Goal: Task Accomplishment & Management: Manage account settings

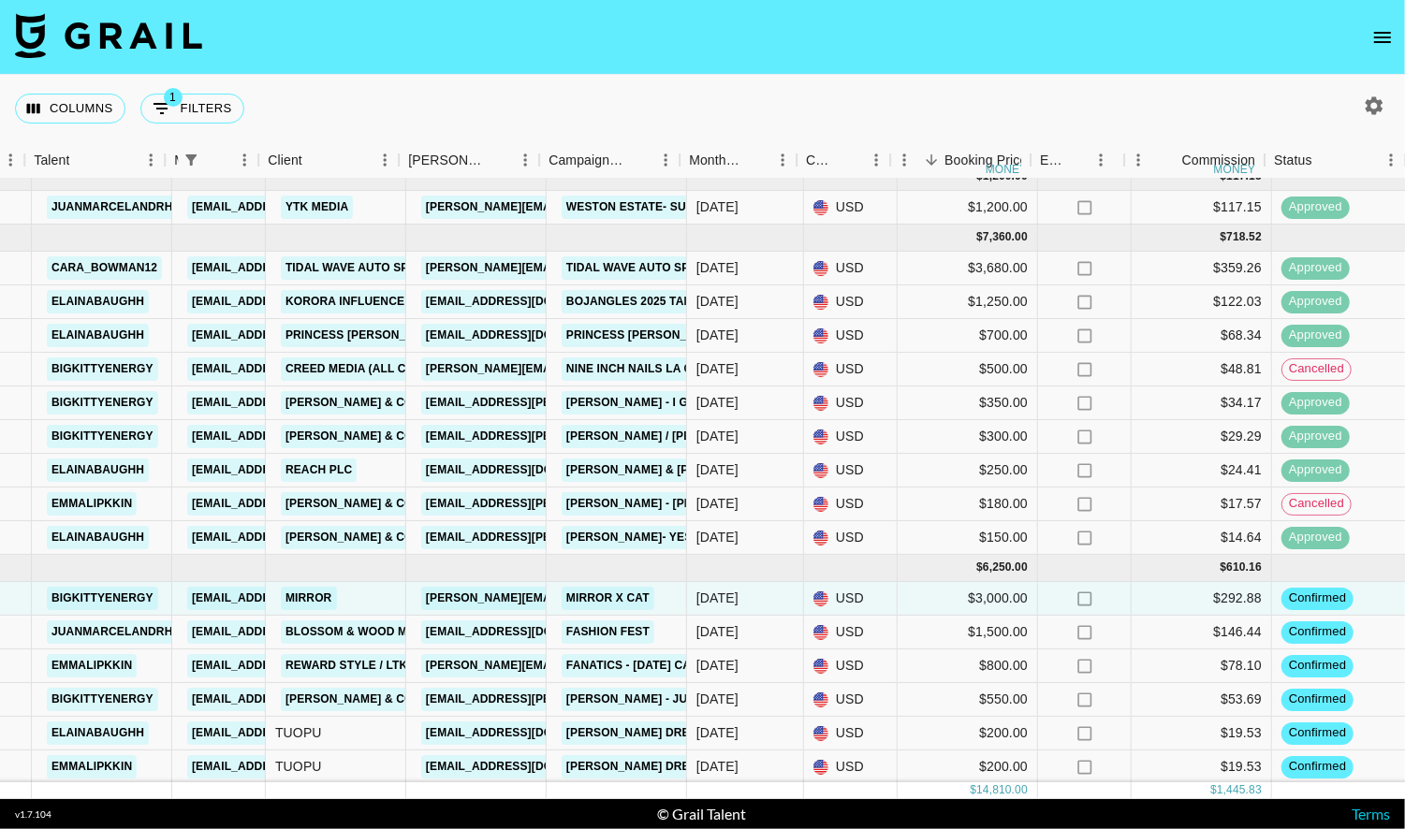
scroll to position [15, 363]
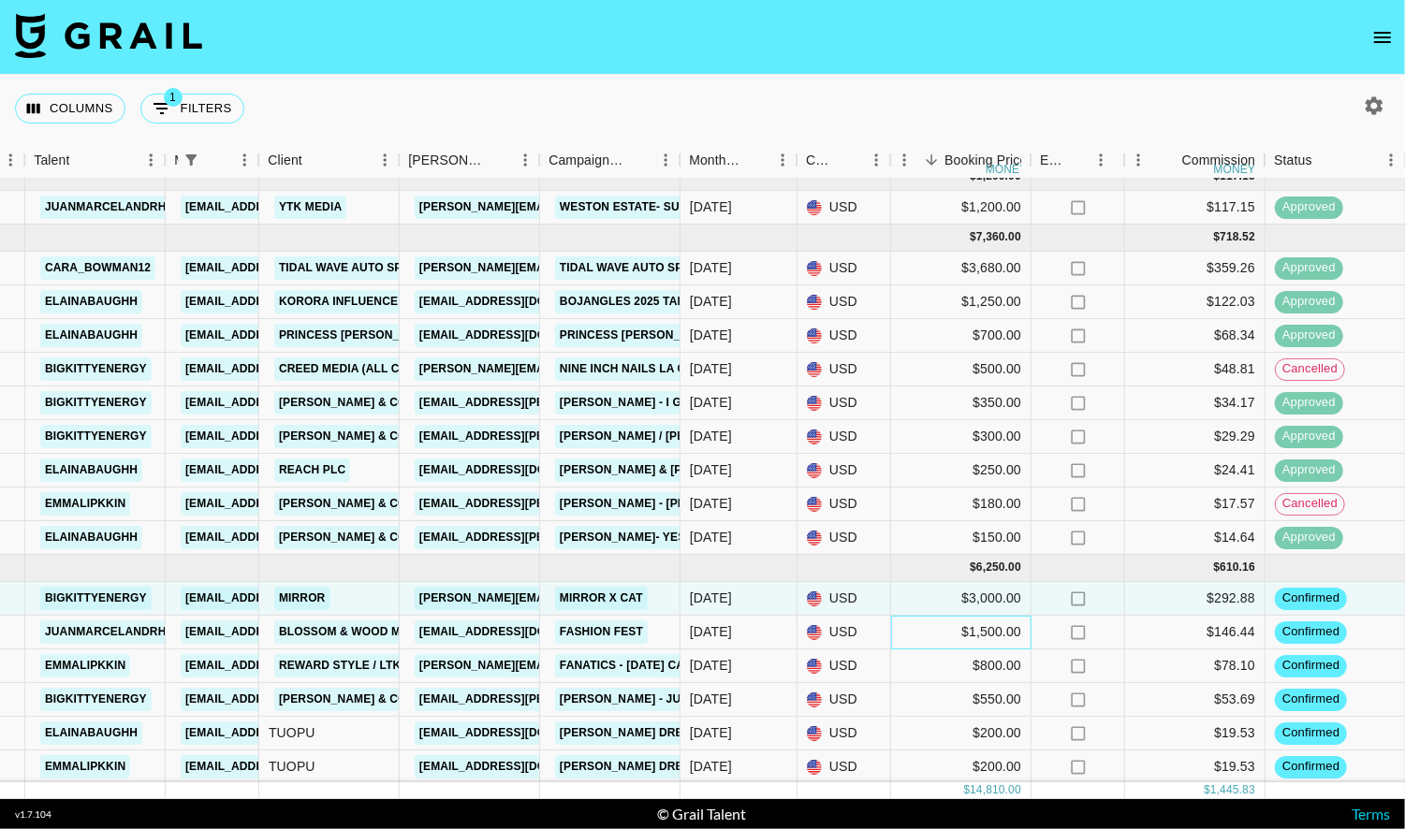
click at [980, 631] on div "$1,500.00" at bounding box center [961, 633] width 140 height 34
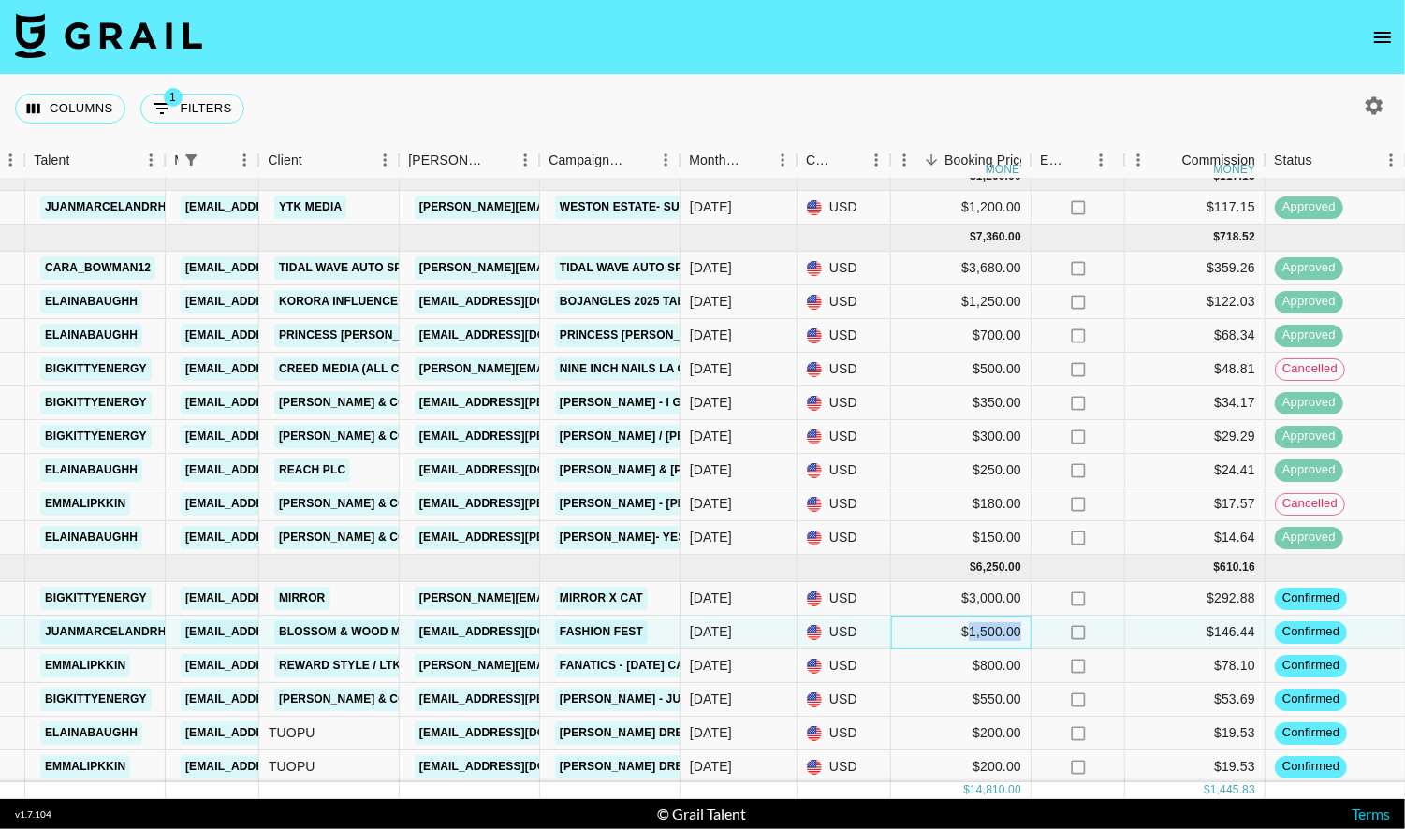
click at [980, 631] on div "$1,500.00" at bounding box center [961, 633] width 140 height 34
click at [917, 630] on input "1500" at bounding box center [961, 631] width 138 height 15
type input "1900"
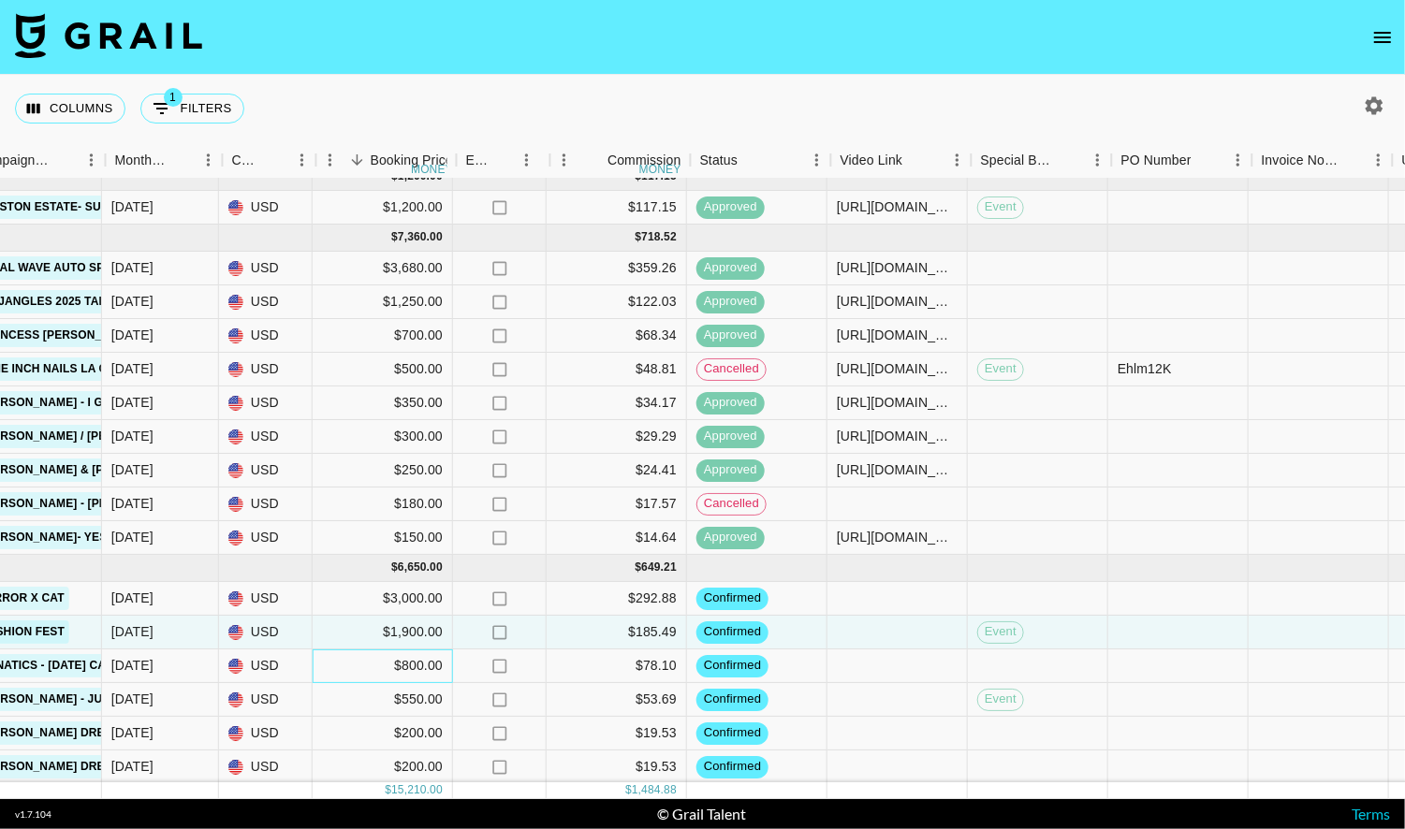
scroll to position [15, 928]
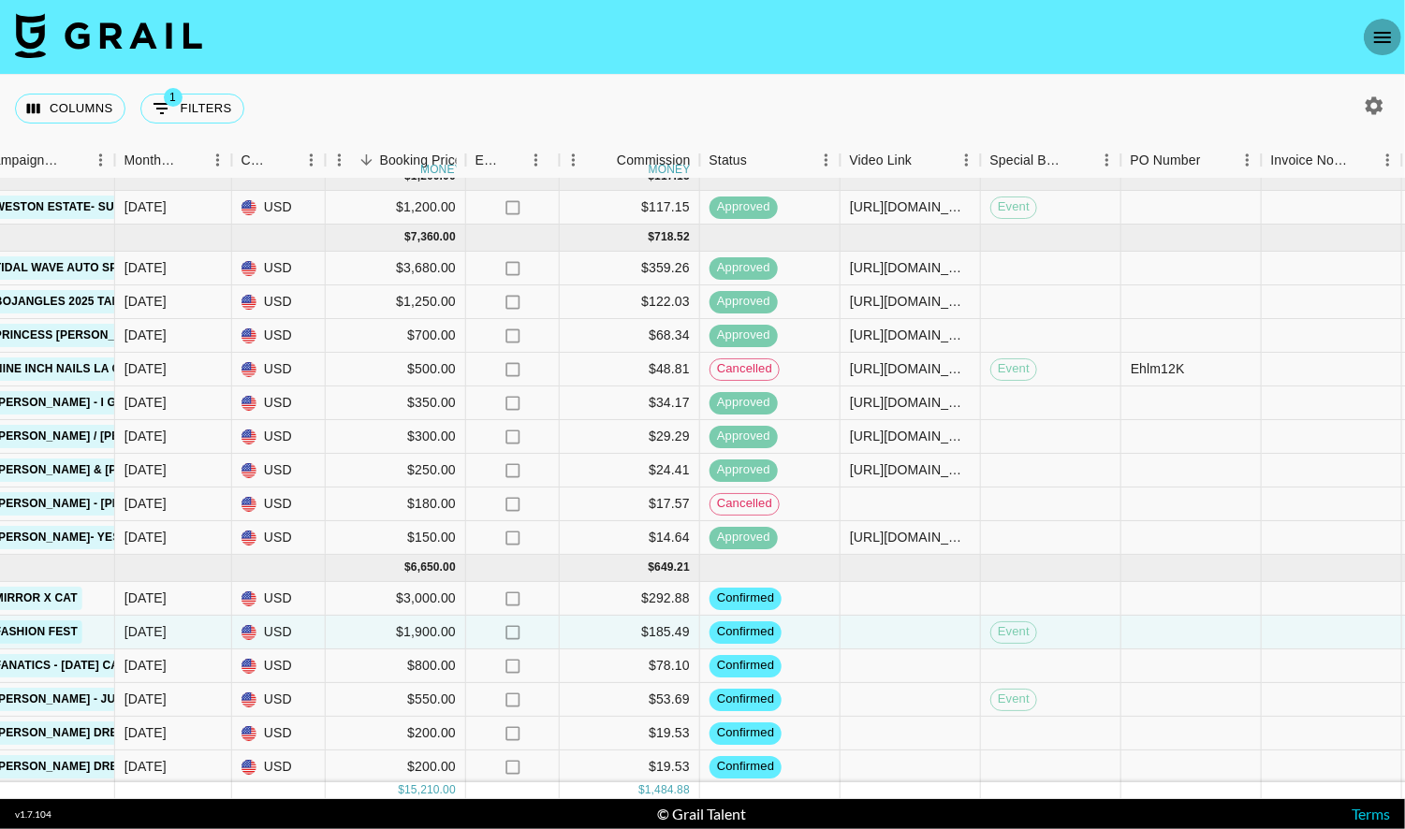
click at [1368, 36] on button "open drawer" at bounding box center [1381, 37] width 37 height 37
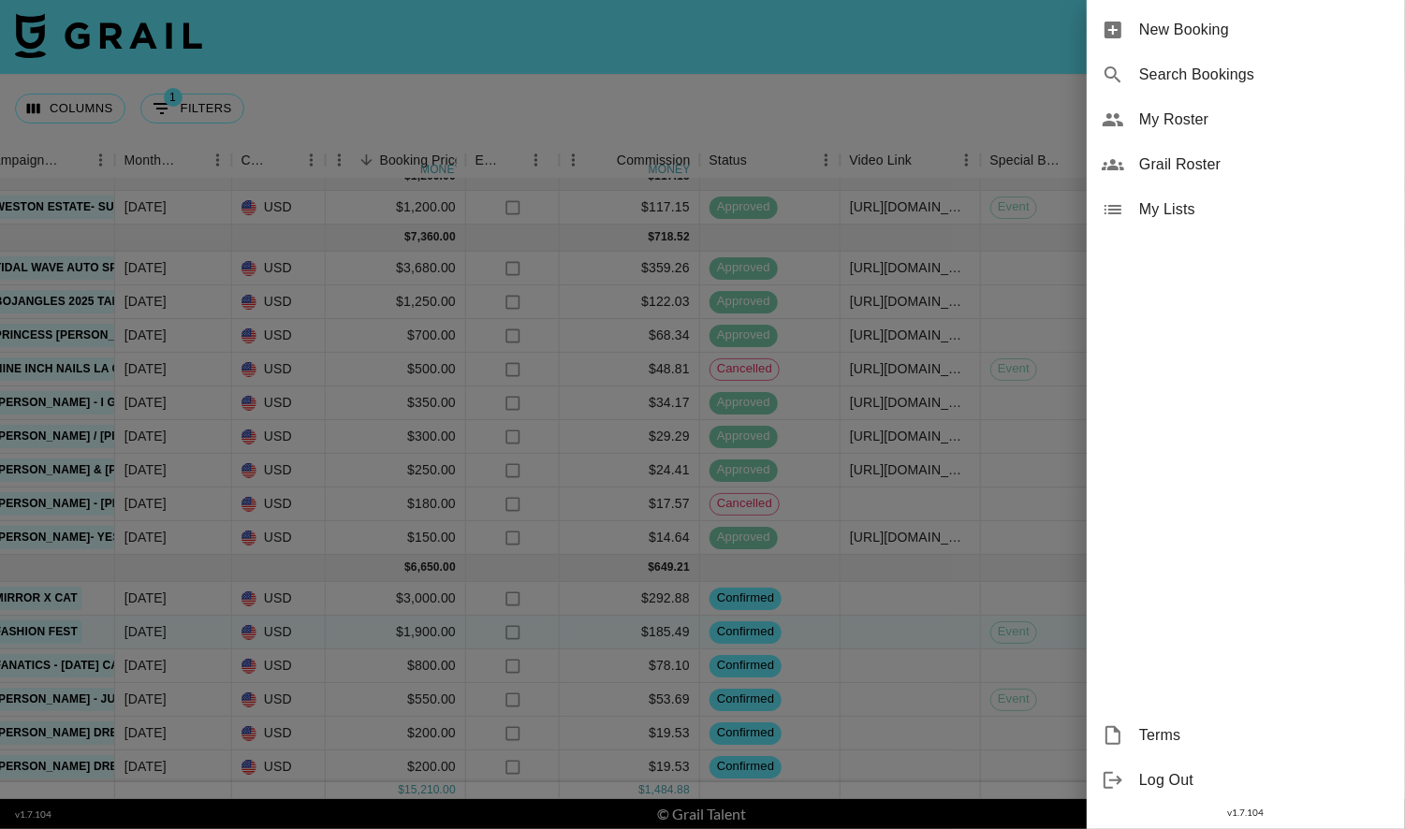
click at [1211, 110] on span "My Roster" at bounding box center [1264, 120] width 251 height 22
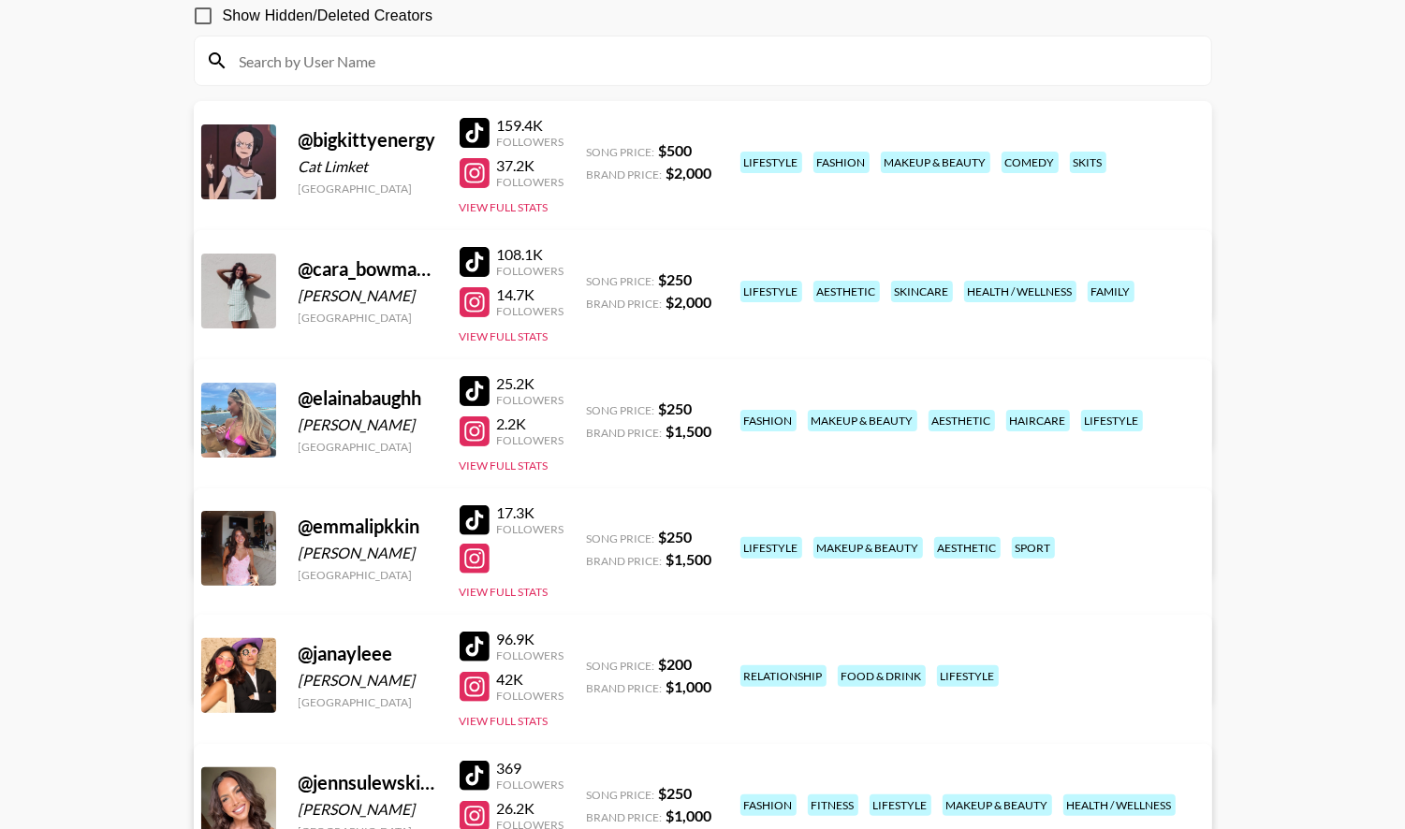
scroll to position [983, 0]
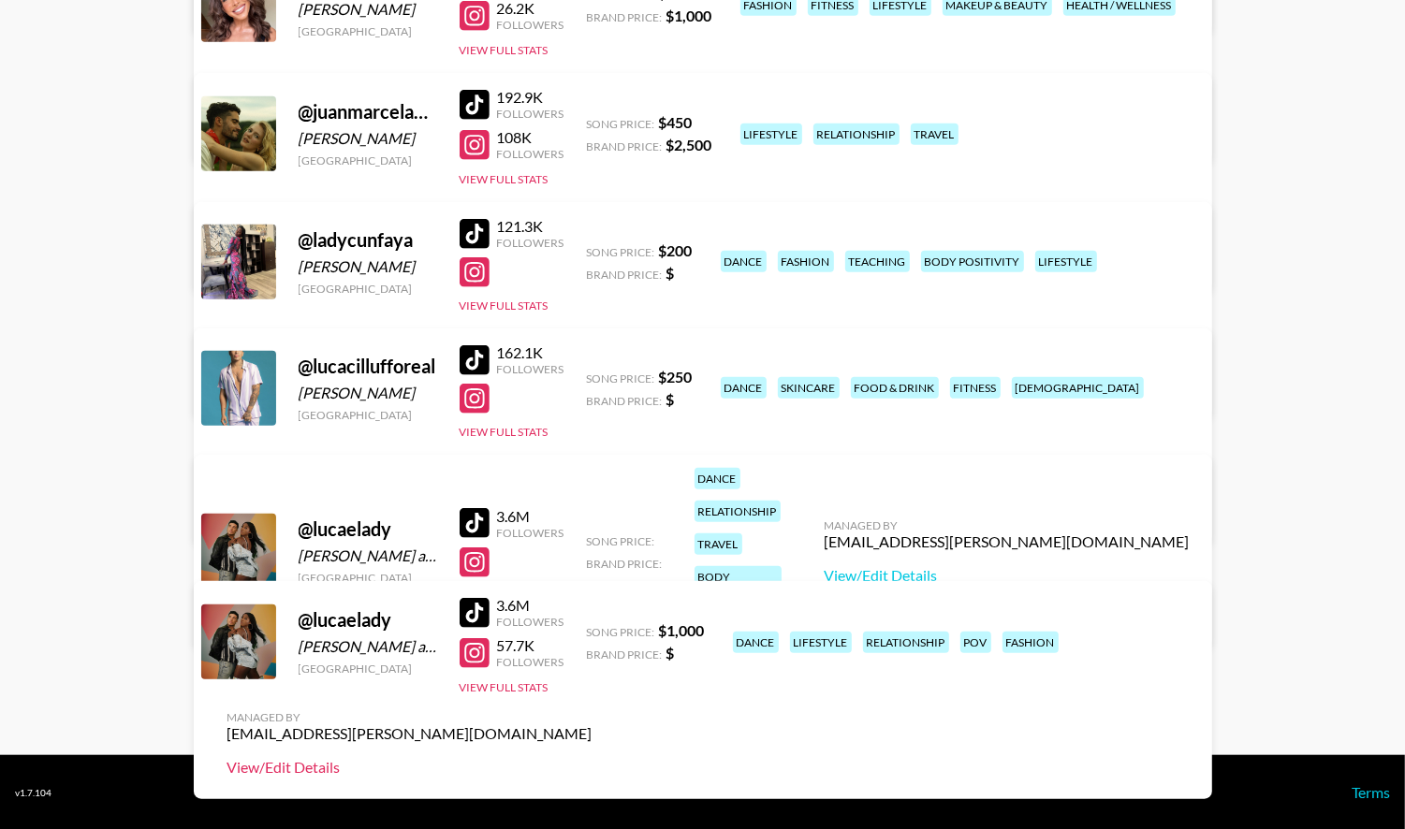
click at [592, 758] on link "View/Edit Details" at bounding box center [409, 767] width 365 height 19
click at [1048, 566] on link "View/Edit Details" at bounding box center [1006, 575] width 365 height 19
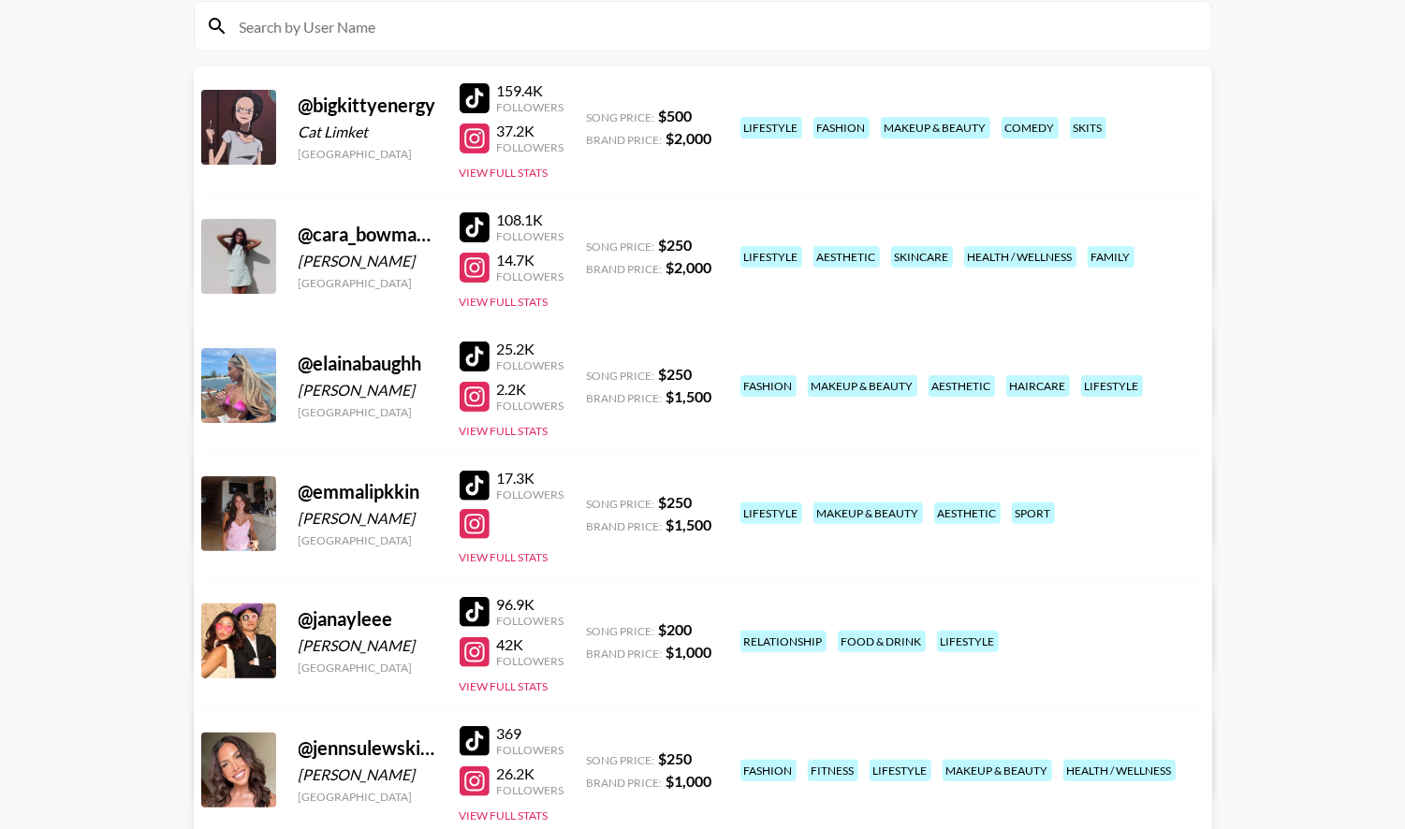
scroll to position [0, 0]
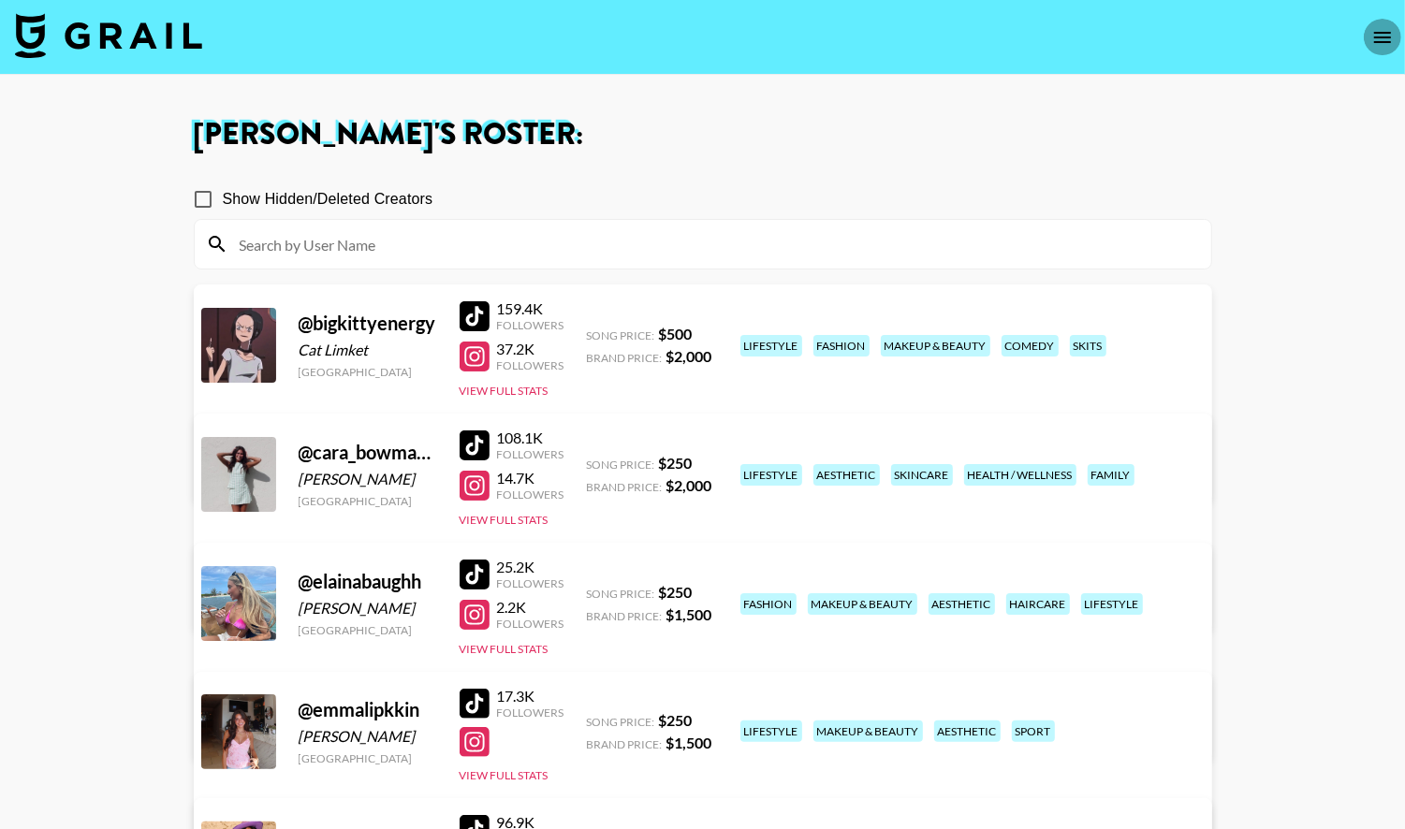
click at [1385, 38] on icon "open drawer" at bounding box center [1382, 37] width 22 height 22
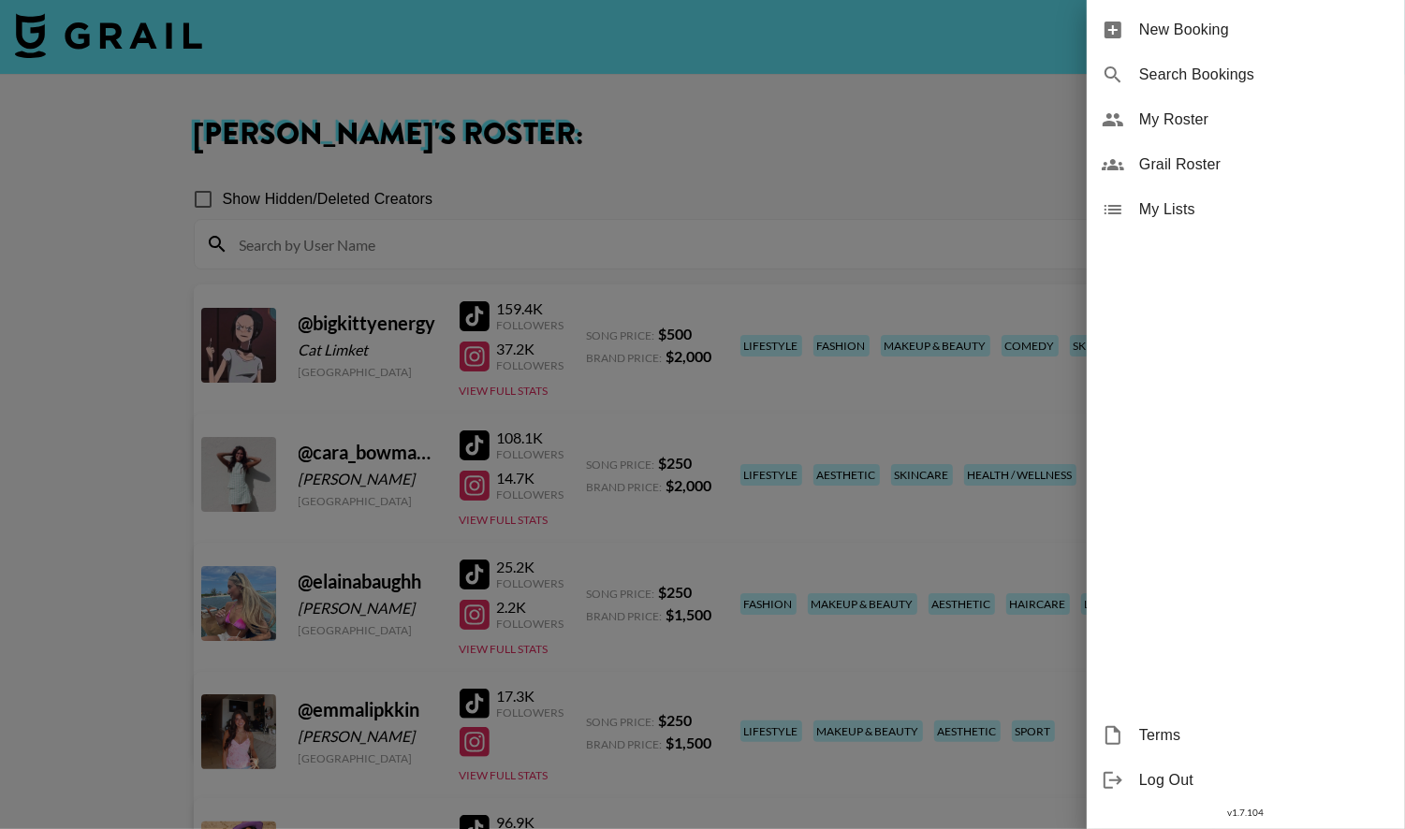
click at [1235, 124] on span "My Roster" at bounding box center [1264, 120] width 251 height 22
click at [1190, 117] on span "My Roster" at bounding box center [1264, 120] width 251 height 22
click at [1189, 117] on span "My Roster" at bounding box center [1264, 120] width 251 height 22
click at [912, 153] on div at bounding box center [702, 414] width 1405 height 829
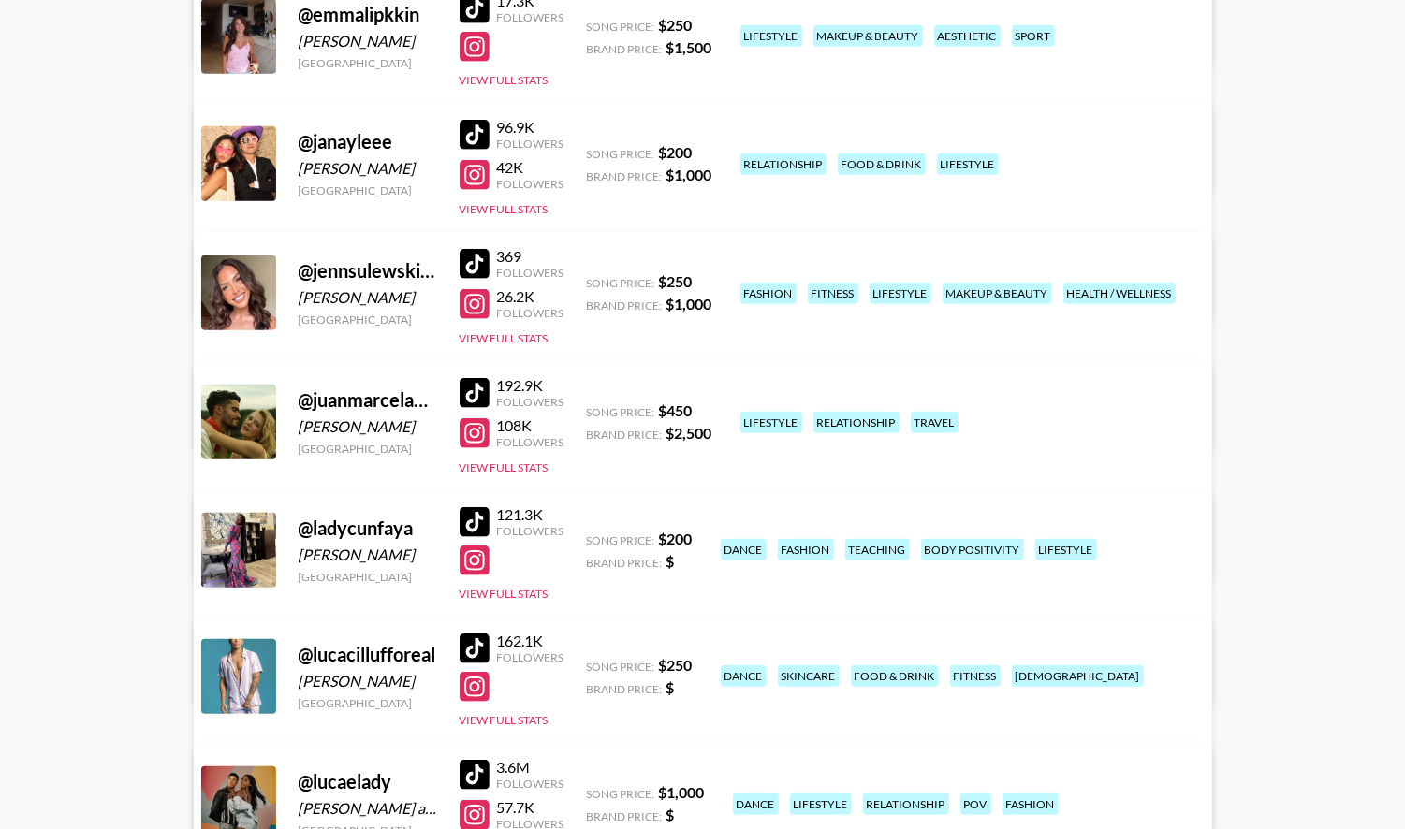
scroll to position [983, 0]
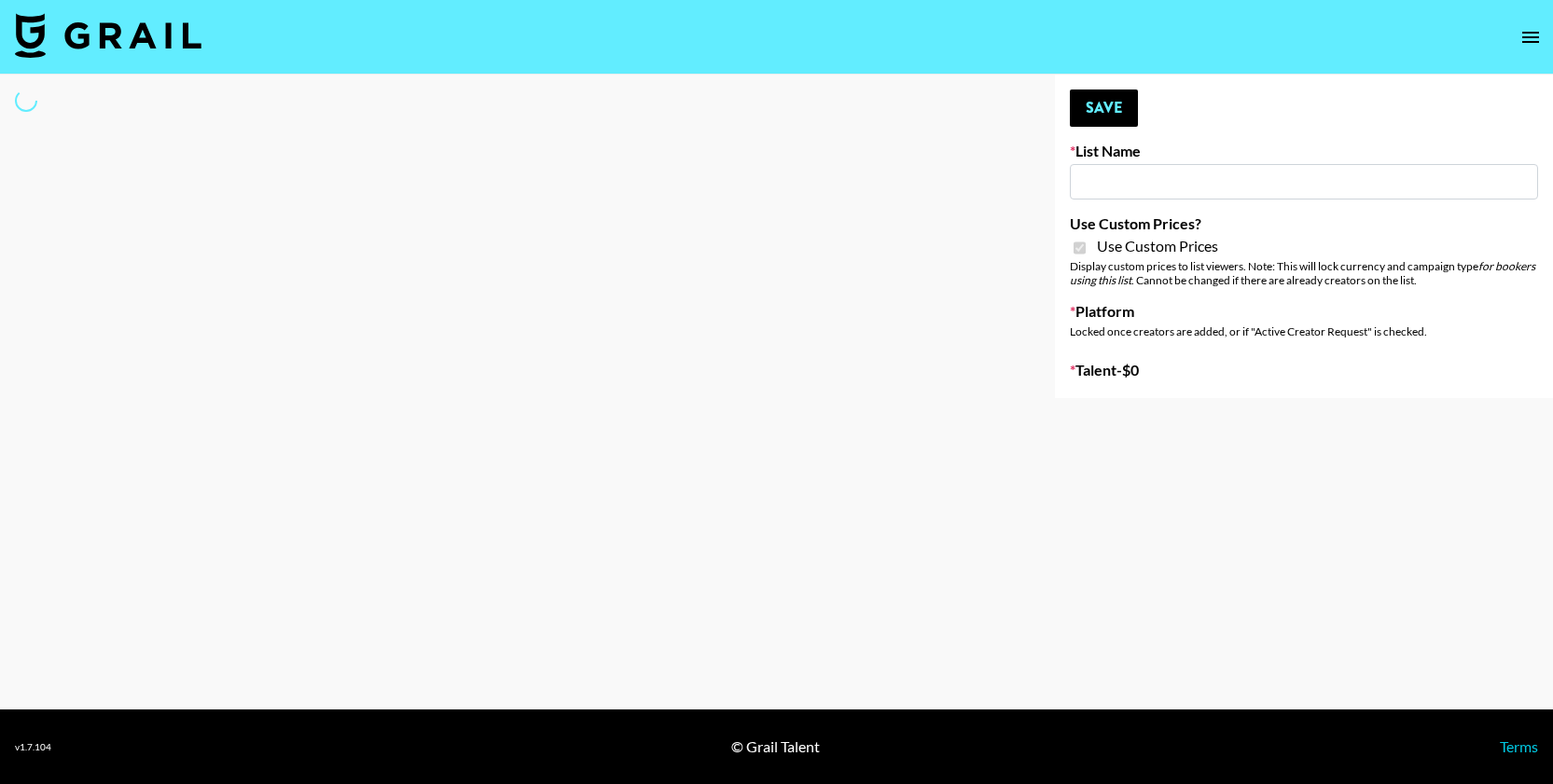
type input "Petlibro ([DATE])"
checkbox input "true"
select select "Brand"
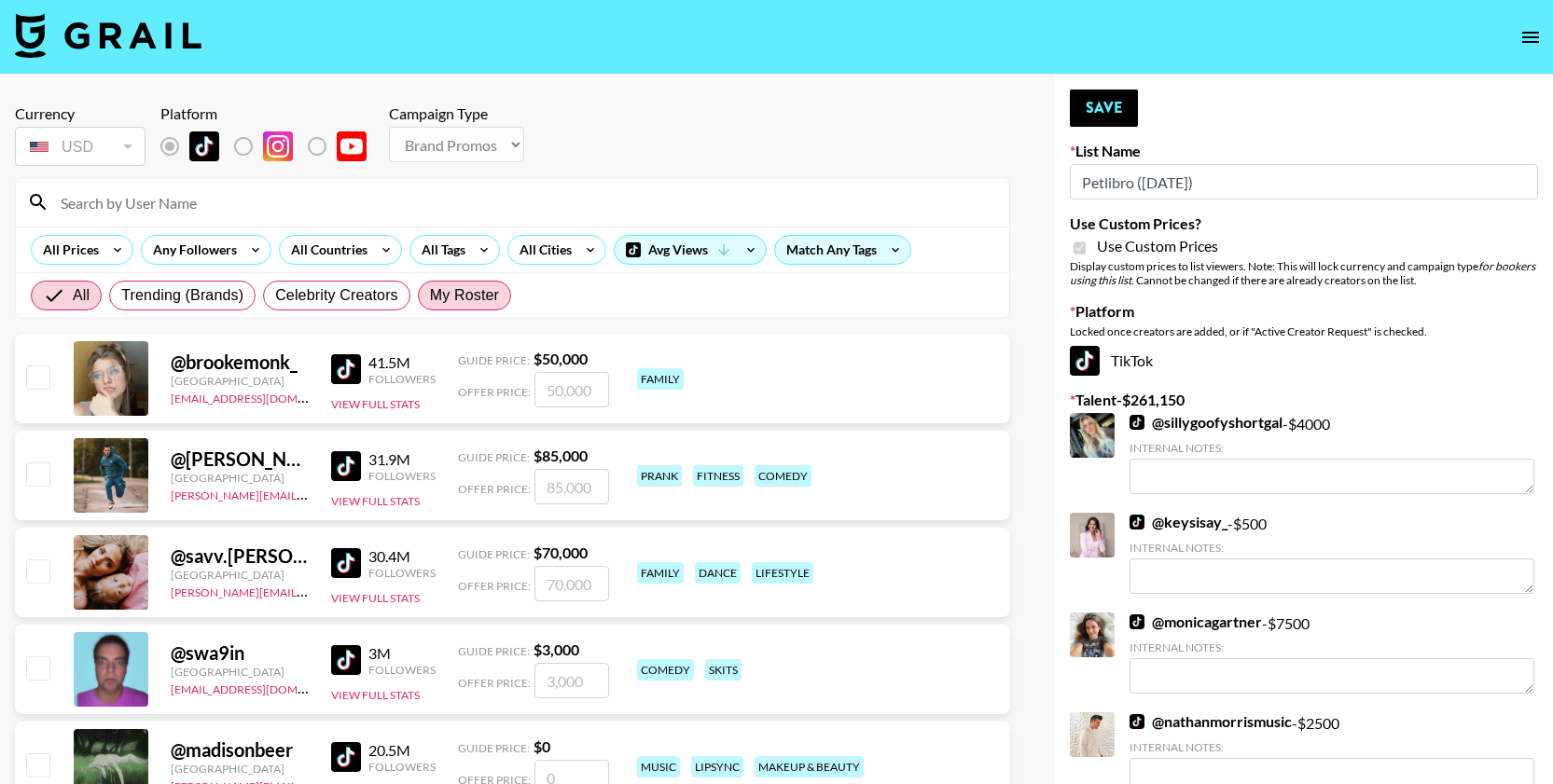
click at [480, 286] on span "My Roster" at bounding box center [464, 295] width 69 height 22
click at [430, 296] on input "My Roster" at bounding box center [430, 296] width 0 height 0
radio input "true"
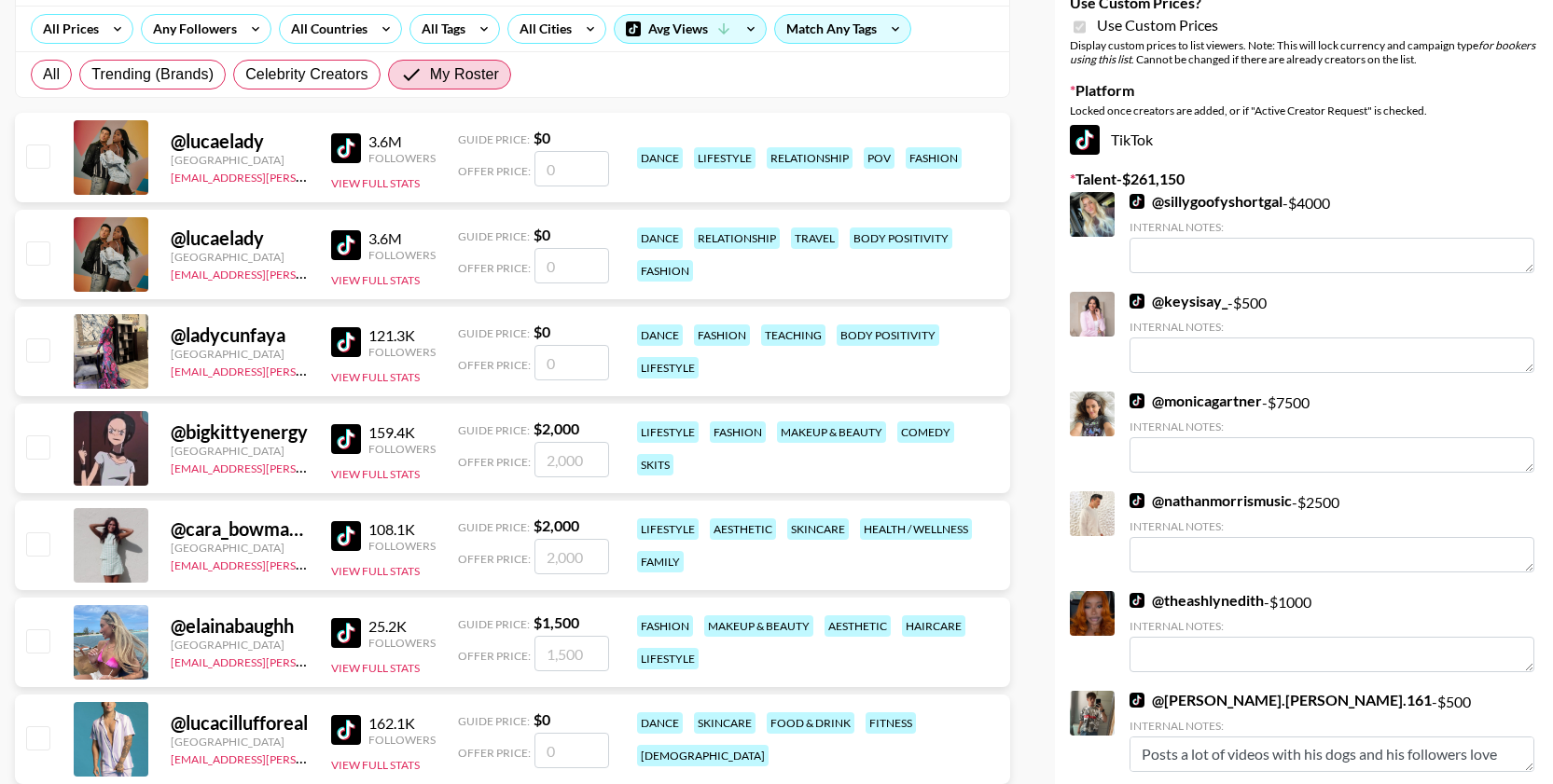
scroll to position [228, 0]
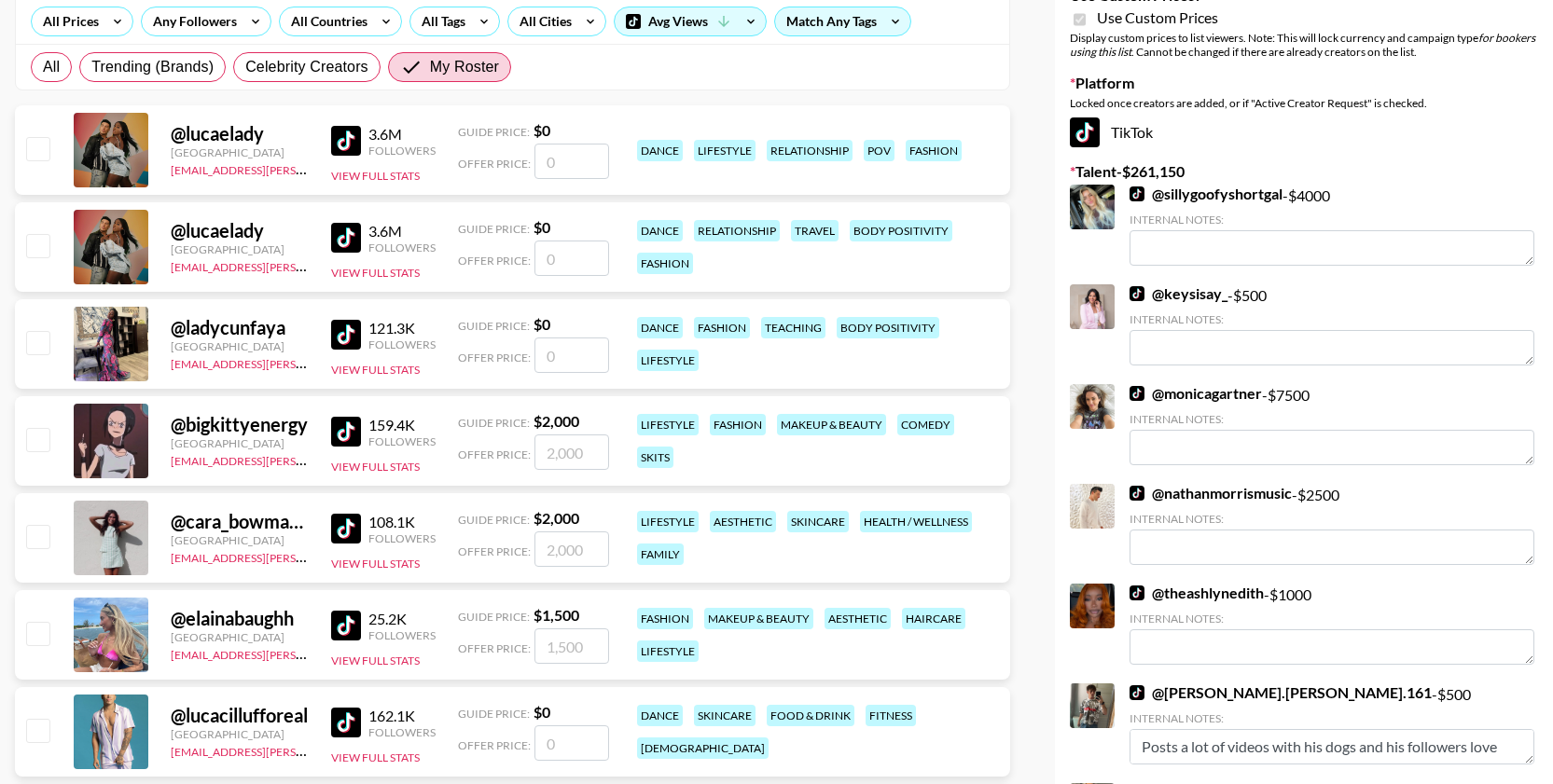
click at [35, 442] on input "checkbox" at bounding box center [37, 439] width 22 height 22
checkbox input "true"
type input "2000"
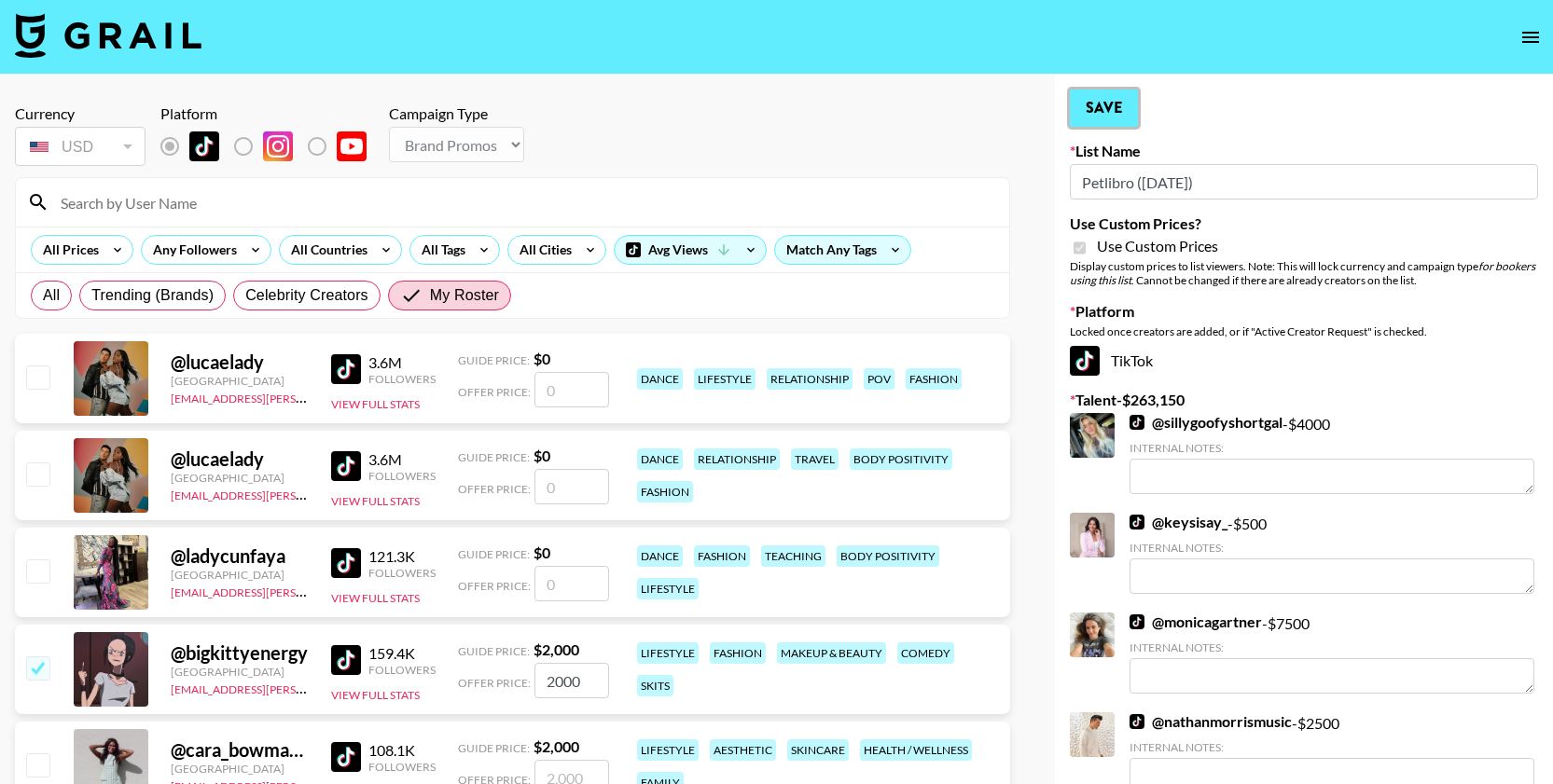
click at [1127, 114] on button "Save" at bounding box center [1103, 108] width 68 height 37
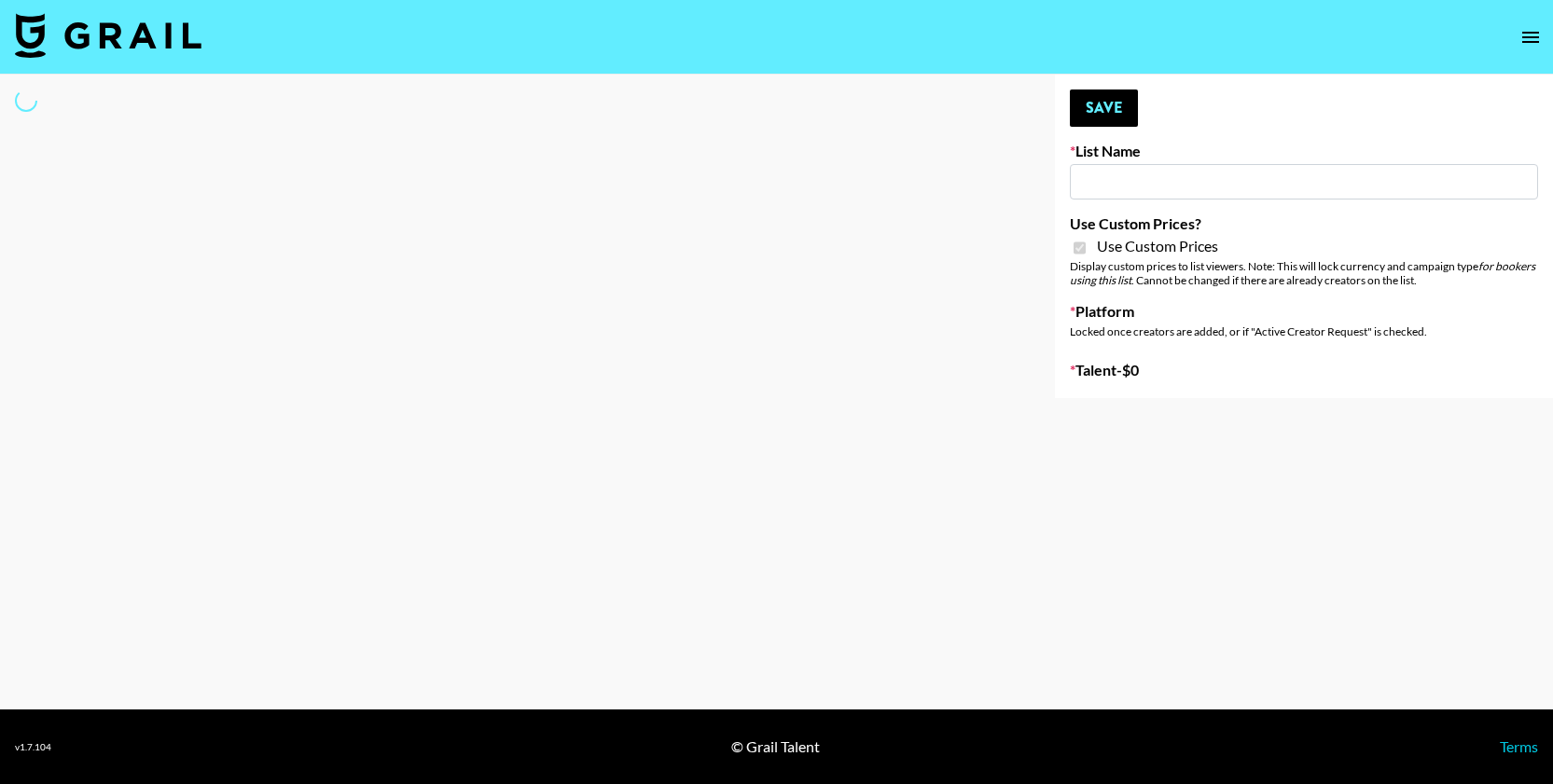
type input "Whiteout Survival (30th Sept)"
checkbox input "true"
select select "Brand"
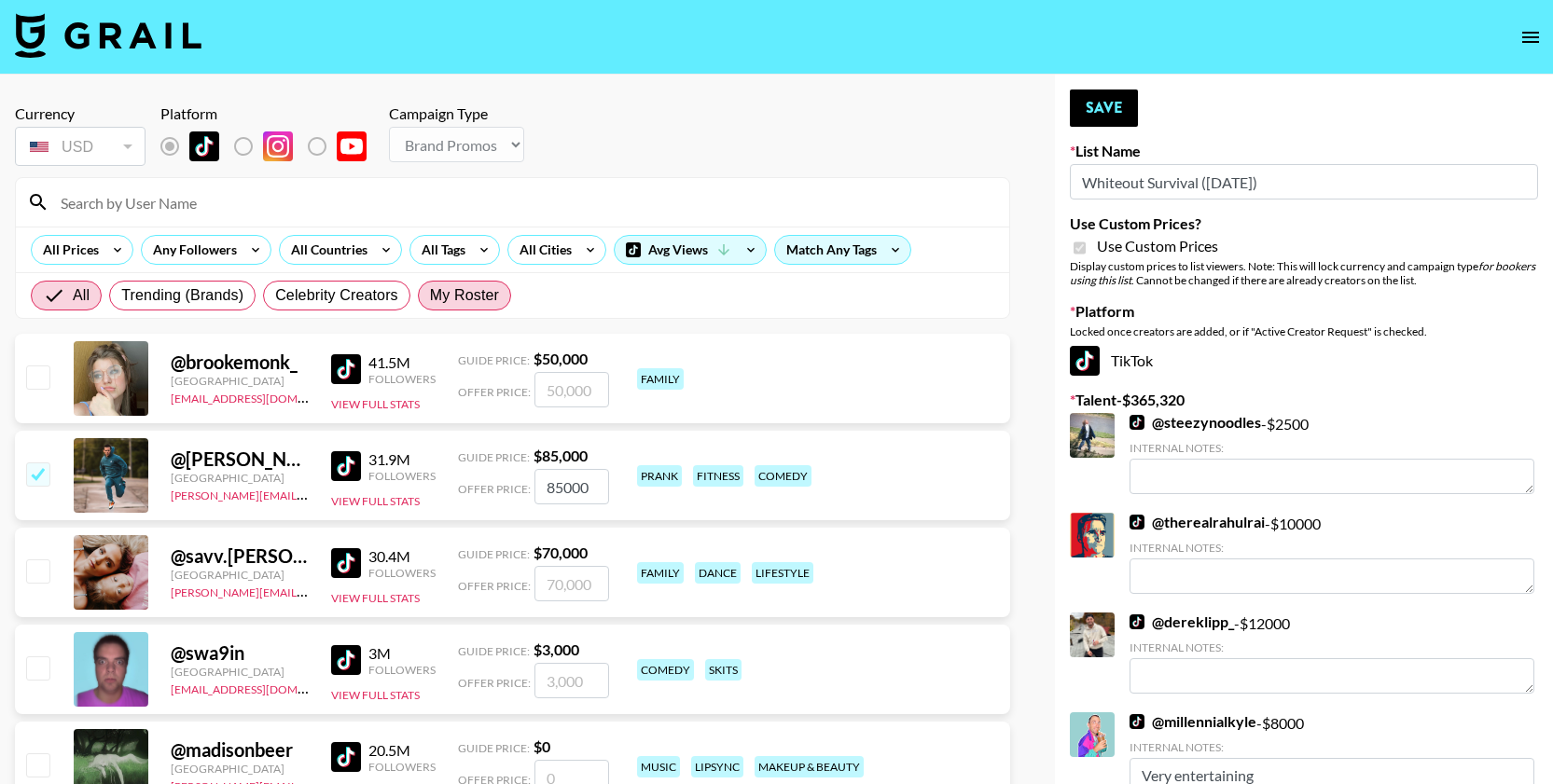
click at [447, 300] on span "My Roster" at bounding box center [464, 295] width 69 height 22
click at [430, 296] on input "My Roster" at bounding box center [430, 296] width 0 height 0
radio input "true"
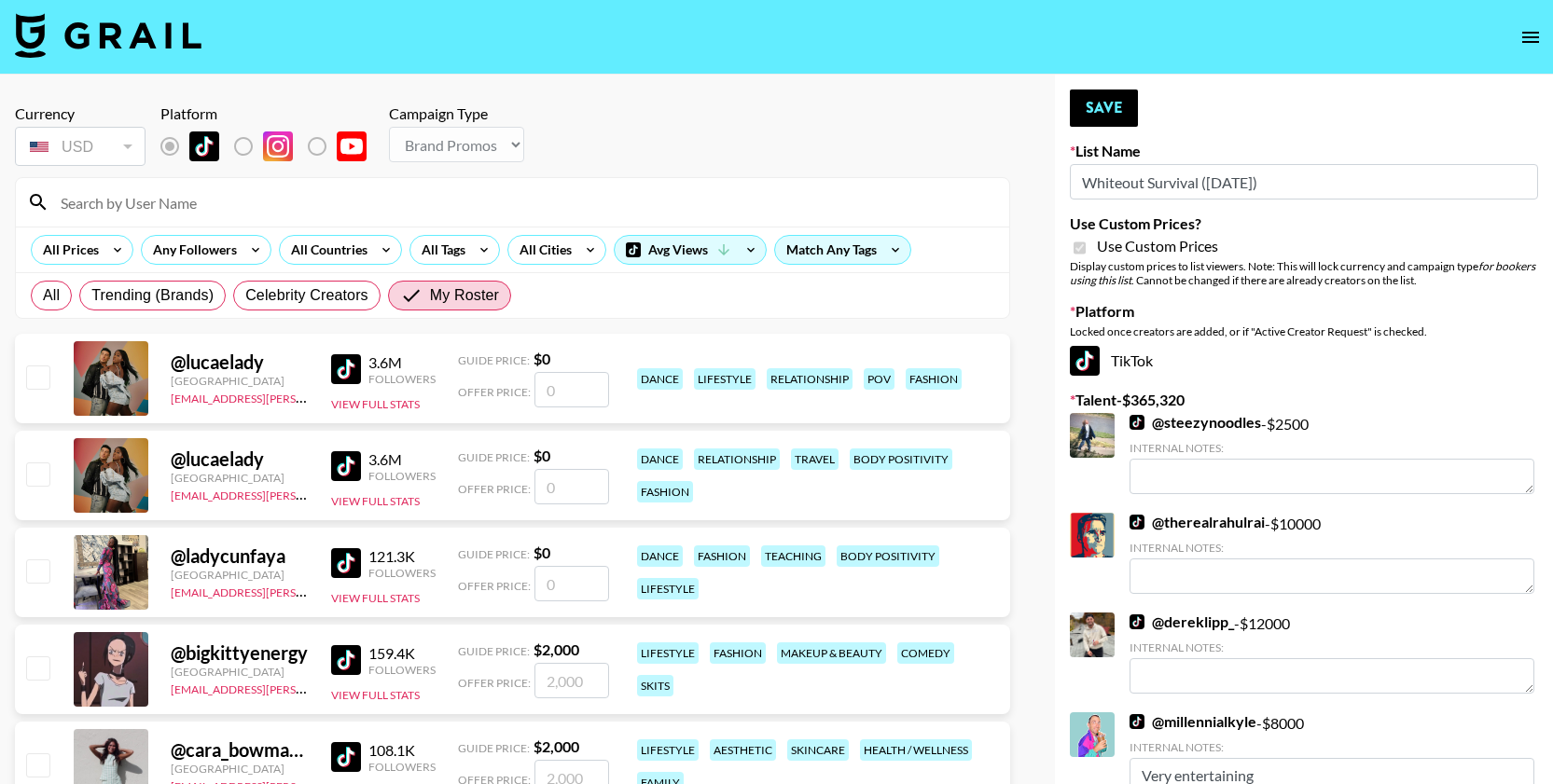
scroll to position [131, 0]
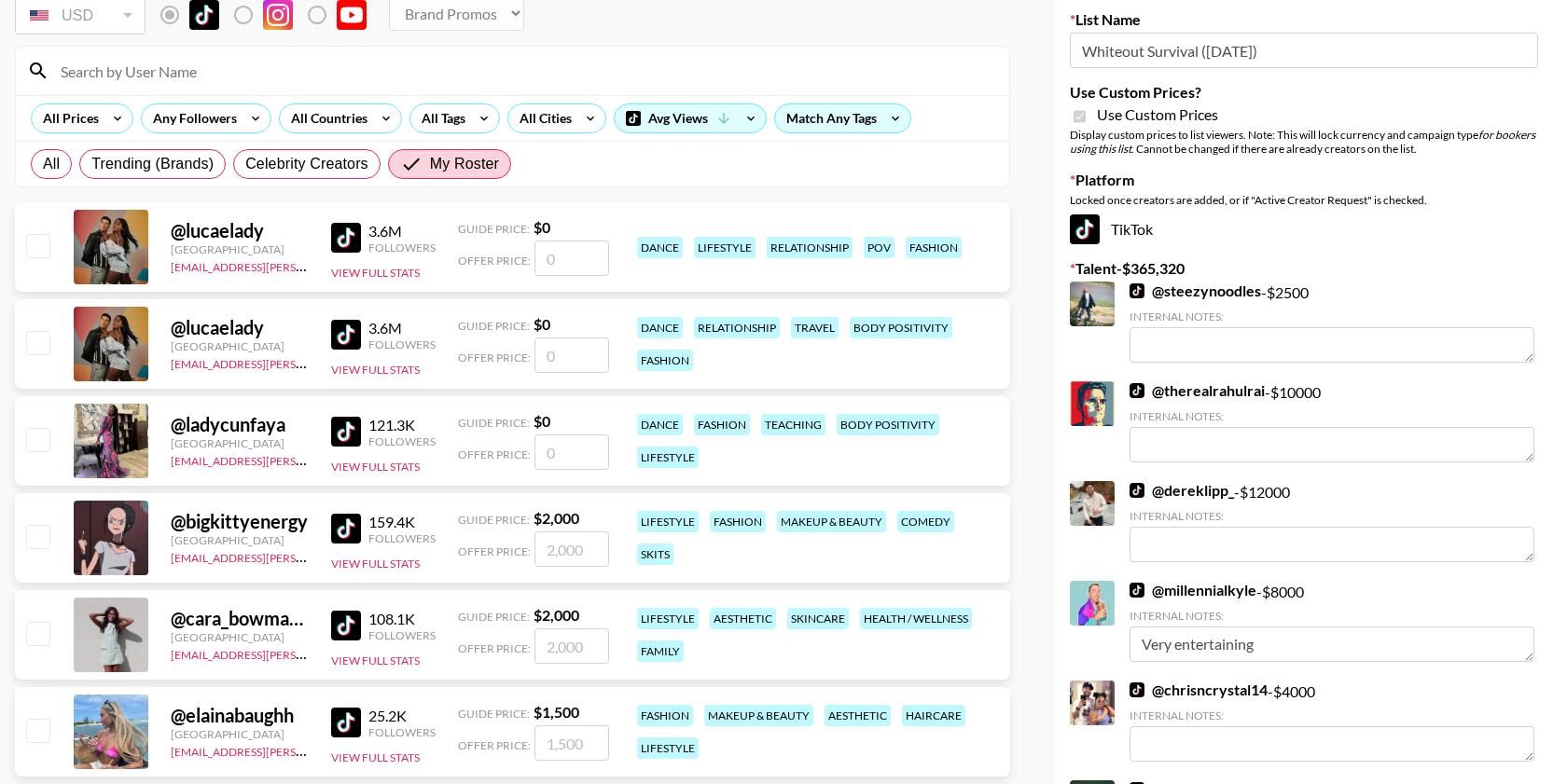
click at [24, 527] on div at bounding box center [36, 538] width 29 height 32
click at [31, 534] on input "checkbox" at bounding box center [37, 536] width 22 height 22
checkbox input "true"
type input "2000"
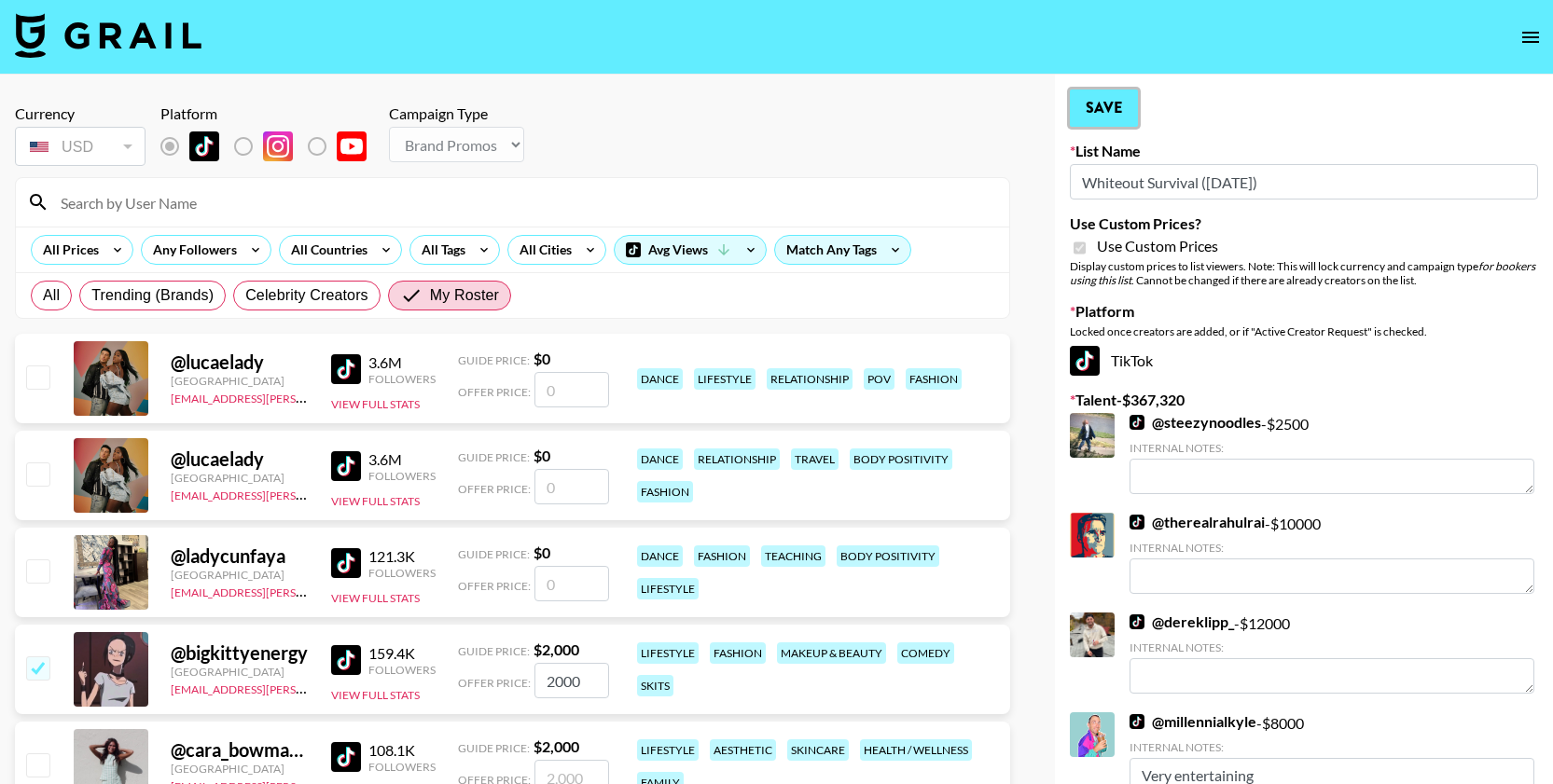
click at [1082, 102] on button "Save" at bounding box center [1103, 108] width 68 height 37
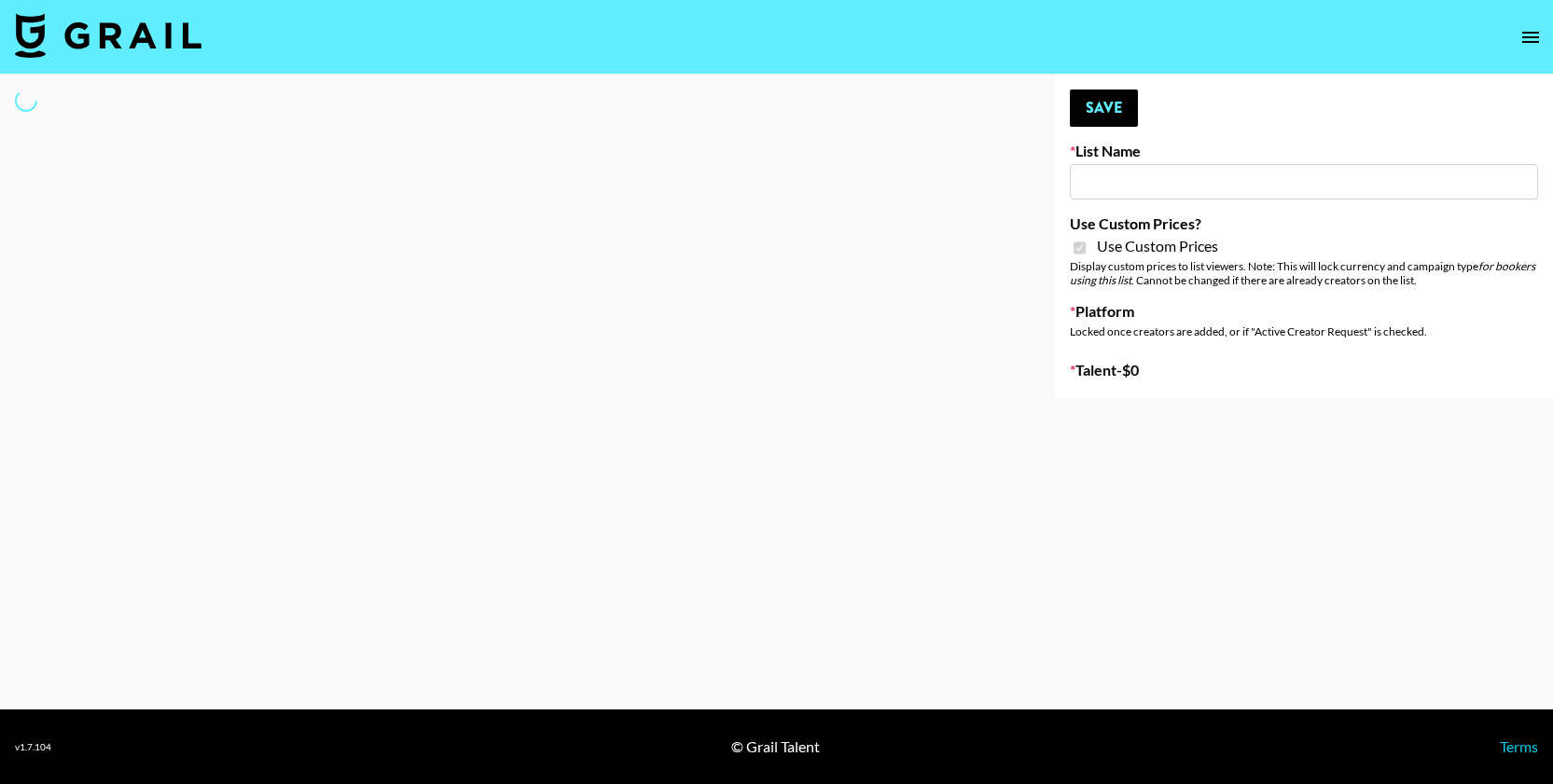
type input "Medical Solutions (30th Sept)"
checkbox input "true"
select select "Brand"
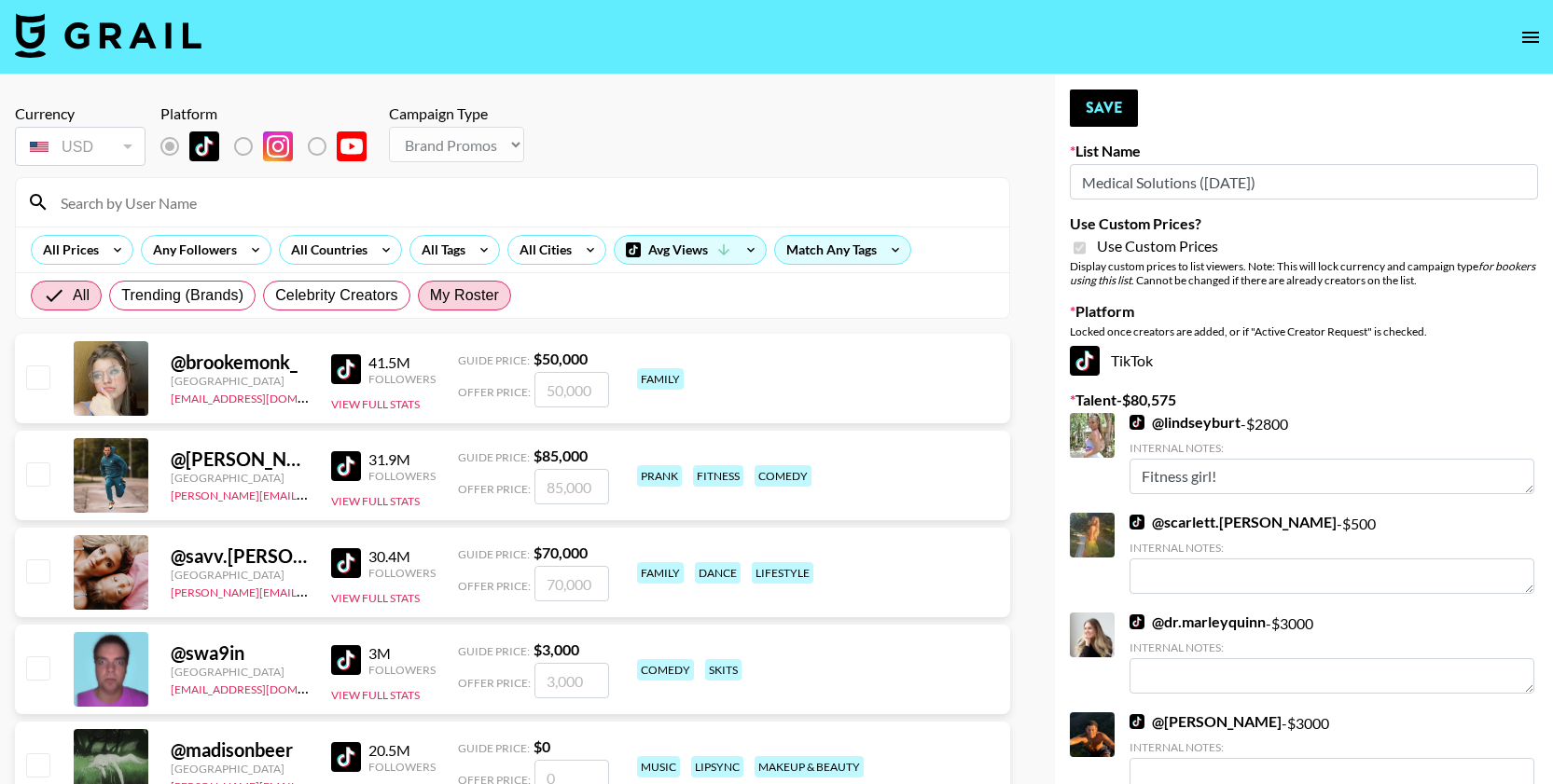
click at [450, 287] on span "My Roster" at bounding box center [464, 295] width 69 height 22
click at [430, 296] on input "My Roster" at bounding box center [430, 296] width 0 height 0
radio input "true"
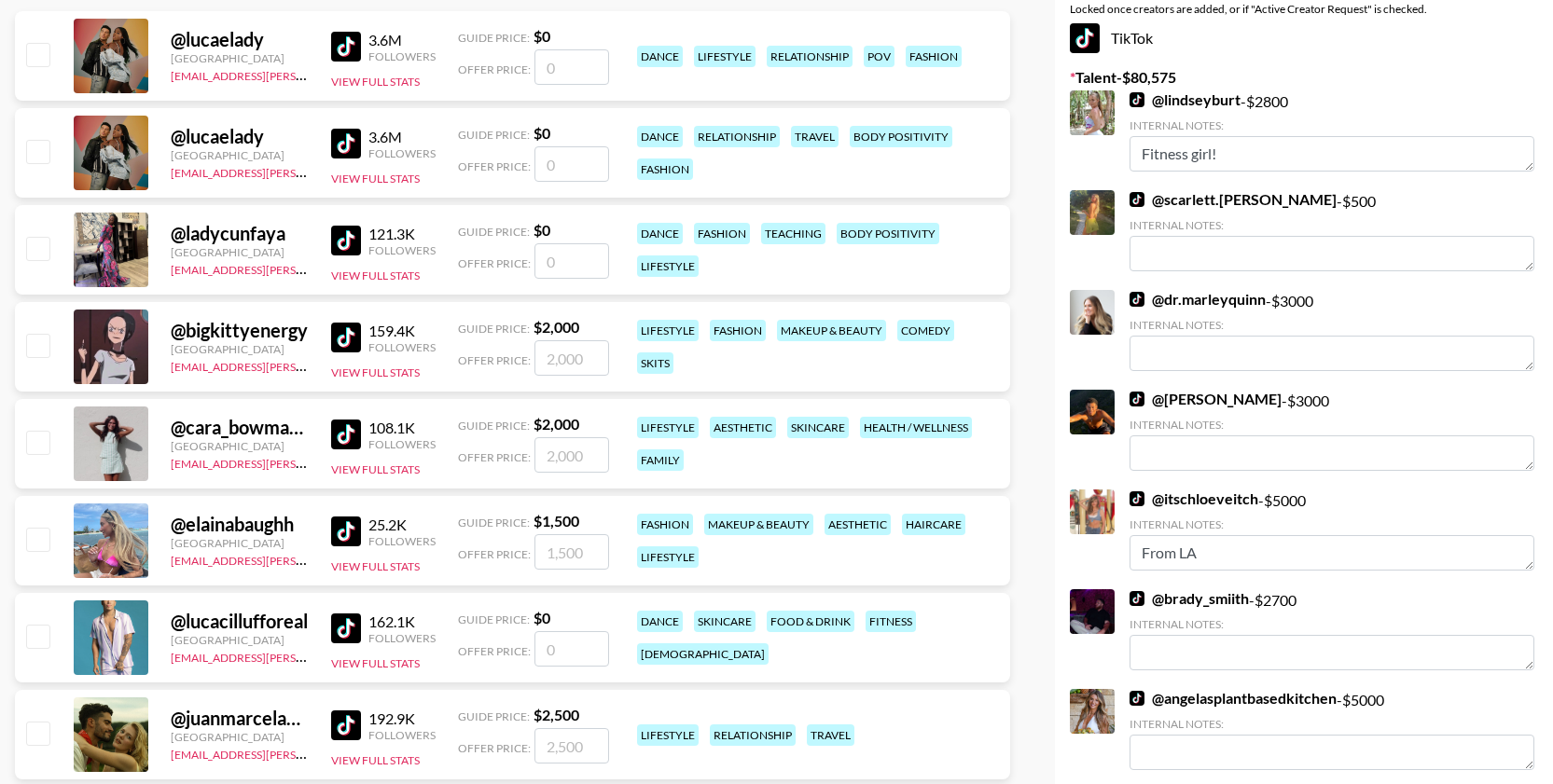
scroll to position [322, 0]
click at [45, 448] on input "checkbox" at bounding box center [37, 442] width 22 height 22
checkbox input "true"
type input "2000"
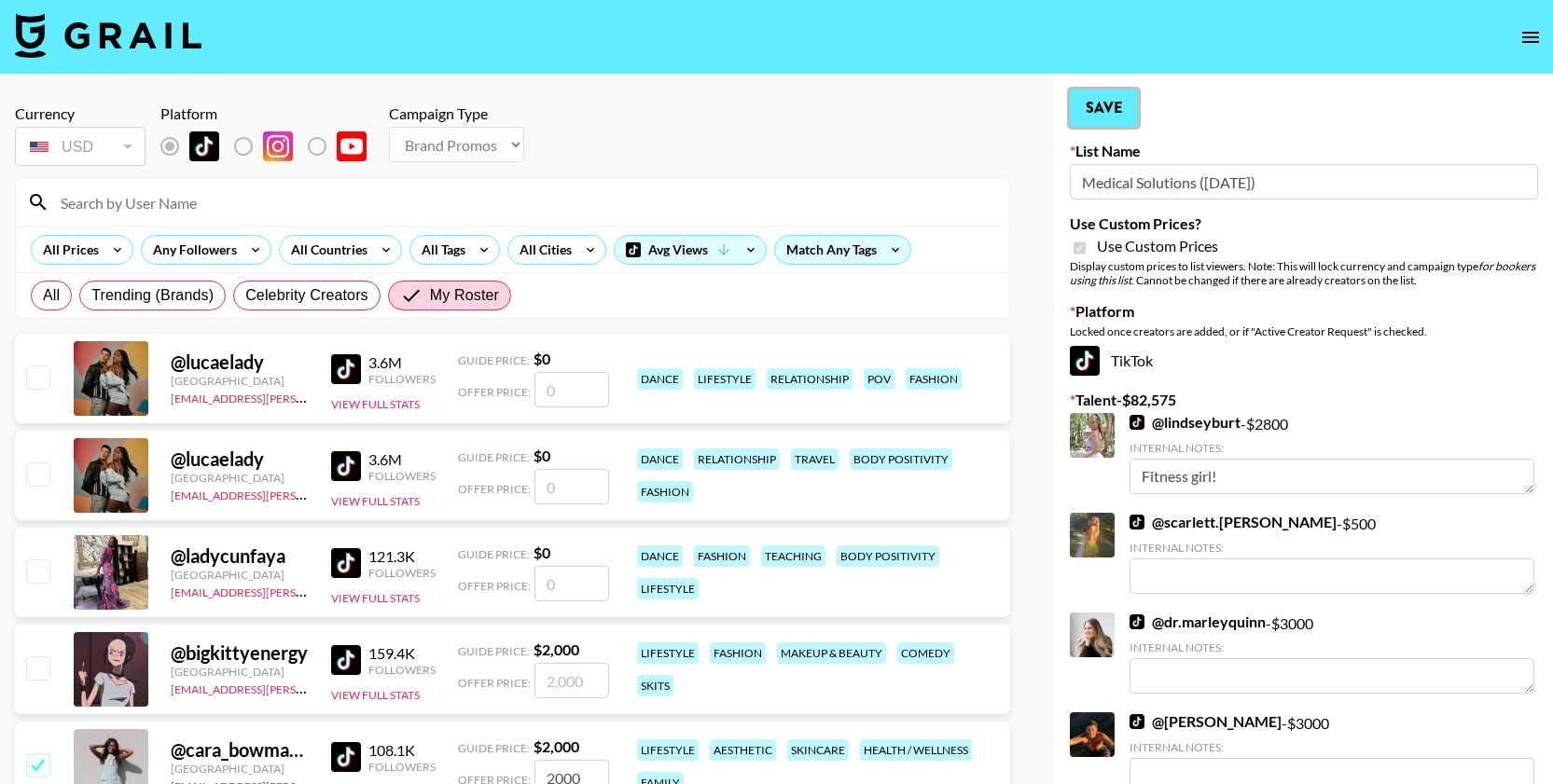
click at [1122, 105] on button "Save" at bounding box center [1103, 108] width 68 height 37
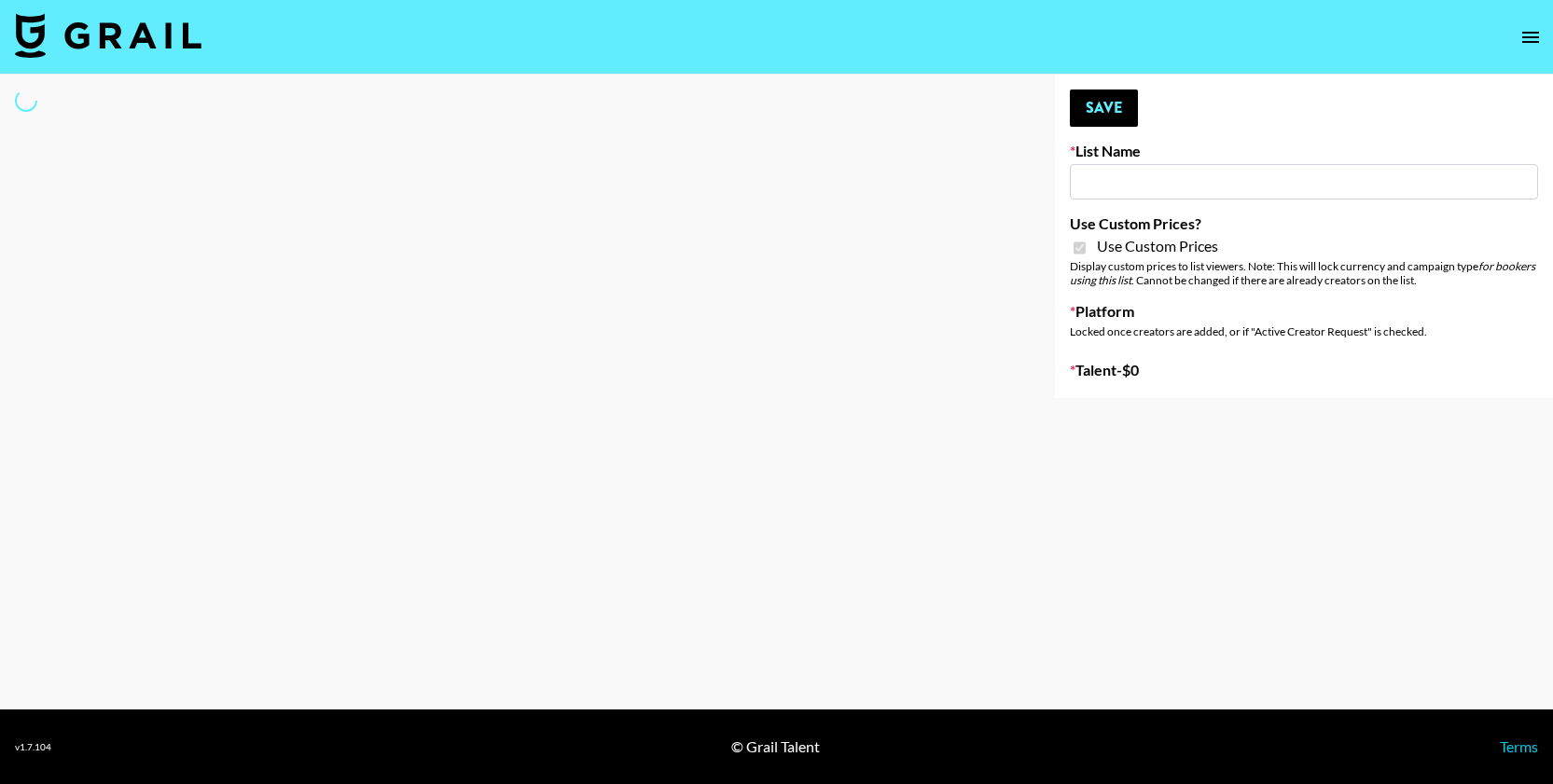
type input "Butcher Box ([DATE])"
checkbox input "true"
select select "Brand"
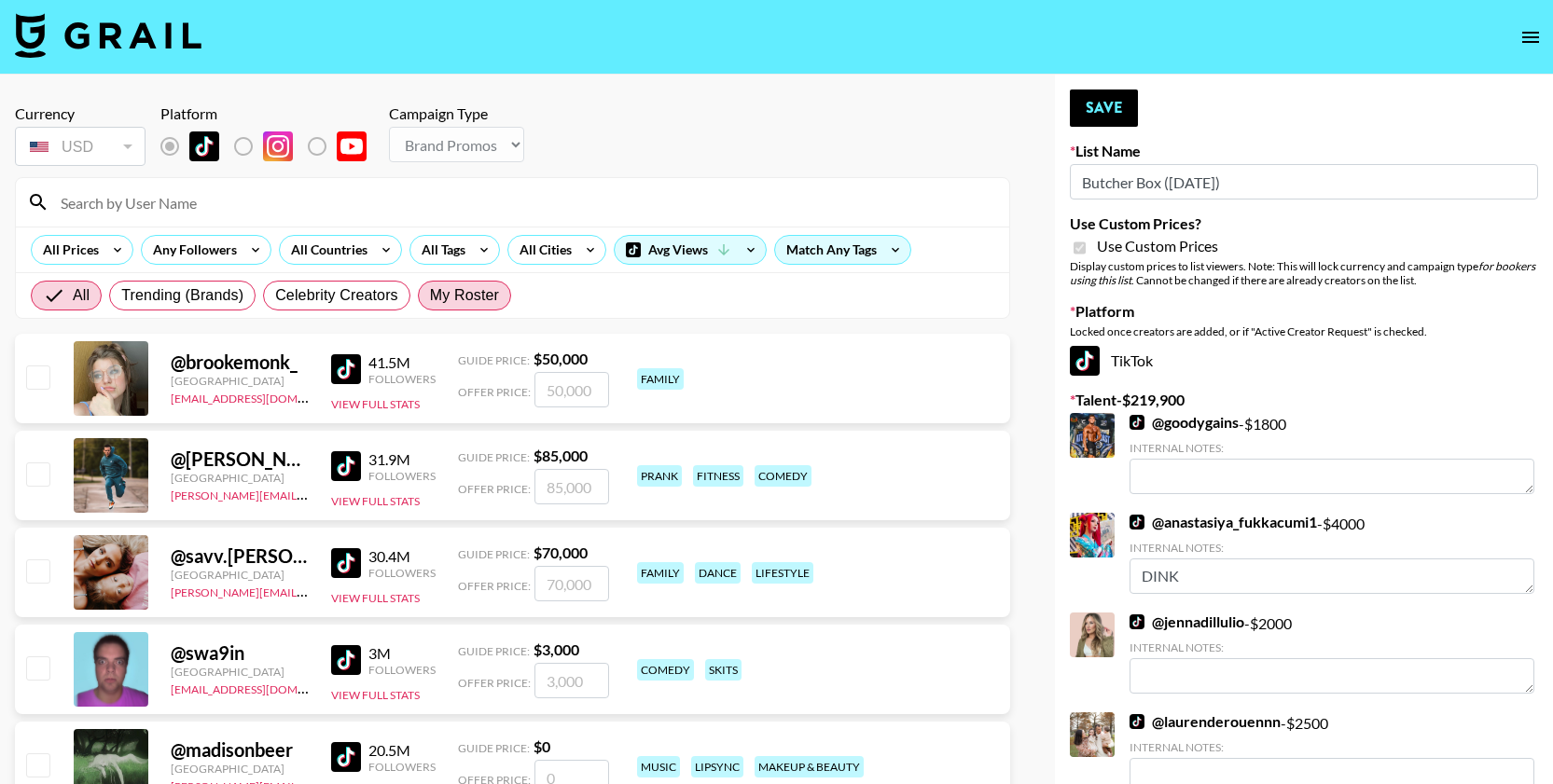
click at [465, 292] on span "My Roster" at bounding box center [464, 295] width 69 height 22
click at [430, 296] on input "My Roster" at bounding box center [430, 296] width 0 height 0
radio input "true"
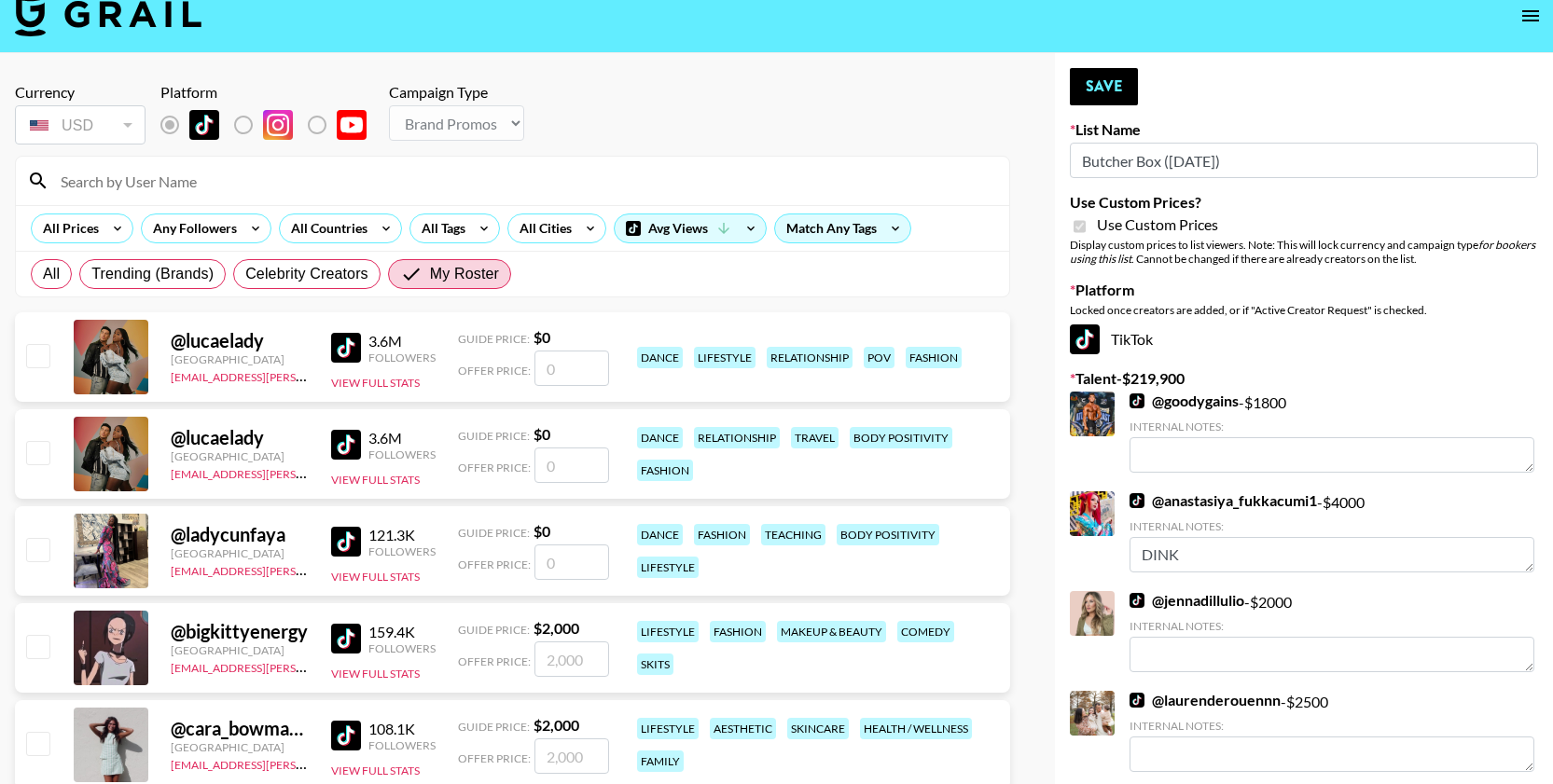
scroll to position [23, 0]
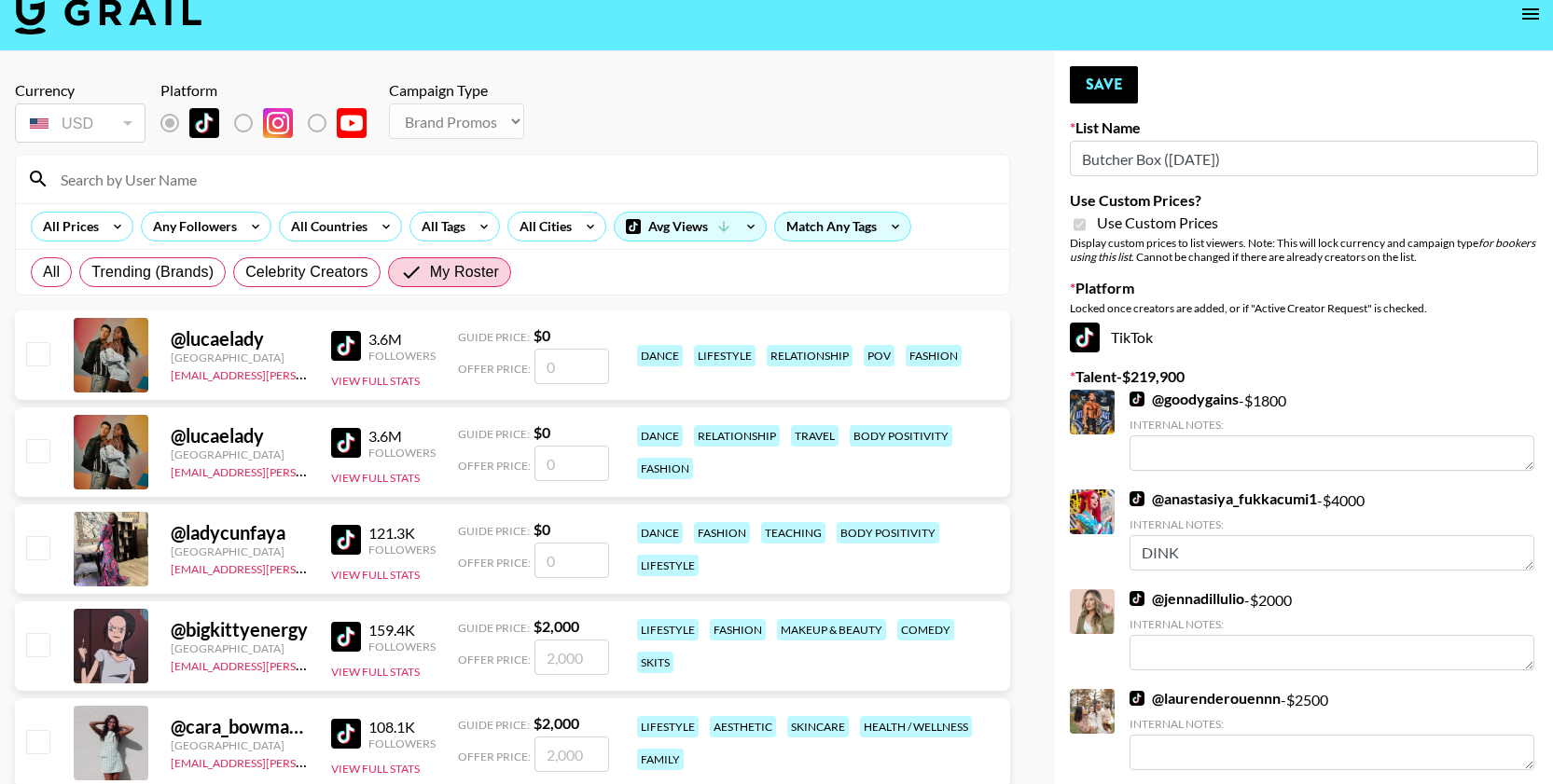
click at [36, 452] on input "checkbox" at bounding box center [37, 450] width 22 height 22
checkbox input "false"
click at [30, 356] on input "checkbox" at bounding box center [37, 353] width 22 height 22
checkbox input "false"
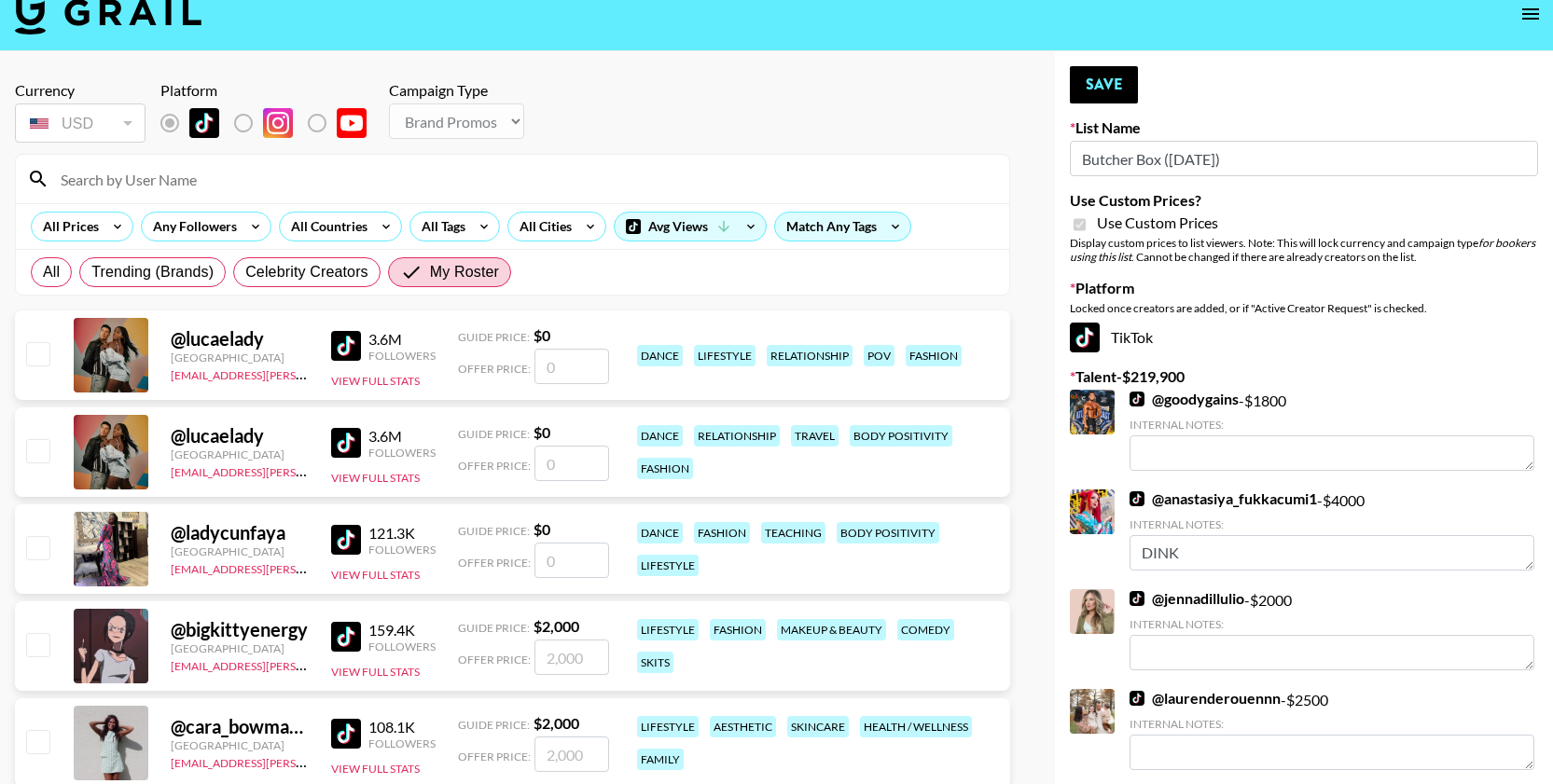
click at [42, 424] on div "@ lucaelady United States alyx.wilson@grail-talent.com 3.6M Followers View Full…" at bounding box center [512, 452] width 995 height 90
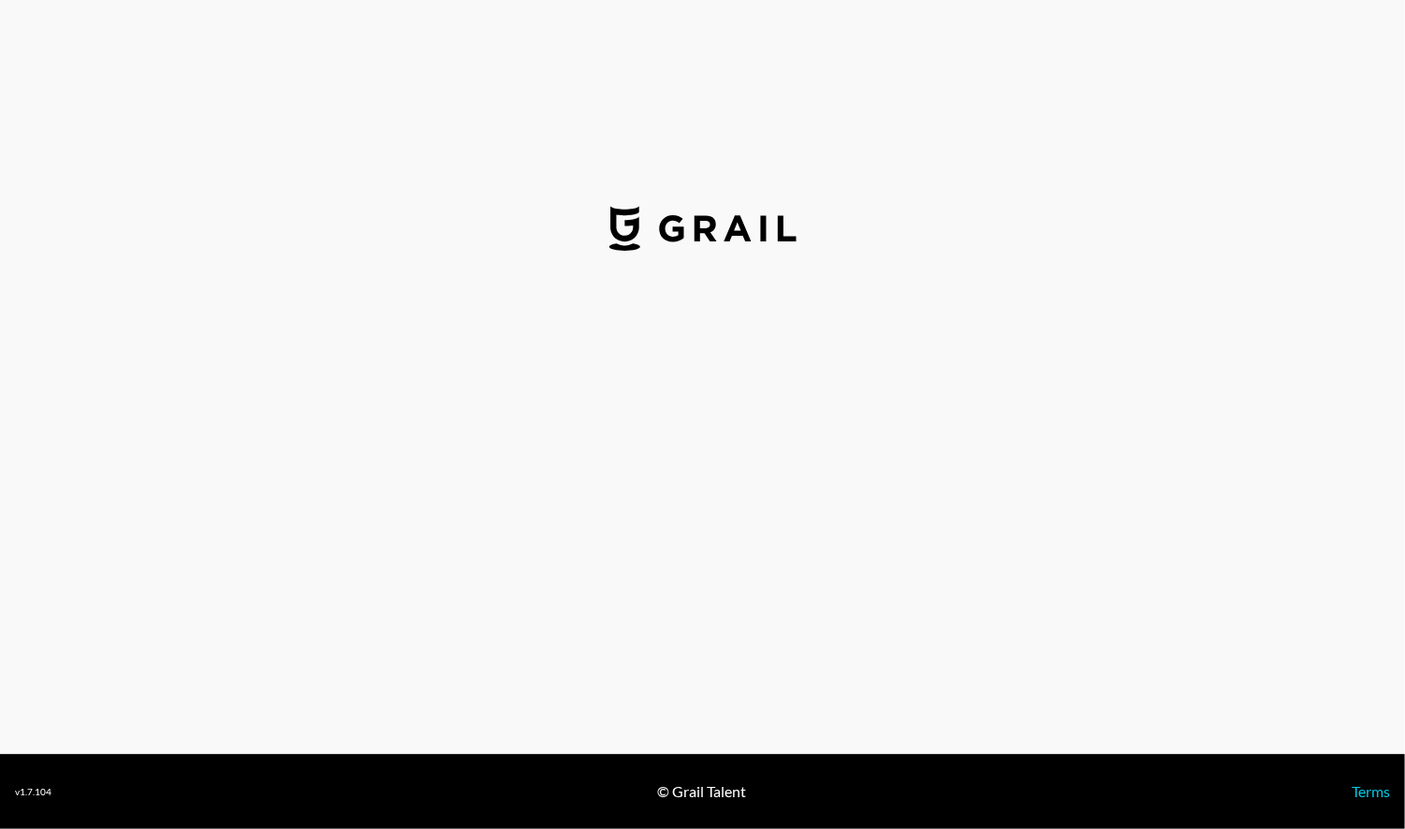
select select "USD"
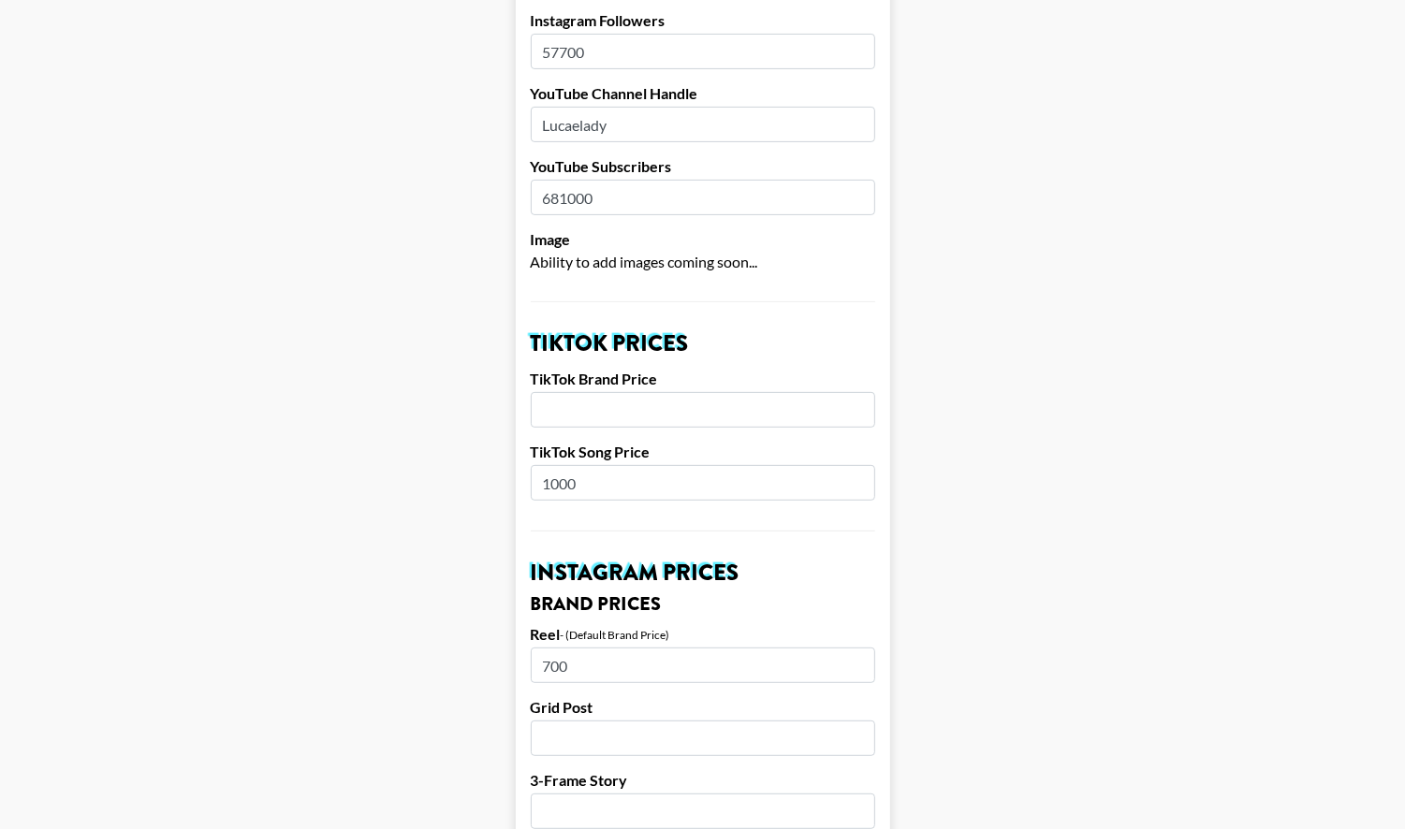
scroll to position [390, 0]
click at [647, 391] on input "number" at bounding box center [703, 409] width 344 height 36
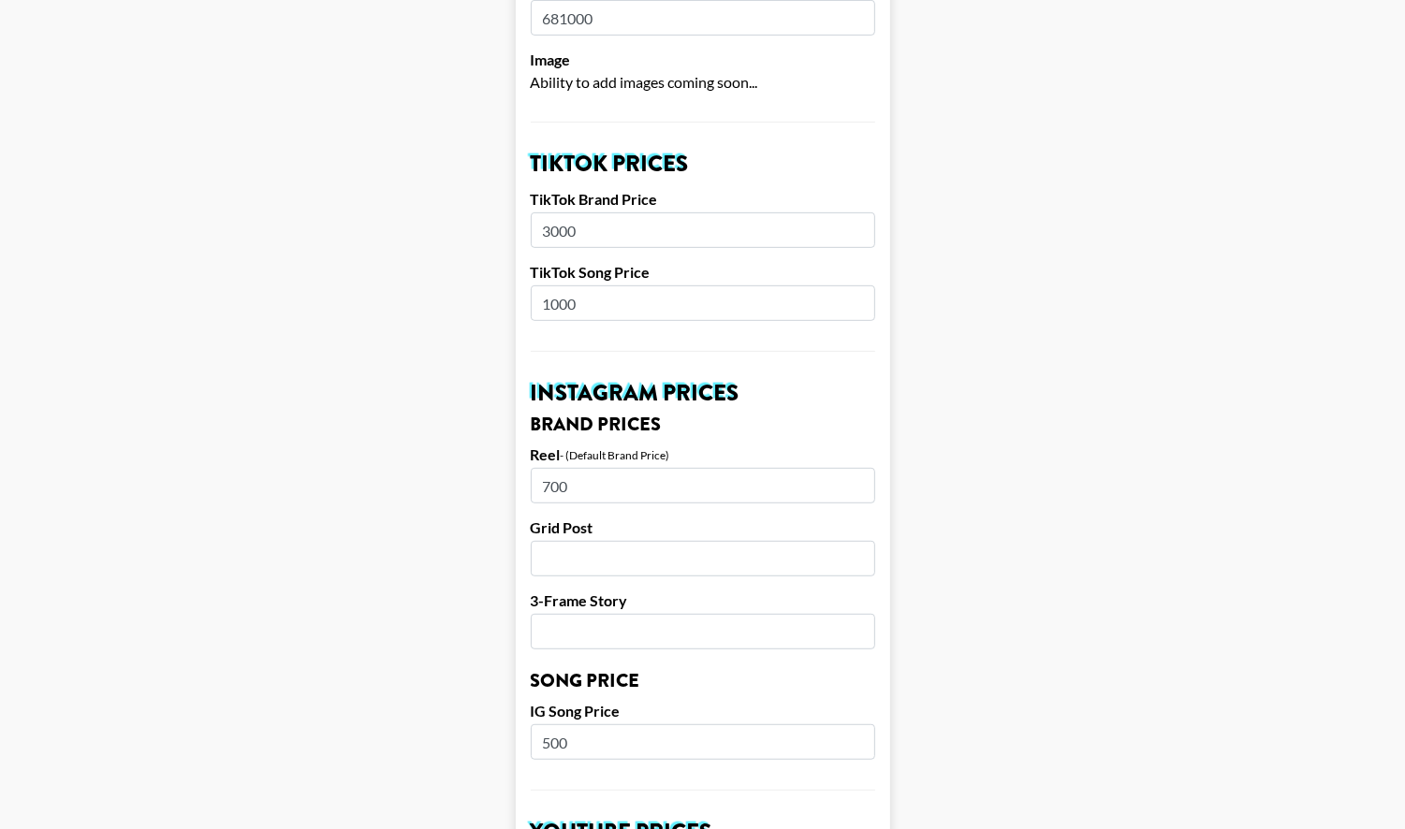
scroll to position [589, 0]
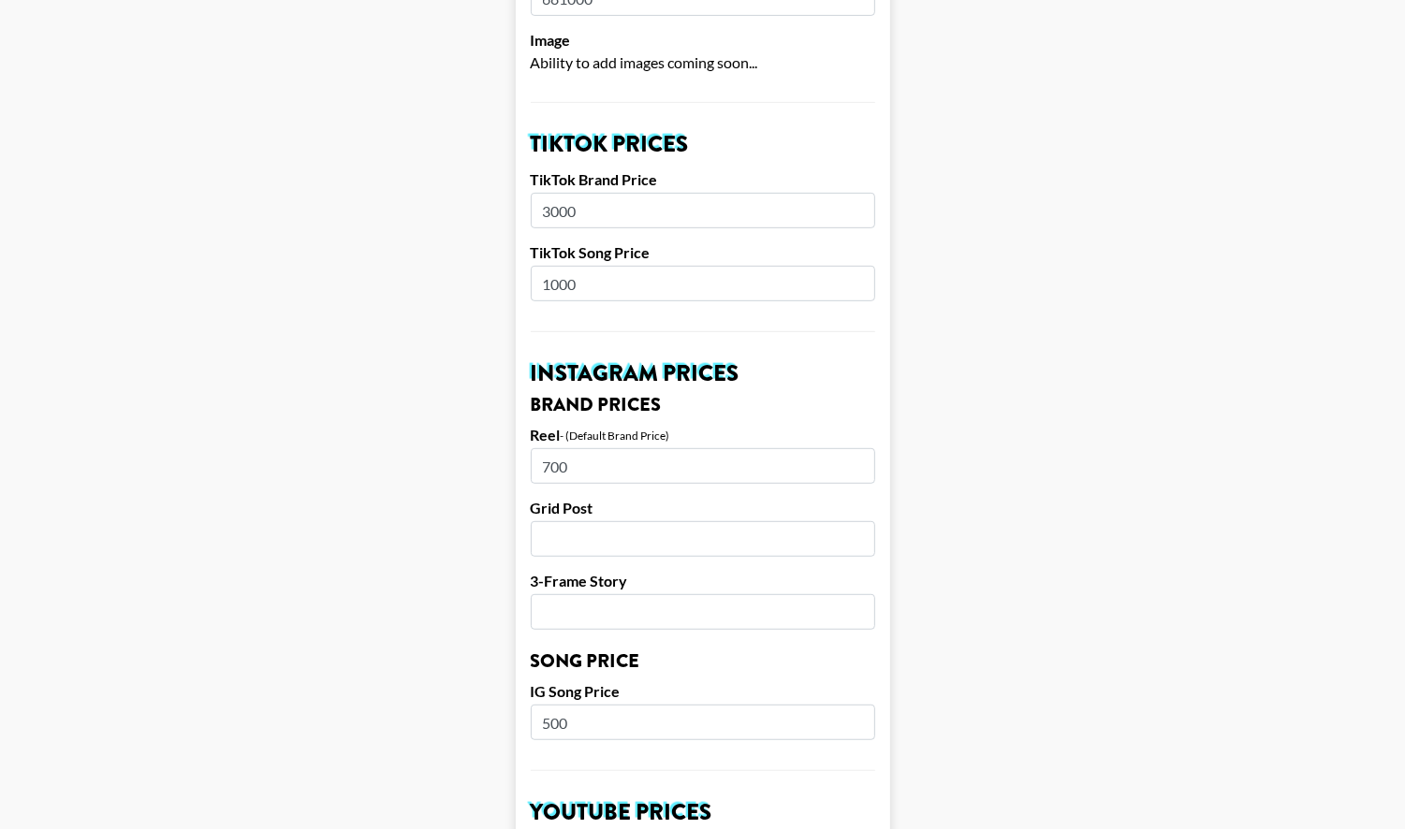
type input "3000"
click at [795, 521] on input "number" at bounding box center [703, 539] width 344 height 36
click at [720, 450] on input "700" at bounding box center [703, 466] width 344 height 36
click at [718, 521] on input "number" at bounding box center [703, 539] width 344 height 36
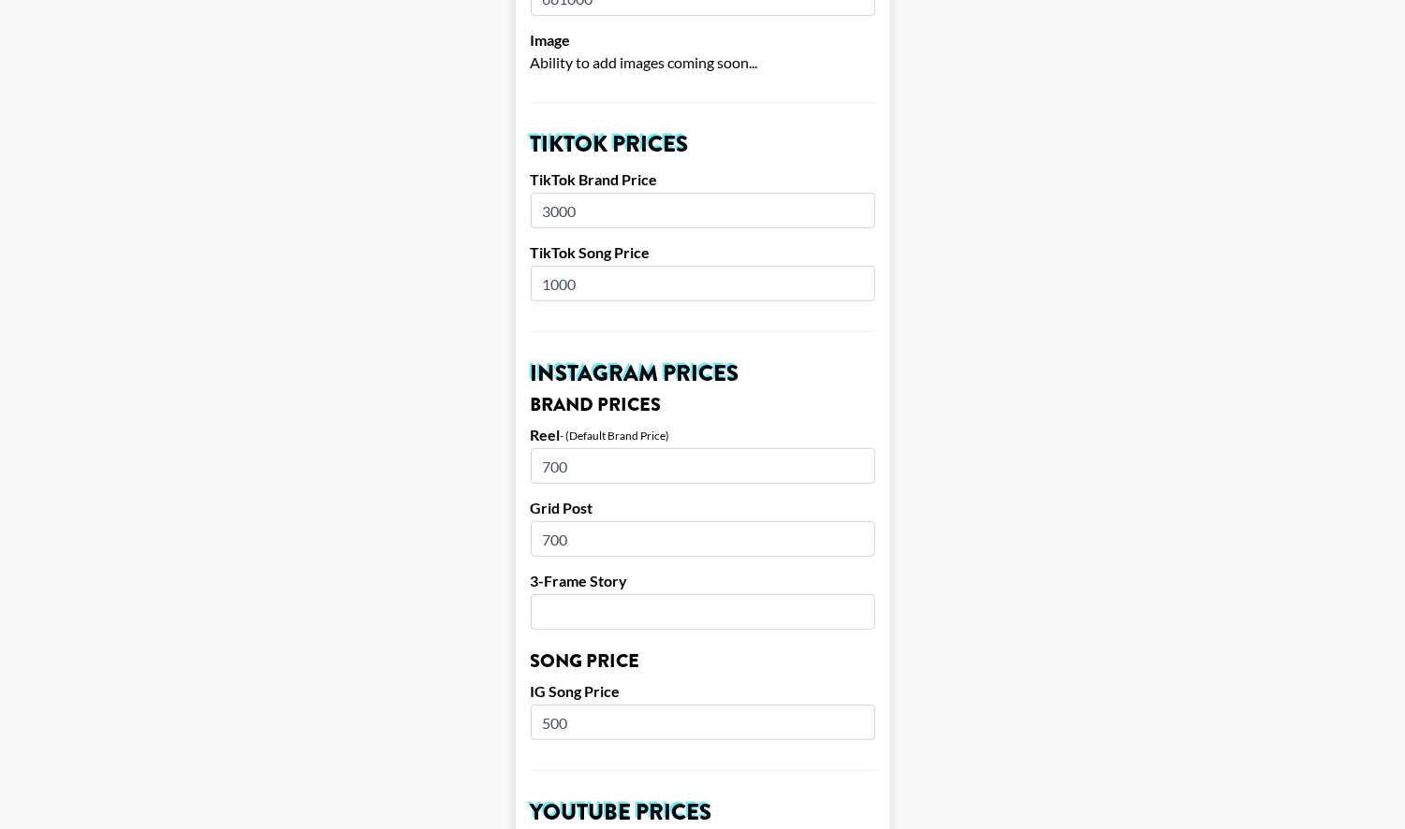
type input "700"
click at [635, 448] on input "700" at bounding box center [703, 466] width 344 height 36
drag, startPoint x: 635, startPoint y: 441, endPoint x: 444, endPoint y: 442, distance: 190.9
click at [444, 442] on main "Airtable ID: rec1Ix67DuMAnmZND Manager(s) alyx.wilson@grail-talent.com ​ TikTok…" at bounding box center [702, 693] width 1375 height 2355
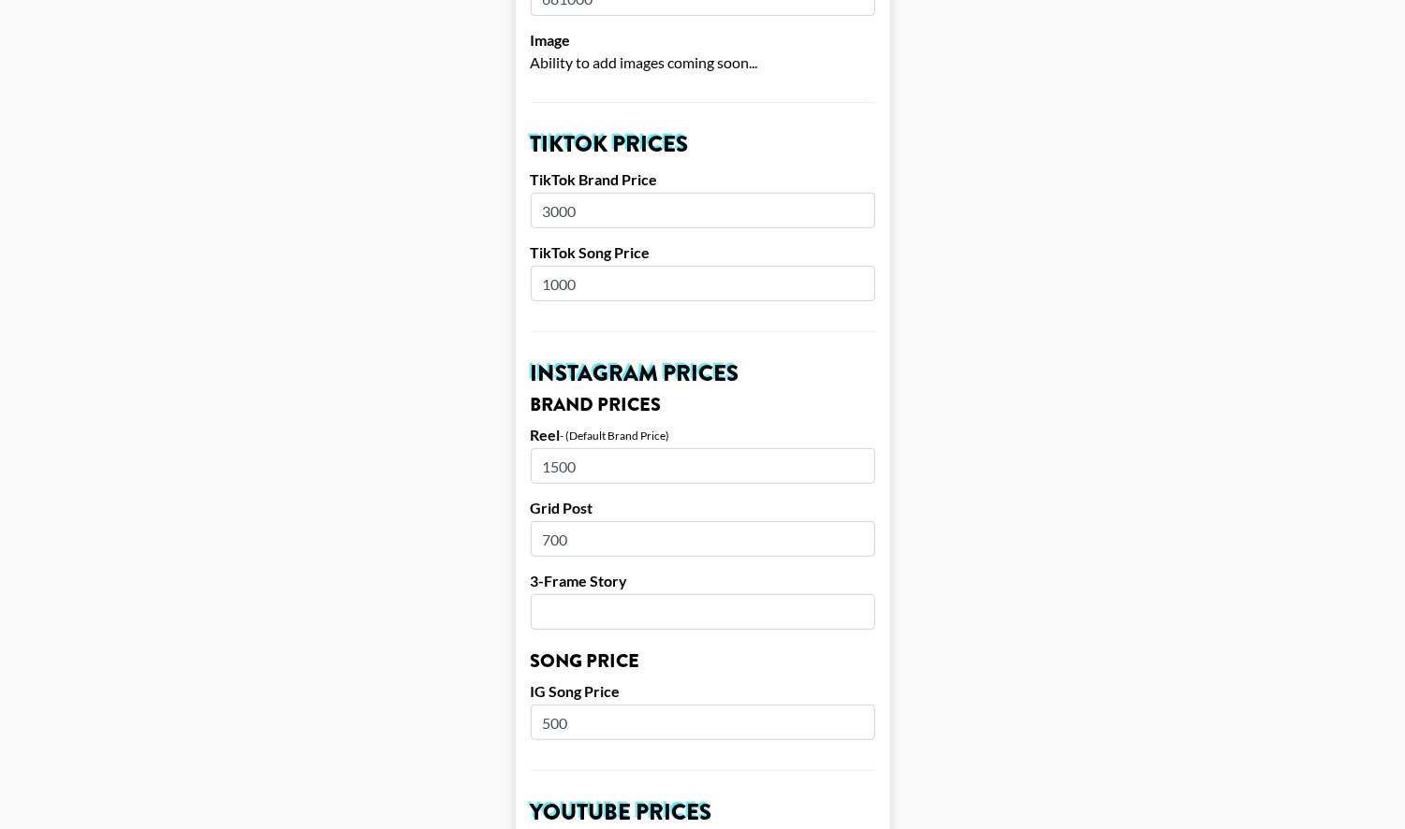
type input "1500"
click at [590, 594] on input "number" at bounding box center [703, 612] width 344 height 36
type input "500"
click at [989, 576] on main "Airtable ID: rec1Ix67DuMAnmZND Manager(s) alyx.wilson@grail-talent.com ​ TikTok…" at bounding box center [702, 693] width 1375 height 2355
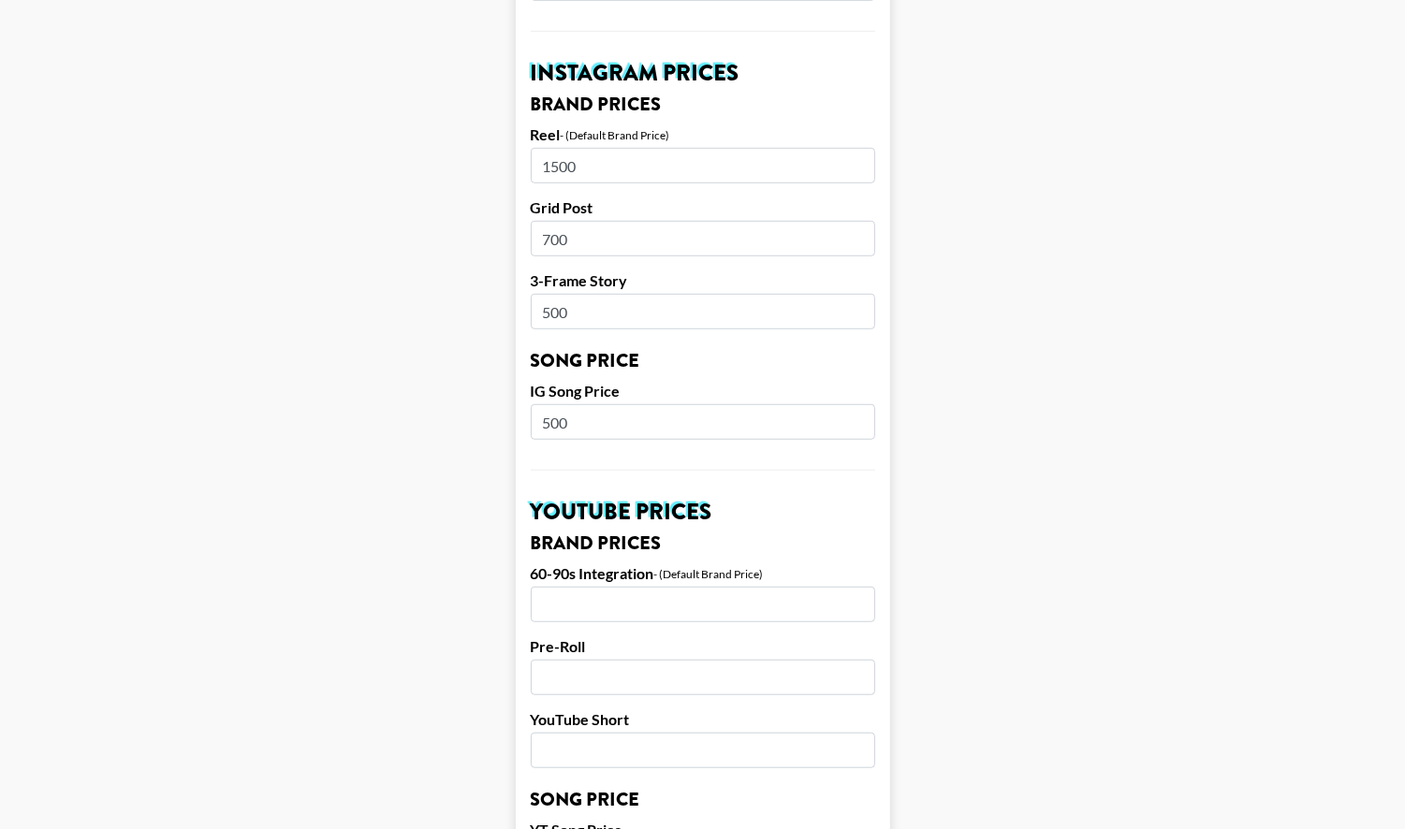
scroll to position [885, 0]
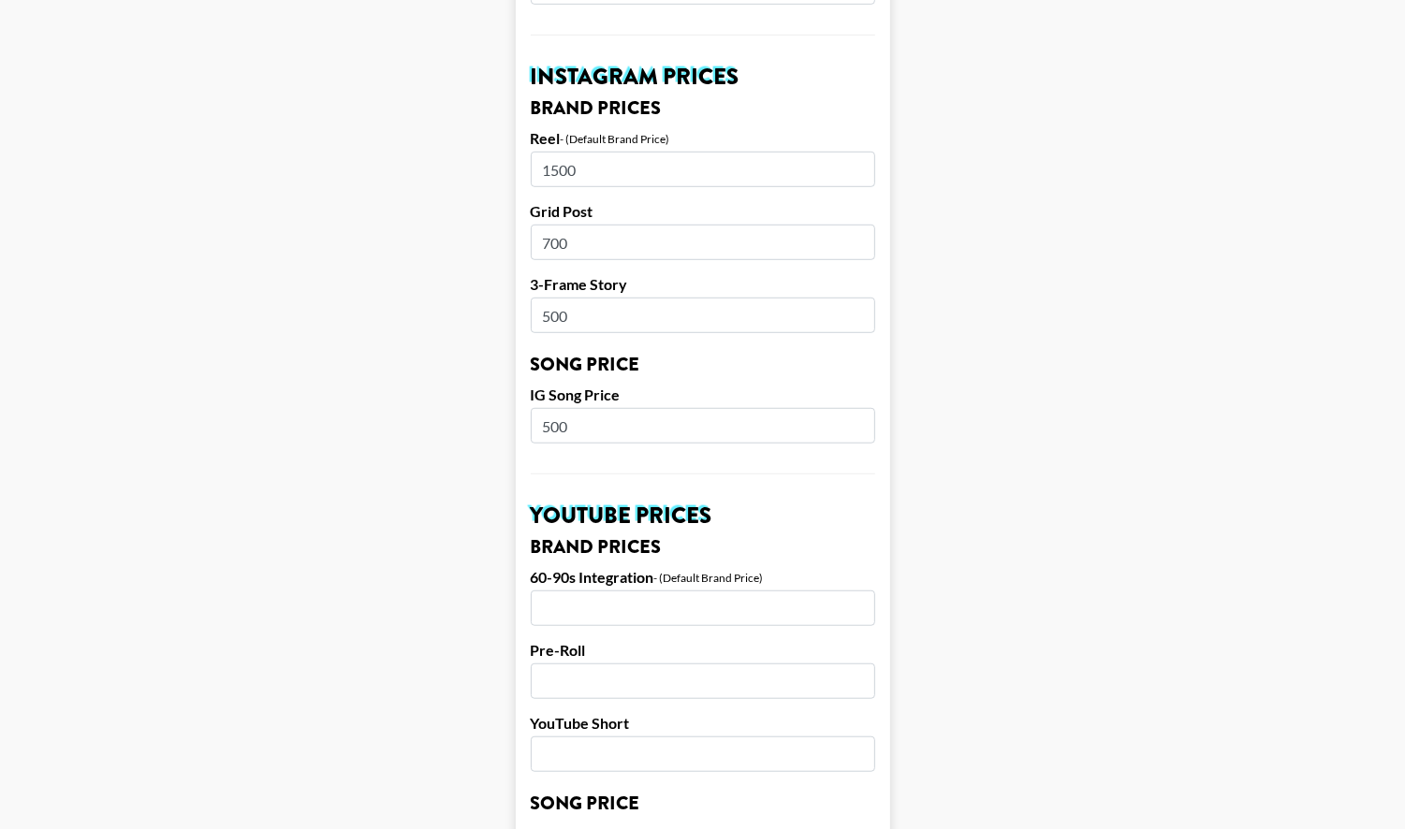
click at [552, 225] on input "700" at bounding box center [703, 243] width 344 height 36
click at [556, 225] on input "700" at bounding box center [703, 243] width 344 height 36
type input "1000"
click at [548, 298] on input "500" at bounding box center [703, 316] width 344 height 36
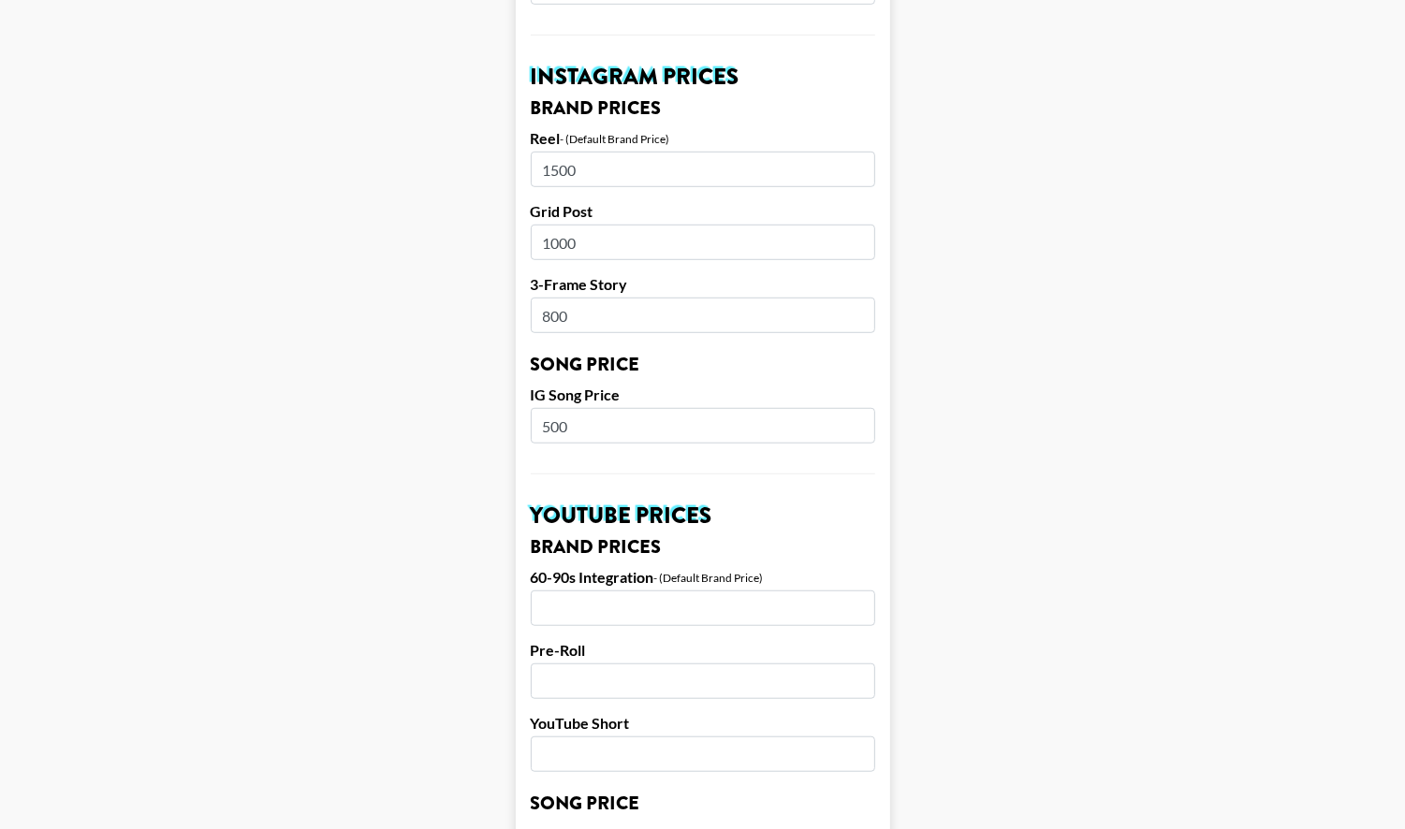
type input "800"
click at [1025, 463] on main "Airtable ID: rec1Ix67DuMAnmZND Manager(s) alyx.wilson@grail-talent.com ​ TikTok…" at bounding box center [702, 397] width 1375 height 2355
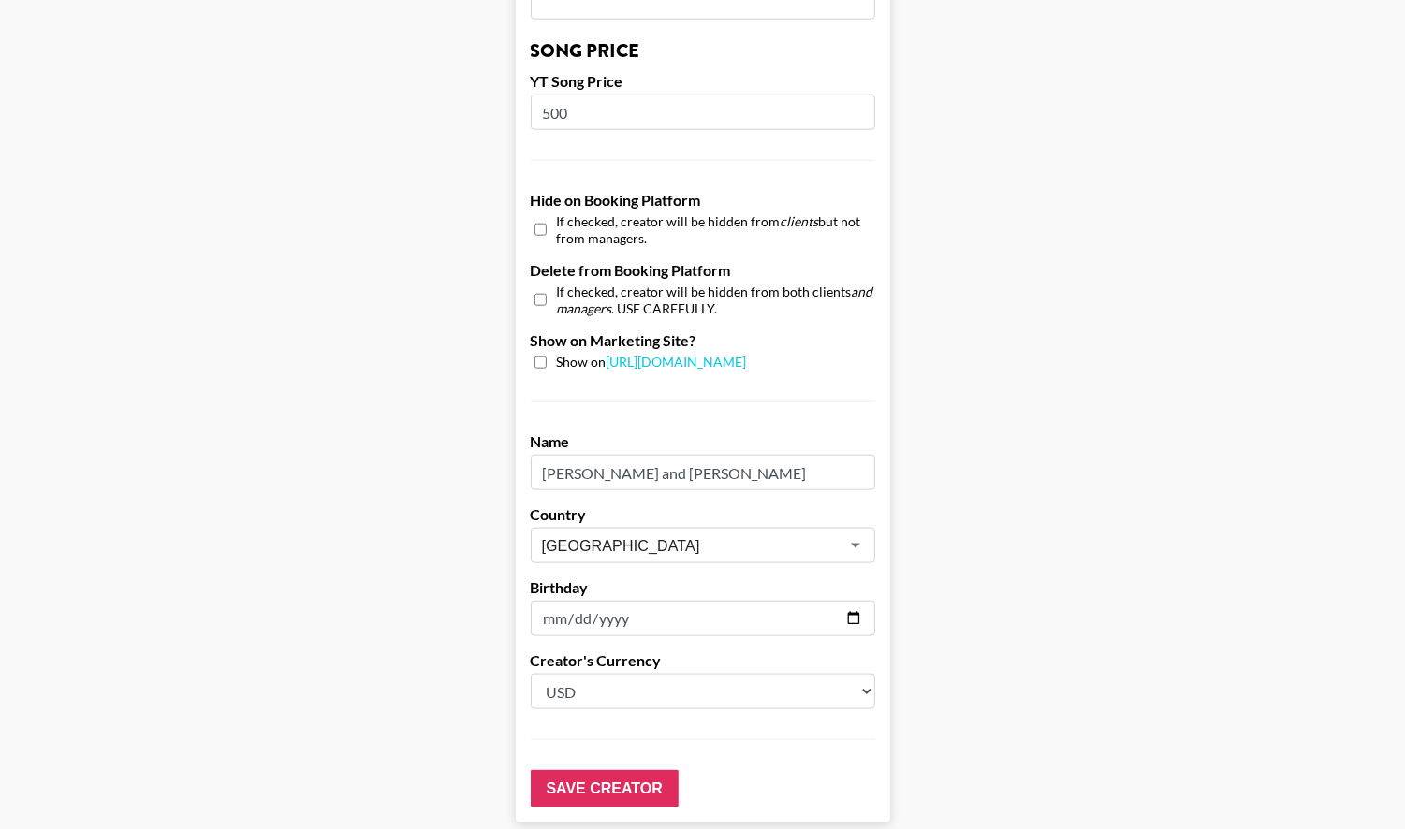
scroll to position [1639, 0]
click at [539, 355] on input "checkbox" at bounding box center [540, 361] width 12 height 12
checkbox input "true"
click at [577, 768] on input "Save Creator" at bounding box center [605, 786] width 148 height 37
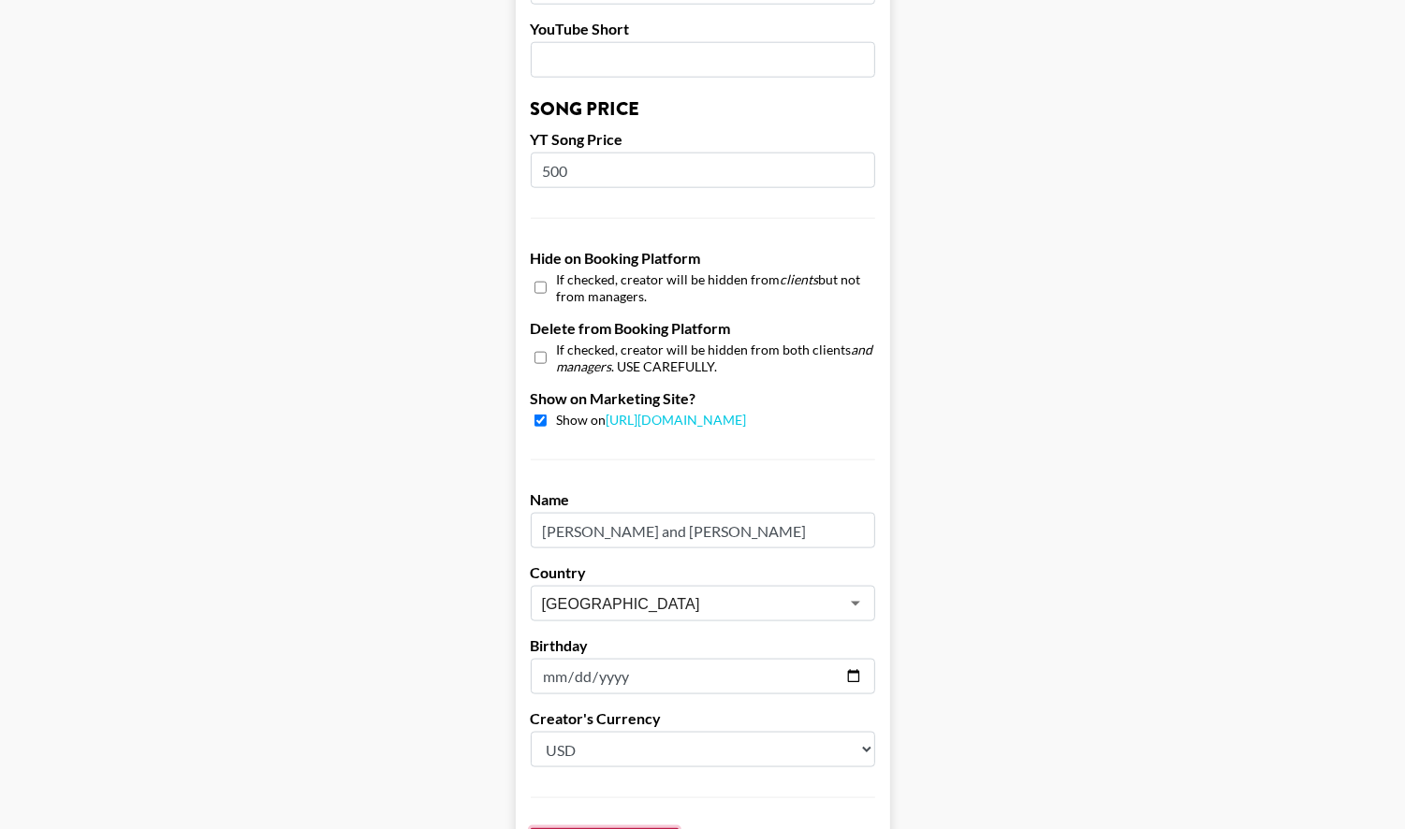
scroll to position [1699, 0]
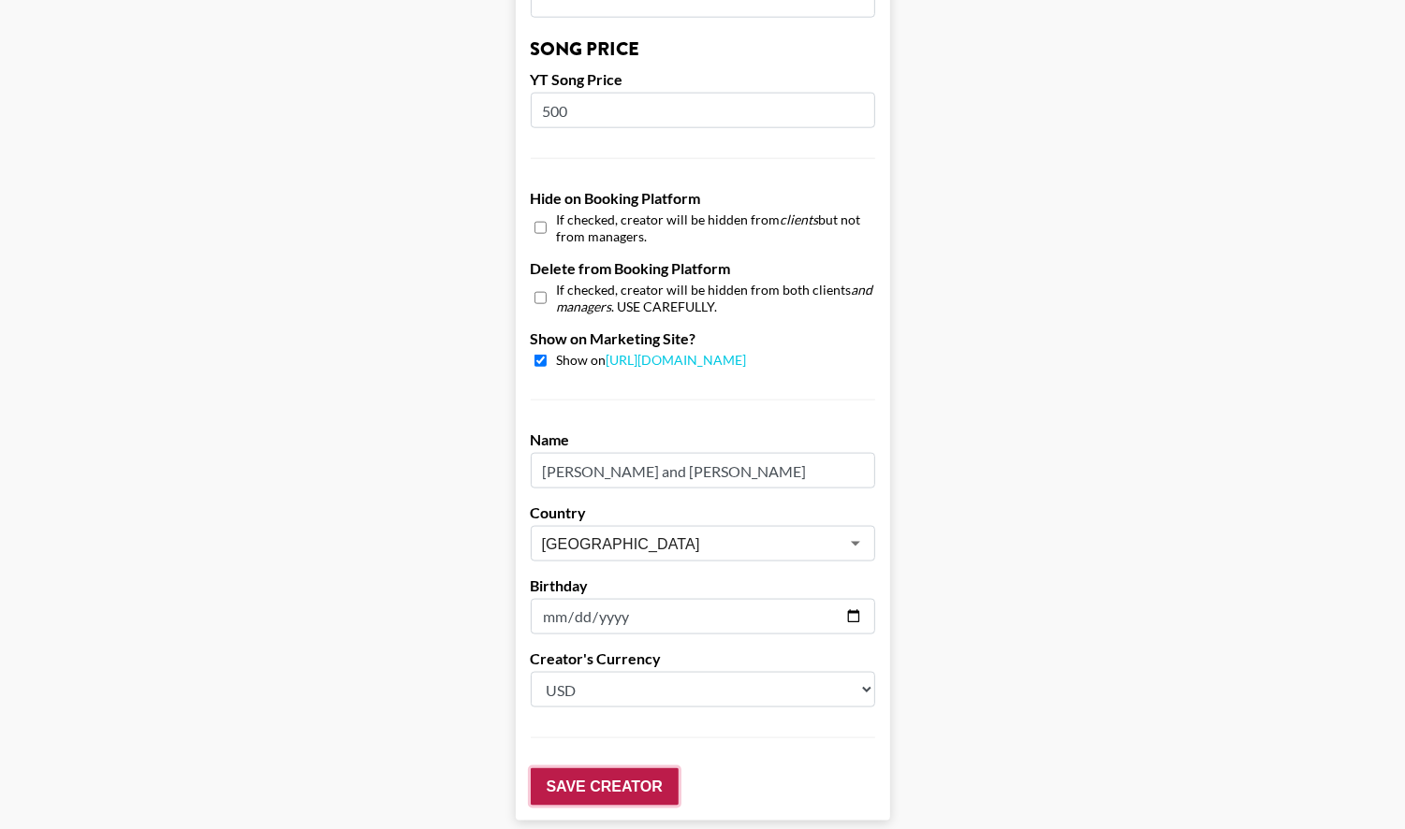
click at [577, 768] on input "Save Creator" at bounding box center [605, 786] width 148 height 37
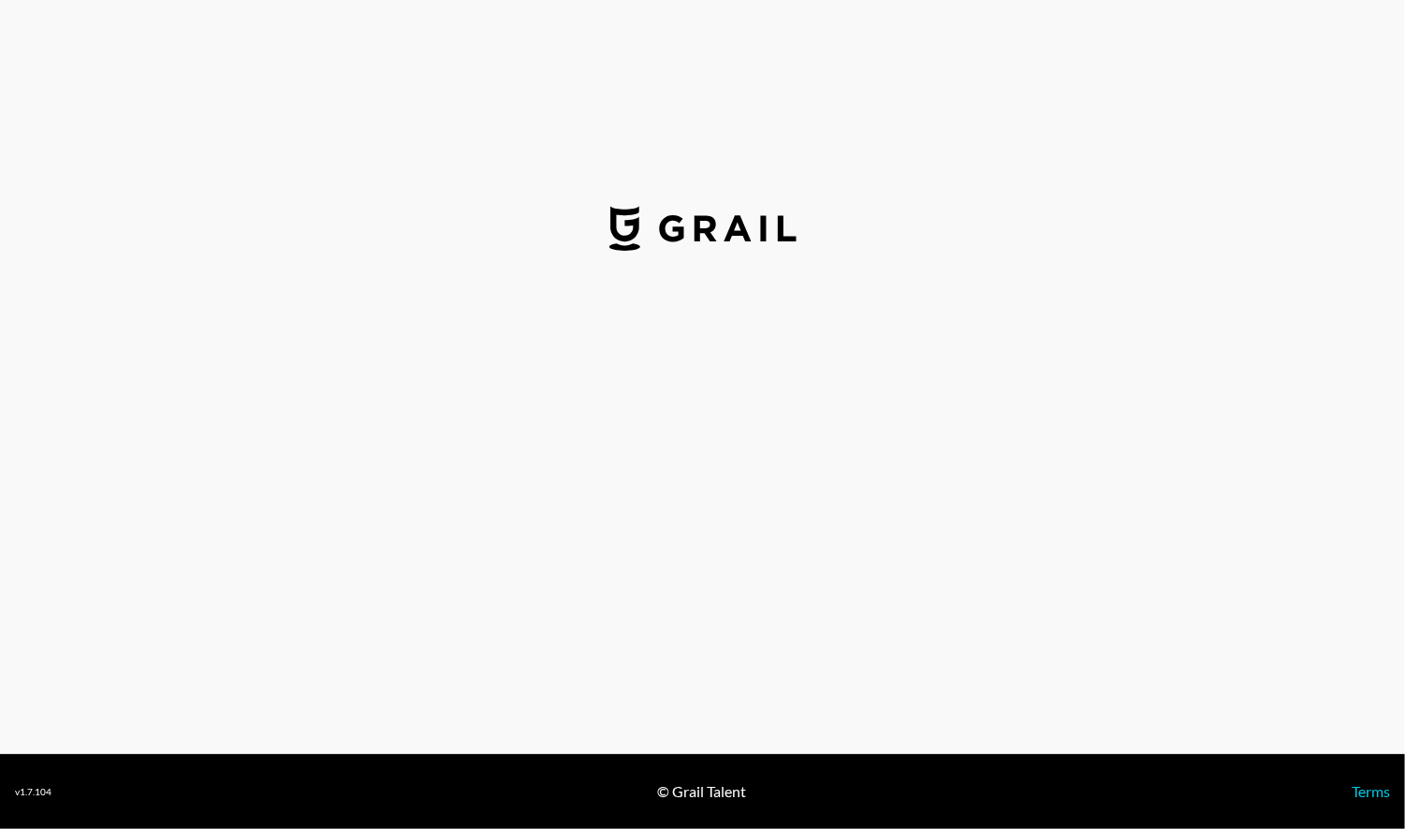
select select "USD"
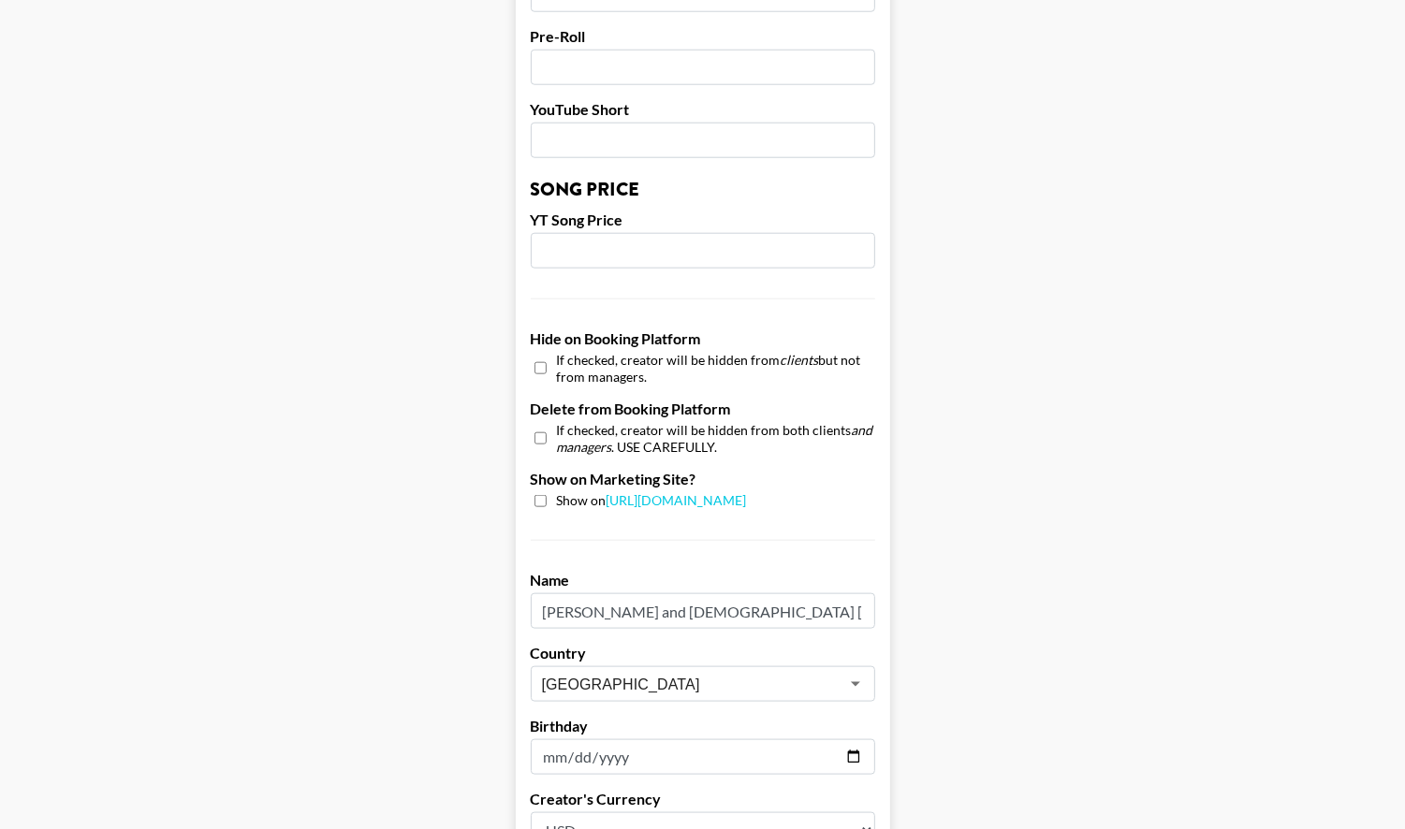
scroll to position [1498, 0]
click at [542, 426] on input "checkbox" at bounding box center [540, 439] width 12 height 27
checkbox input "true"
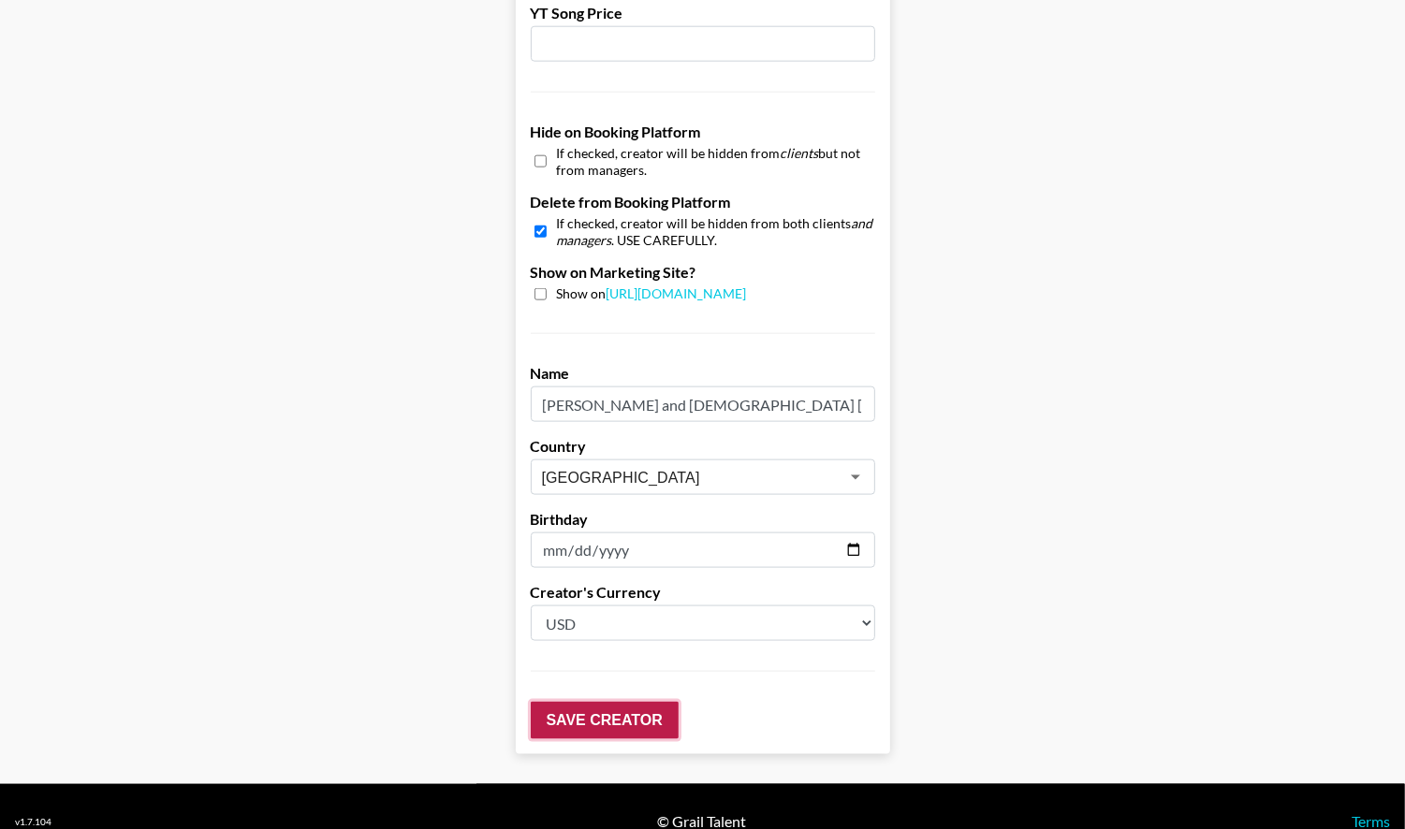
click at [607, 702] on input "Save Creator" at bounding box center [605, 720] width 148 height 37
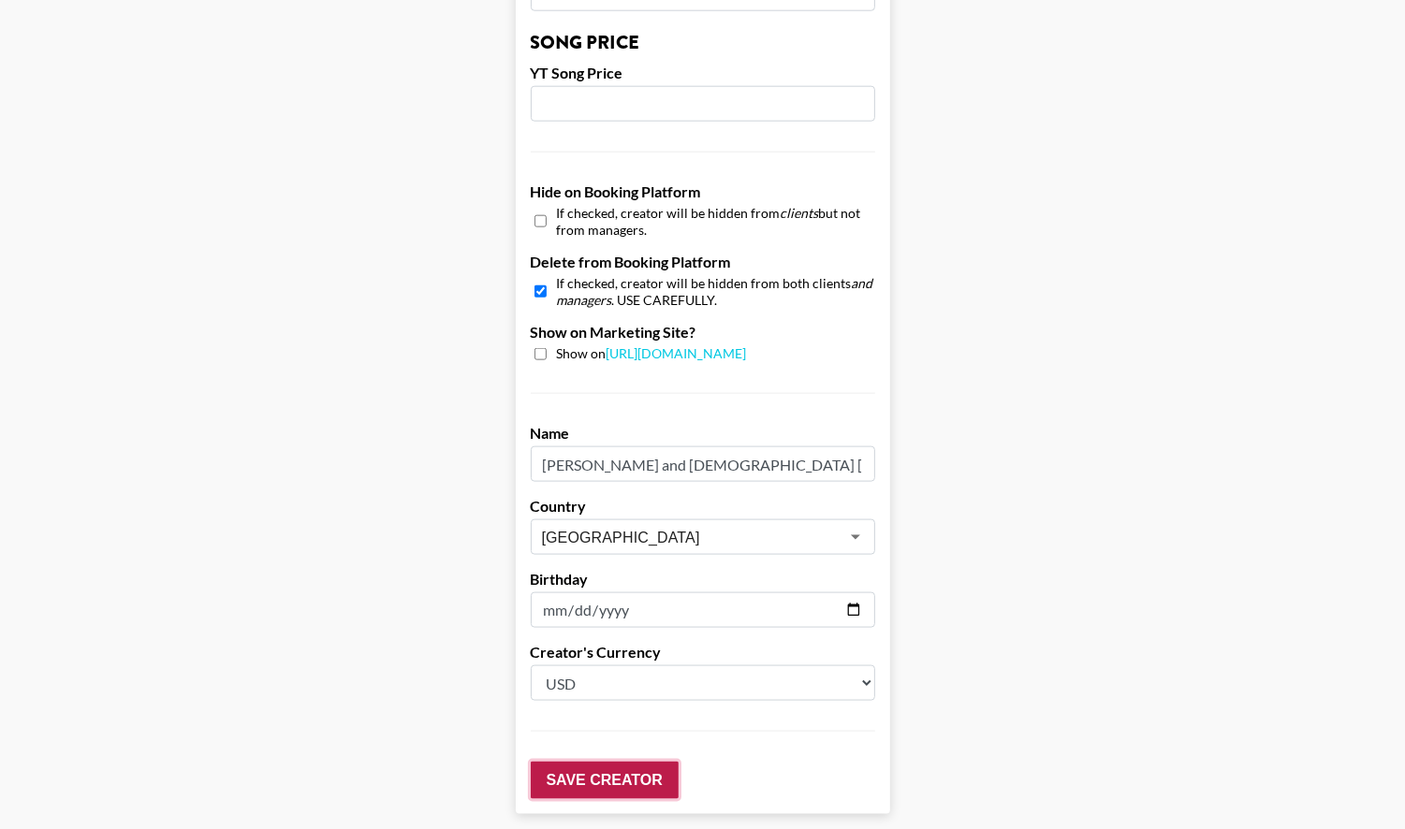
scroll to position [1766, 0]
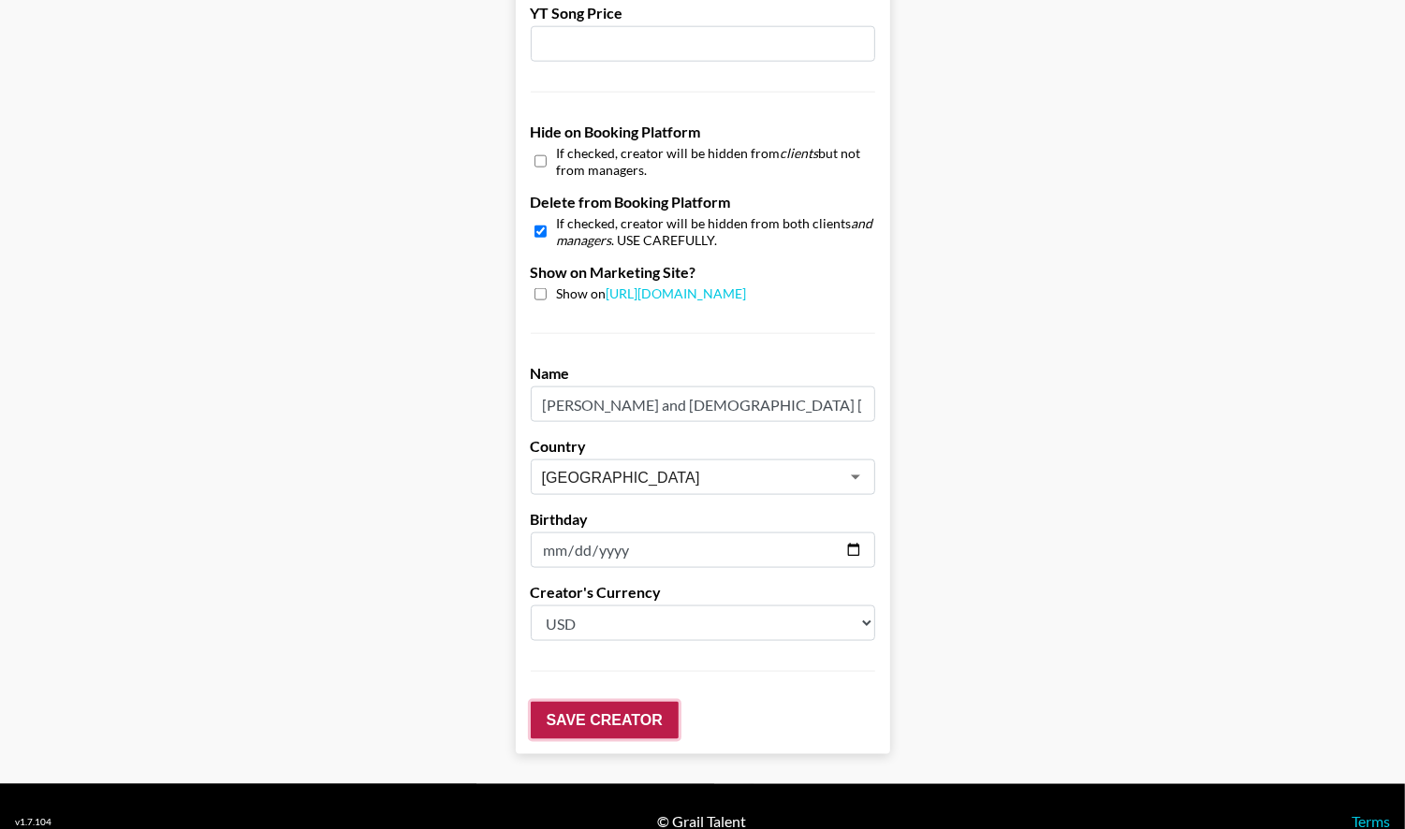
click at [568, 702] on input "Save Creator" at bounding box center [605, 720] width 148 height 37
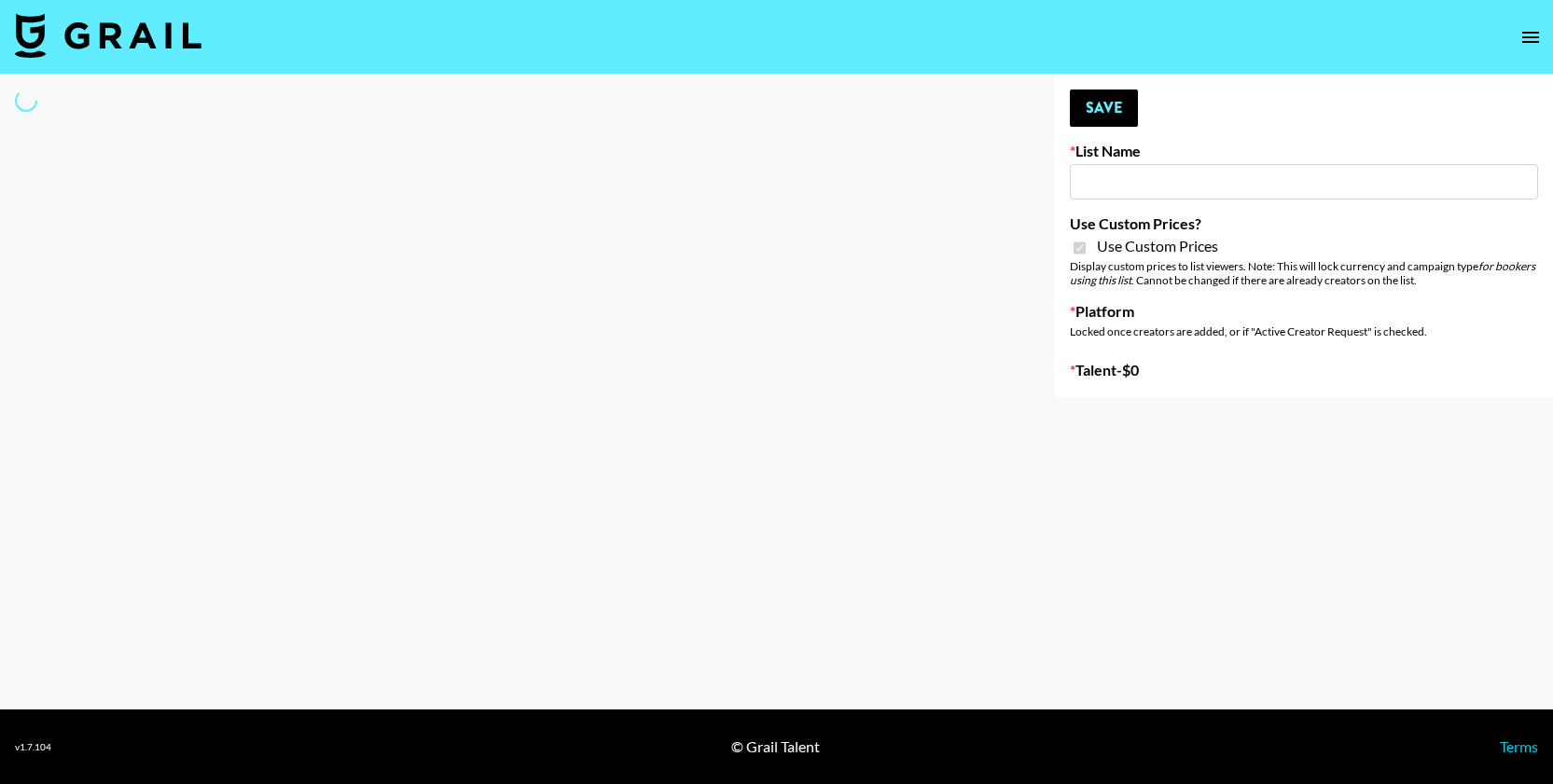
type input "Butcher Box ([DATE])"
checkbox input "true"
select select "Brand"
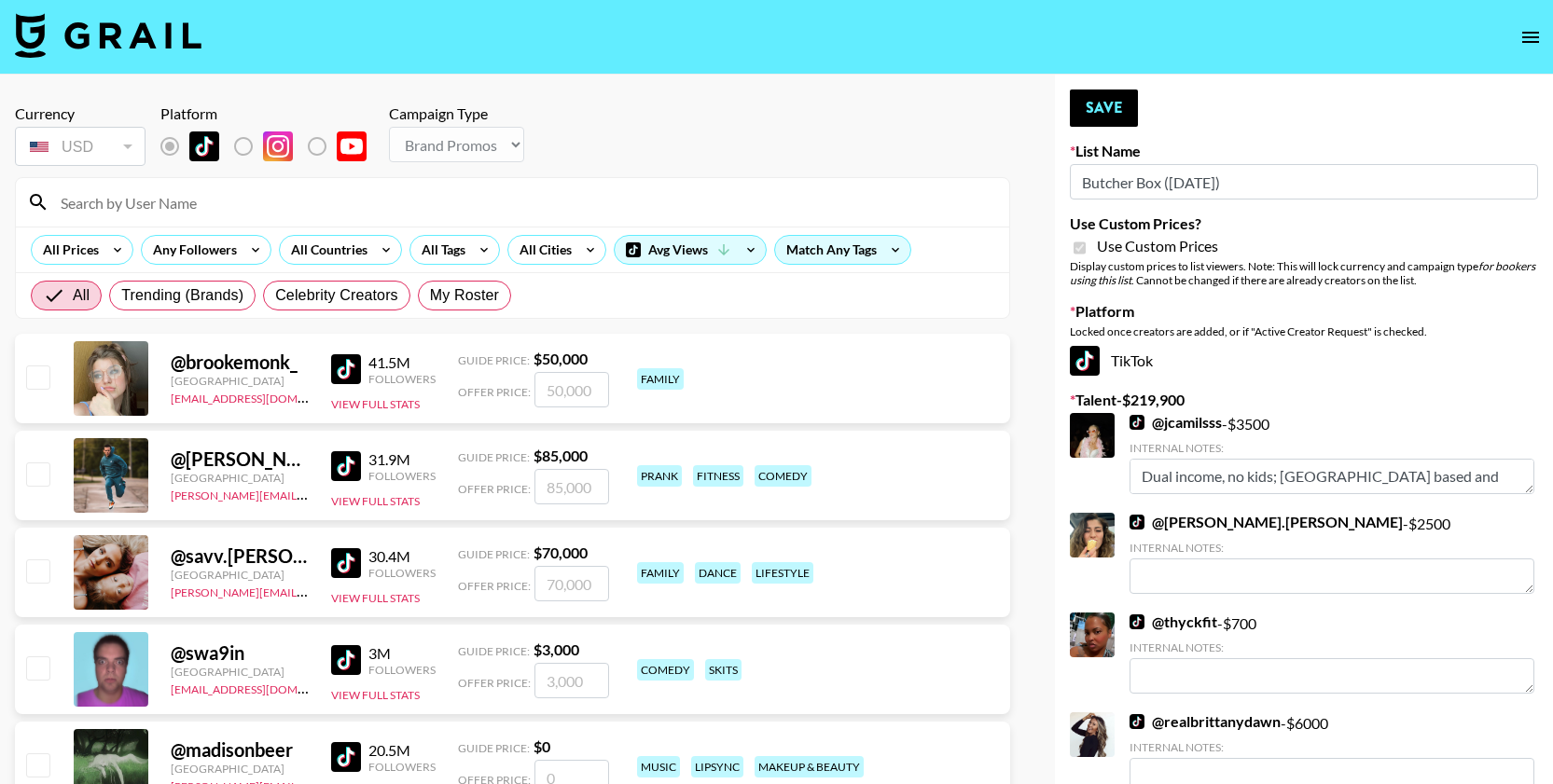
scroll to position [5, 0]
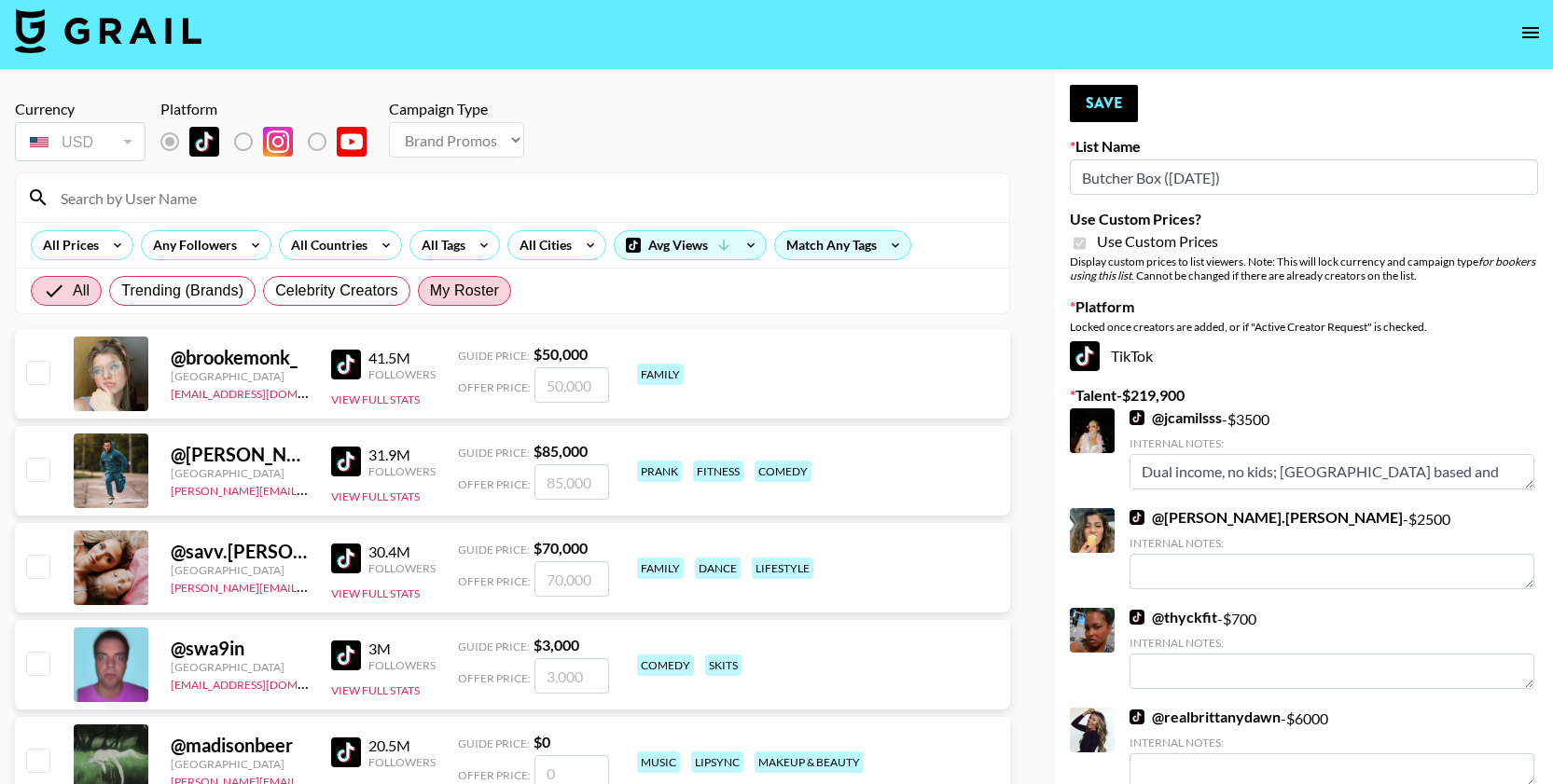
click at [432, 280] on span "My Roster" at bounding box center [464, 291] width 69 height 22
click at [430, 291] on input "My Roster" at bounding box center [430, 291] width 0 height 0
radio input "true"
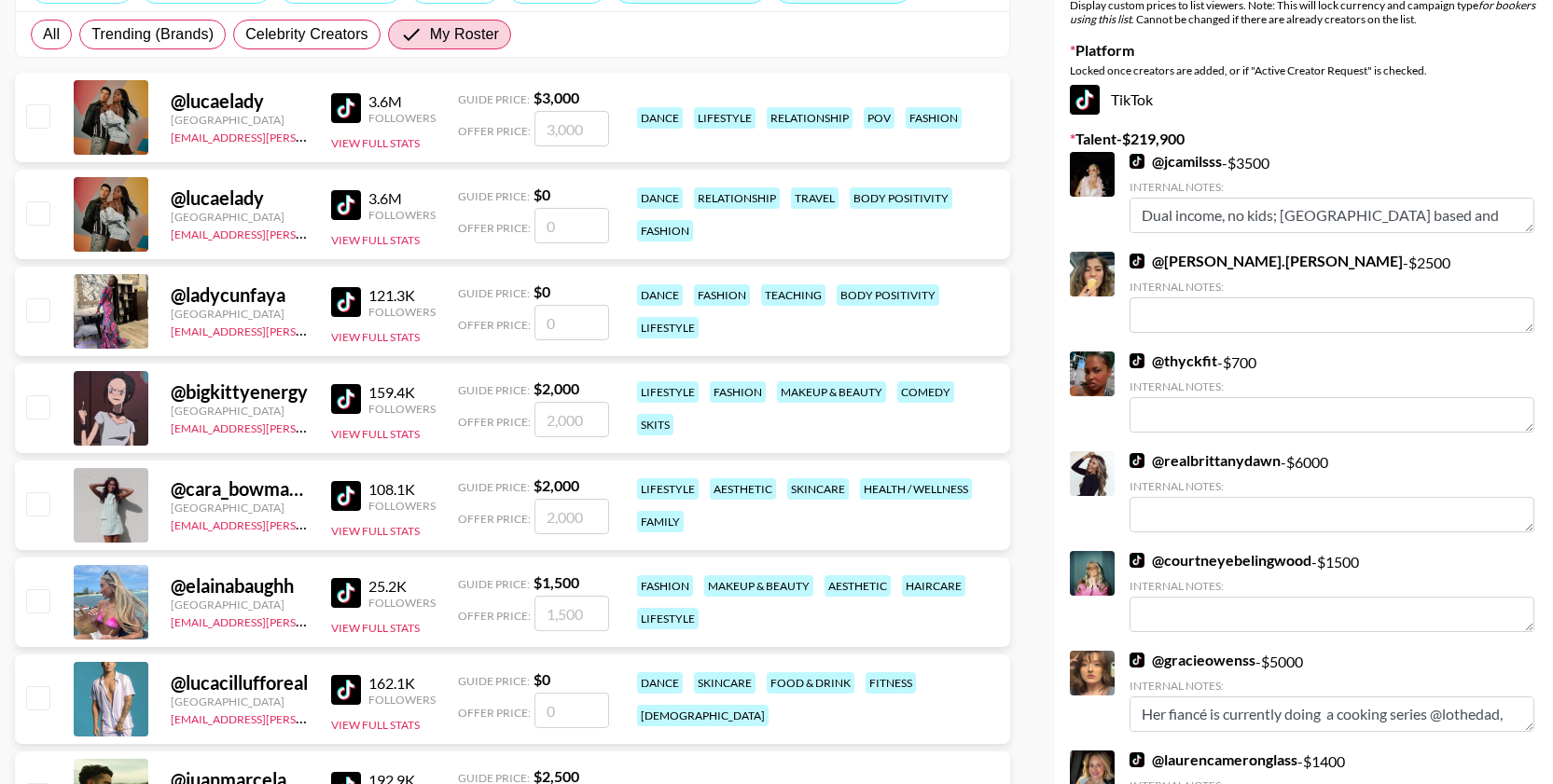
scroll to position [259, 0]
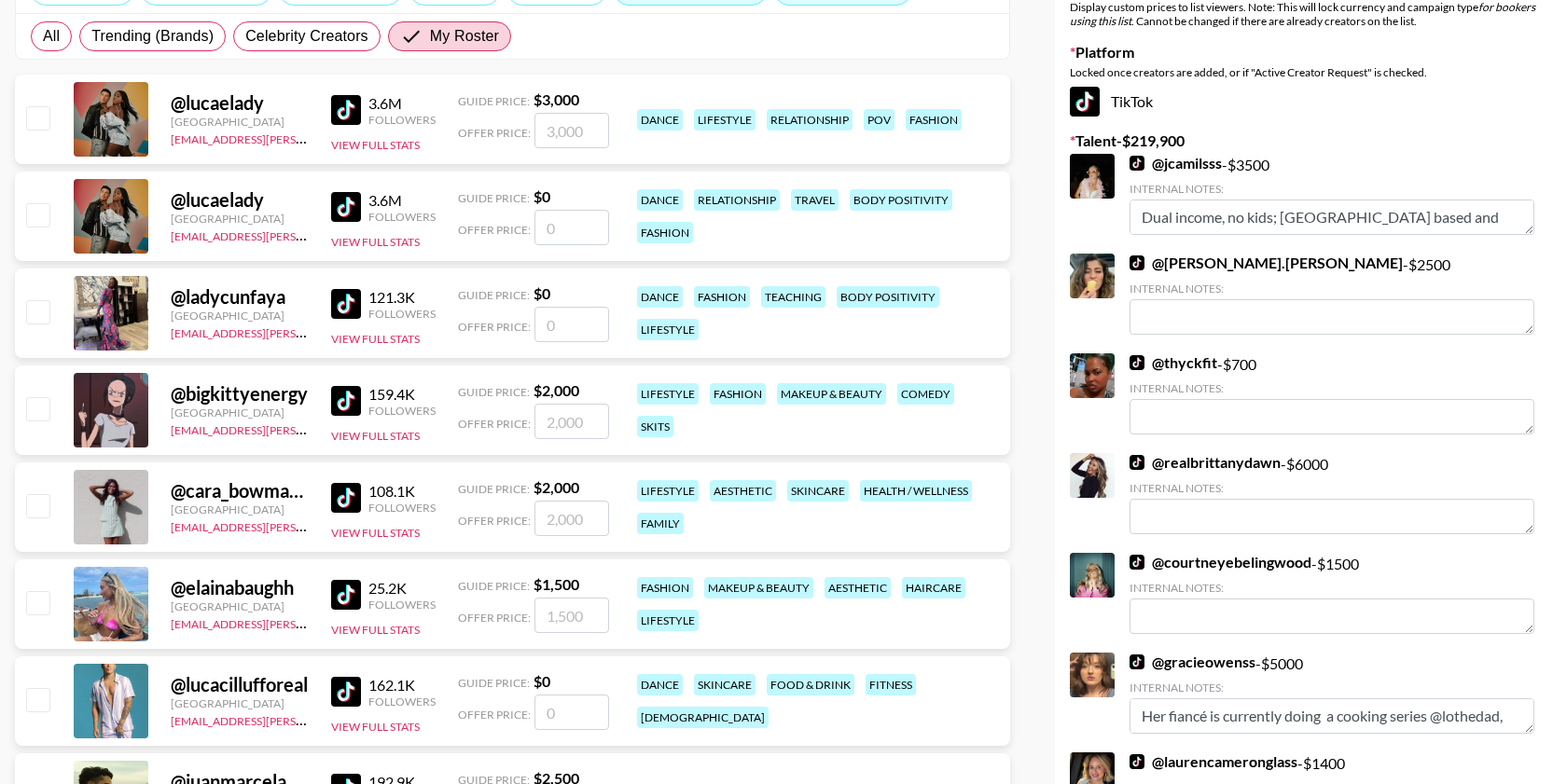
click at [34, 120] on input "checkbox" at bounding box center [37, 118] width 22 height 22
checkbox input "true"
type input "3000"
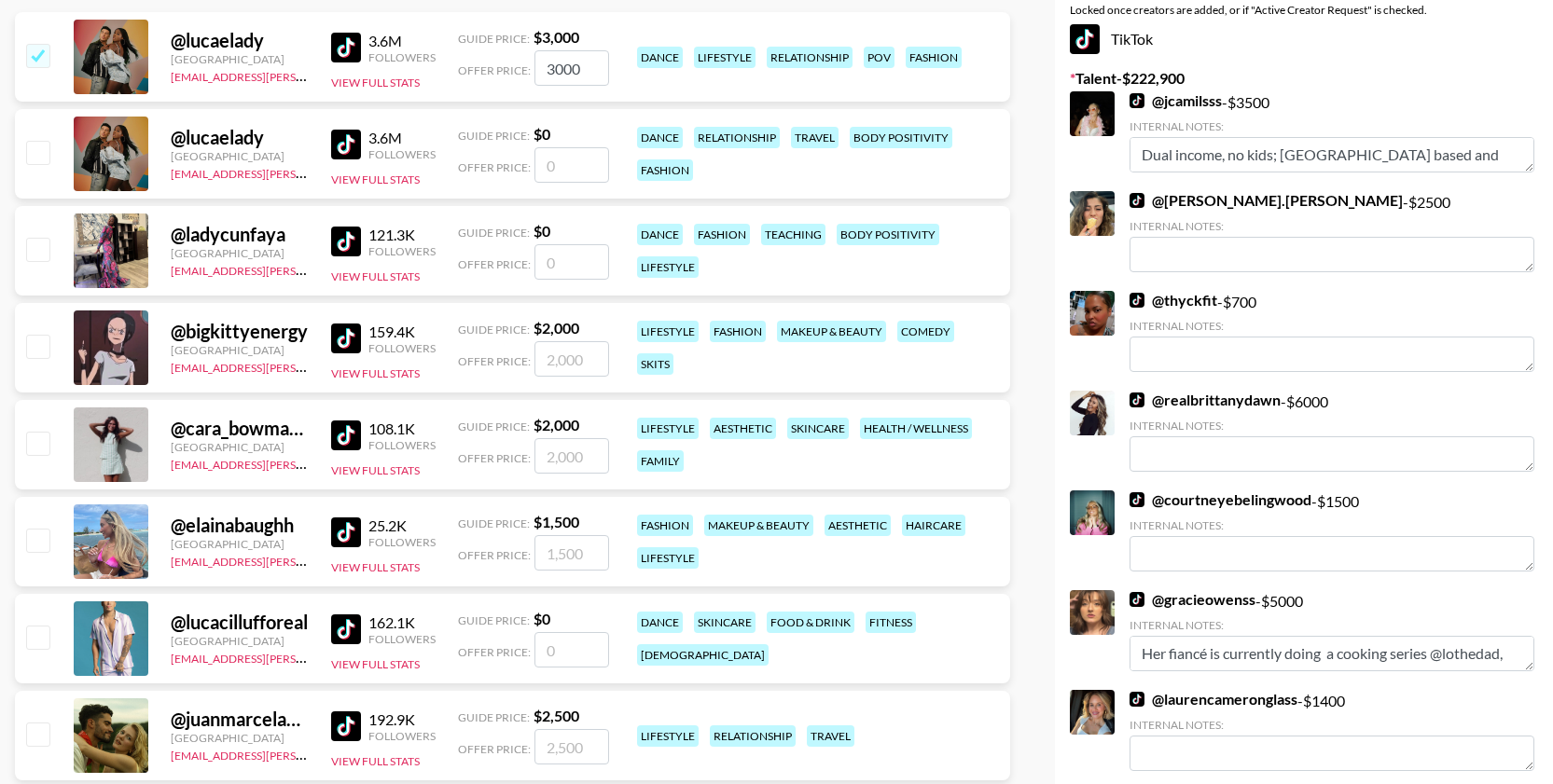
scroll to position [320, 0]
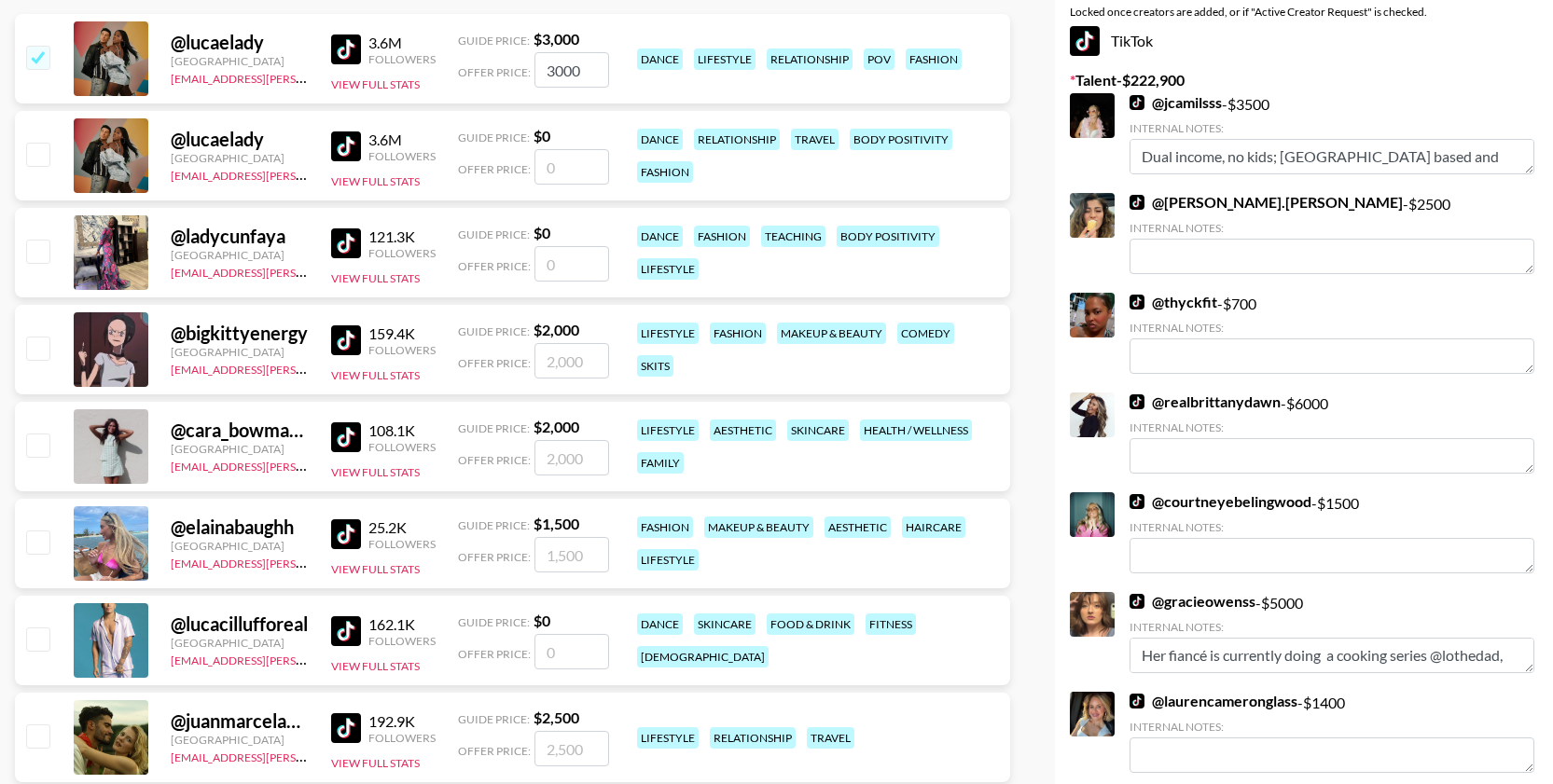
click at [39, 440] on input "checkbox" at bounding box center [37, 444] width 22 height 22
checkbox input "true"
type input "2000"
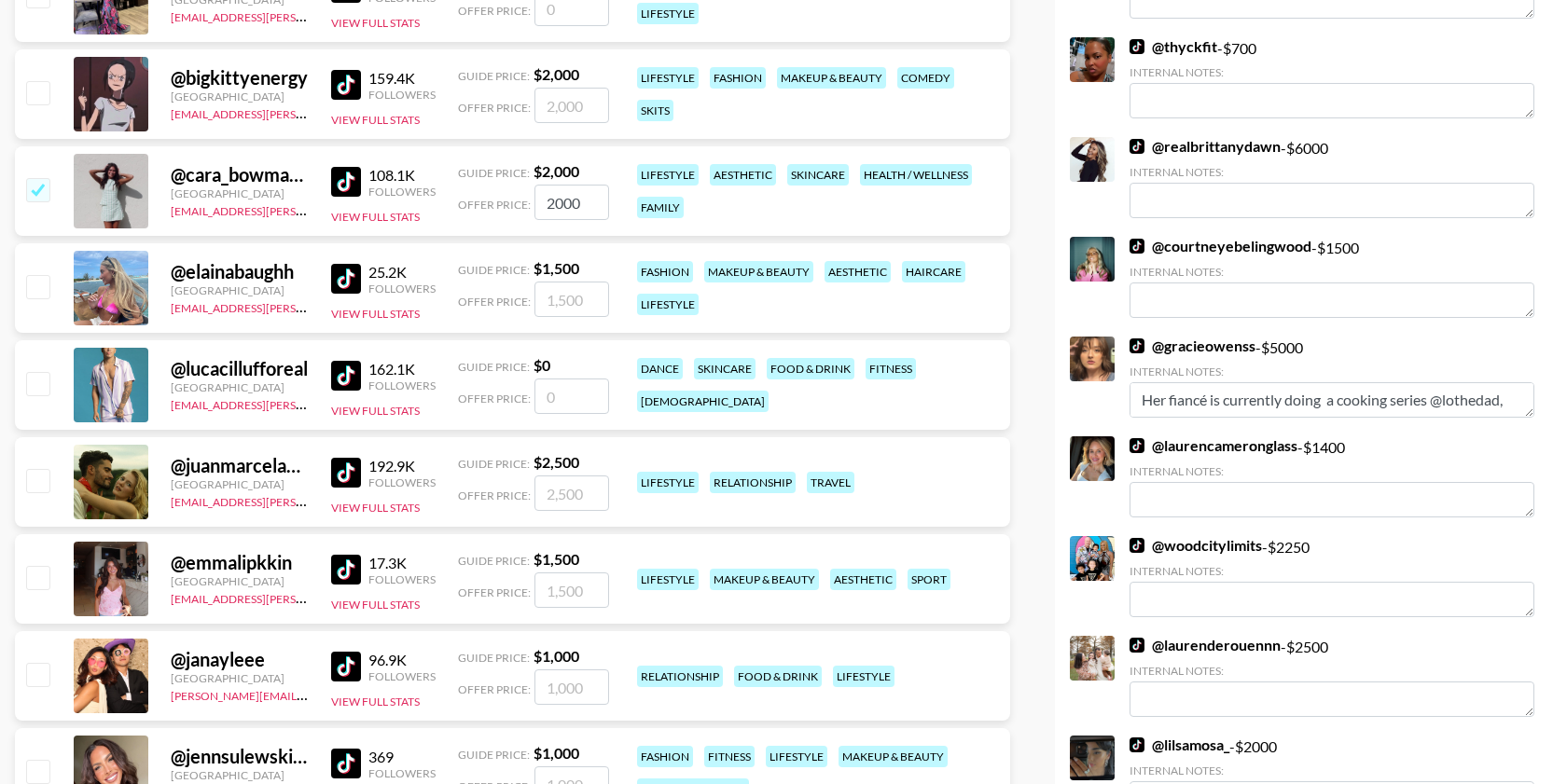
scroll to position [574, 0]
click at [41, 484] on input "checkbox" at bounding box center [37, 481] width 22 height 22
checkbox input "true"
type input "2500"
click at [37, 673] on input "checkbox" at bounding box center [37, 674] width 22 height 22
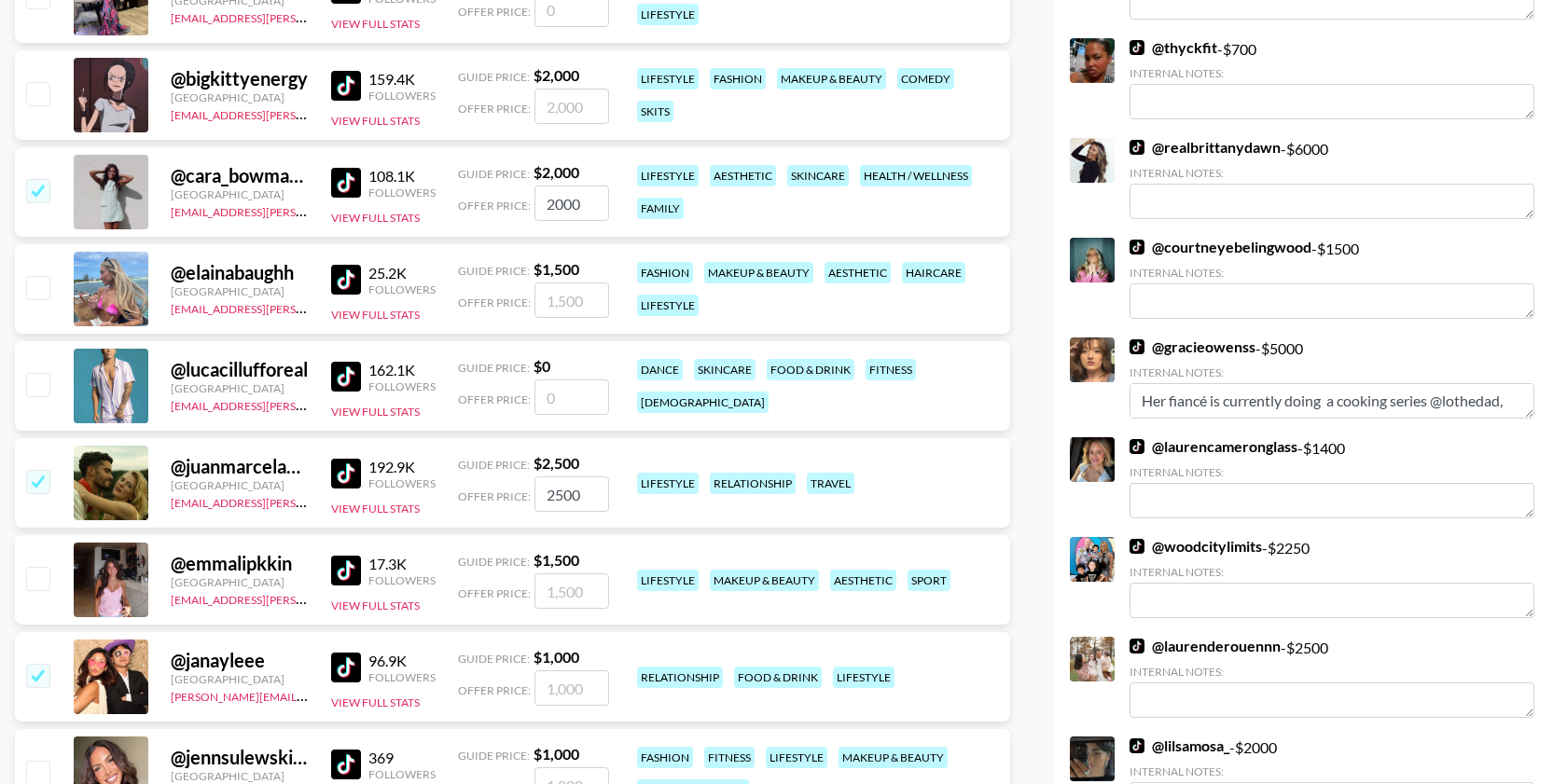
checkbox input "true"
type input "1000"
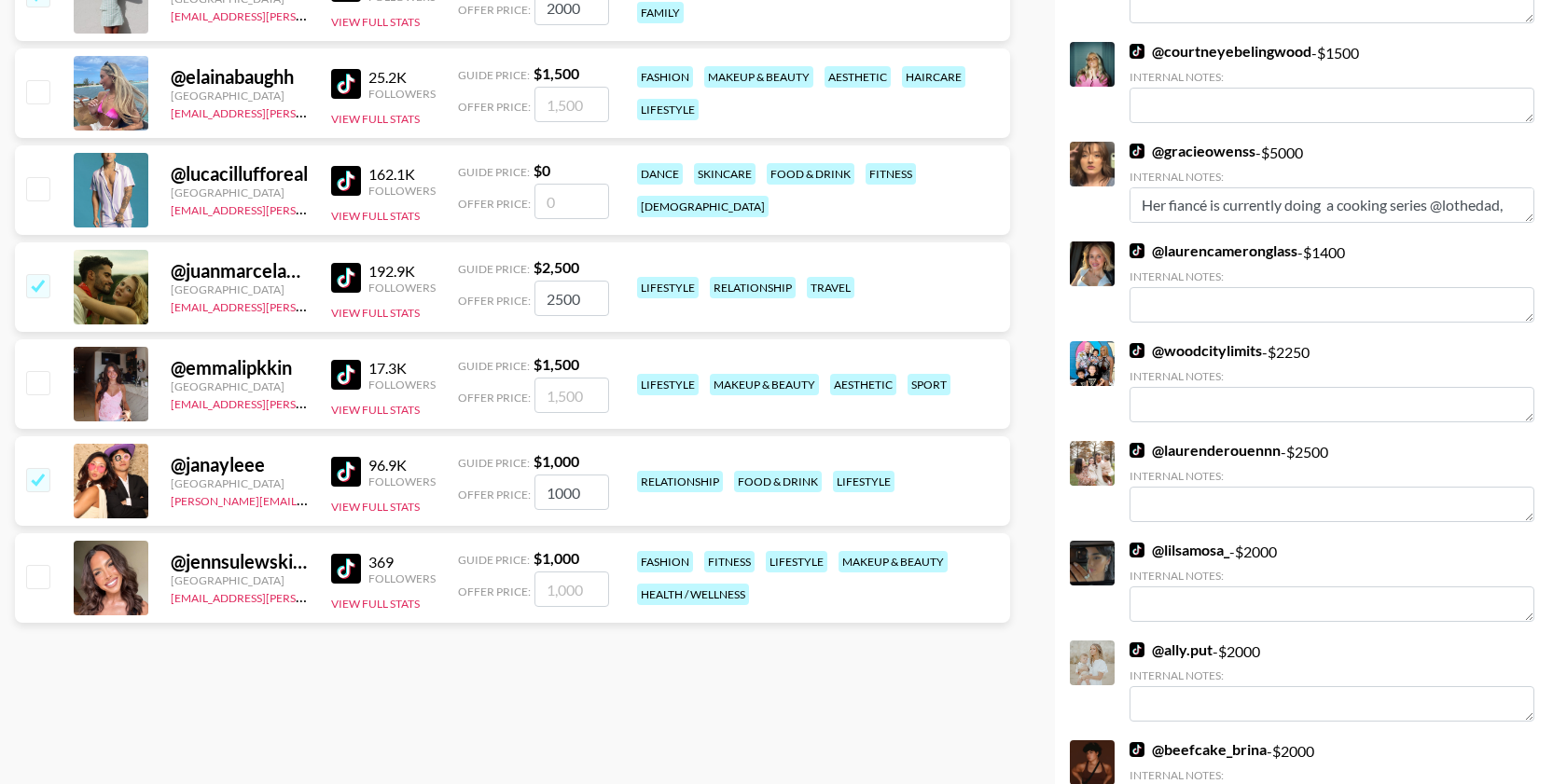
scroll to position [808, 0]
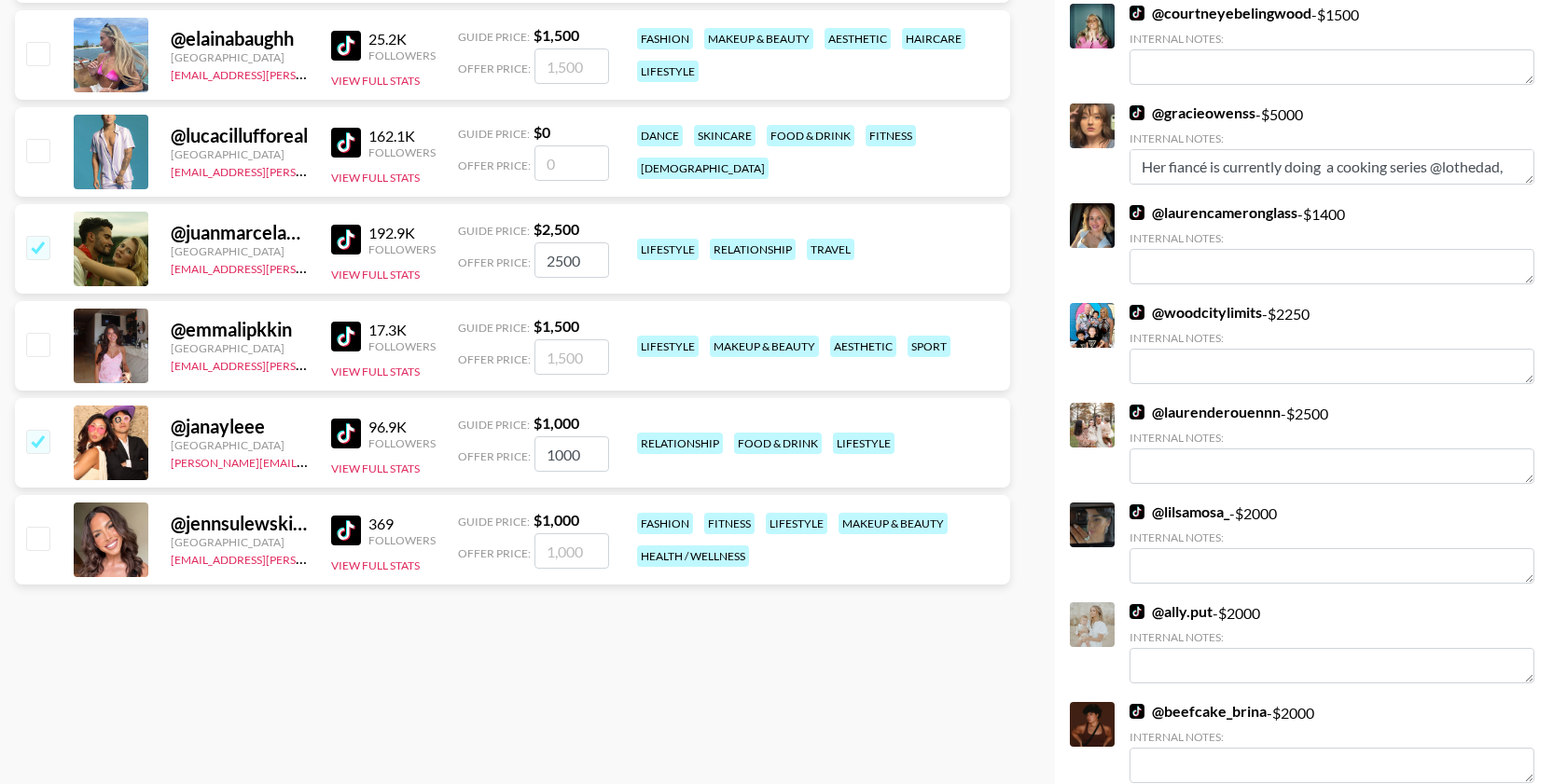
click at [40, 540] on input "checkbox" at bounding box center [37, 538] width 22 height 22
checkbox input "true"
type input "1000"
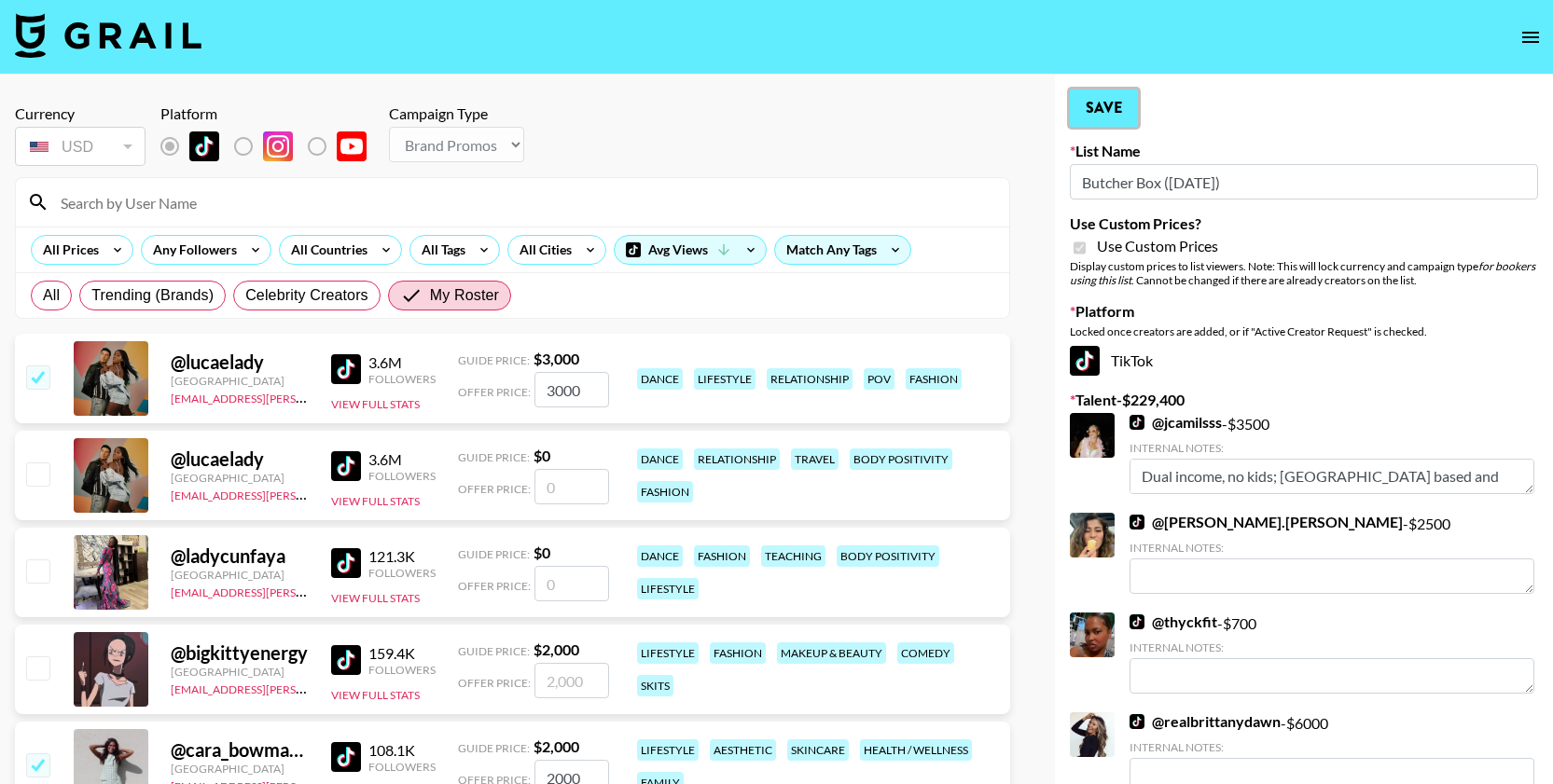
click at [1126, 112] on button "Save" at bounding box center [1103, 108] width 68 height 37
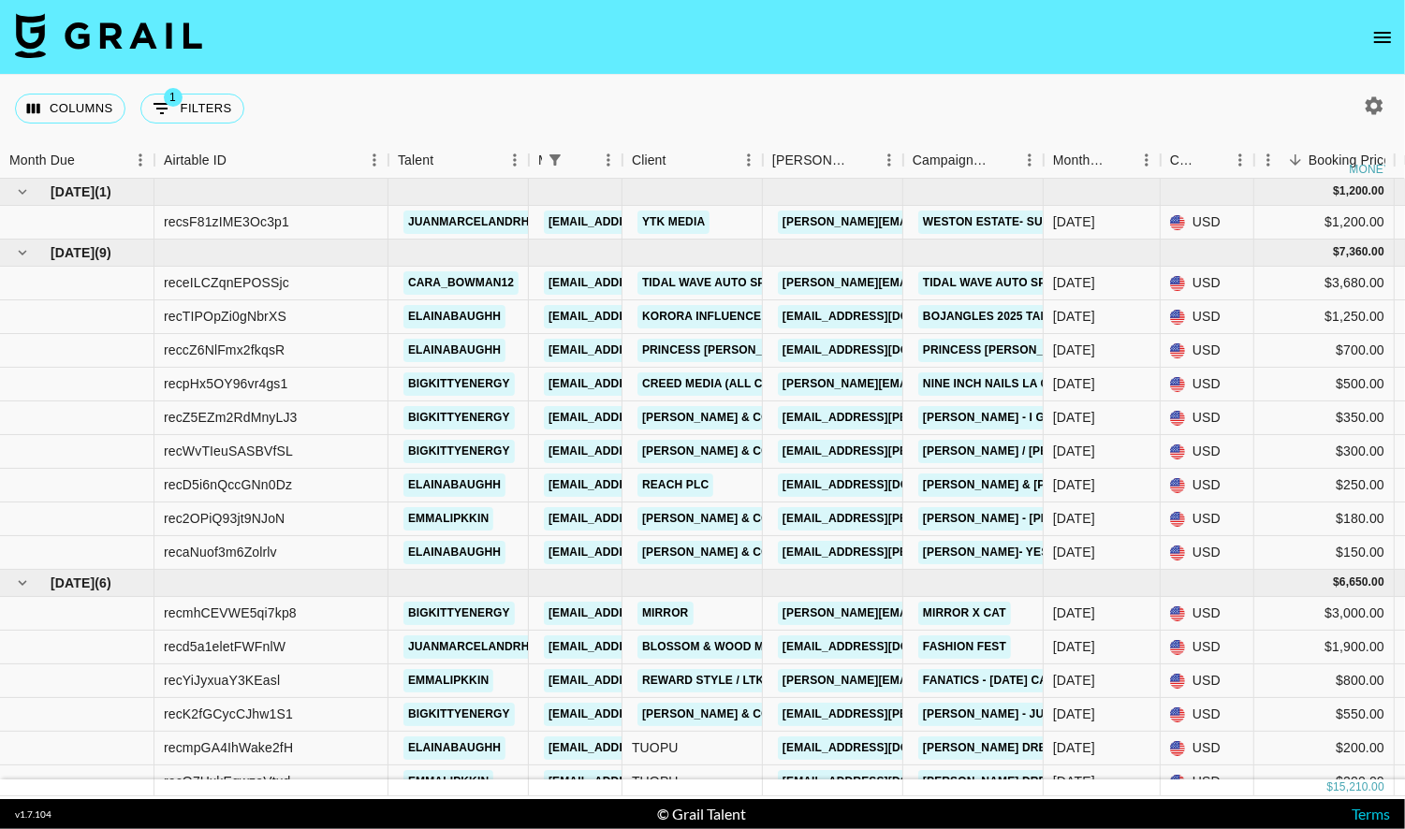
click at [1377, 26] on icon "open drawer" at bounding box center [1382, 37] width 22 height 22
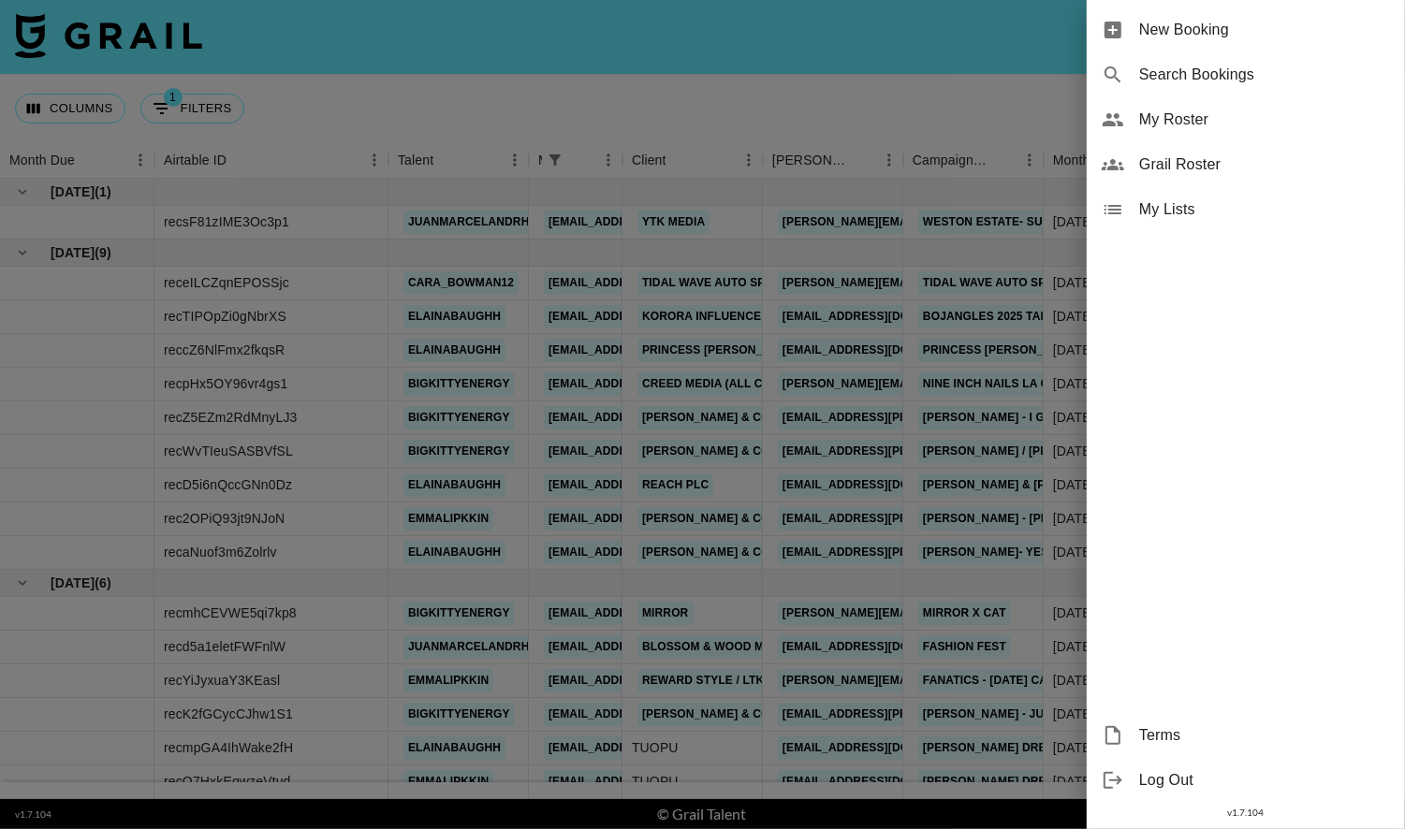
click at [1237, 129] on span "My Roster" at bounding box center [1264, 120] width 251 height 22
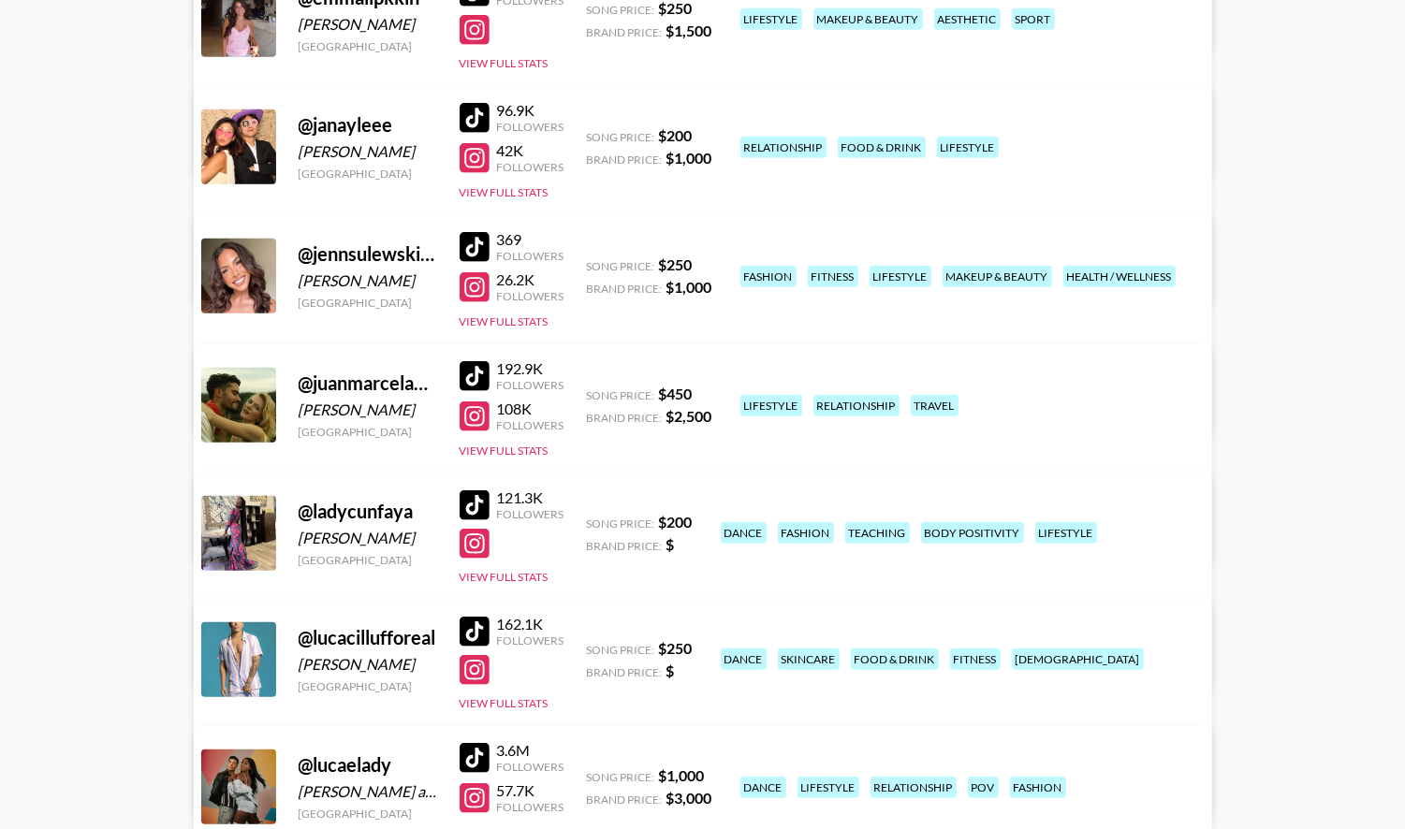
scroll to position [854, 0]
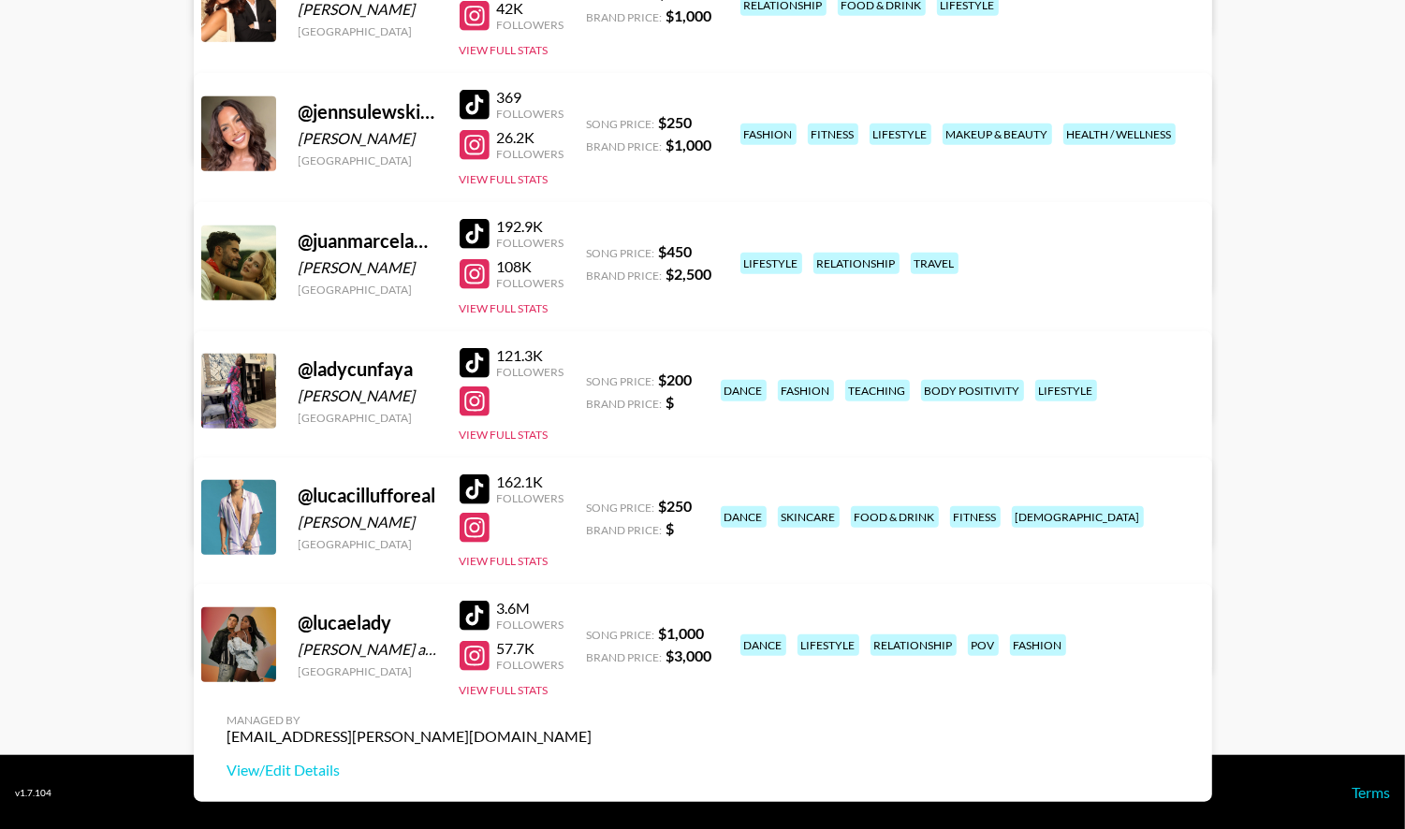
click at [592, 505] on link "View/Edit Details" at bounding box center [409, 514] width 365 height 19
click at [592, 632] on link "View/Edit Details" at bounding box center [409, 641] width 365 height 19
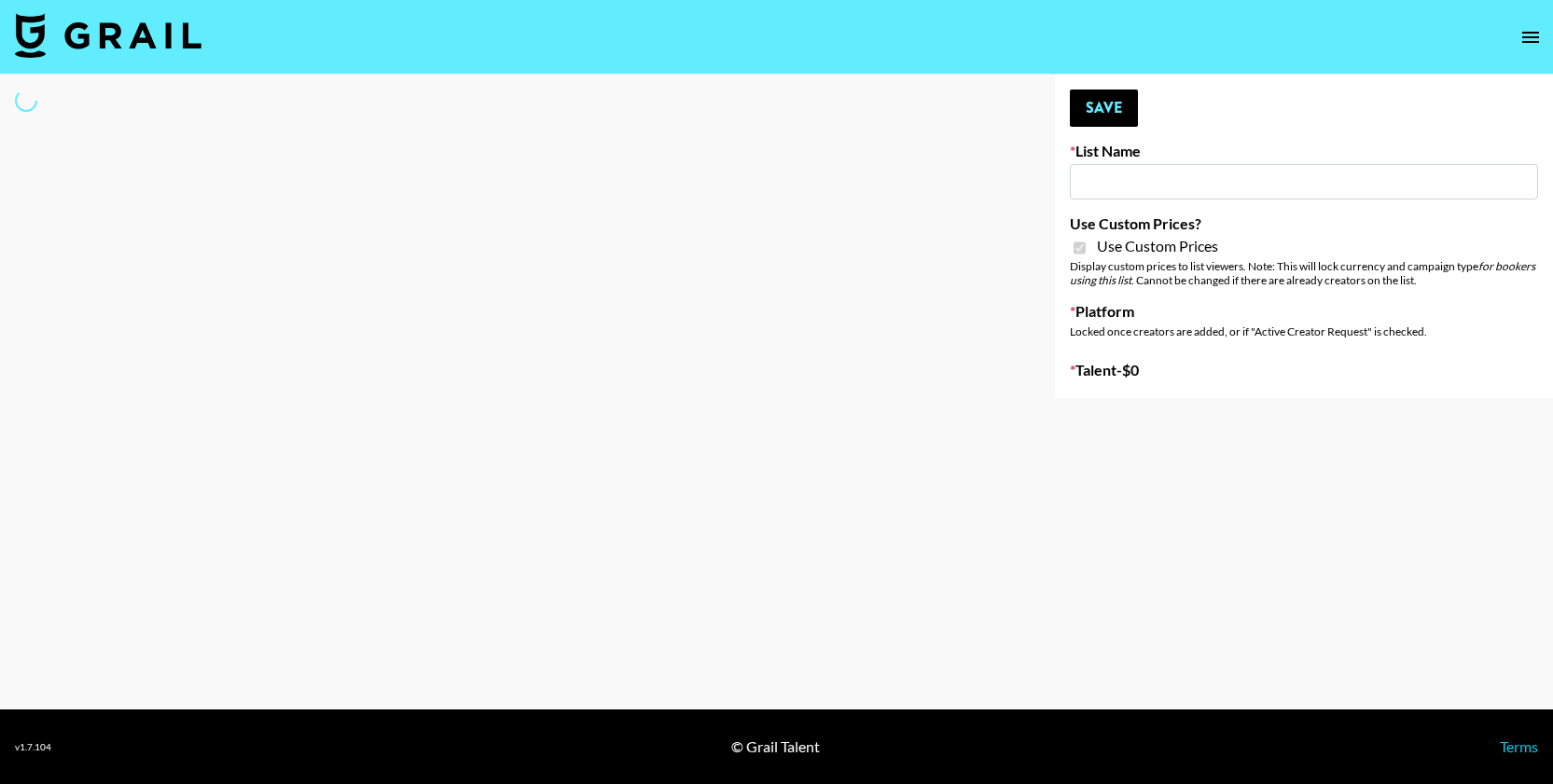
type input "Whallpro"
checkbox input "true"
select select "Brand"
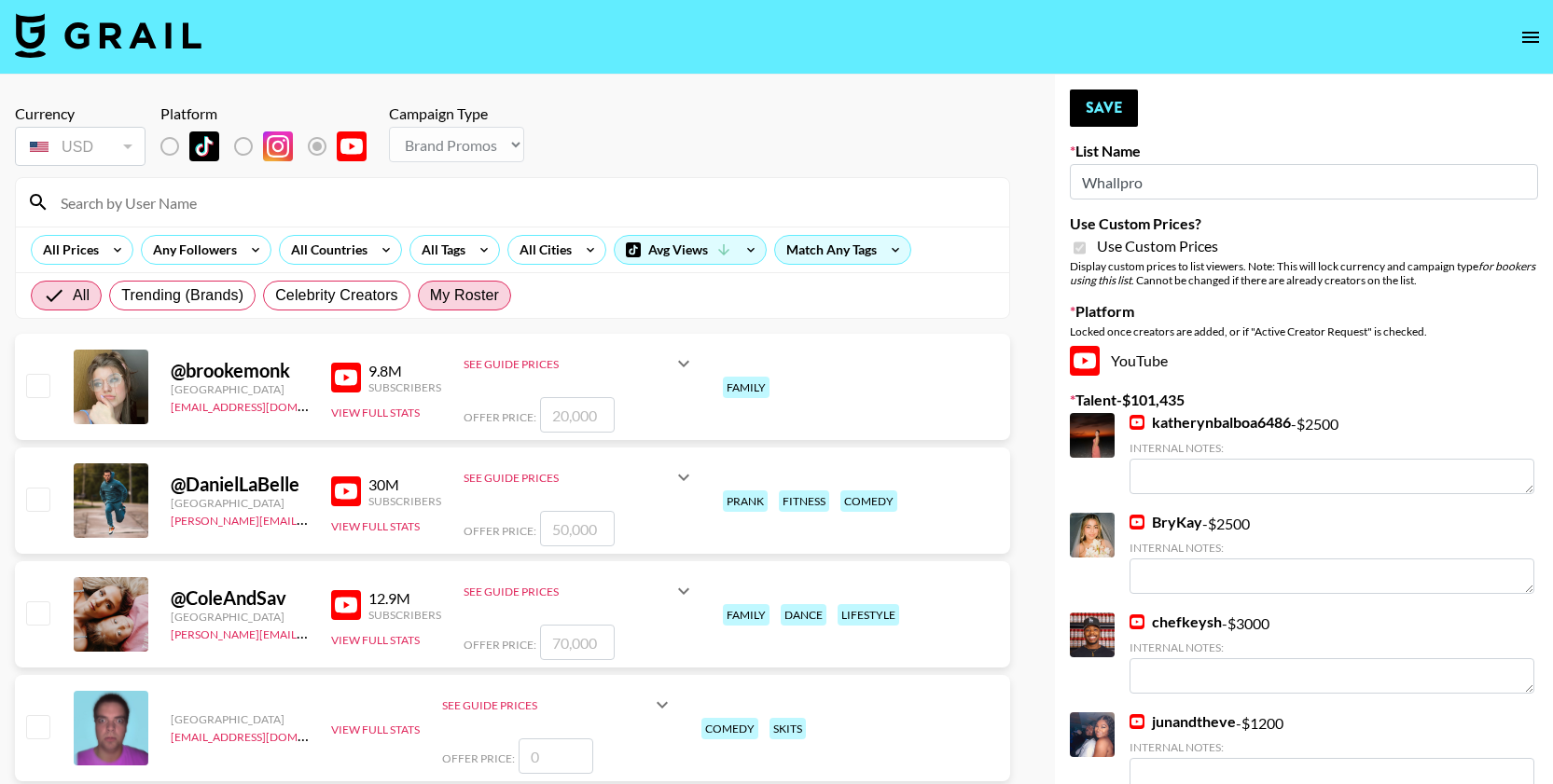
click at [458, 295] on span "My Roster" at bounding box center [464, 295] width 69 height 22
click at [430, 296] on input "My Roster" at bounding box center [430, 296] width 0 height 0
radio input "true"
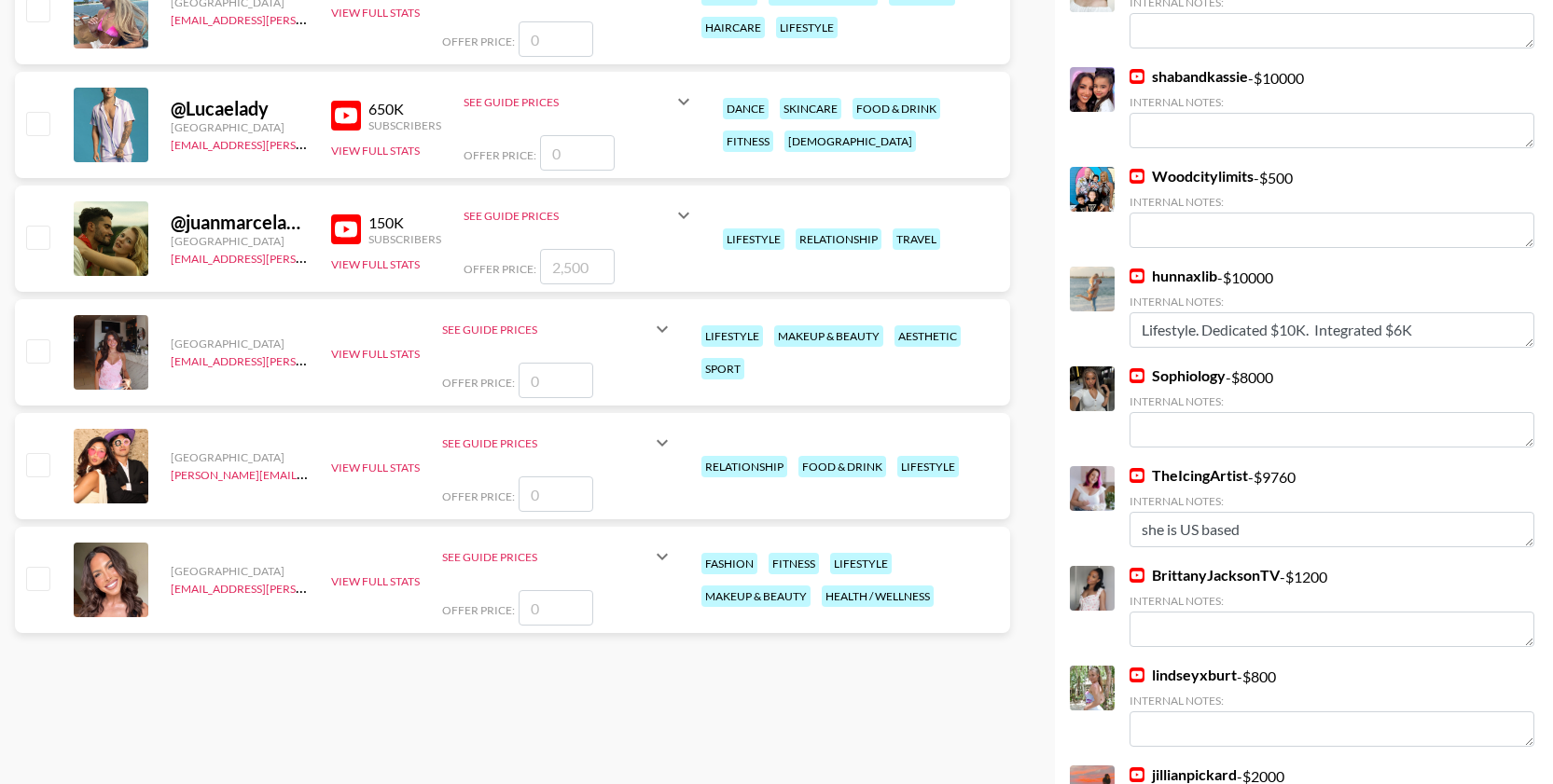
scroll to position [946, 0]
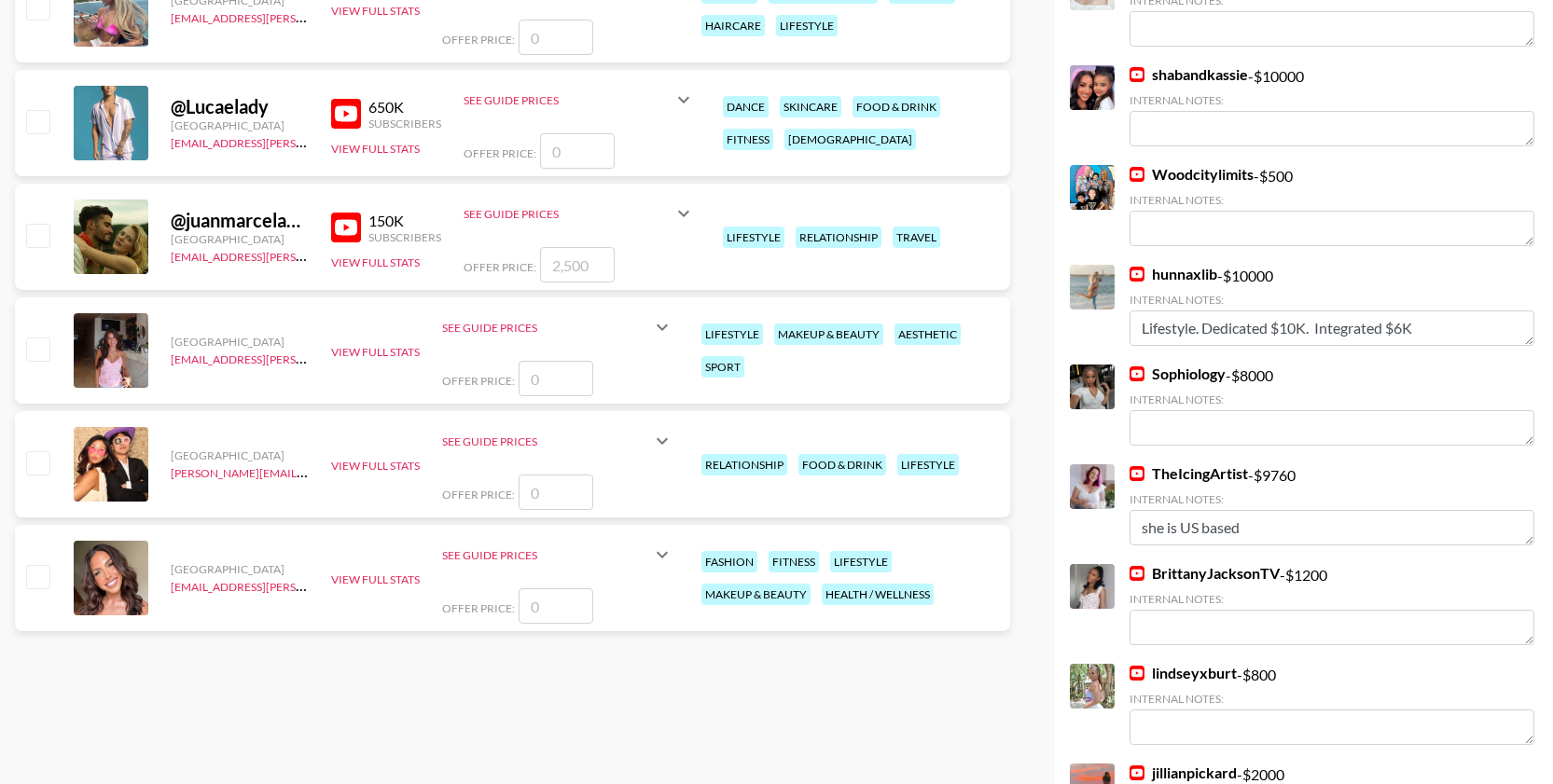
click at [40, 237] on input "checkbox" at bounding box center [37, 235] width 22 height 22
checkbox input "true"
type input "2500"
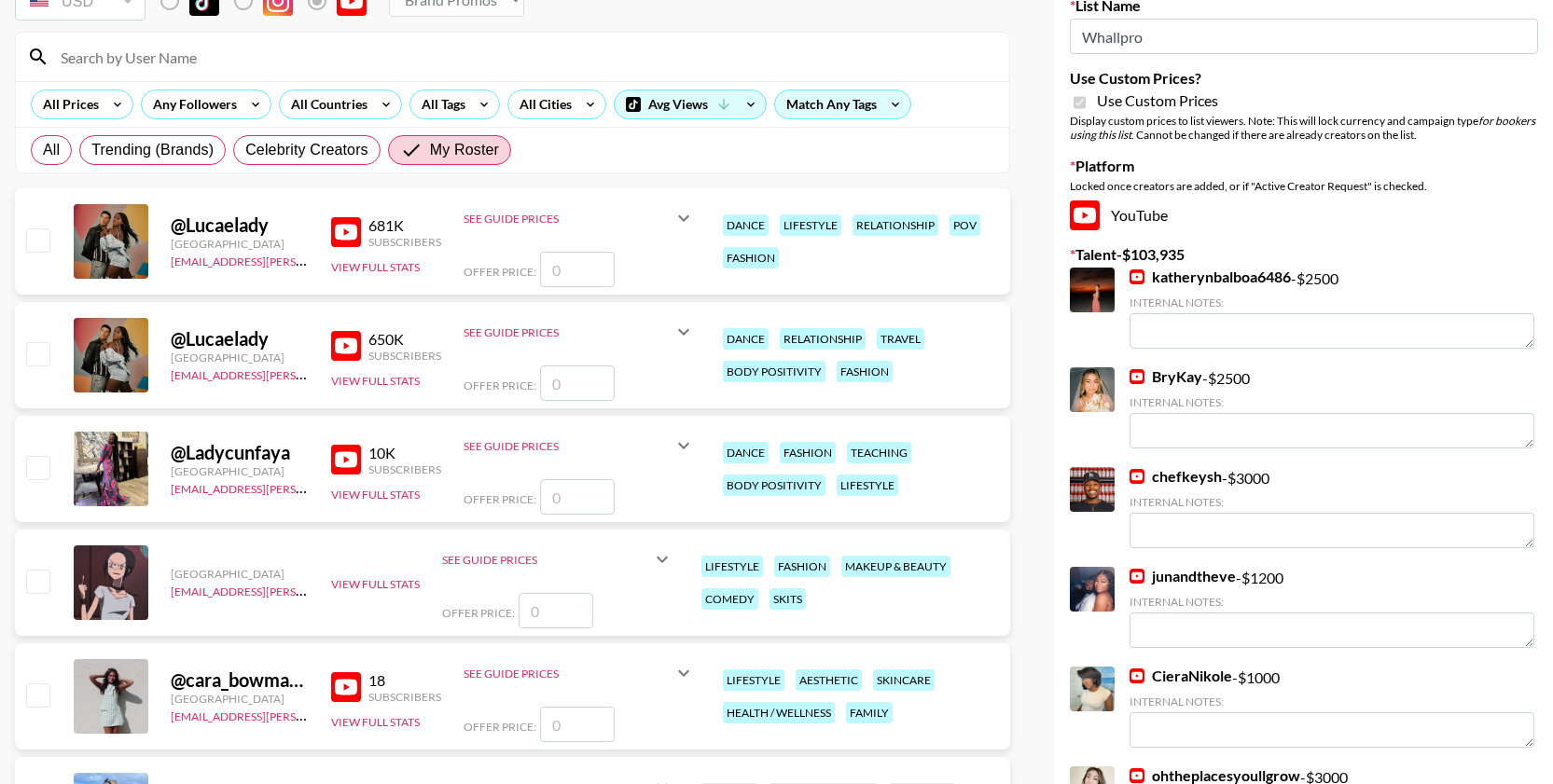
scroll to position [0, 0]
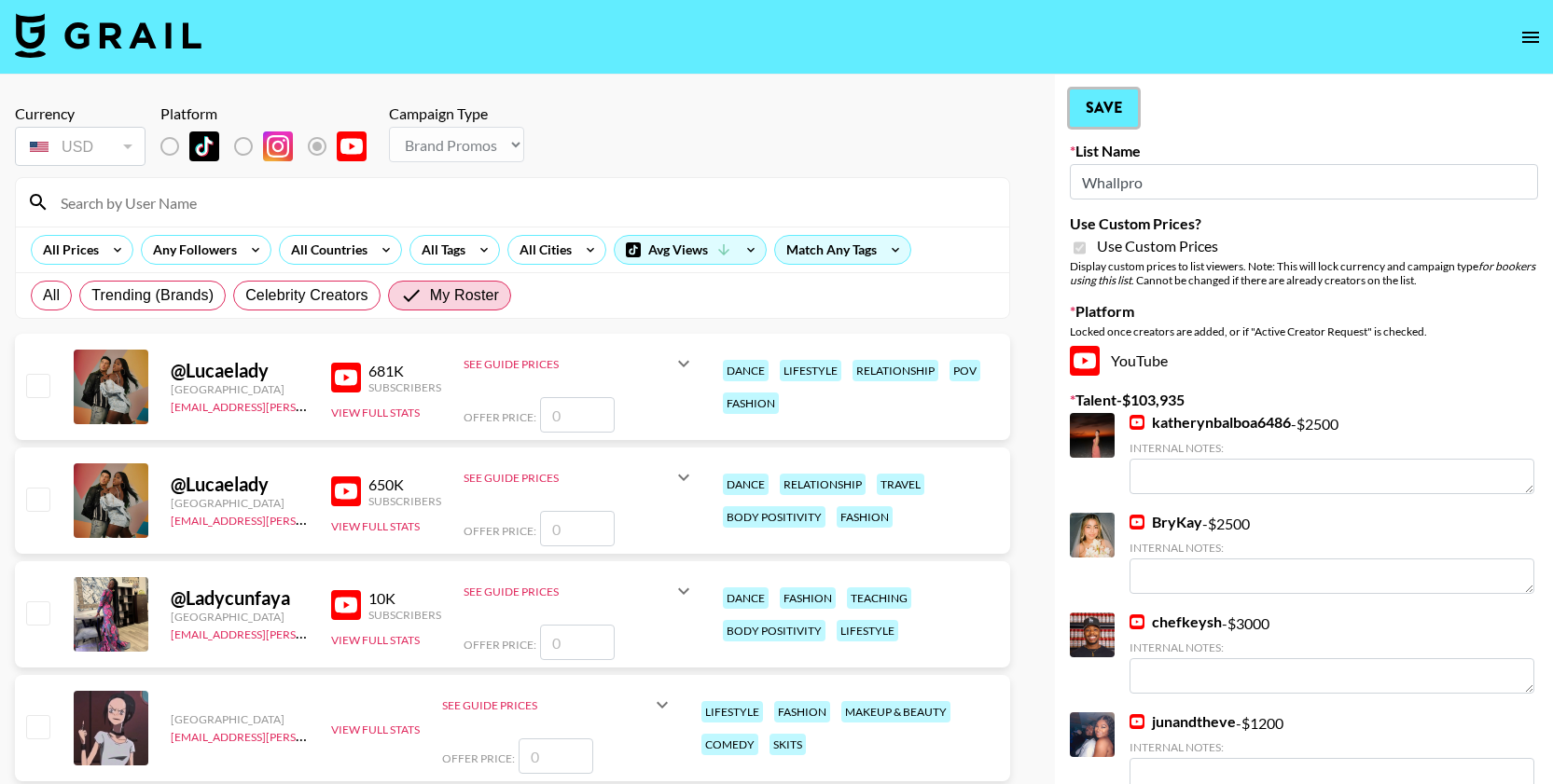
click at [1114, 115] on button "Save" at bounding box center [1103, 108] width 68 height 37
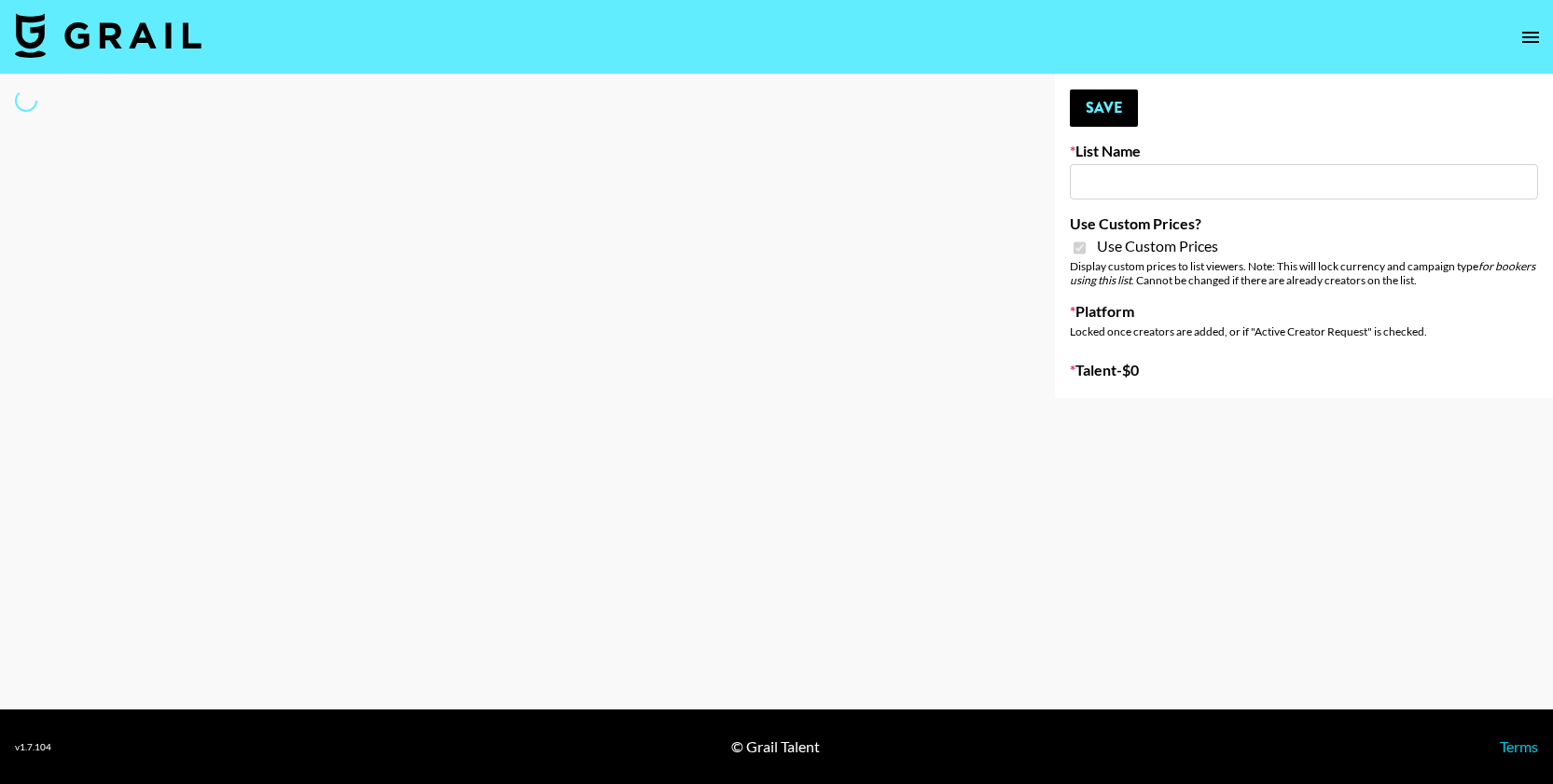
type input "Flexispot"
checkbox input "true"
select select "Brand"
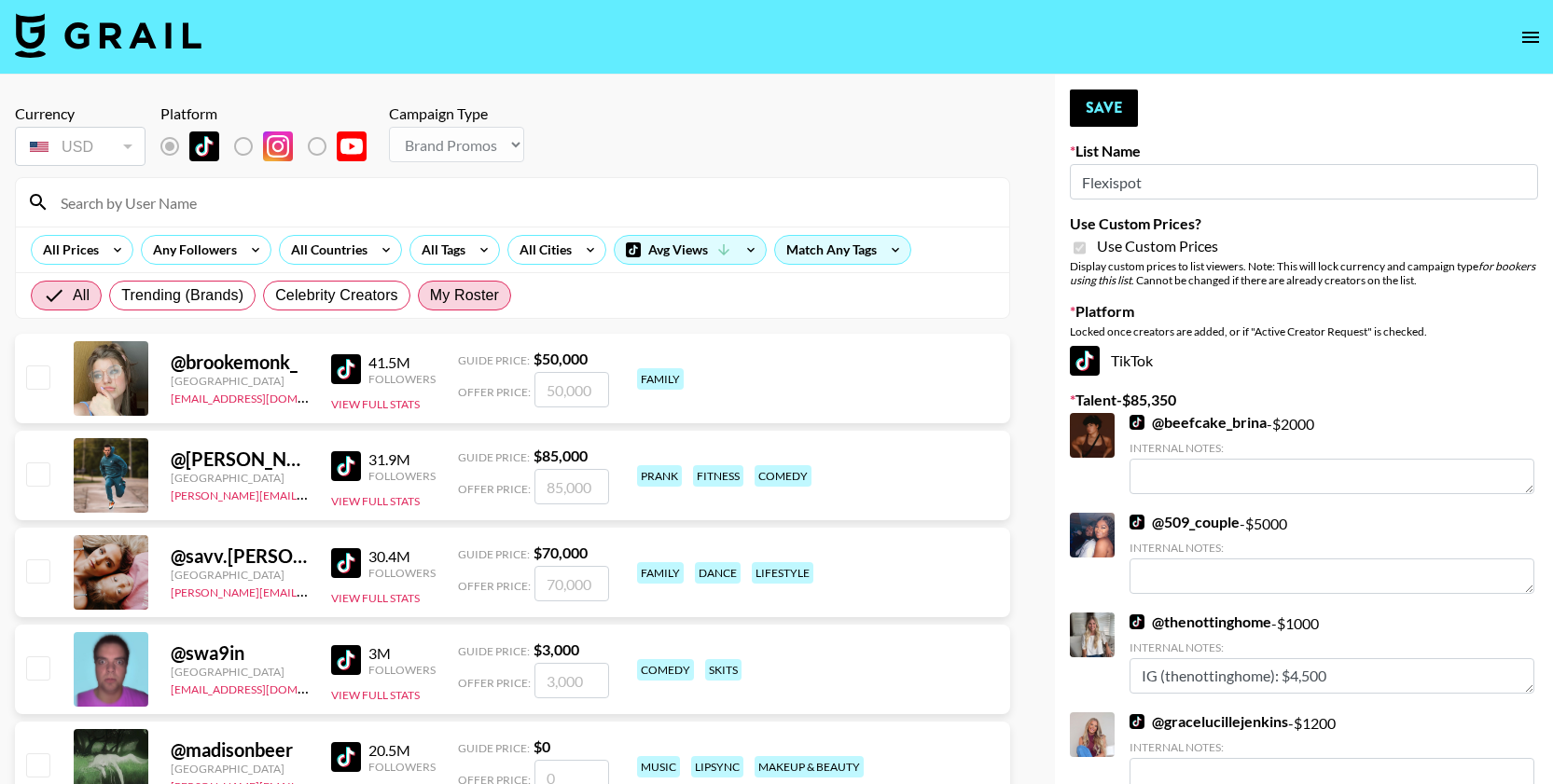
click at [439, 290] on span "My Roster" at bounding box center [464, 295] width 69 height 22
click at [430, 296] on input "My Roster" at bounding box center [430, 296] width 0 height 0
radio input "true"
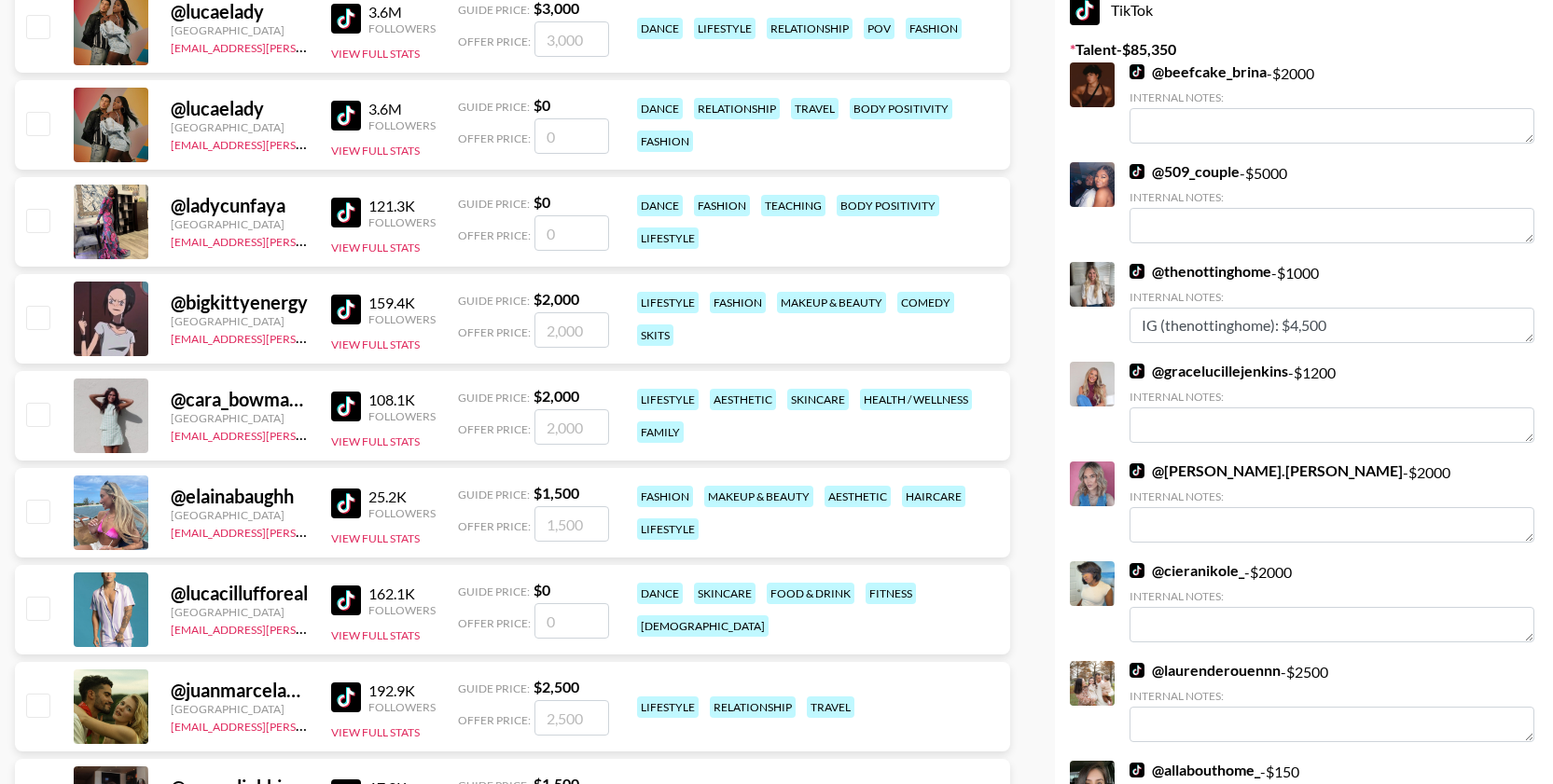
scroll to position [370, 0]
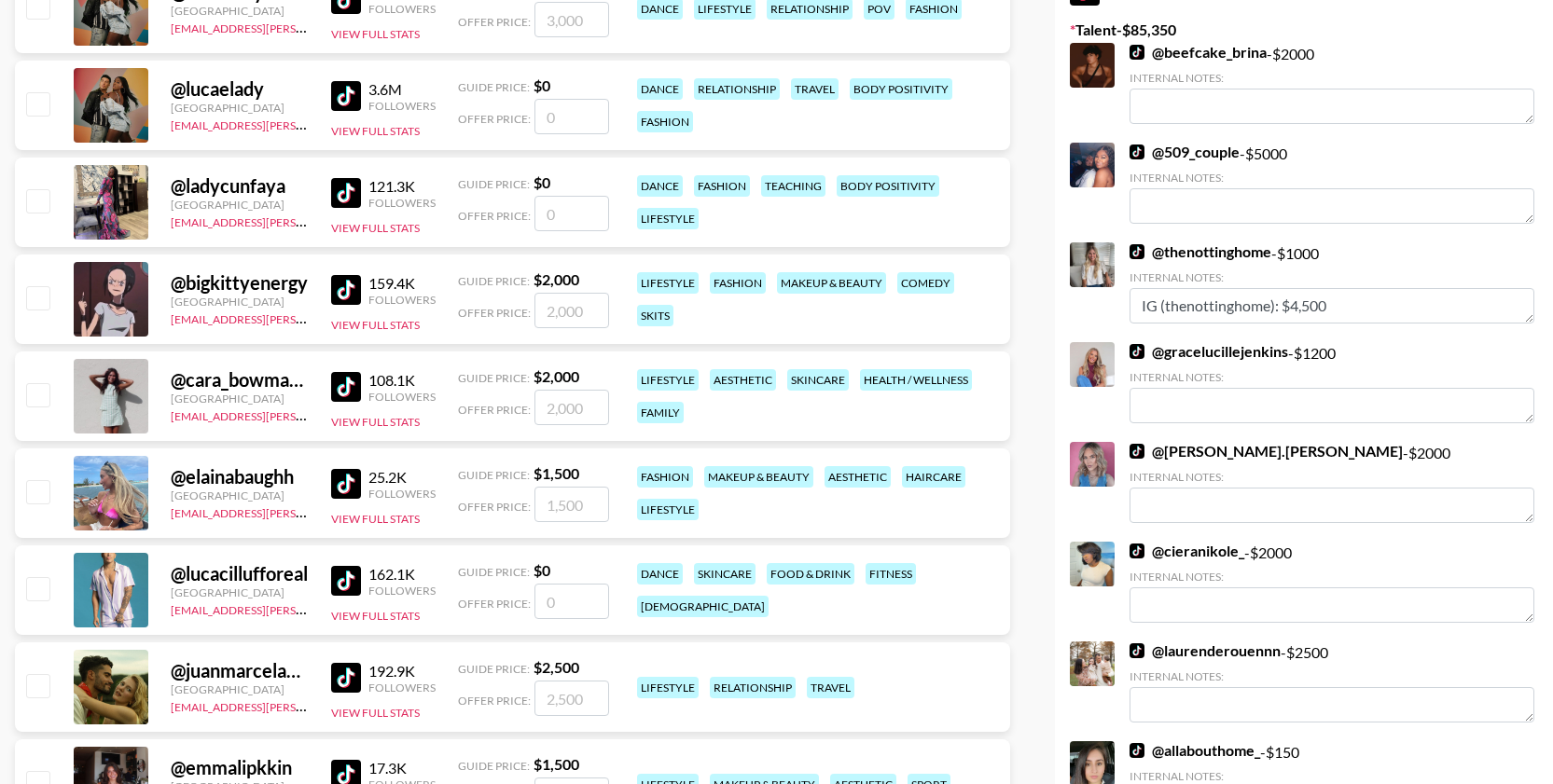
click at [27, 291] on input "checkbox" at bounding box center [37, 297] width 22 height 22
checkbox input "true"
type input "2000"
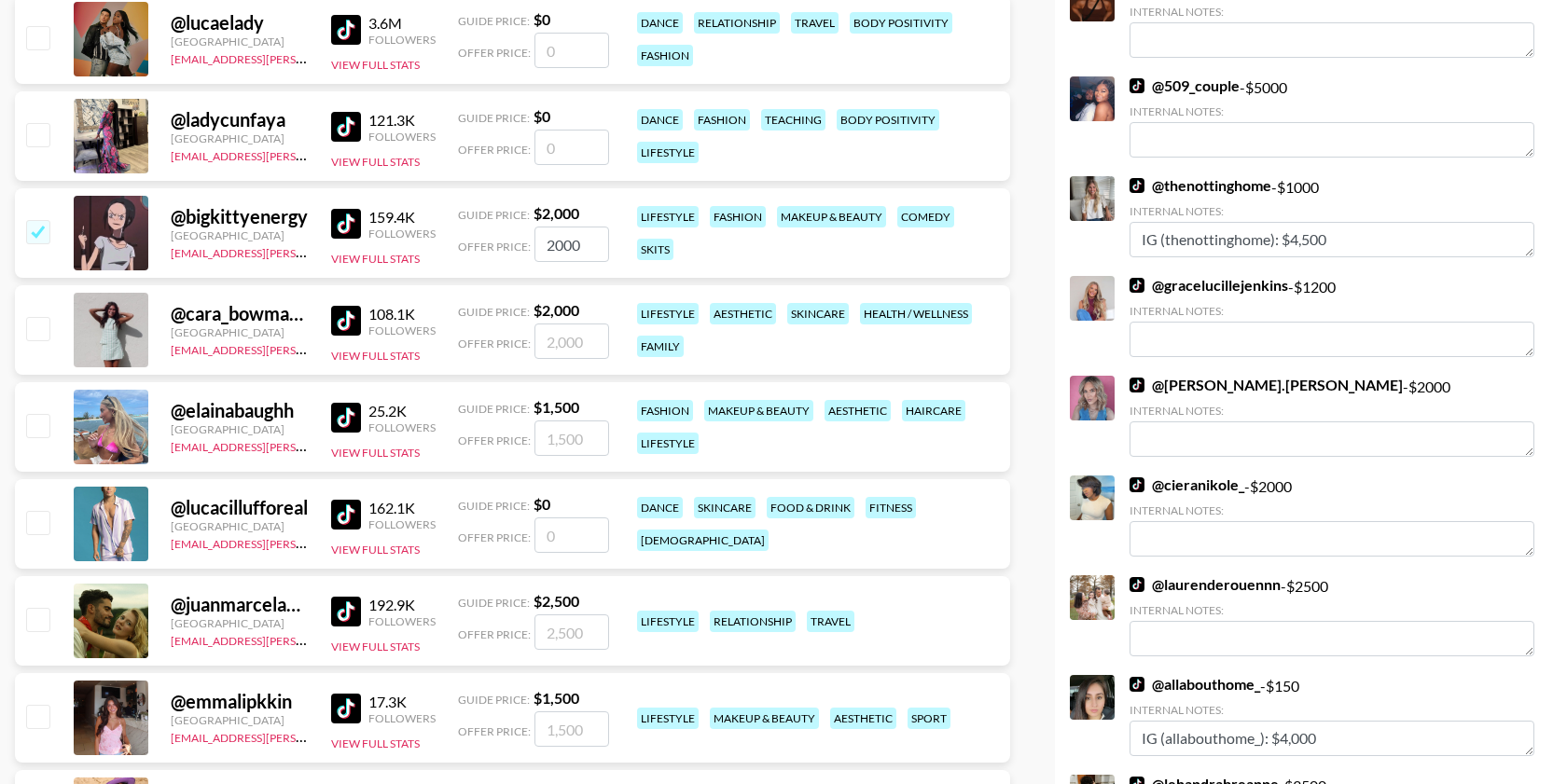
scroll to position [438, 0]
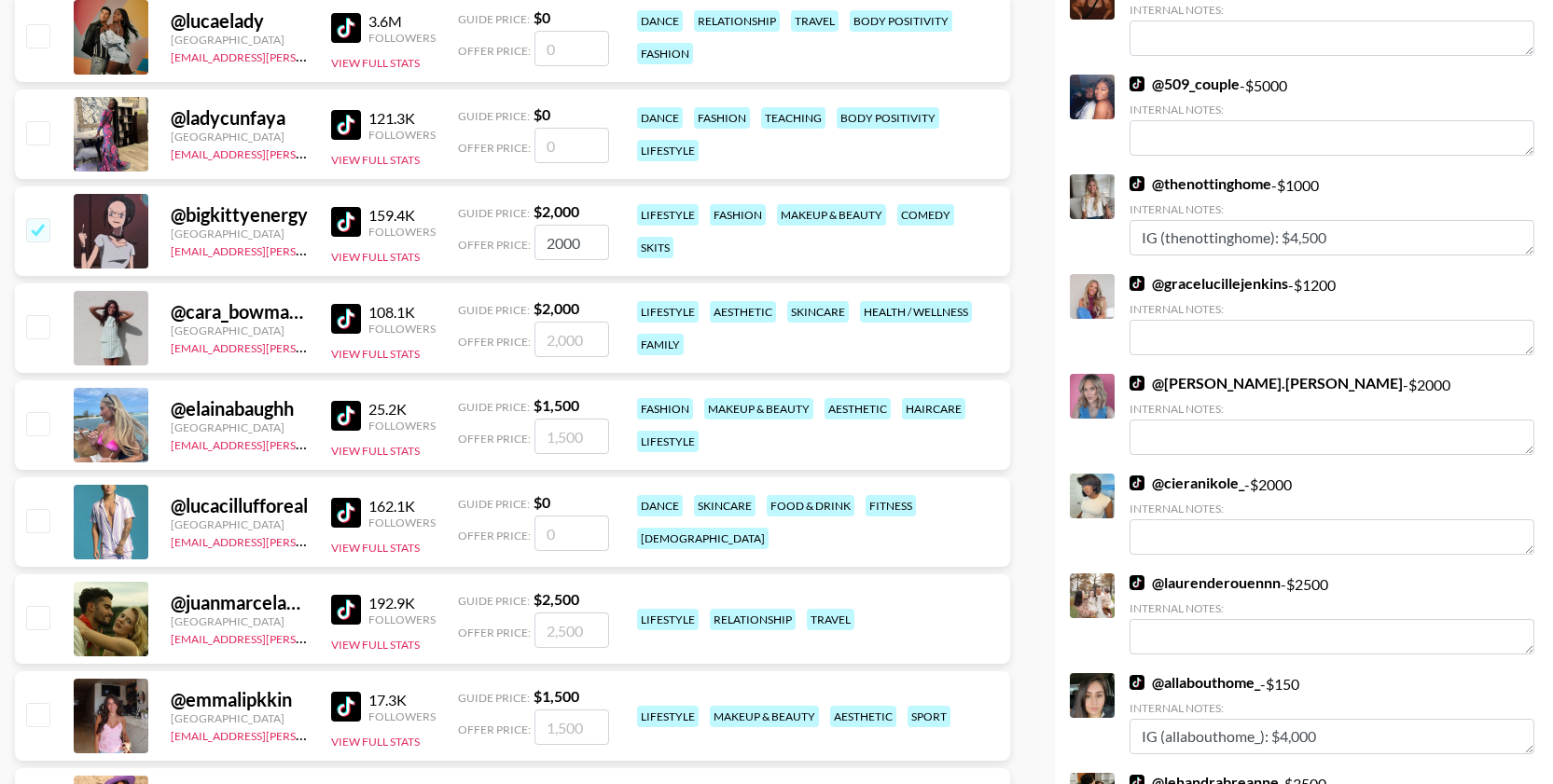
click at [38, 323] on input "checkbox" at bounding box center [37, 326] width 22 height 22
checkbox input "true"
type input "2000"
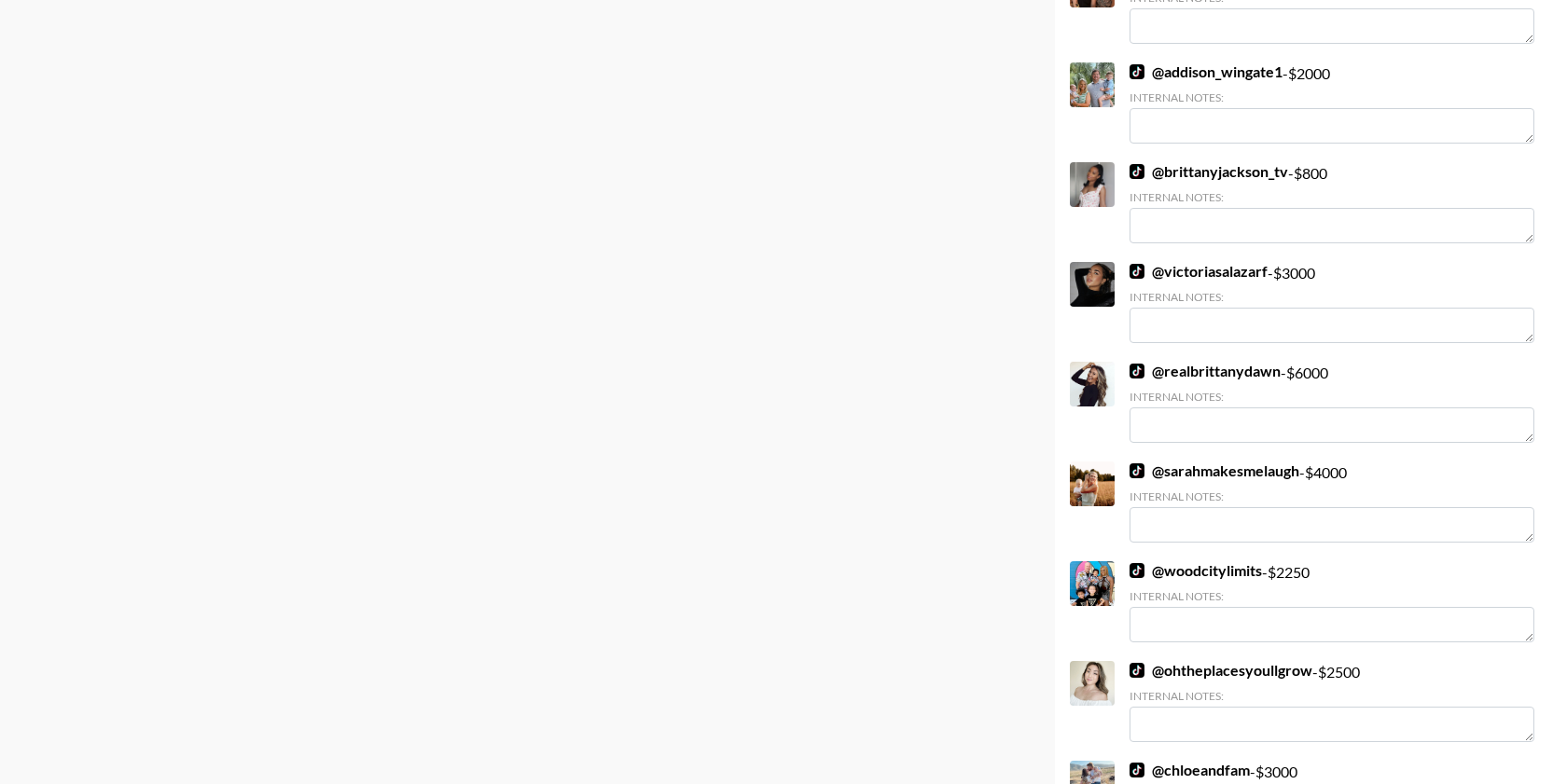
scroll to position [3419, 0]
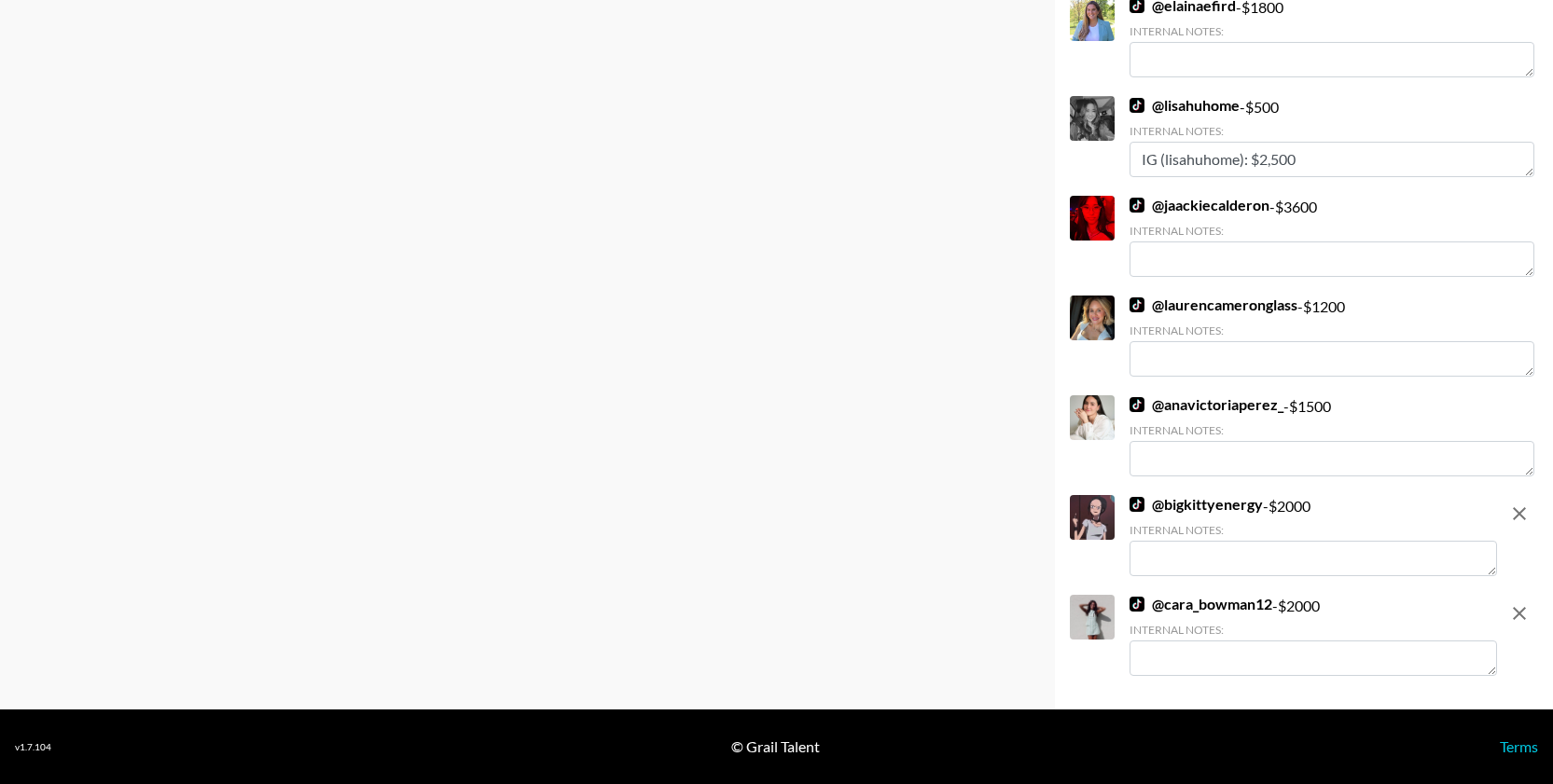
click at [1208, 655] on textarea at bounding box center [1313, 658] width 368 height 36
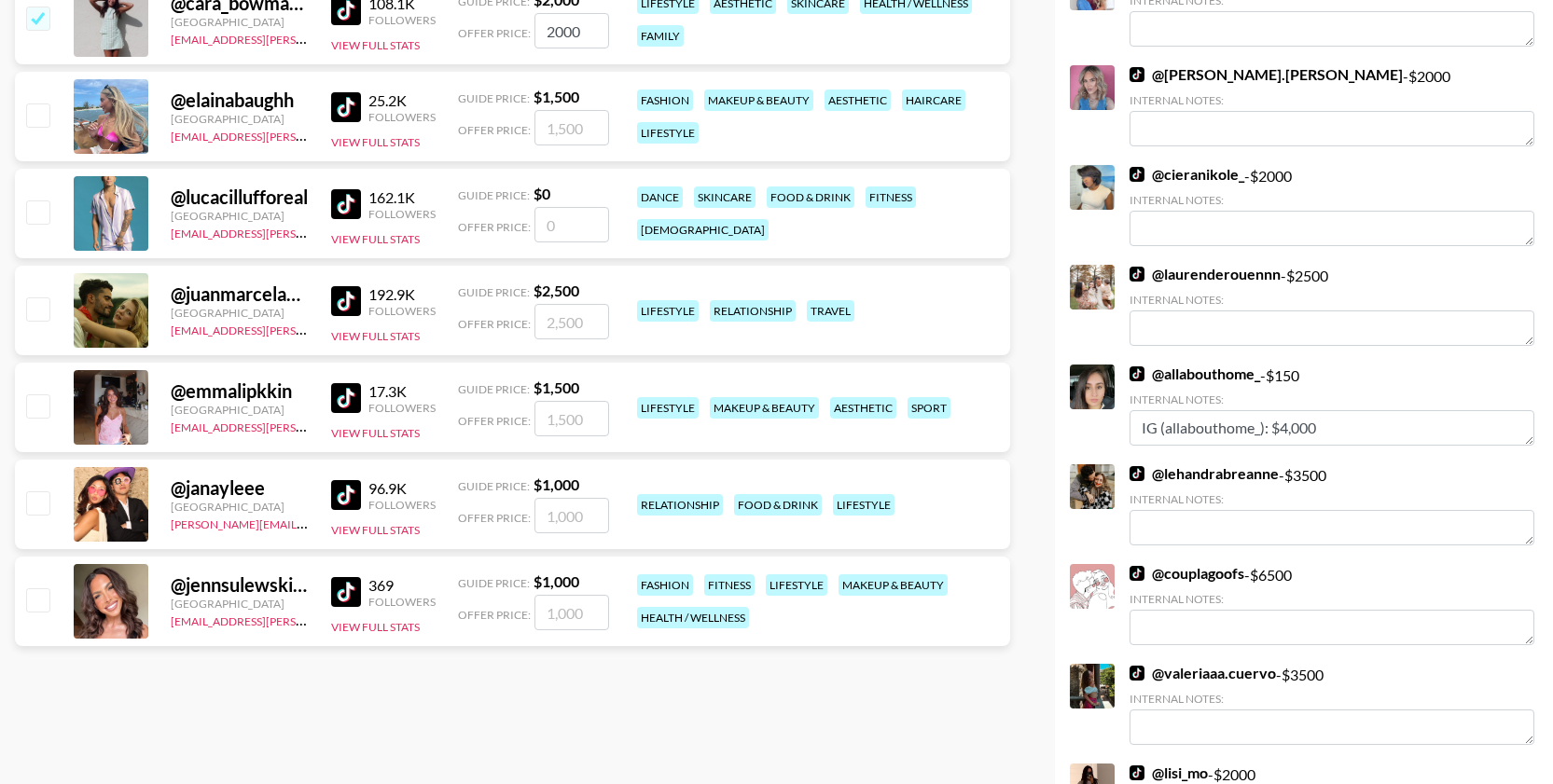
scroll to position [0, 0]
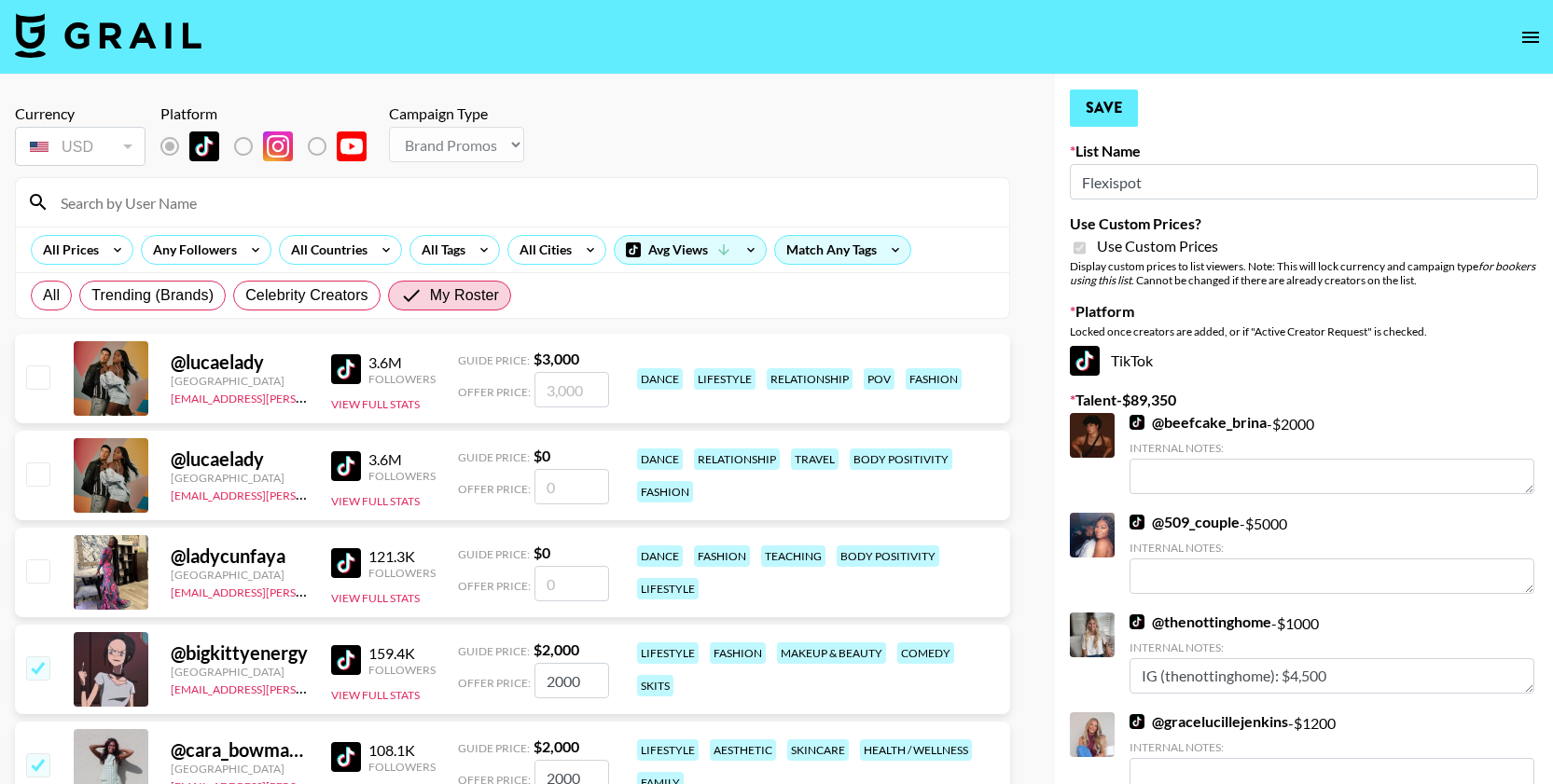
type textarea "Building a Tiny Home"
click at [1094, 105] on button "Save" at bounding box center [1103, 108] width 68 height 37
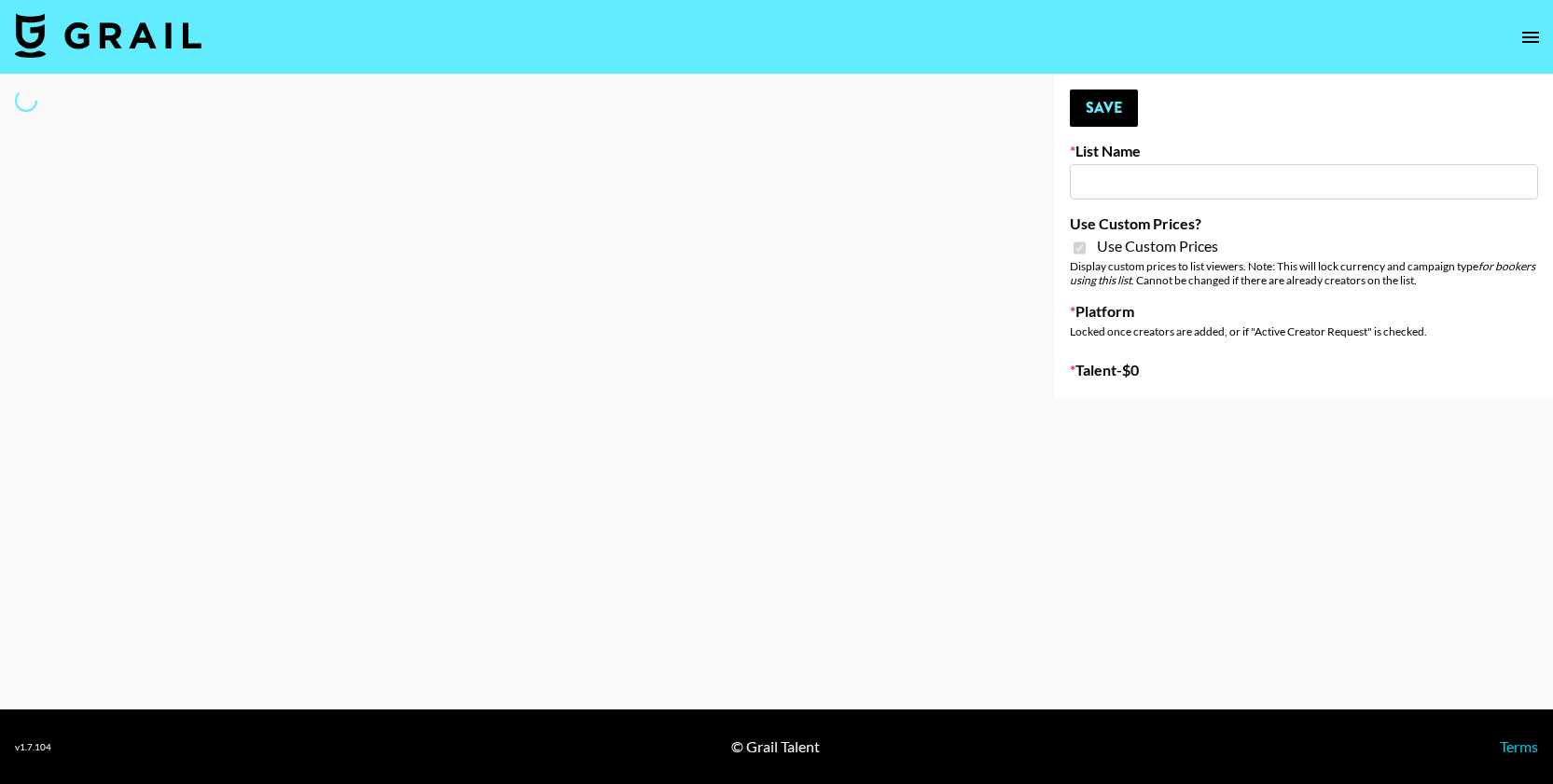
type input "G4free"
checkbox input "true"
select select "Brand"
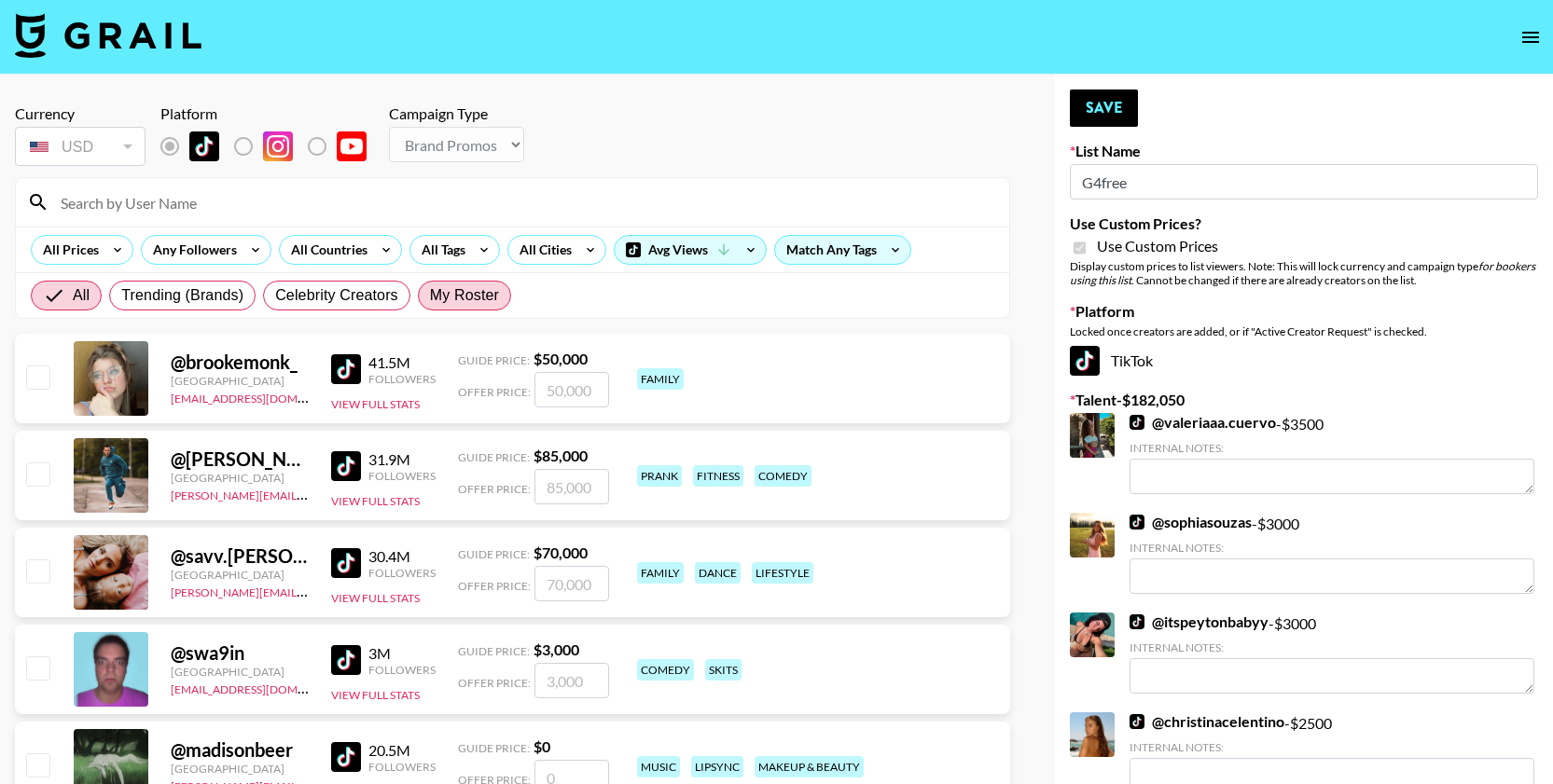
click at [460, 298] on span "My Roster" at bounding box center [464, 295] width 69 height 22
click at [430, 296] on input "My Roster" at bounding box center [430, 296] width 0 height 0
radio input "true"
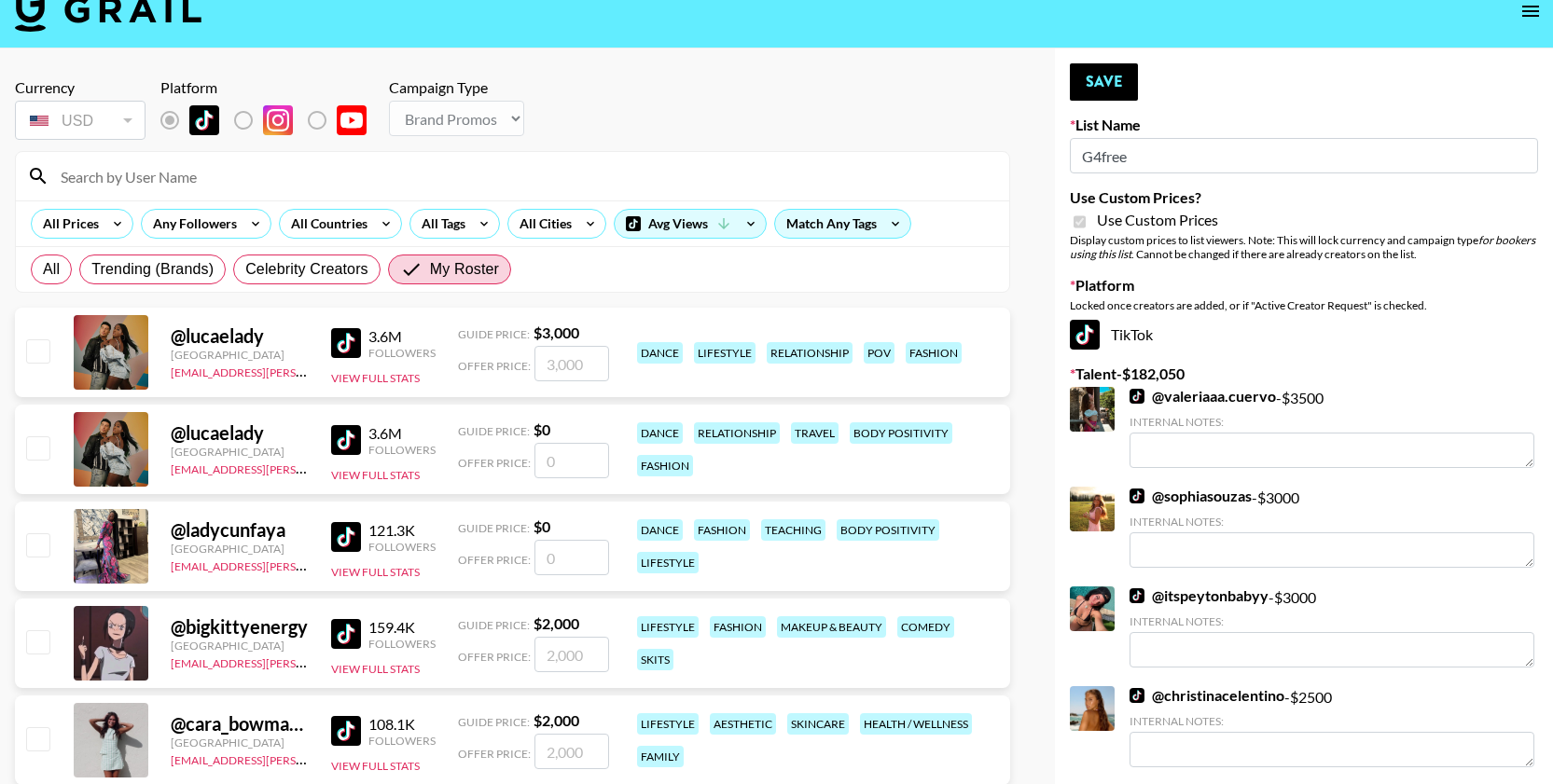
scroll to position [28, 0]
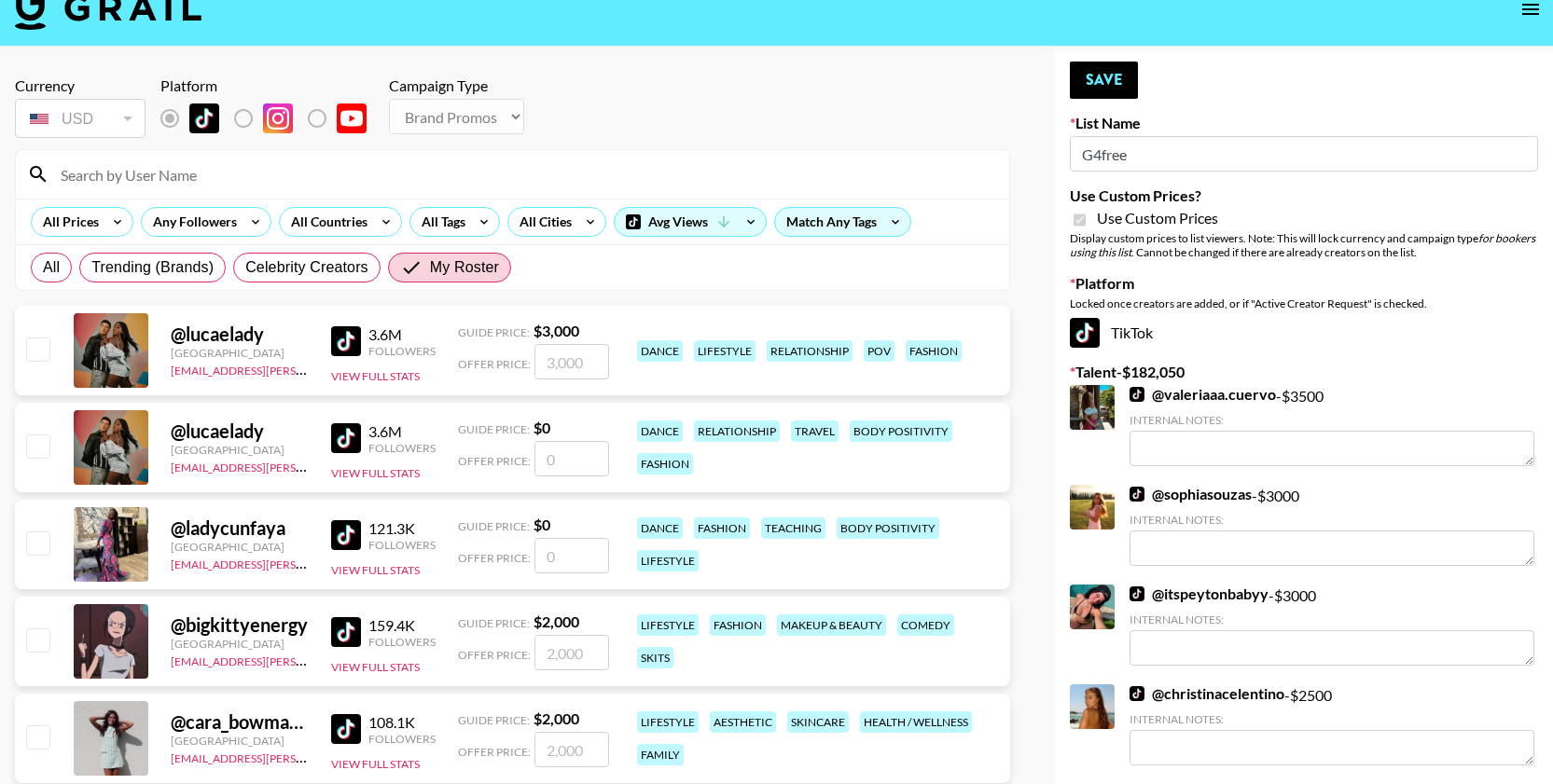
click at [35, 349] on input "checkbox" at bounding box center [37, 349] width 22 height 22
checkbox input "true"
type input "3000"
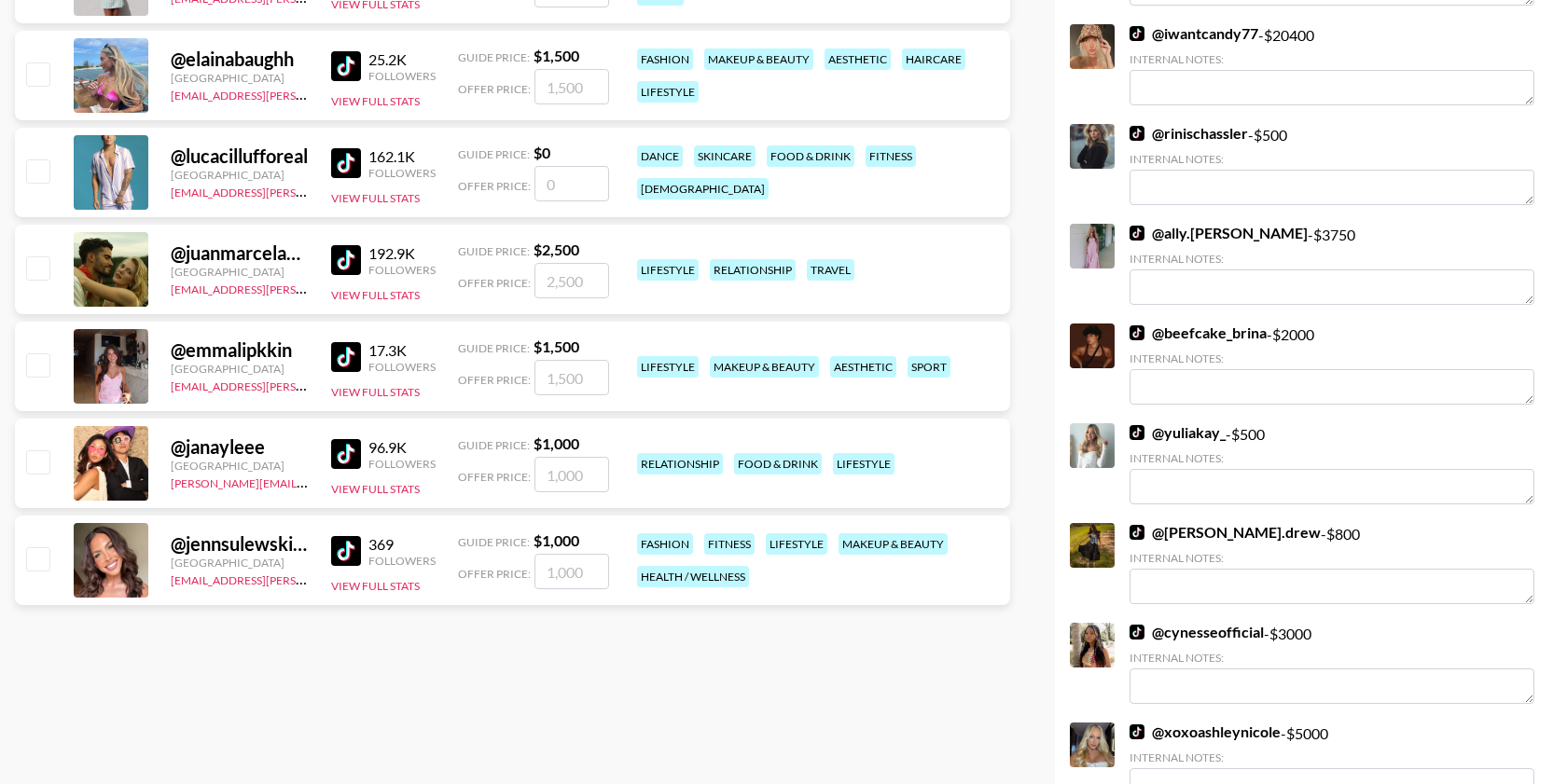
scroll to position [786, 0]
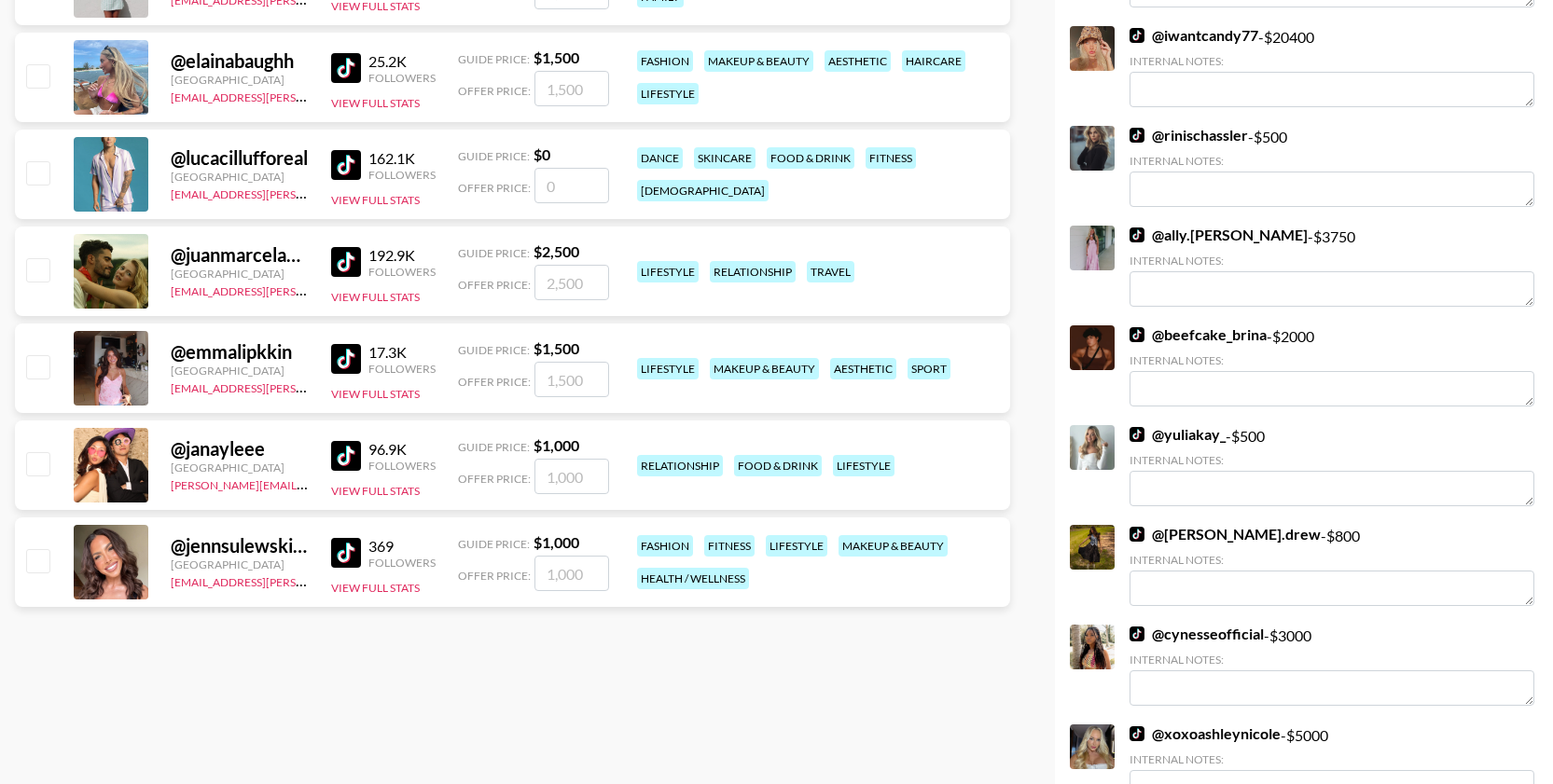
click at [38, 362] on input "checkbox" at bounding box center [37, 367] width 22 height 22
checkbox input "true"
type input "1500"
click at [37, 570] on input "checkbox" at bounding box center [37, 560] width 22 height 22
checkbox input "true"
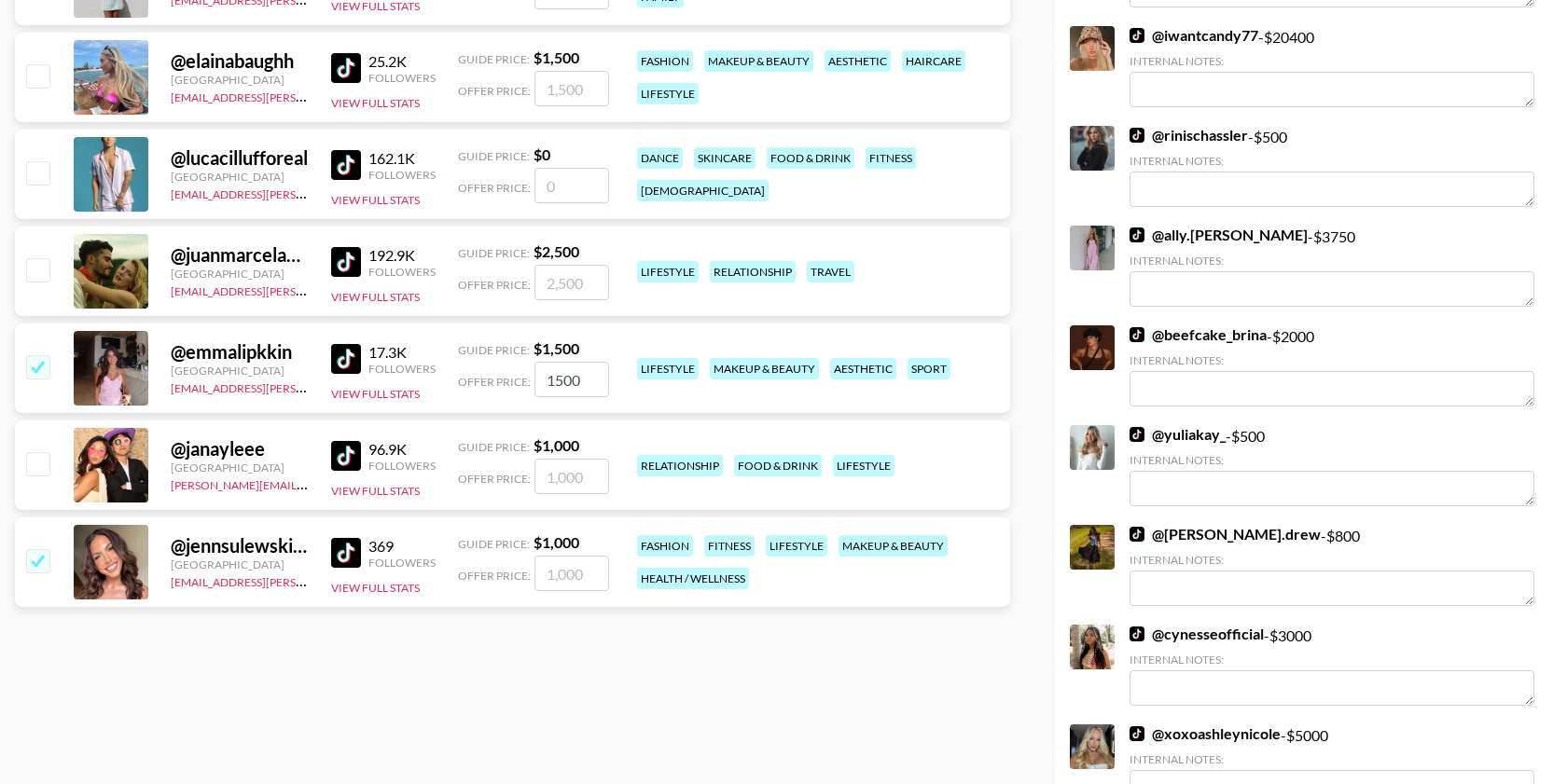
type input "1000"
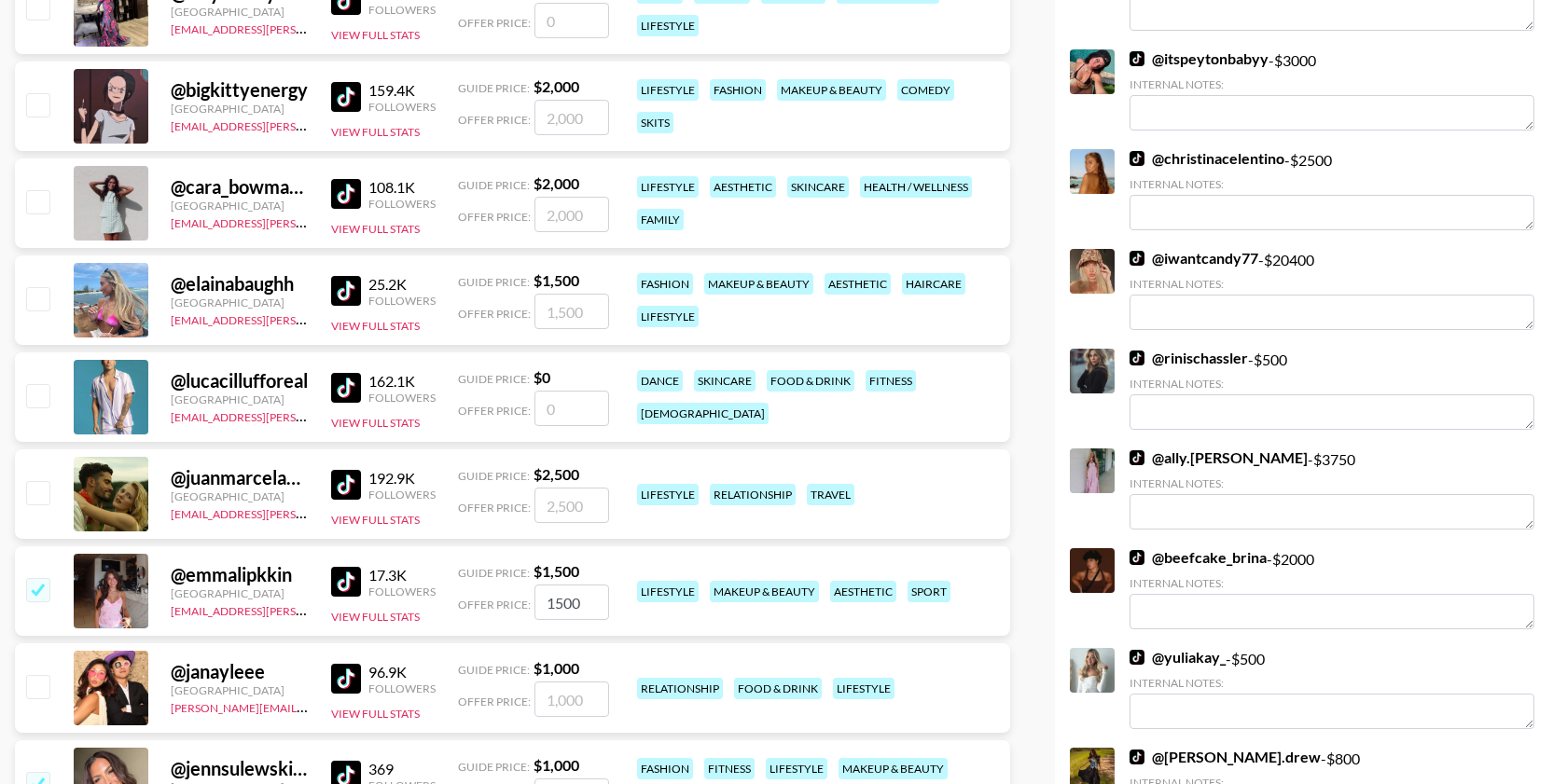
scroll to position [570, 0]
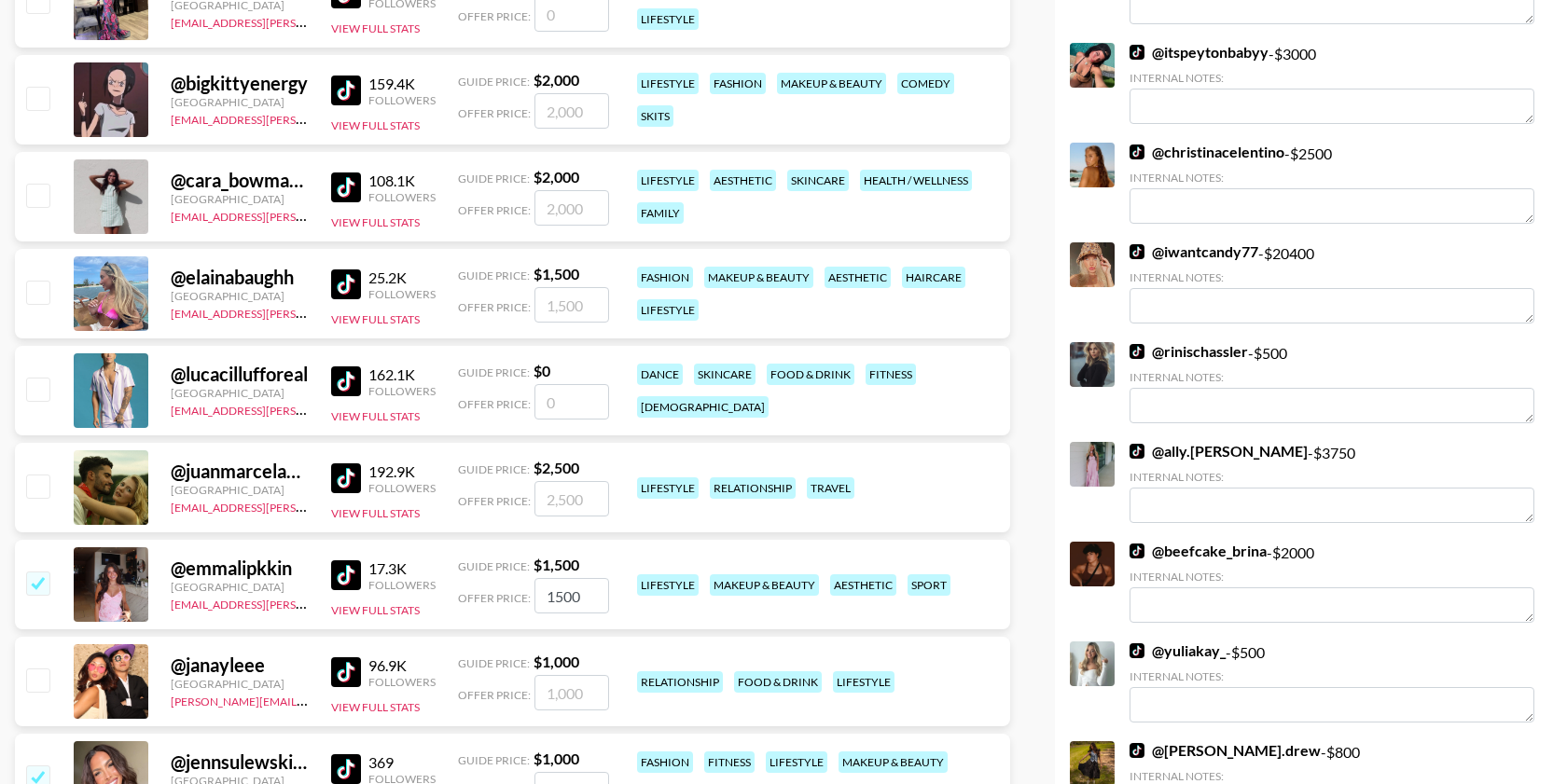
click at [48, 290] on input "checkbox" at bounding box center [37, 292] width 22 height 22
checkbox input "true"
type input "1500"
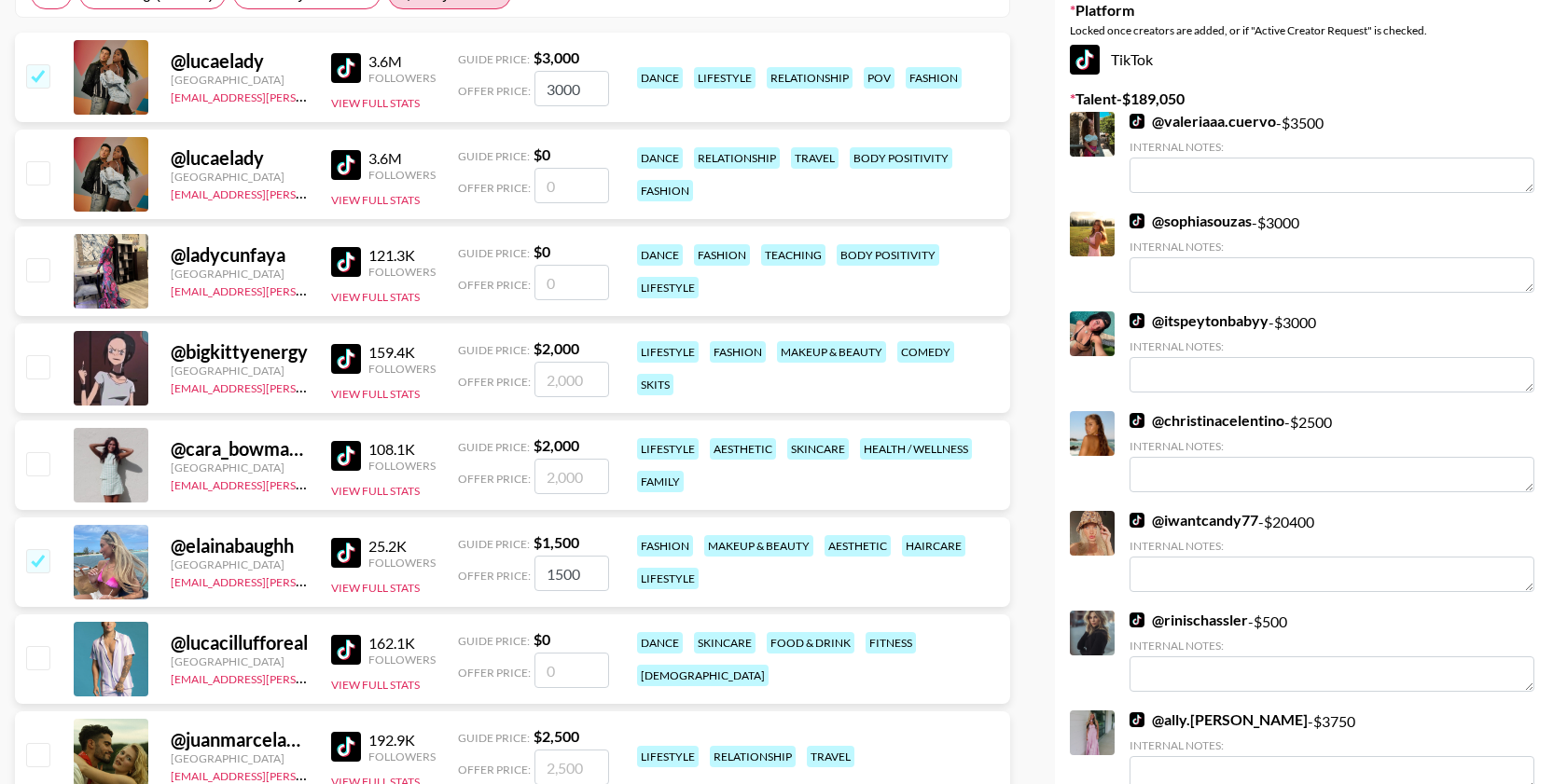
scroll to position [317, 0]
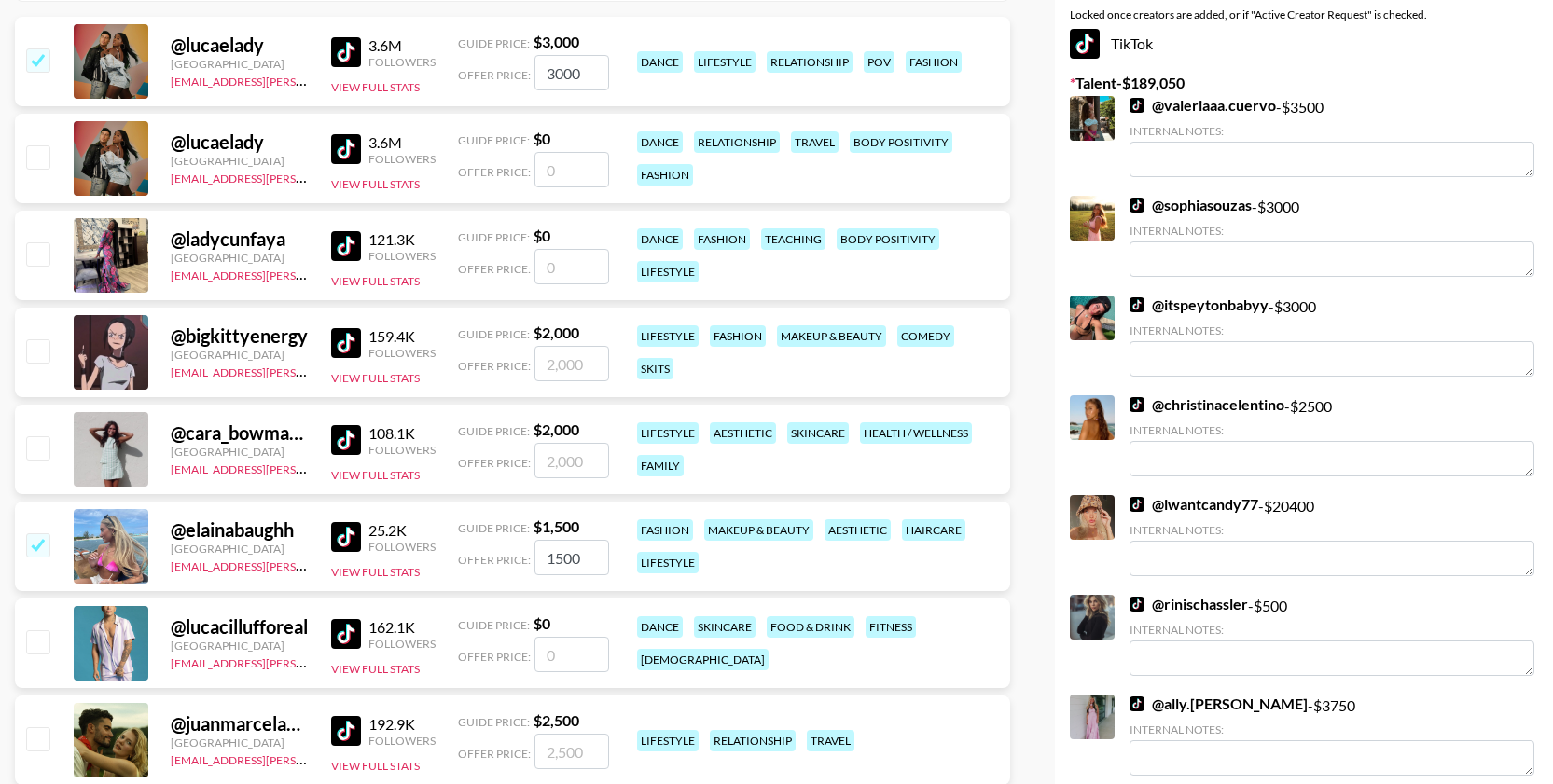
click at [33, 440] on input "checkbox" at bounding box center [37, 447] width 22 height 22
checkbox input "true"
type input "2000"
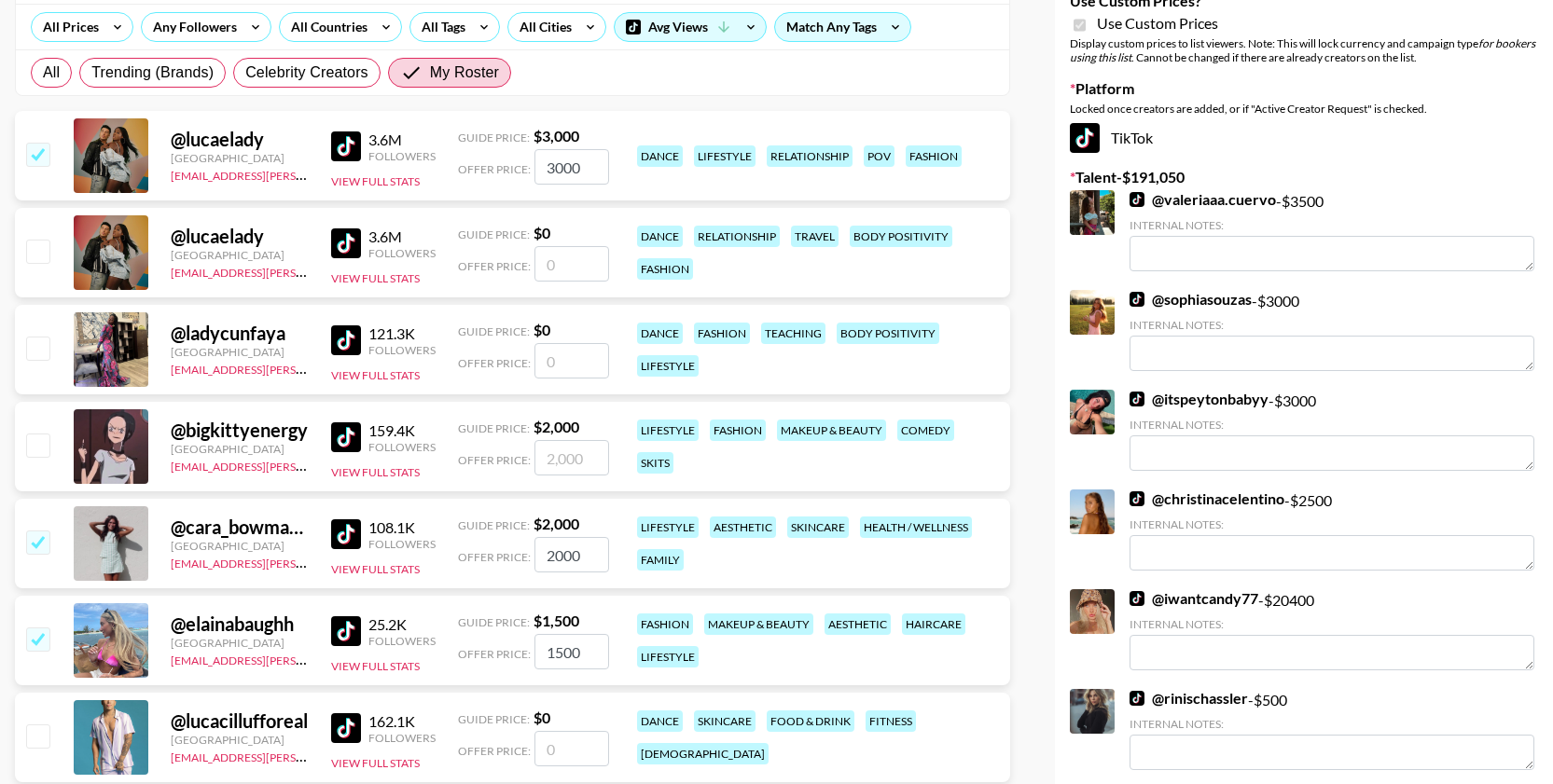
scroll to position [0, 0]
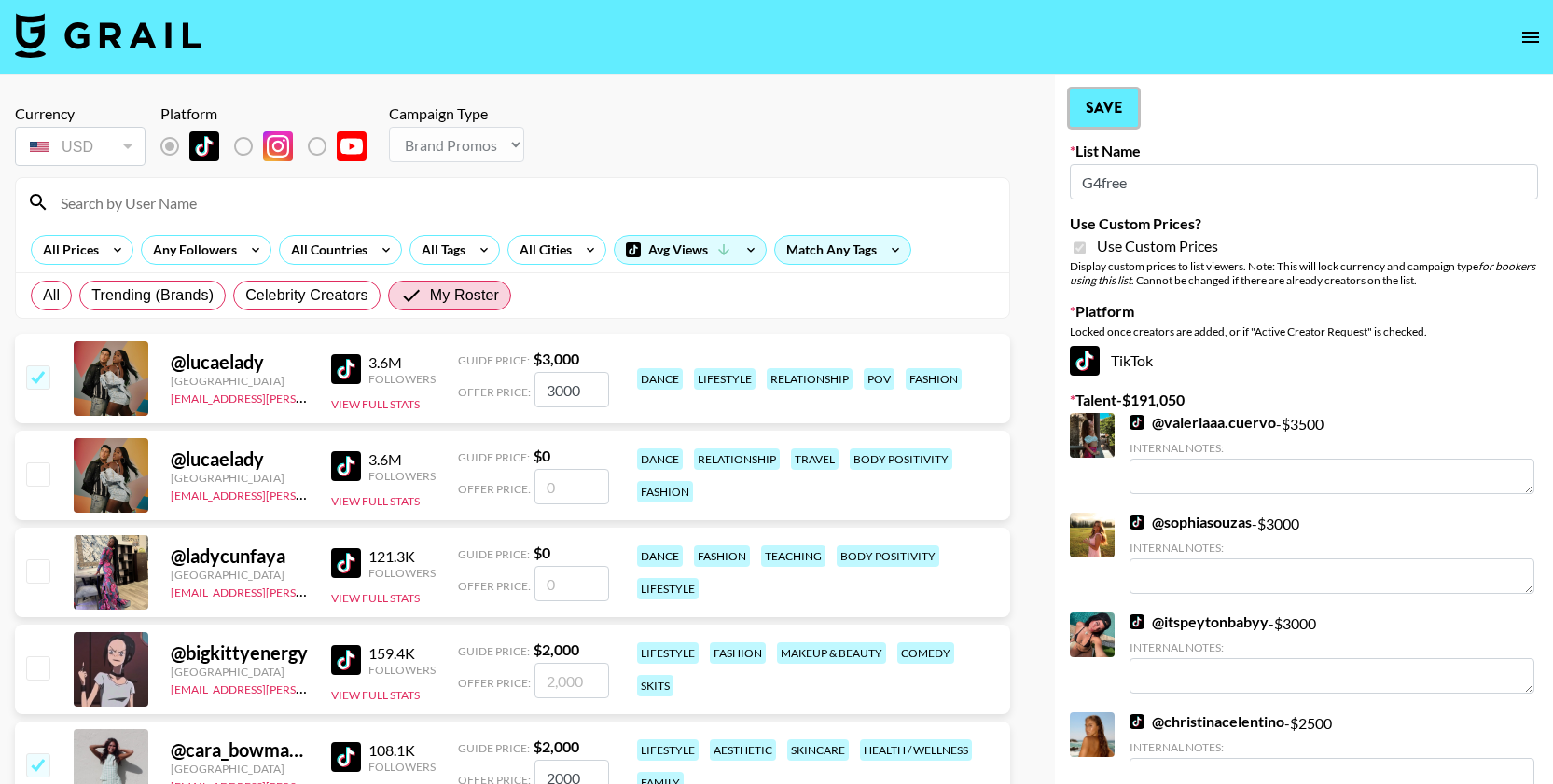
click at [1110, 117] on button "Save" at bounding box center [1103, 108] width 68 height 37
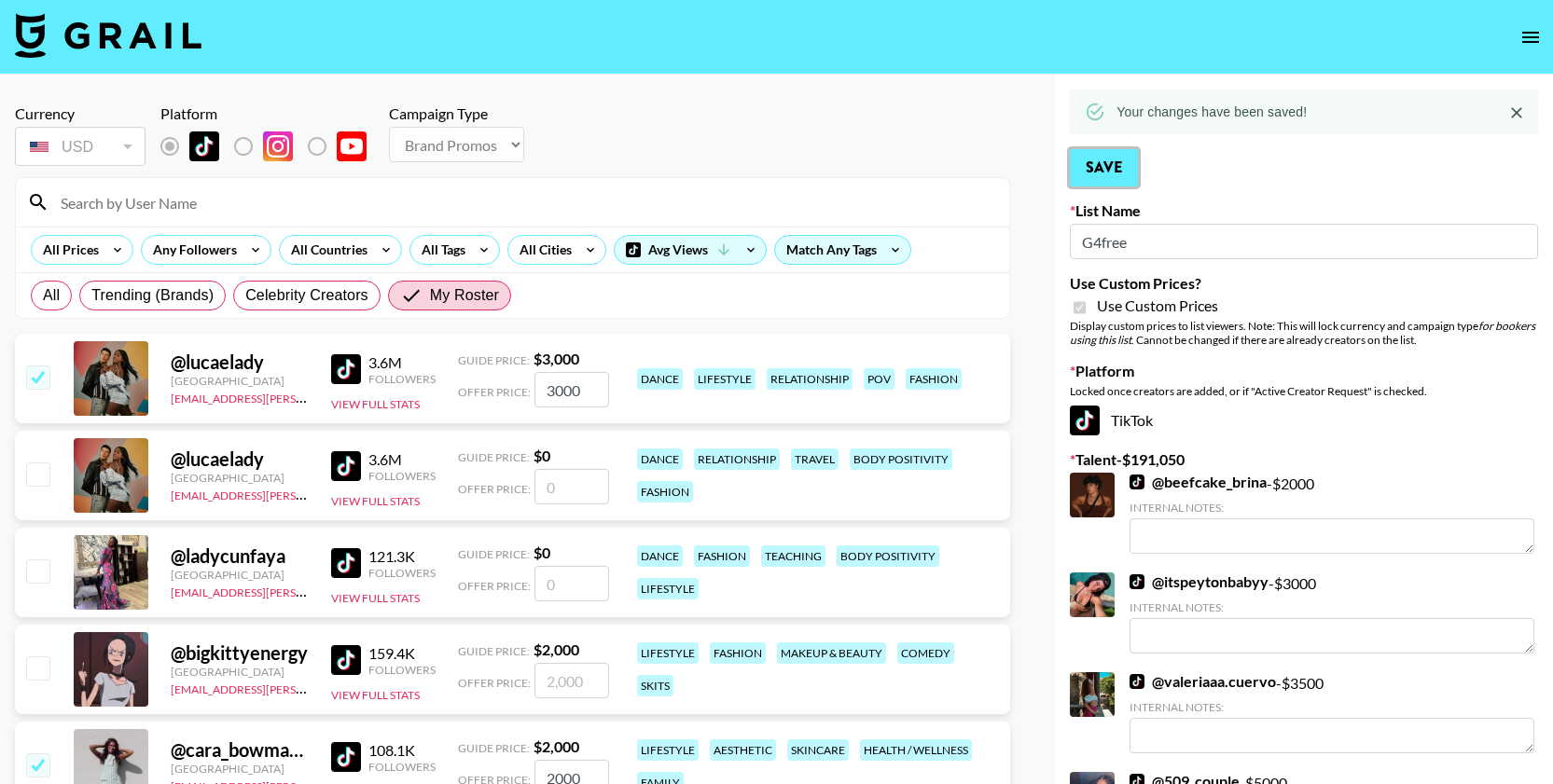
click at [1100, 167] on button "Save" at bounding box center [1103, 167] width 68 height 37
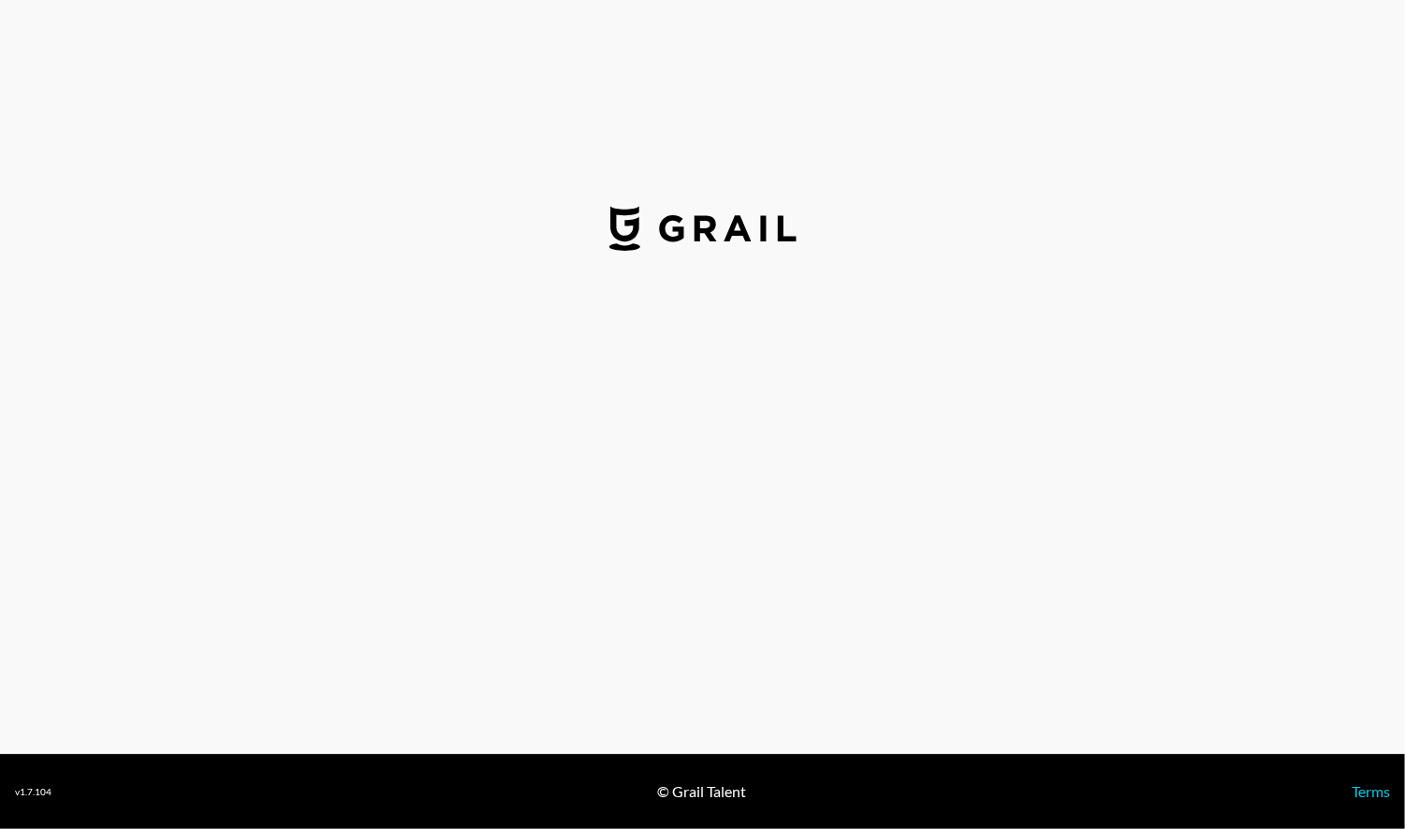
select select "USD"
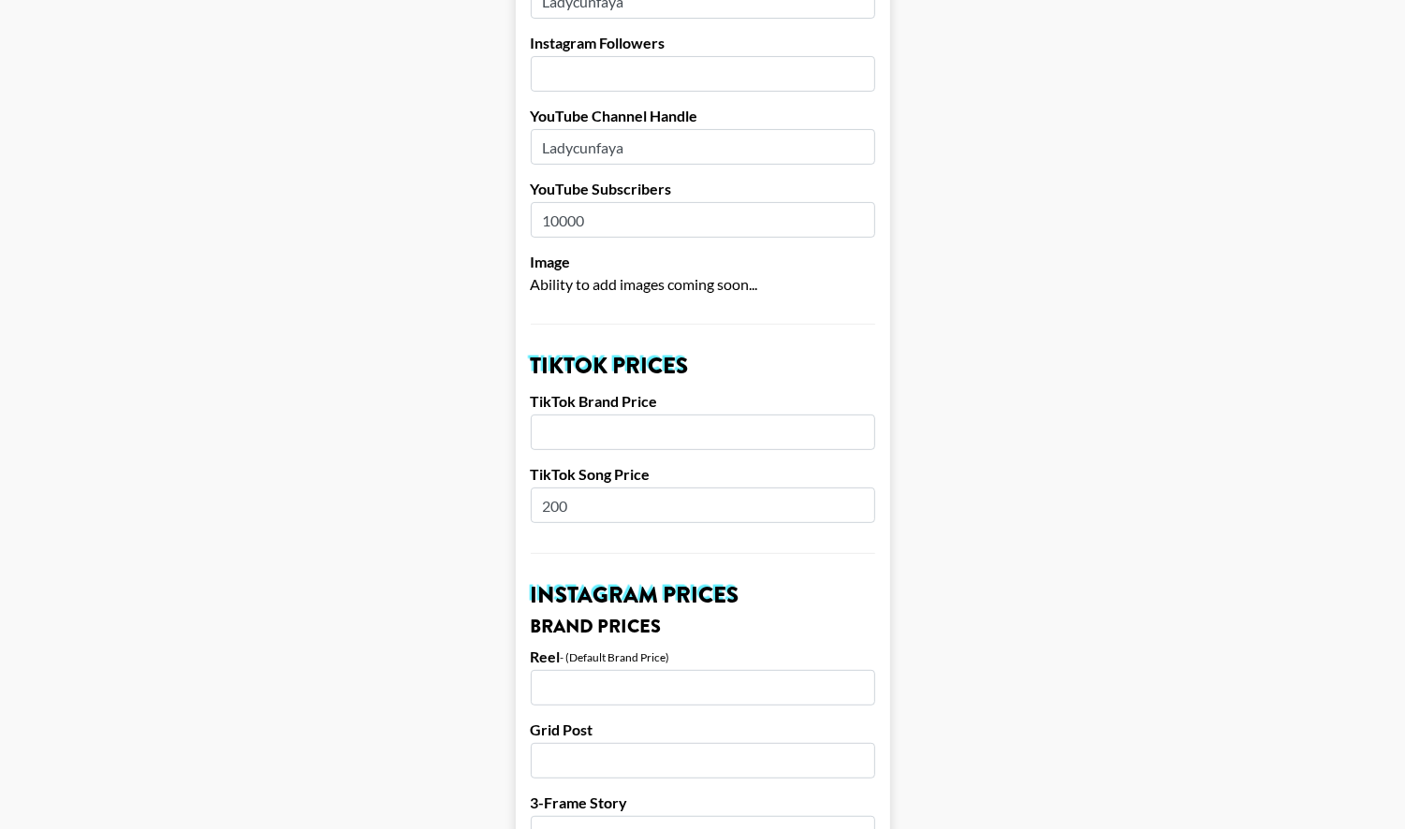
scroll to position [371, 0]
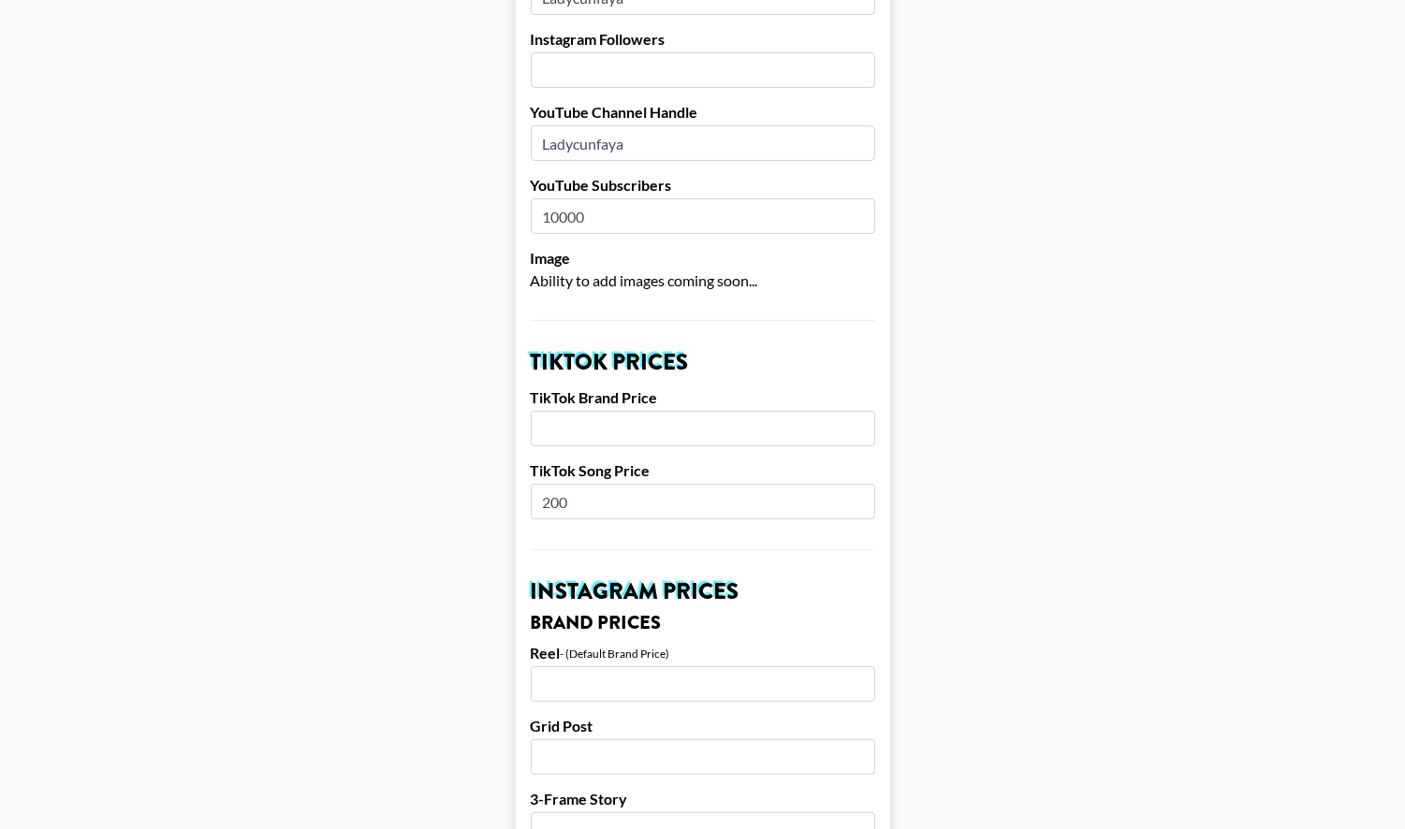
click at [692, 411] on input "number" at bounding box center [703, 429] width 344 height 36
type input "1000"
click at [557, 484] on input "200" at bounding box center [703, 502] width 344 height 36
click at [550, 484] on input "200" at bounding box center [703, 502] width 344 height 36
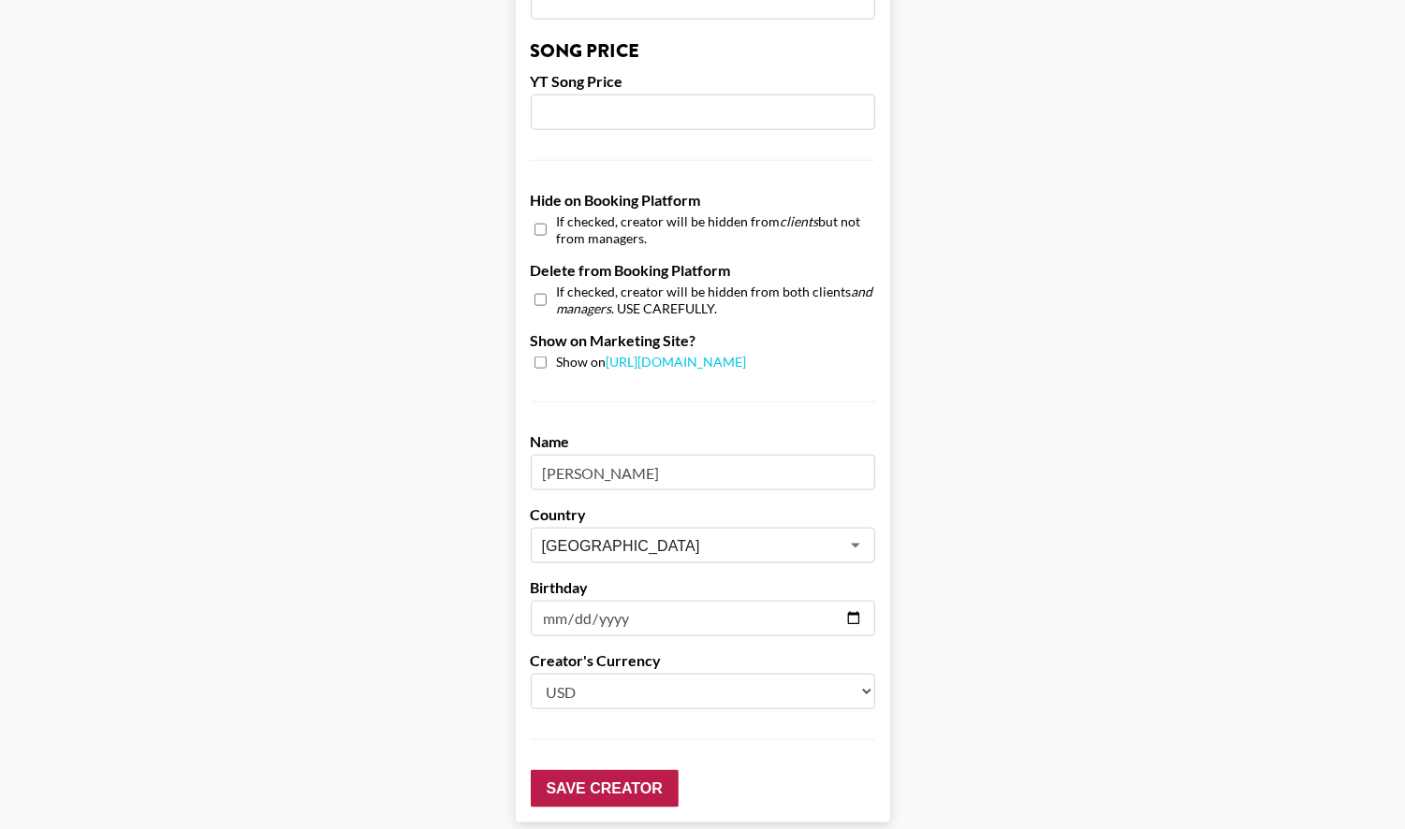
scroll to position [1640, 0]
type input "300"
click at [571, 767] on input "Save Creator" at bounding box center [605, 785] width 148 height 37
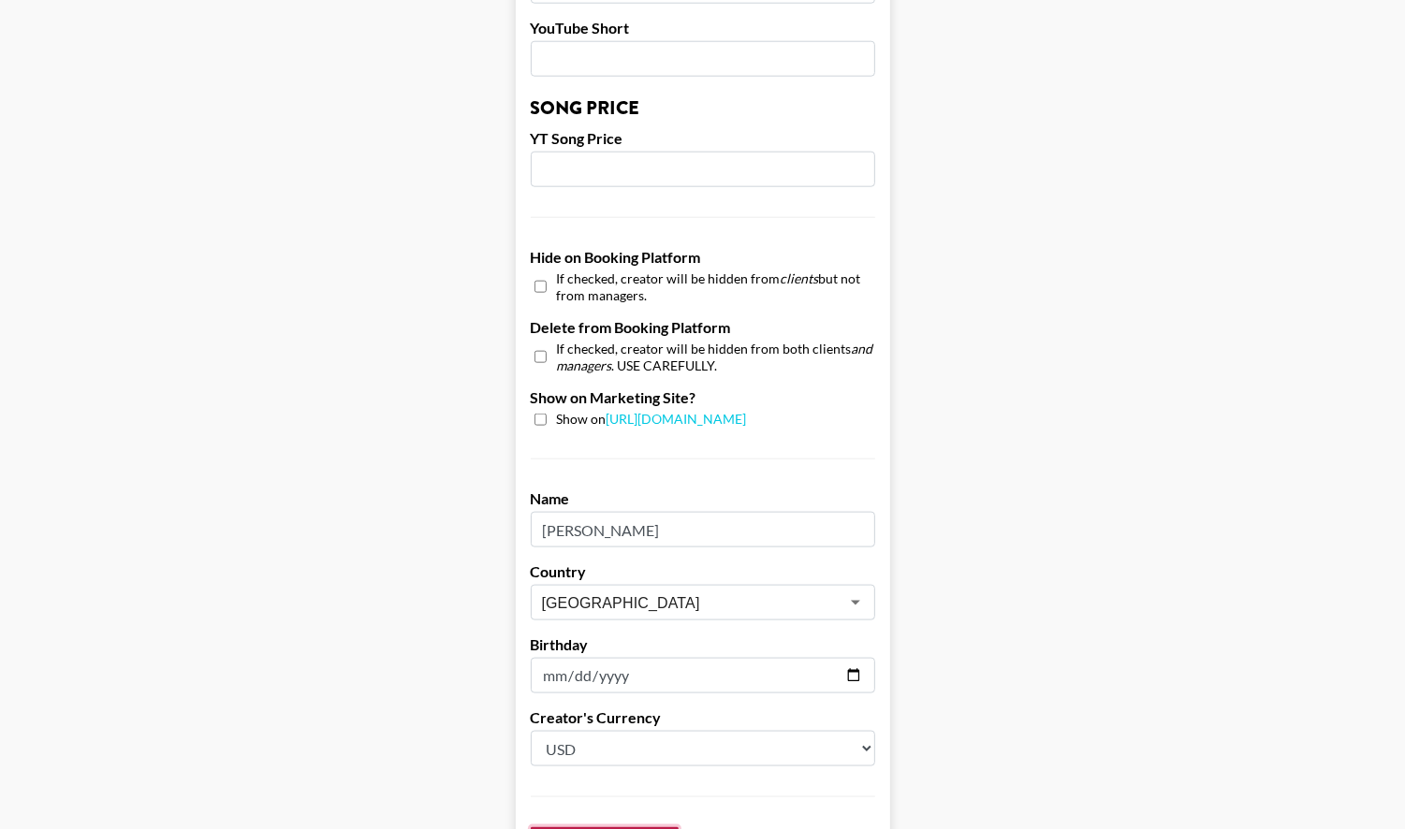
scroll to position [1699, 0]
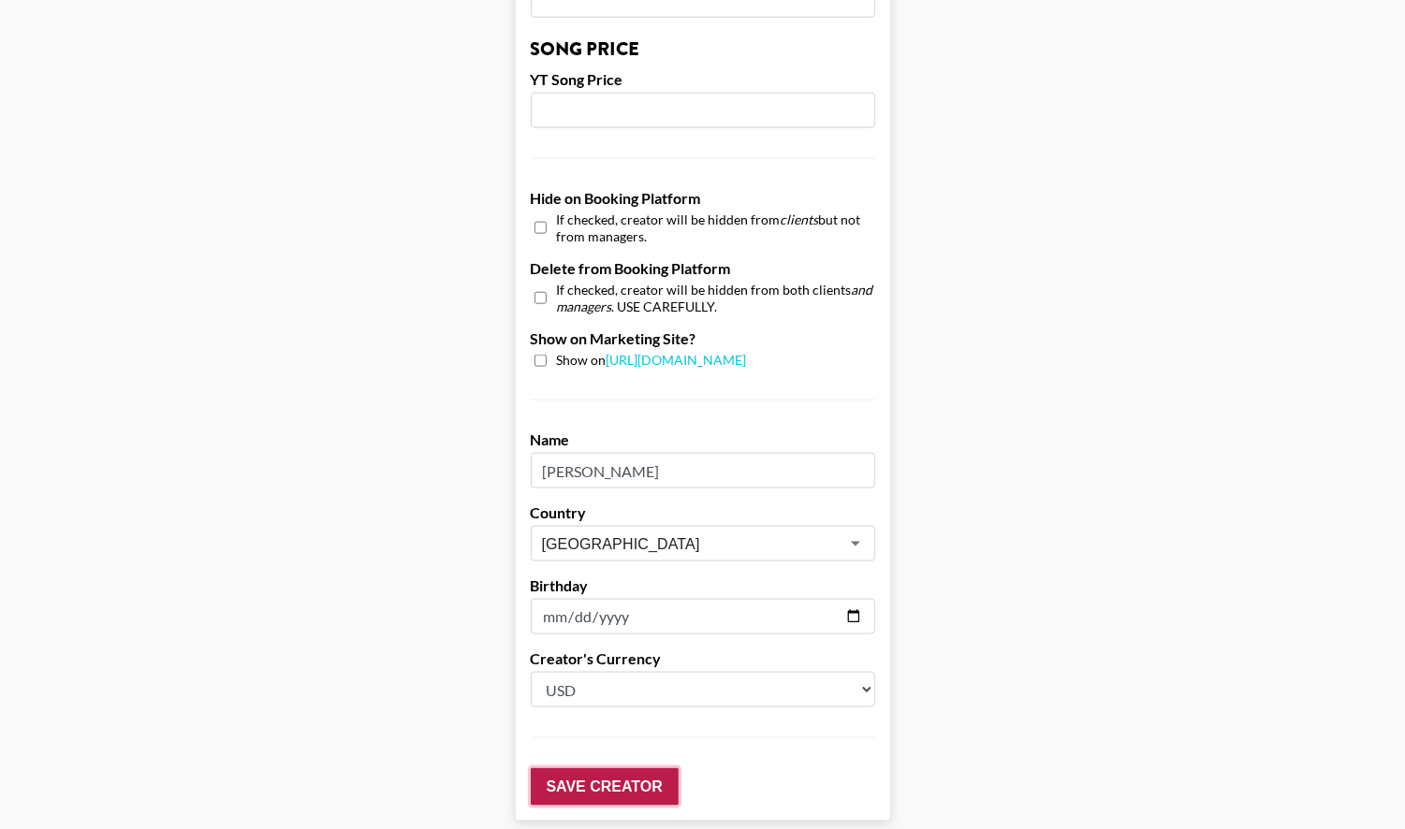
click at [538, 768] on input "Save Creator" at bounding box center [605, 786] width 148 height 37
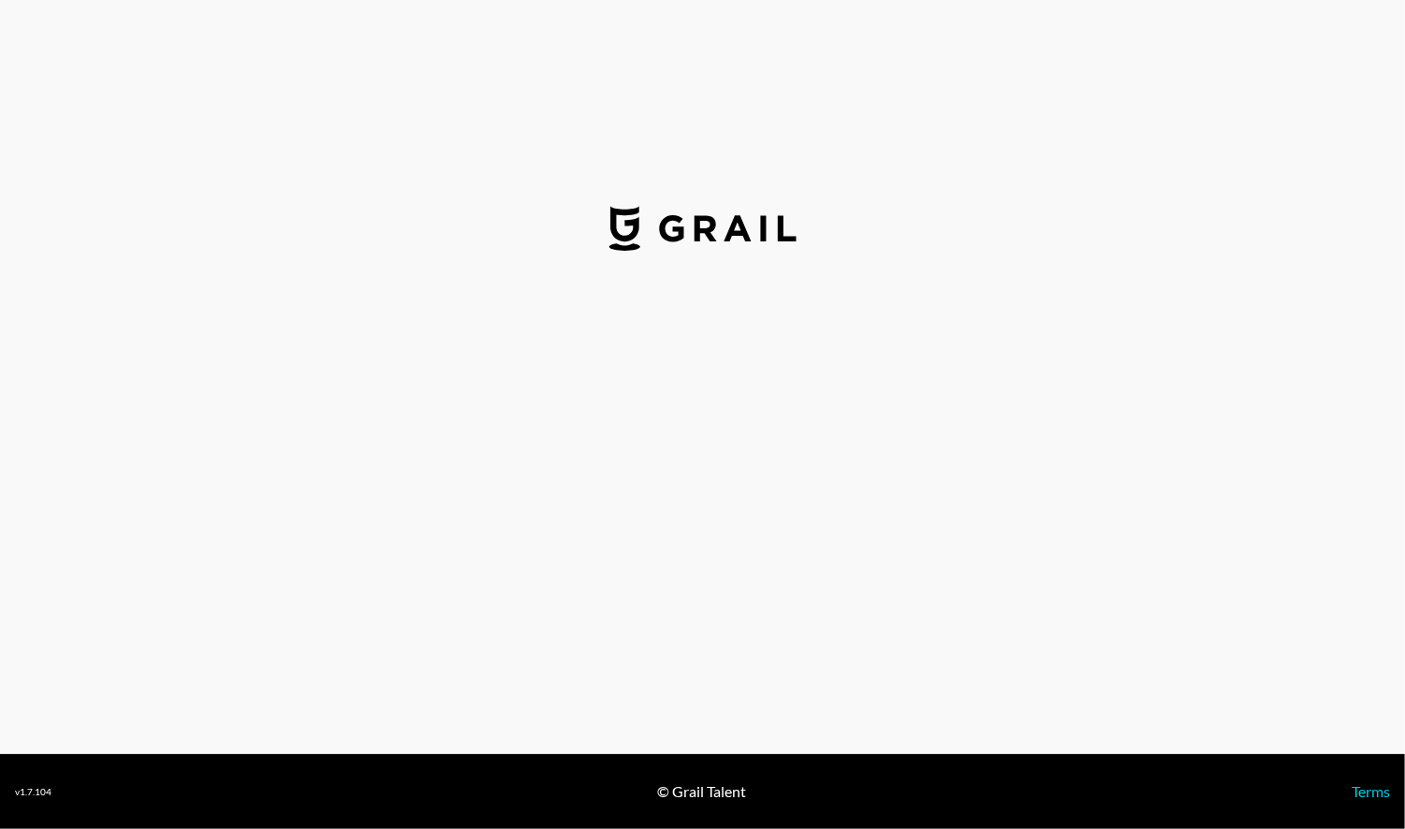
select select "USD"
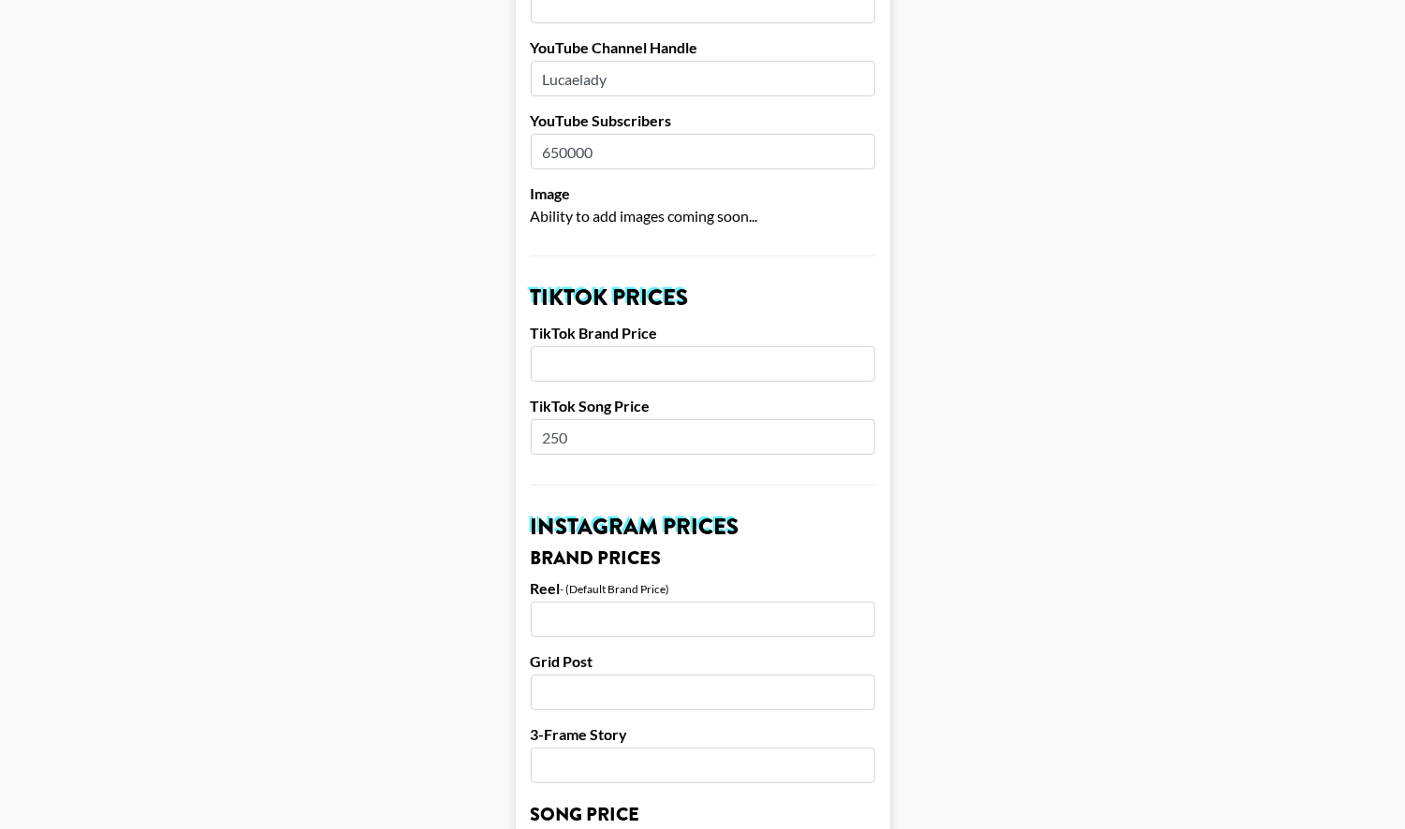
scroll to position [429, 0]
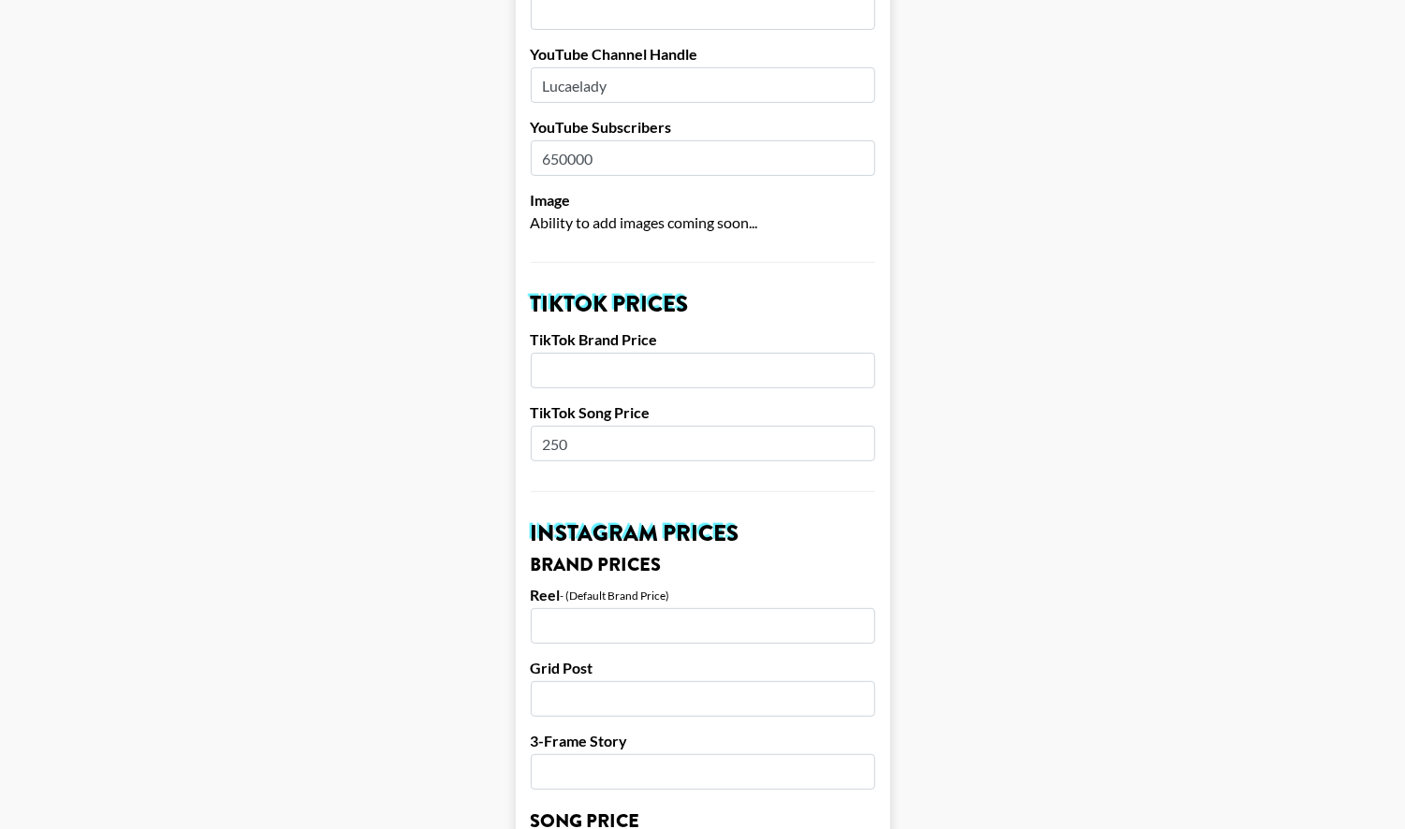
click at [634, 353] on input "number" at bounding box center [703, 371] width 344 height 36
type input "1000"
click at [557, 426] on input "250" at bounding box center [703, 444] width 344 height 36
type input "300"
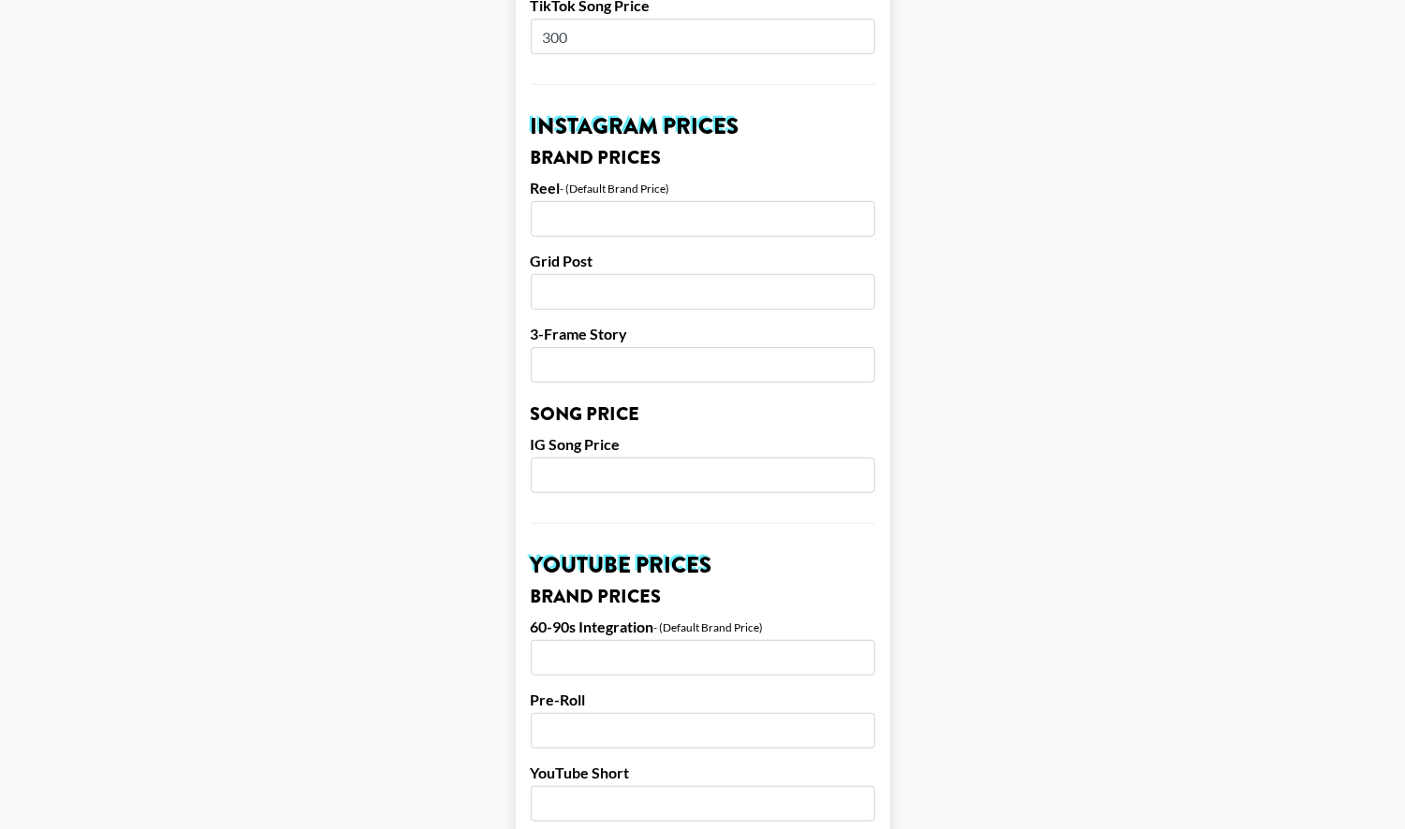
scroll to position [838, 0]
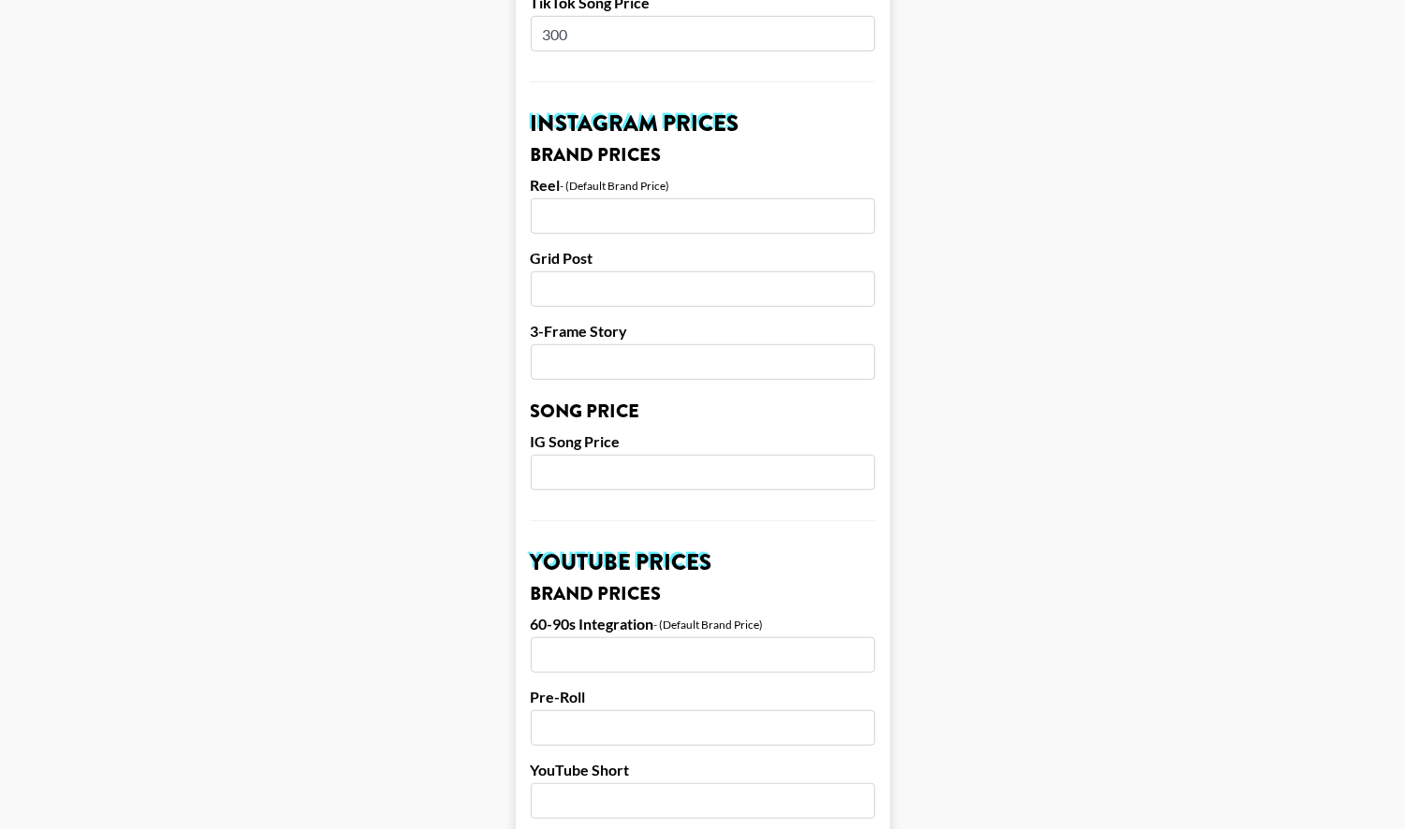
click at [615, 198] on input "number" at bounding box center [703, 216] width 344 height 36
type input "1500"
click at [605, 271] on input "number" at bounding box center [703, 289] width 344 height 36
type input "800"
click at [602, 344] on input "number" at bounding box center [703, 362] width 344 height 36
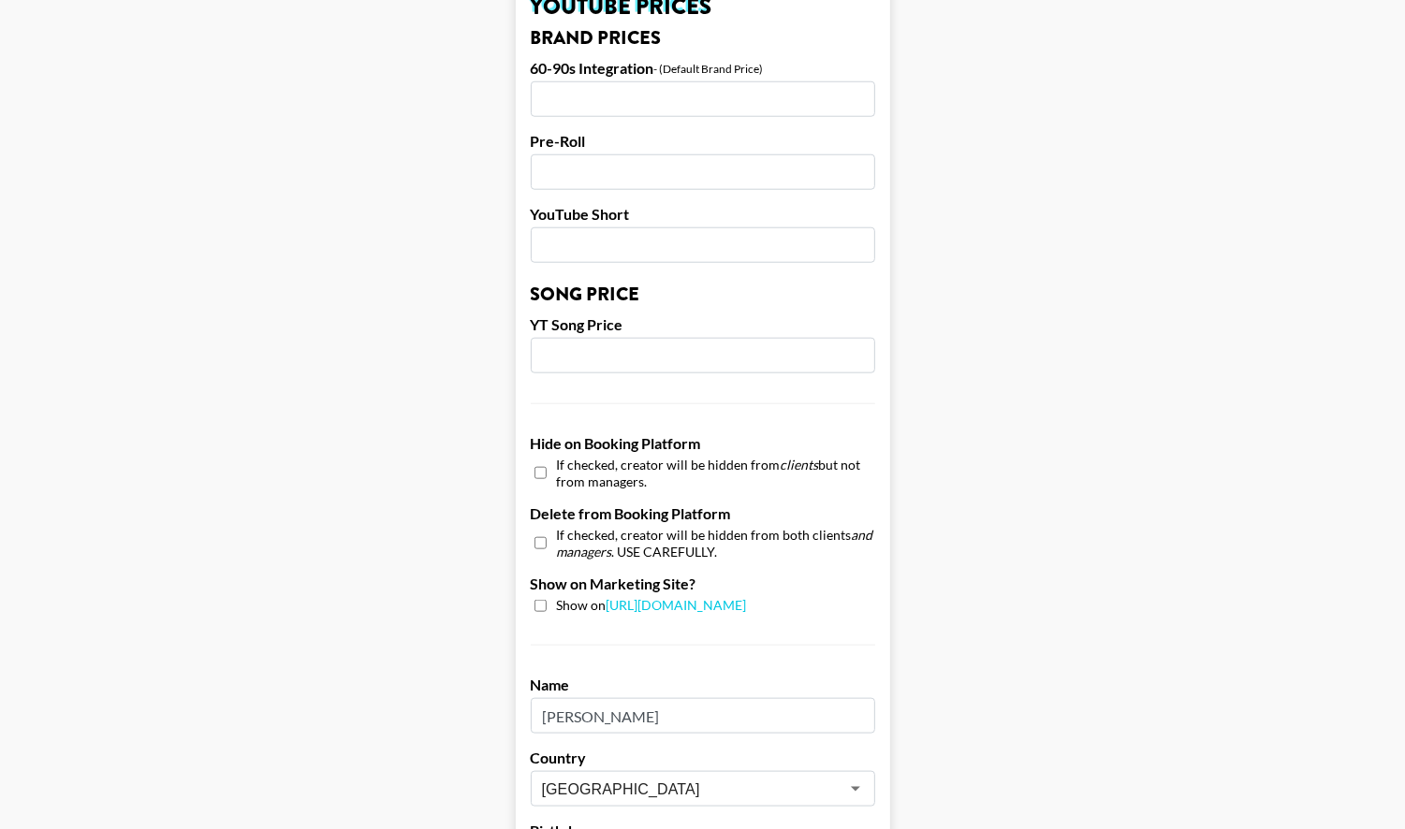
scroll to position [1706, 0]
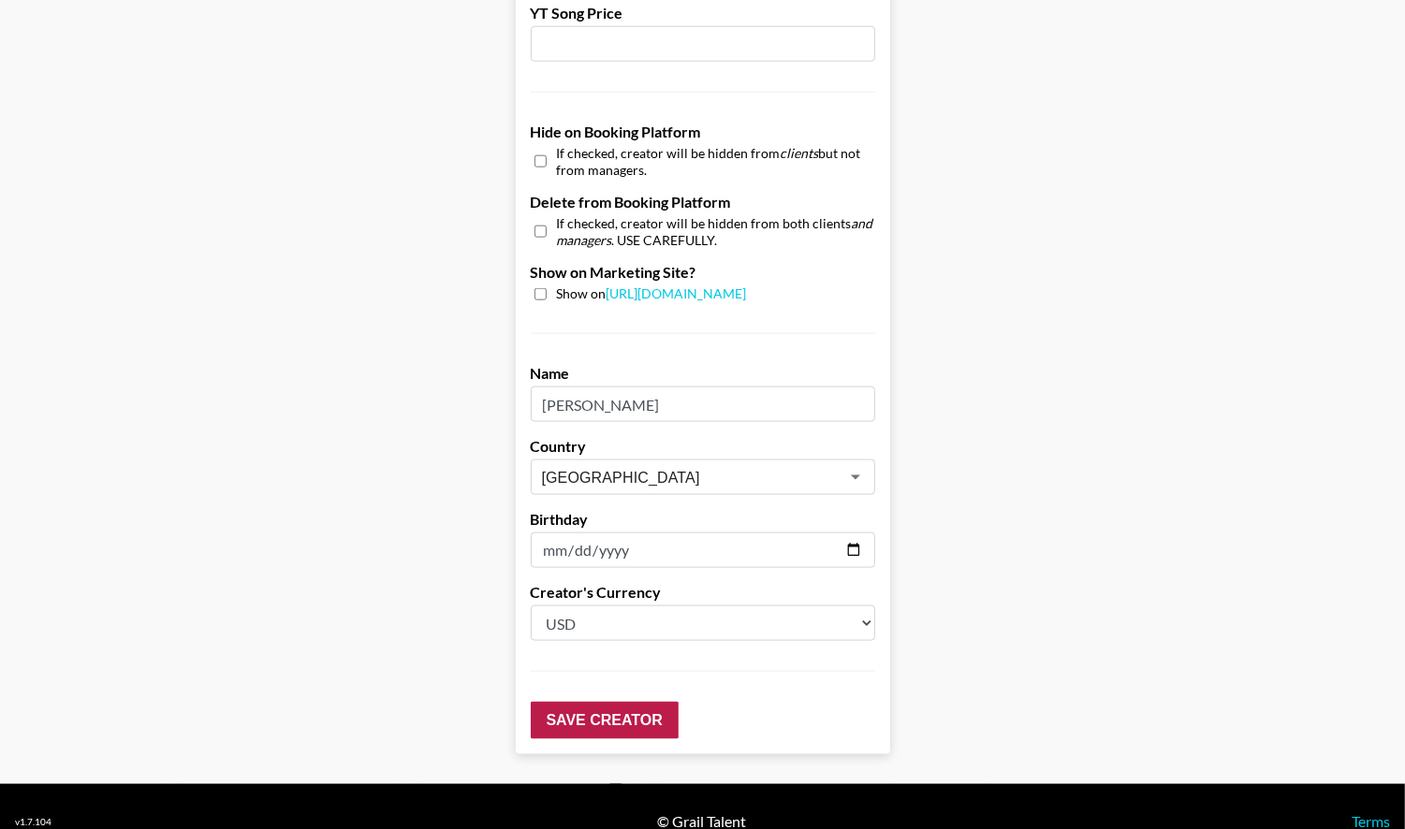
type input "500"
click at [592, 702] on input "Save Creator" at bounding box center [605, 720] width 148 height 37
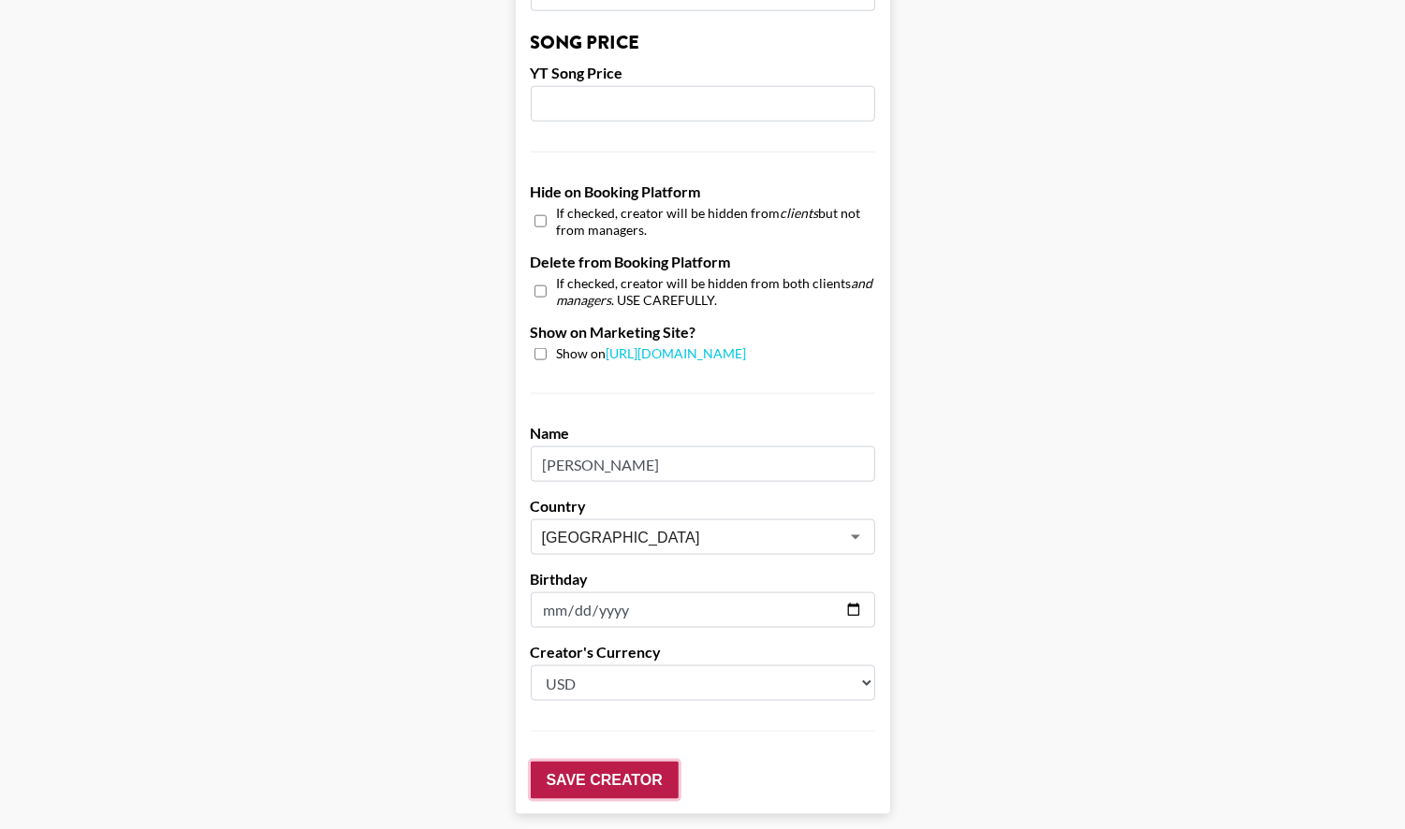
scroll to position [1766, 0]
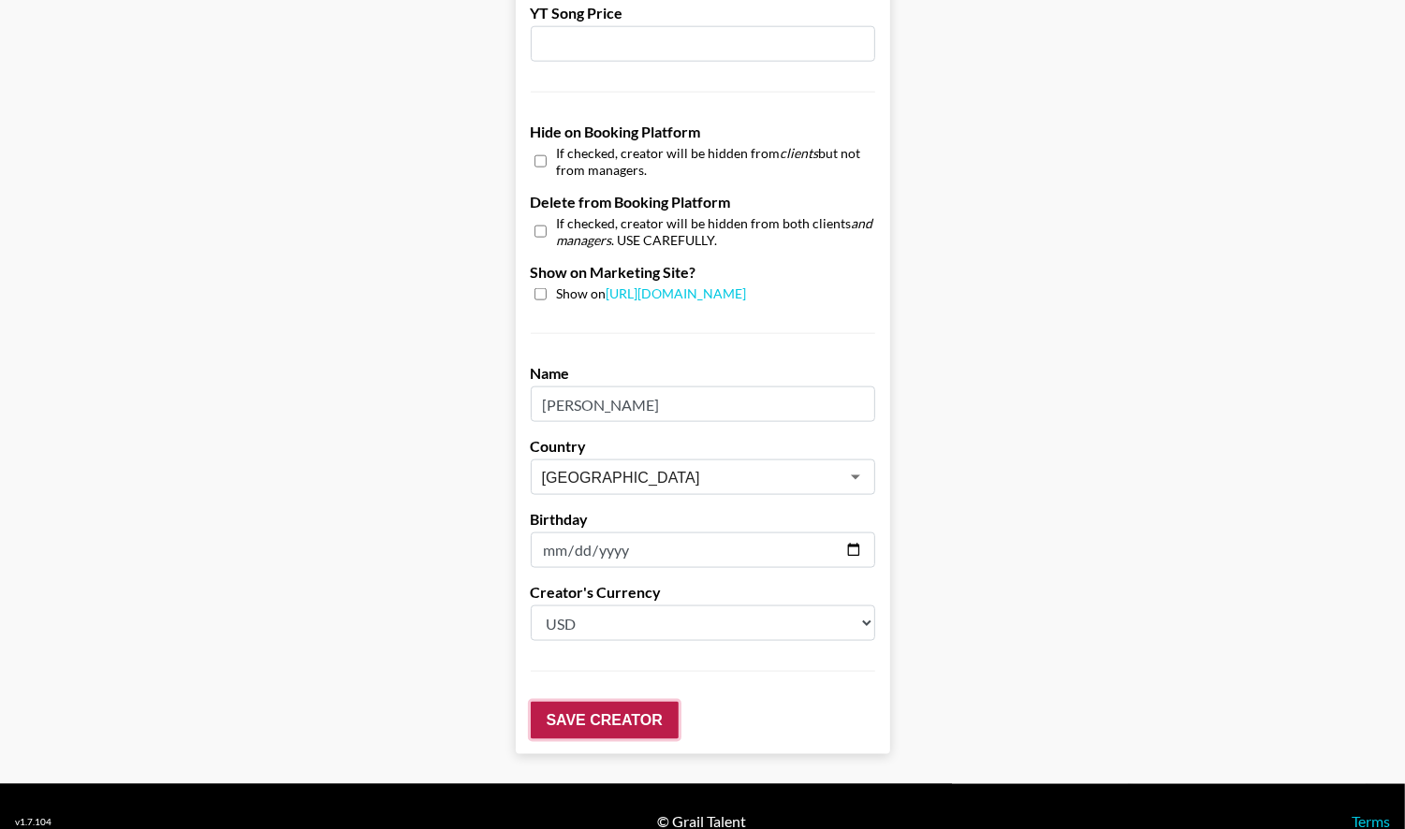
click at [592, 702] on input "Save Creator" at bounding box center [605, 720] width 148 height 37
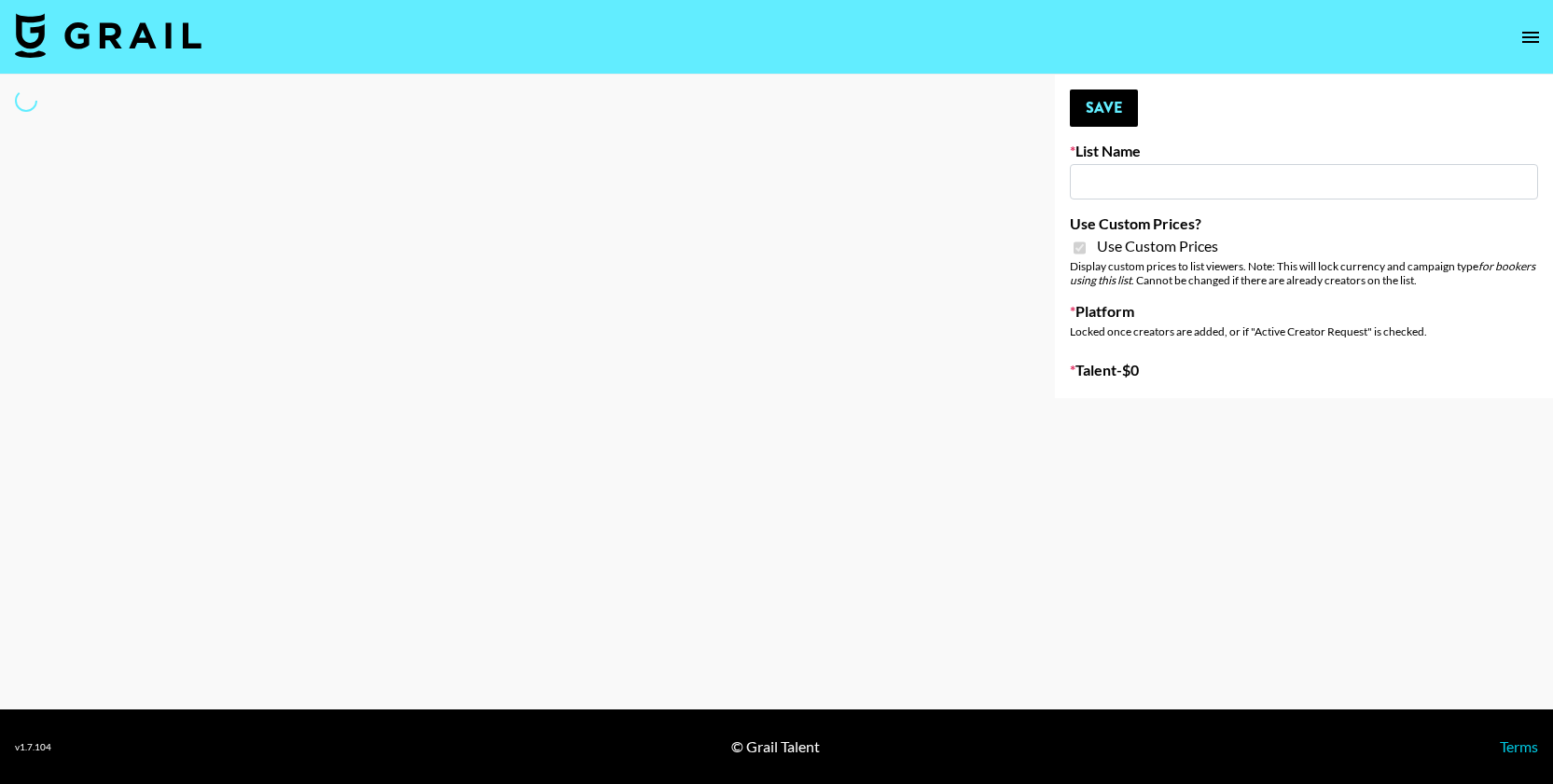
type input "G4free"
checkbox input "true"
select select "Brand"
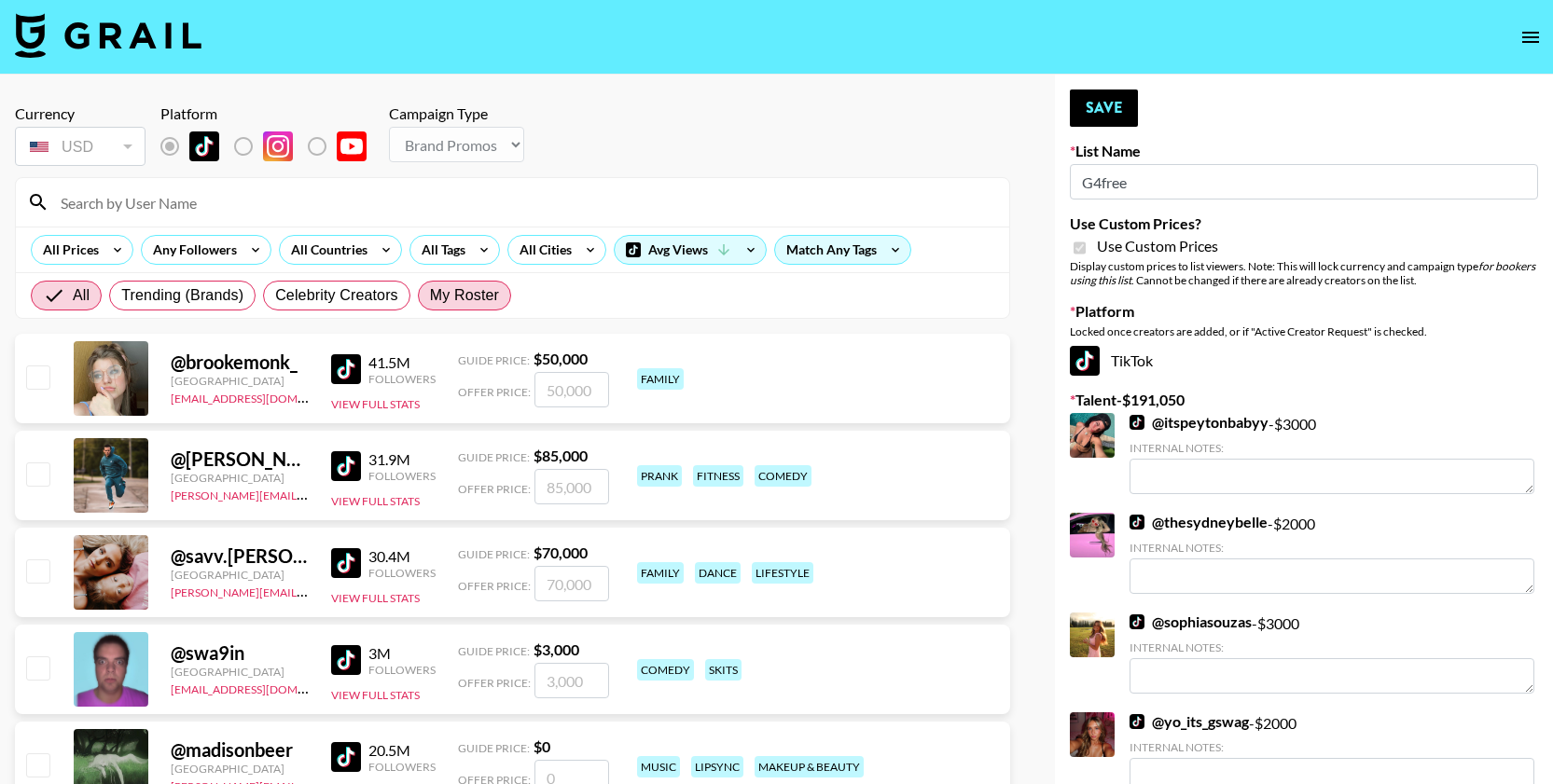
click at [440, 290] on span "My Roster" at bounding box center [464, 295] width 69 height 22
click at [430, 296] on input "My Roster" at bounding box center [430, 296] width 0 height 0
radio input "true"
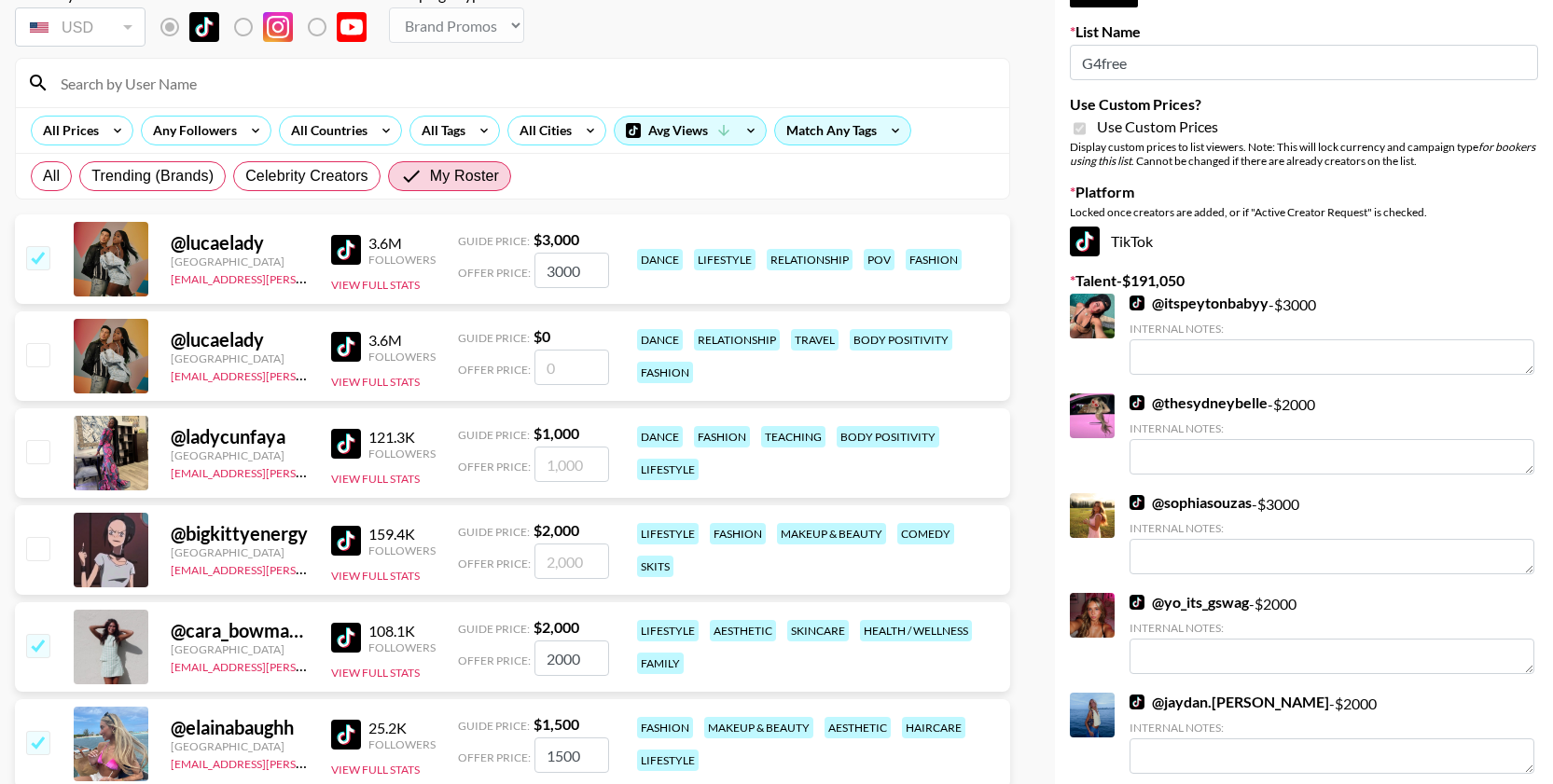
scroll to position [142, 0]
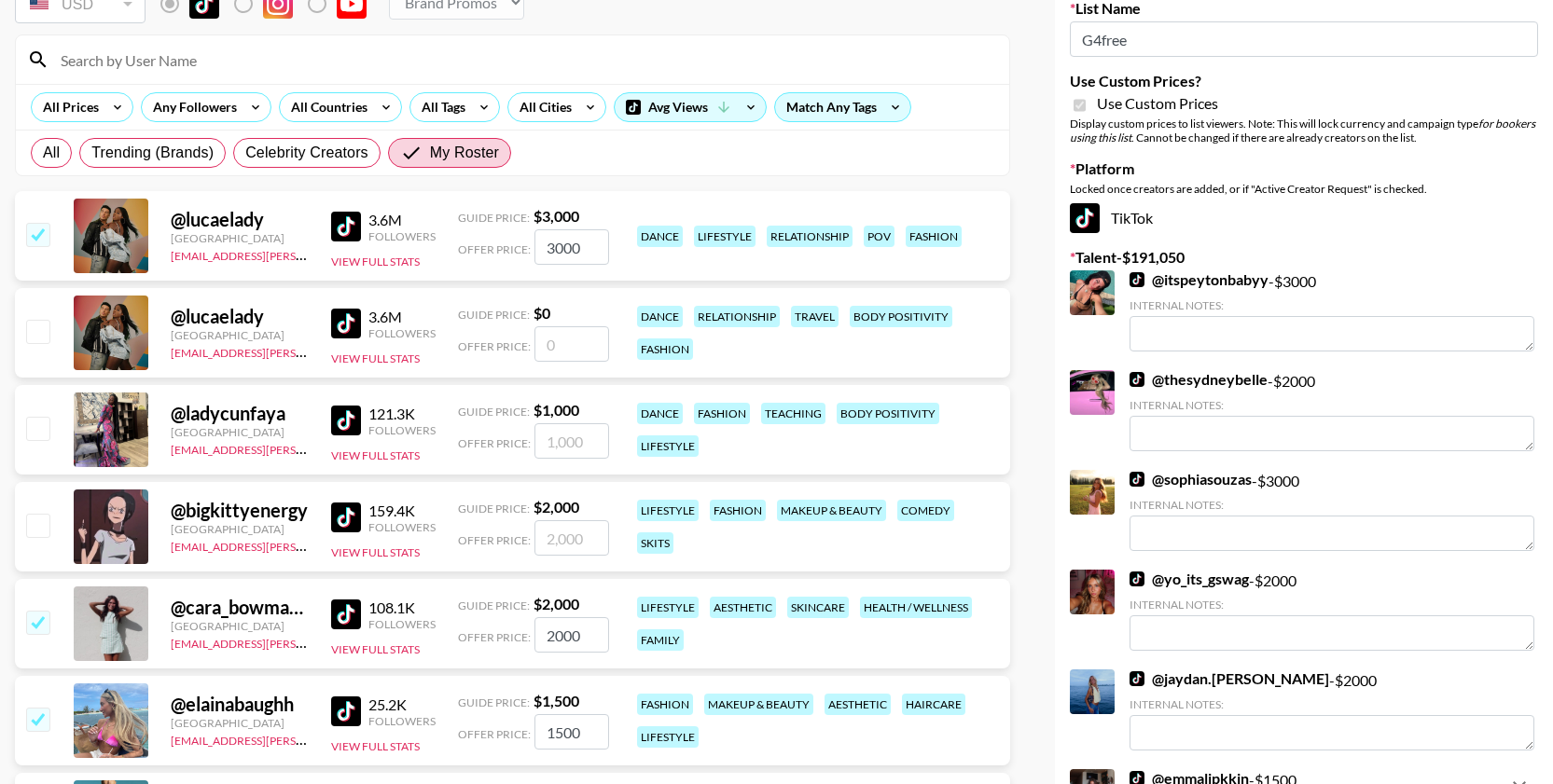
click at [43, 426] on input "checkbox" at bounding box center [37, 427] width 22 height 22
checkbox input "true"
type input "1000"
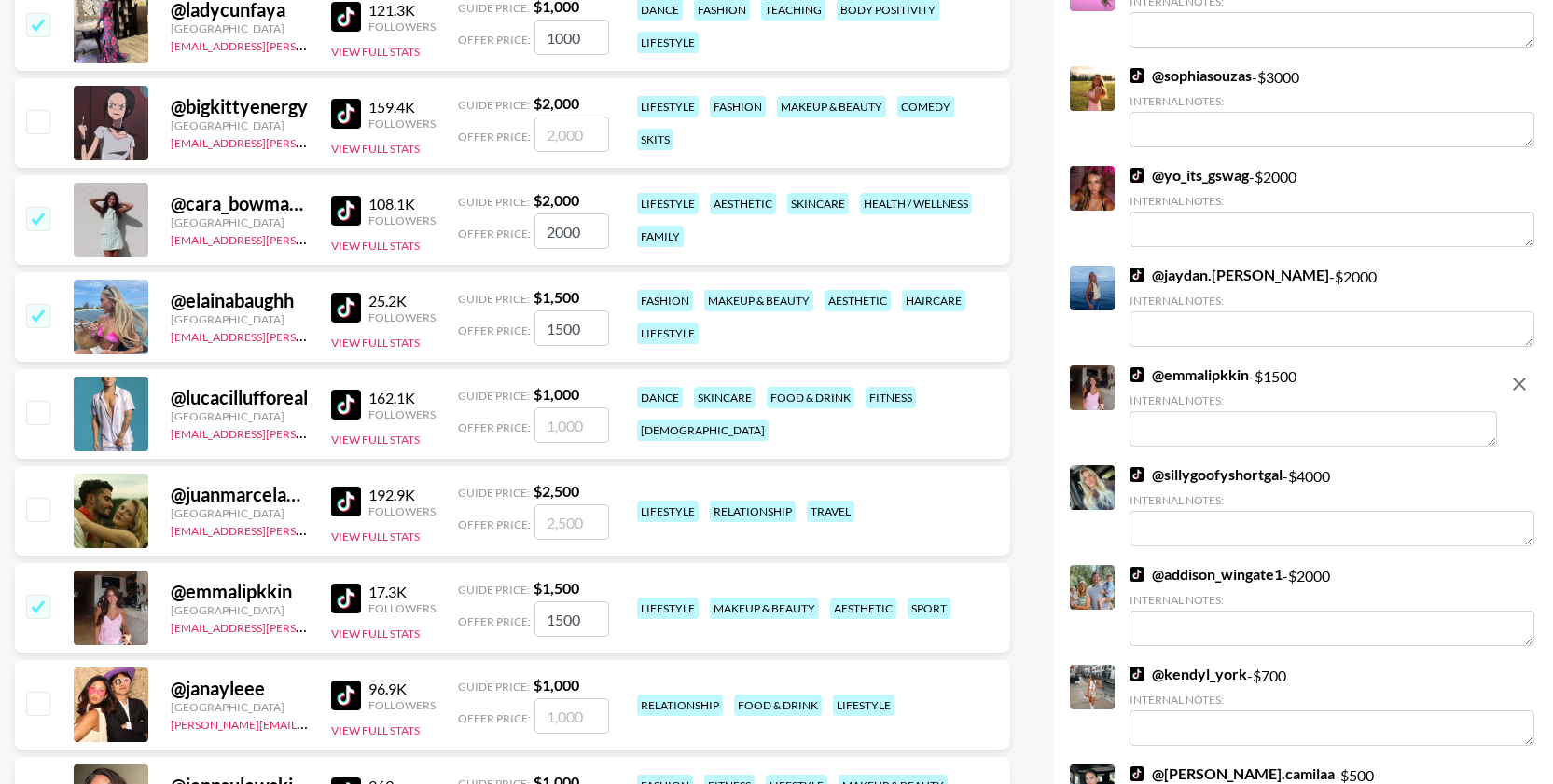
scroll to position [547, 0]
click at [36, 412] on input "checkbox" at bounding box center [37, 410] width 22 height 22
checkbox input "true"
type input "1000"
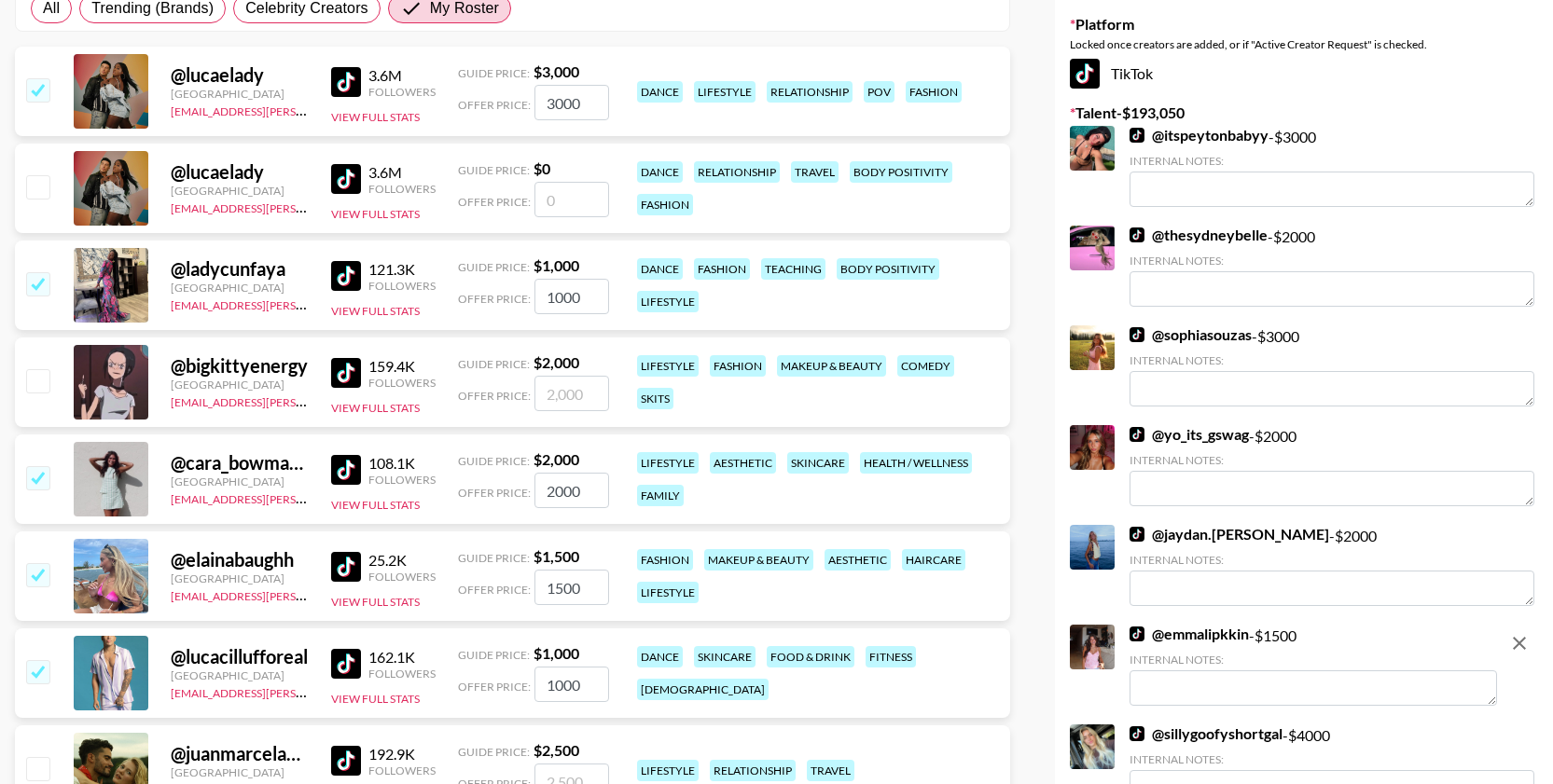
scroll to position [0, 0]
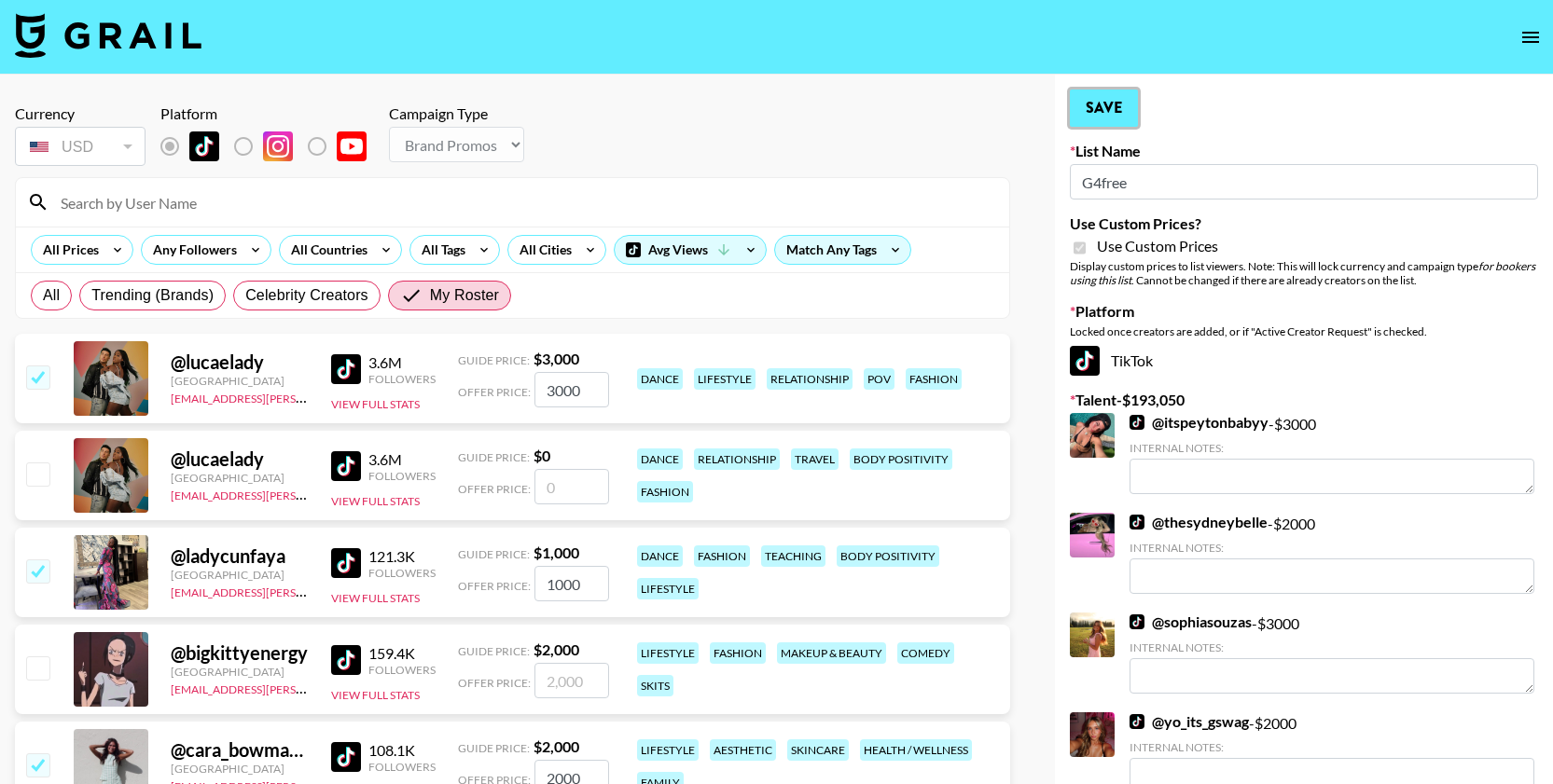
click at [1125, 111] on button "Save" at bounding box center [1103, 108] width 68 height 37
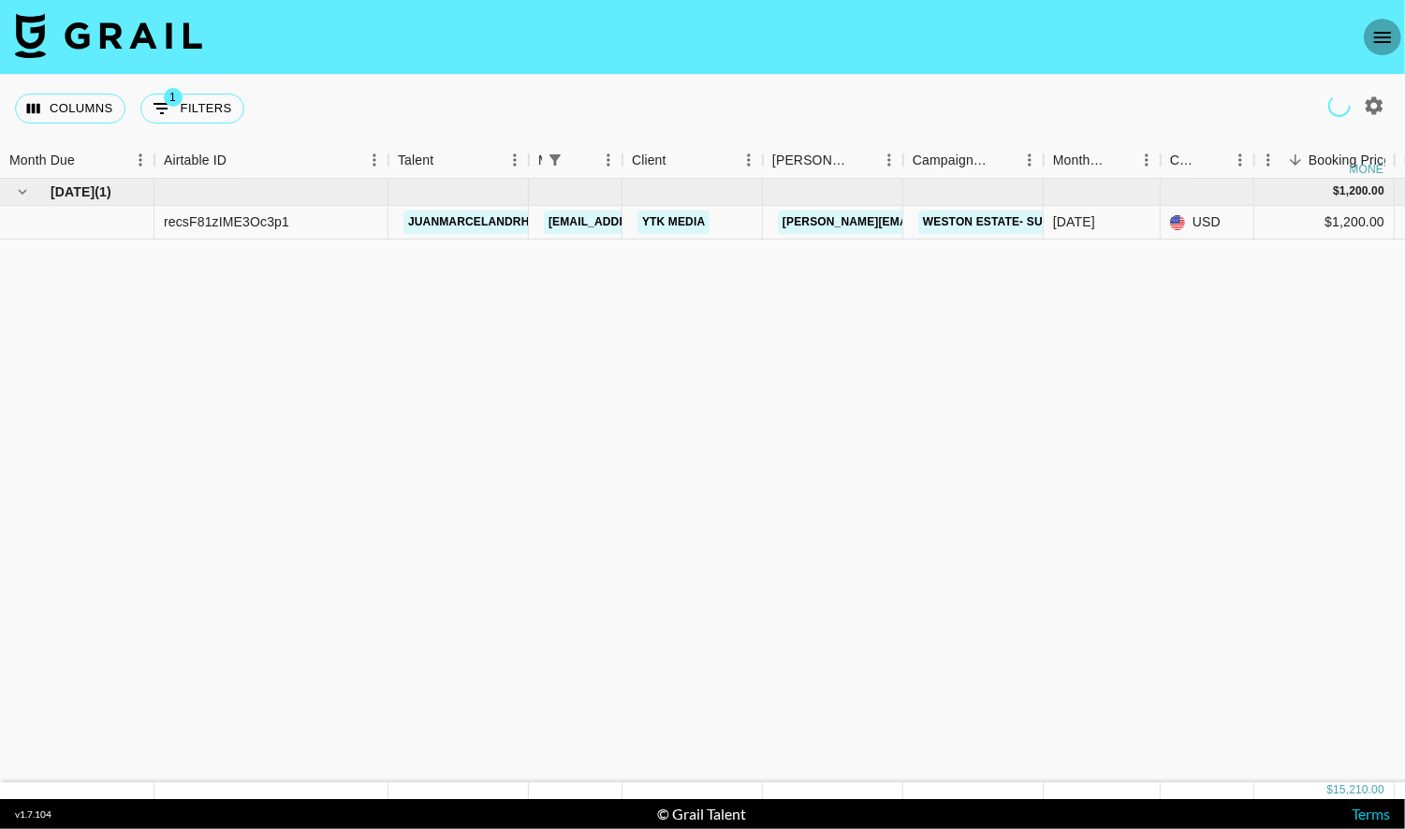
click at [1377, 31] on icon "open drawer" at bounding box center [1382, 37] width 22 height 22
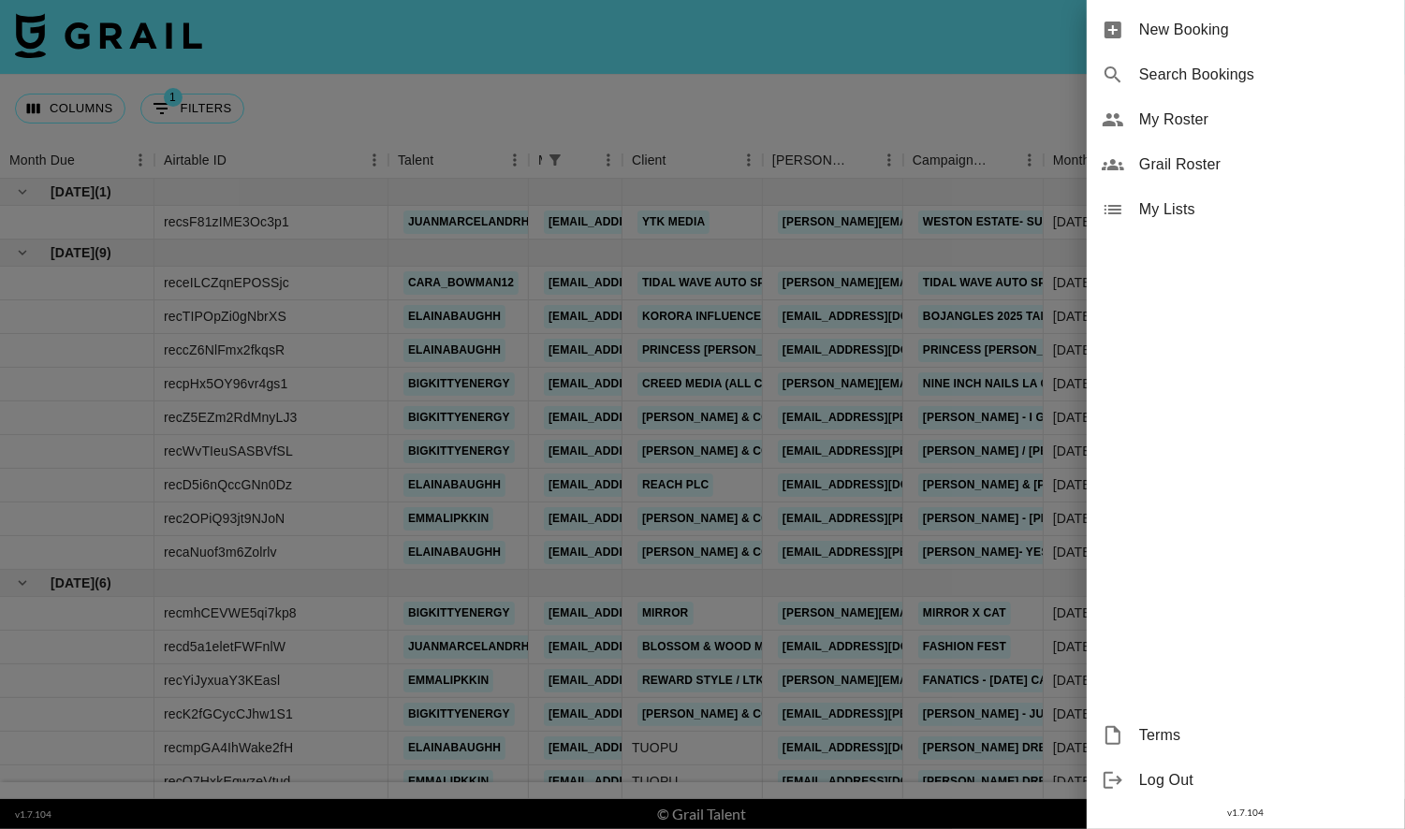
click at [1203, 121] on span "My Roster" at bounding box center [1264, 120] width 251 height 22
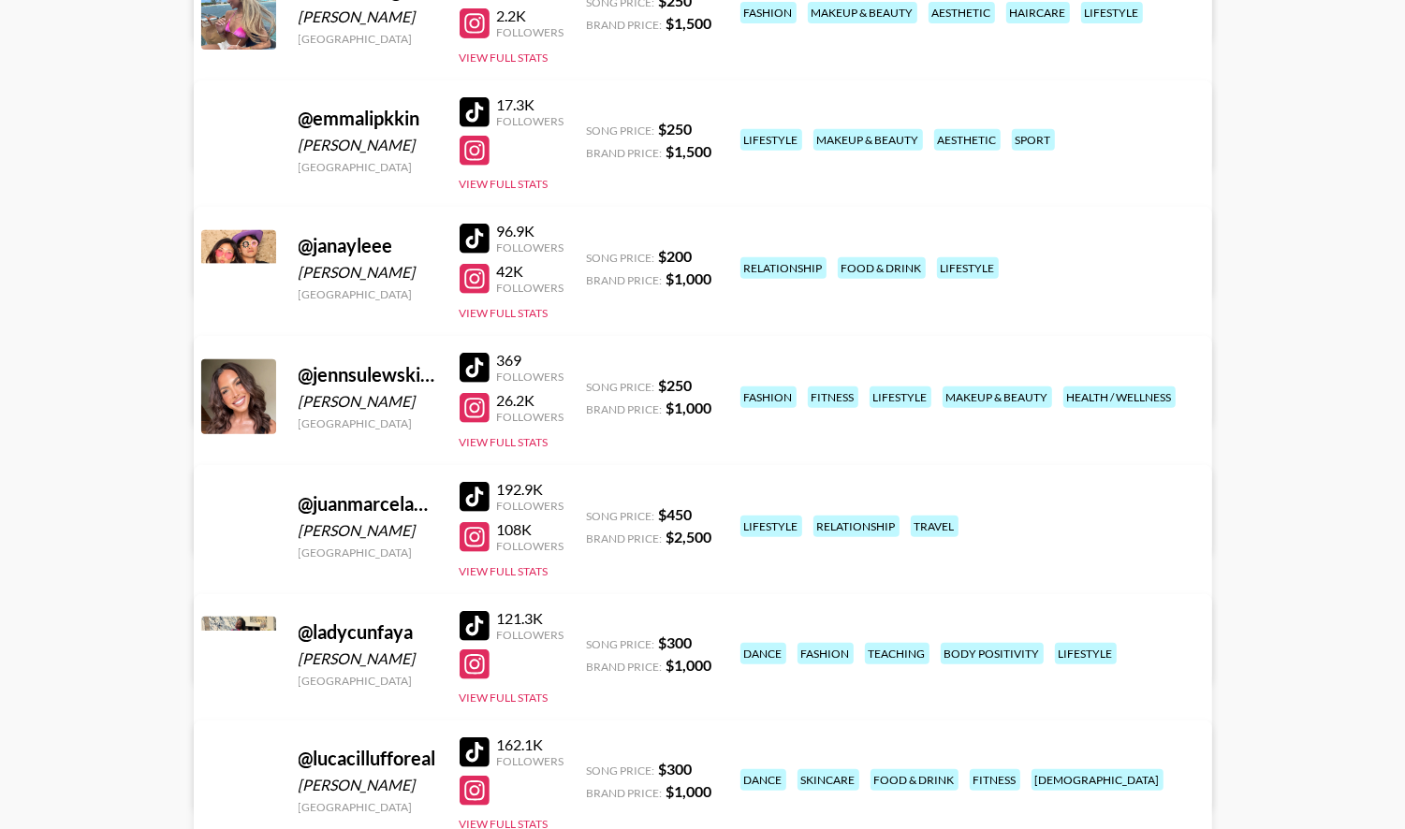
scroll to position [594, 0]
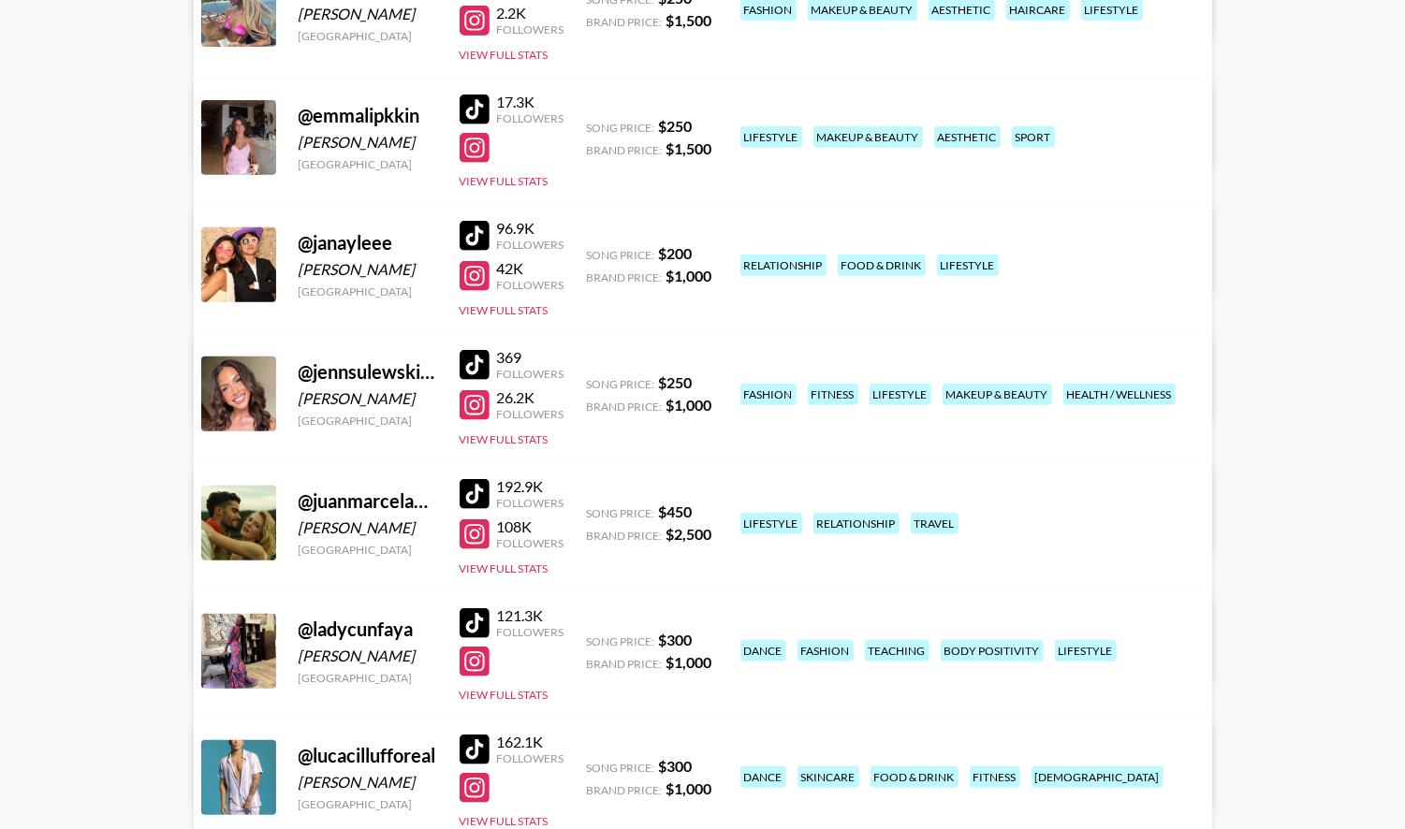
click at [474, 272] on div at bounding box center [474, 276] width 30 height 30
